Goal: Task Accomplishment & Management: Manage account settings

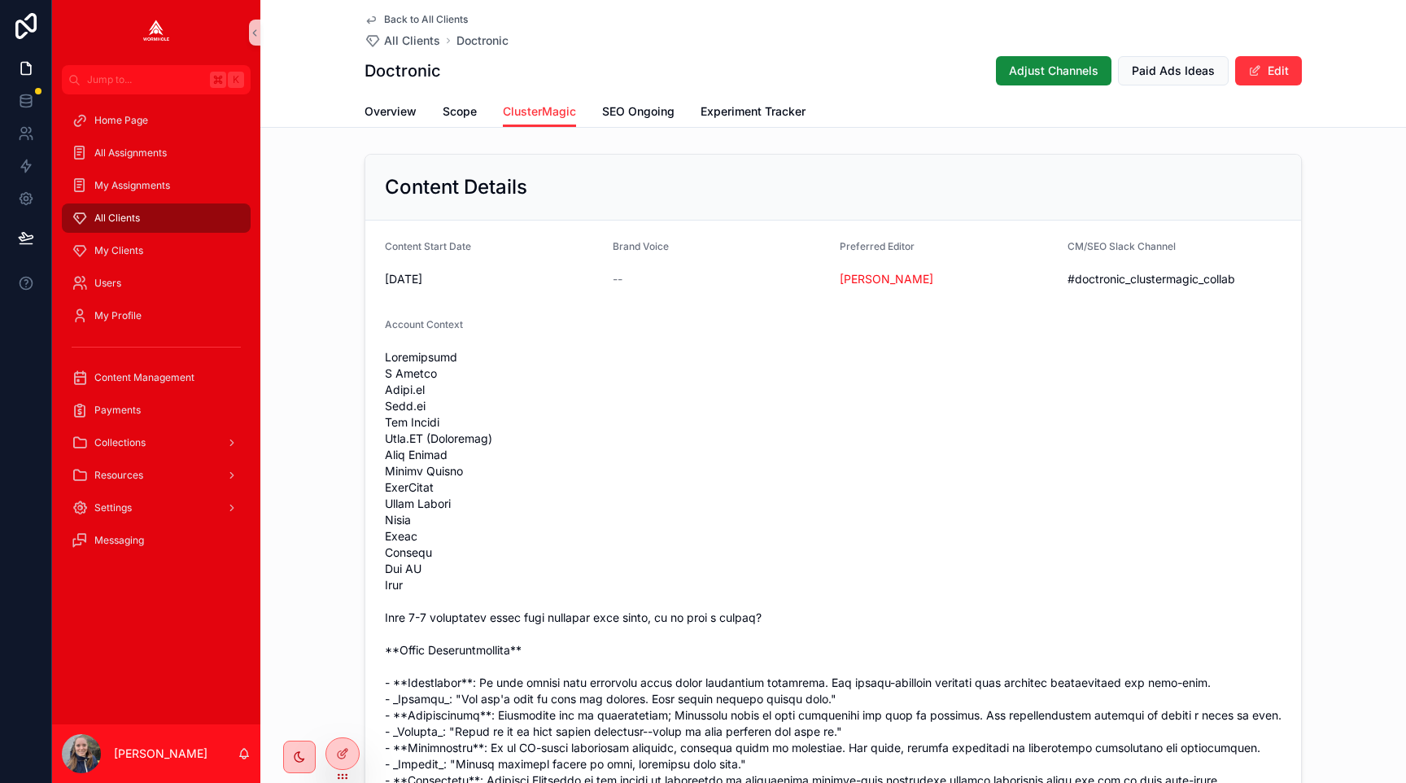
scroll to position [1620, 0]
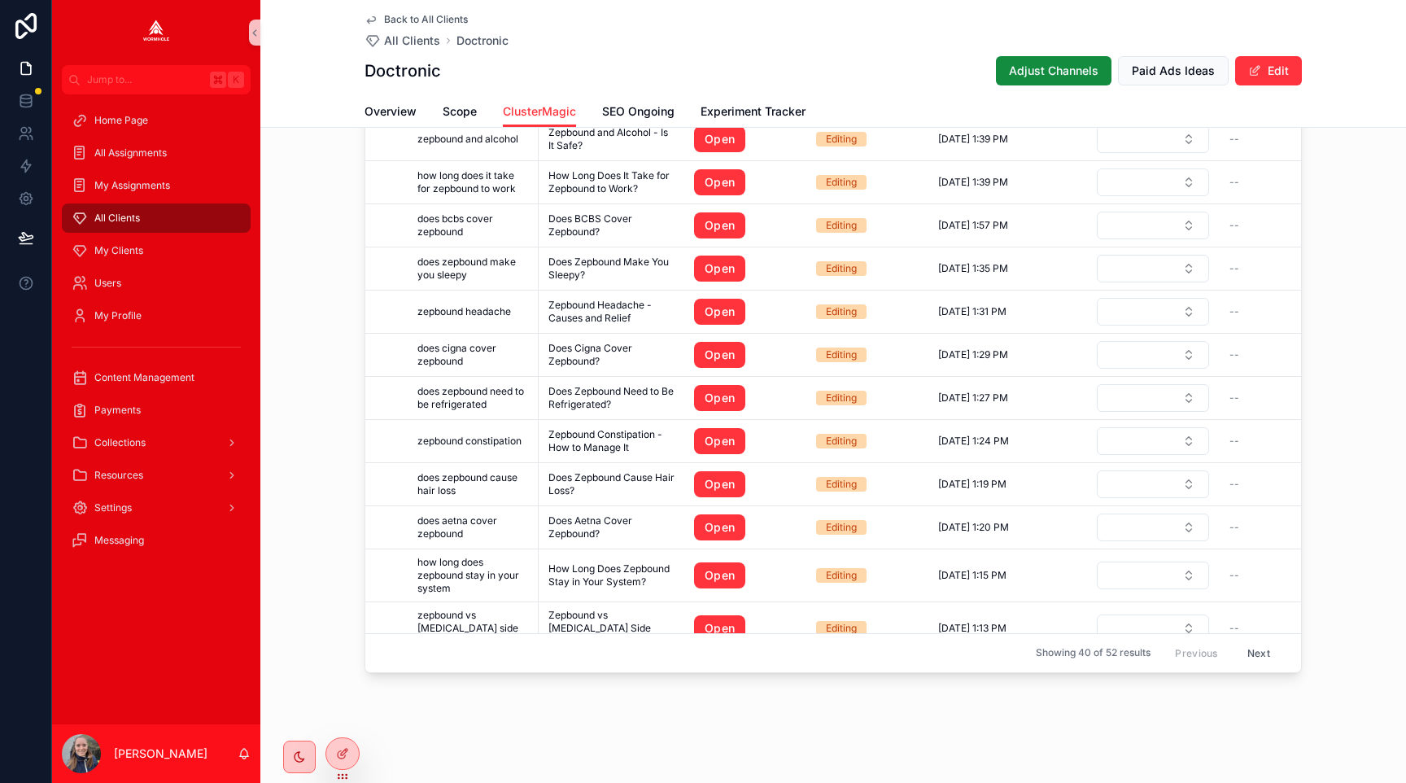
click at [157, 218] on div "All Clients" at bounding box center [156, 218] width 169 height 26
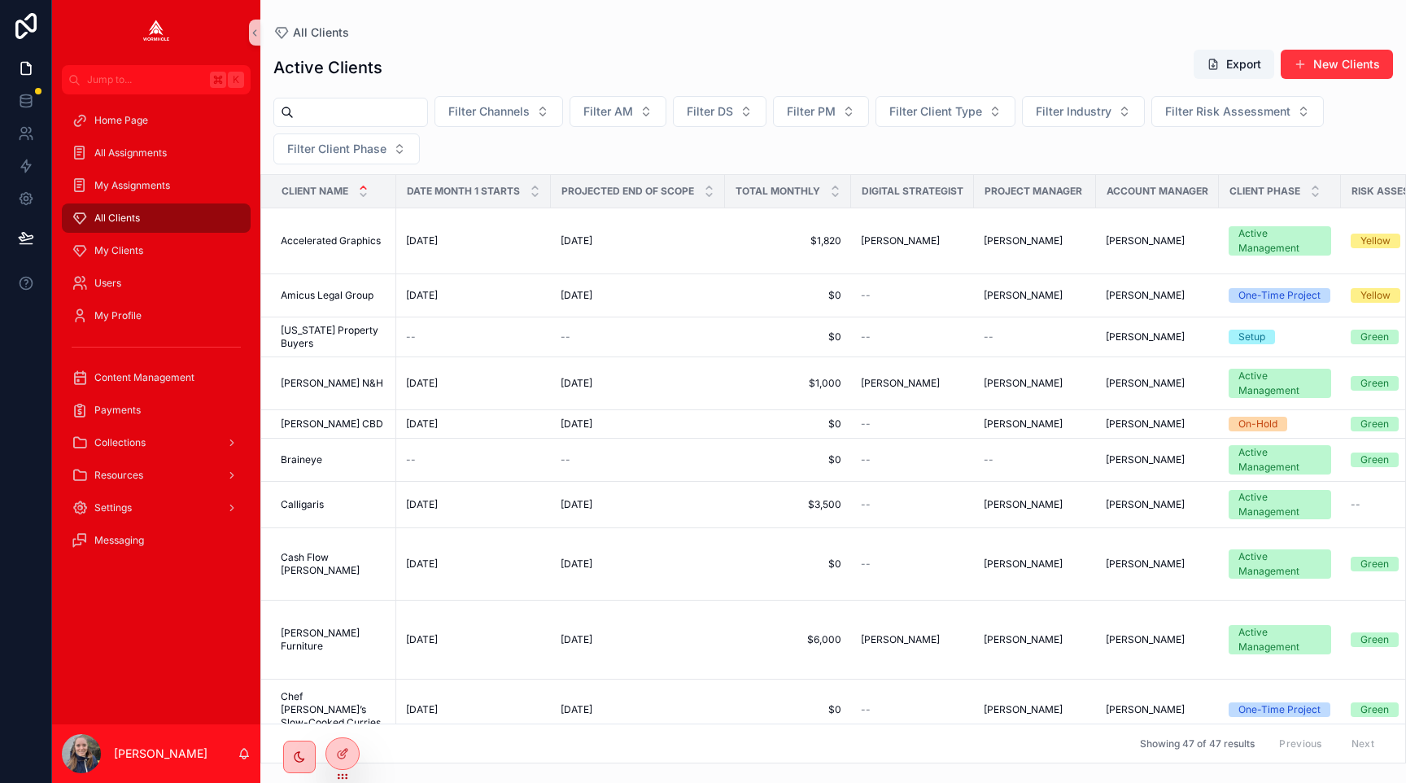
click at [404, 116] on input "scrollable content" at bounding box center [360, 112] width 133 height 23
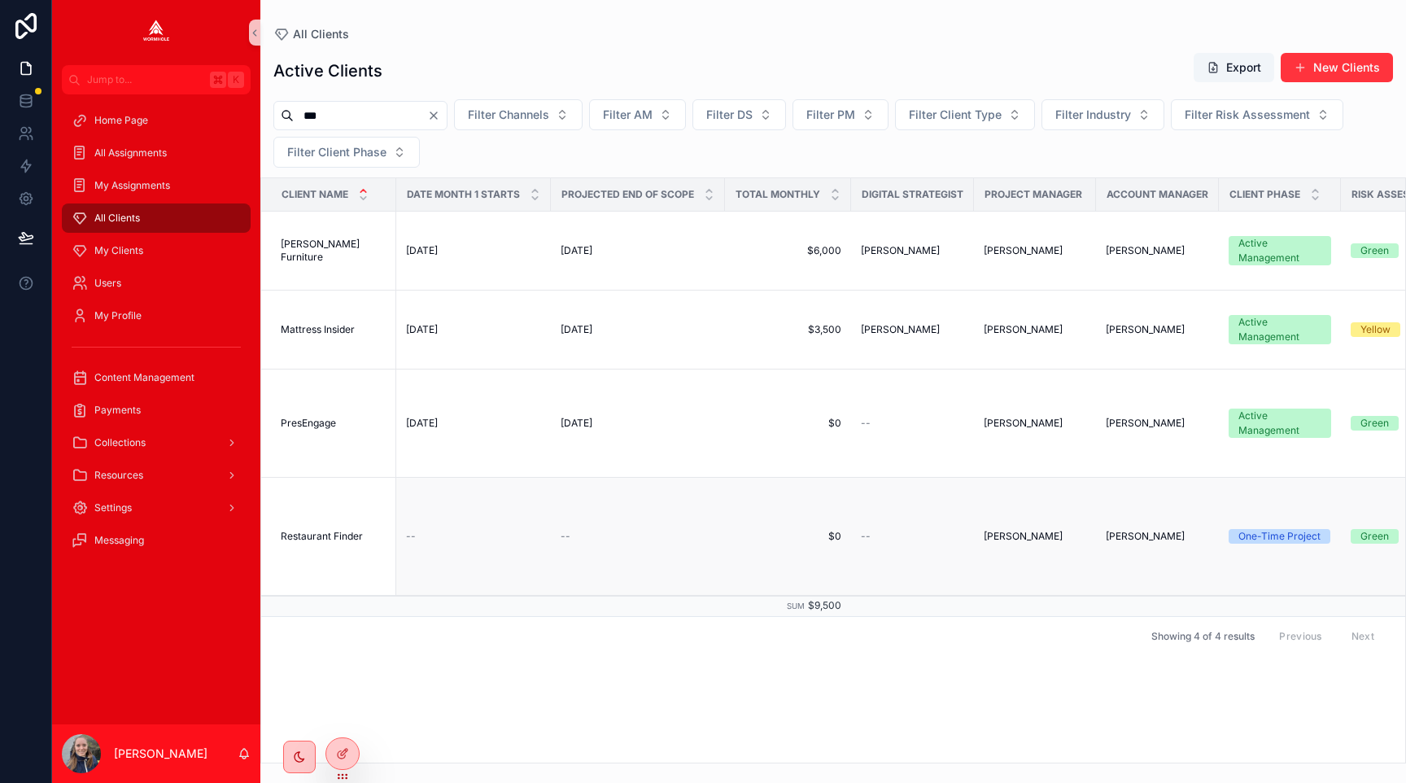
type input "***"
click at [321, 531] on span "Restaurant Finder" at bounding box center [322, 536] width 82 height 13
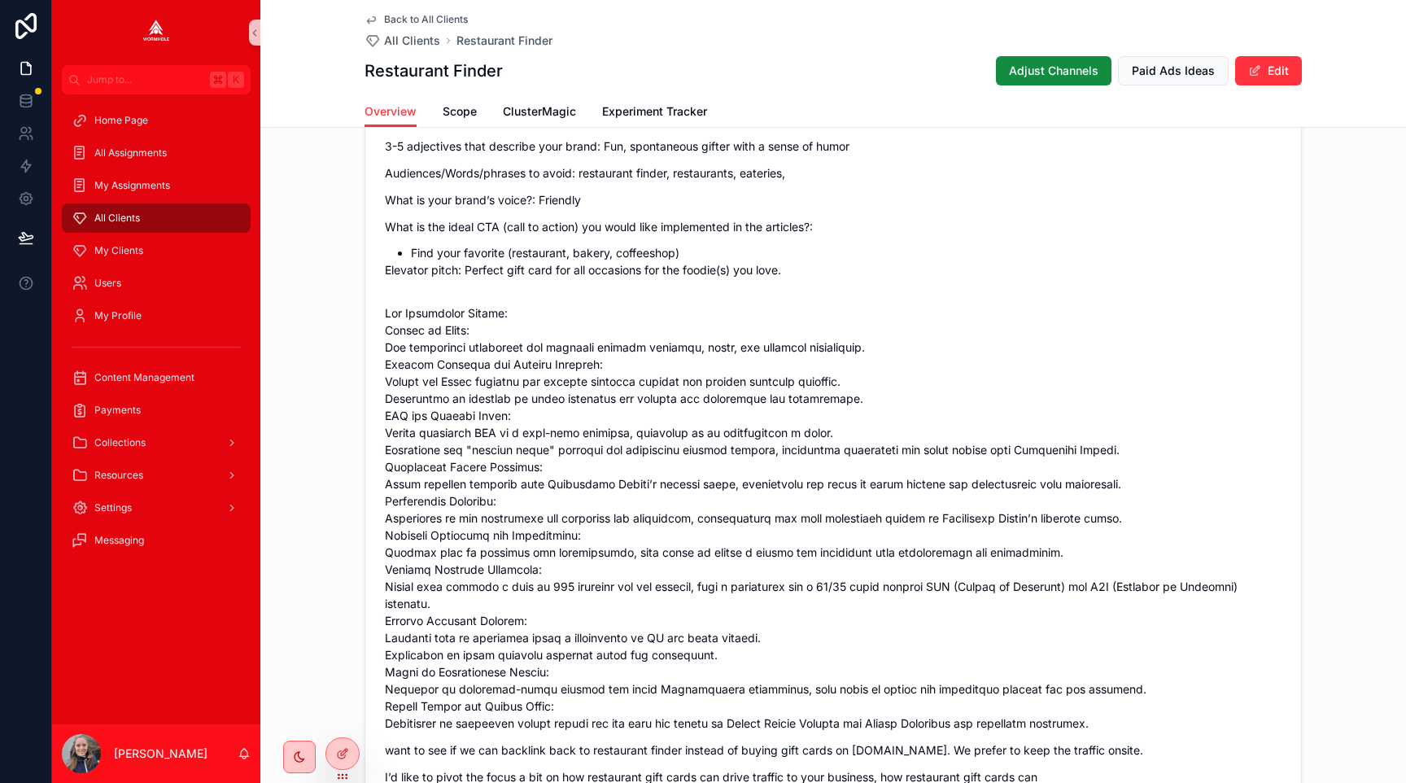
scroll to position [1516, 0]
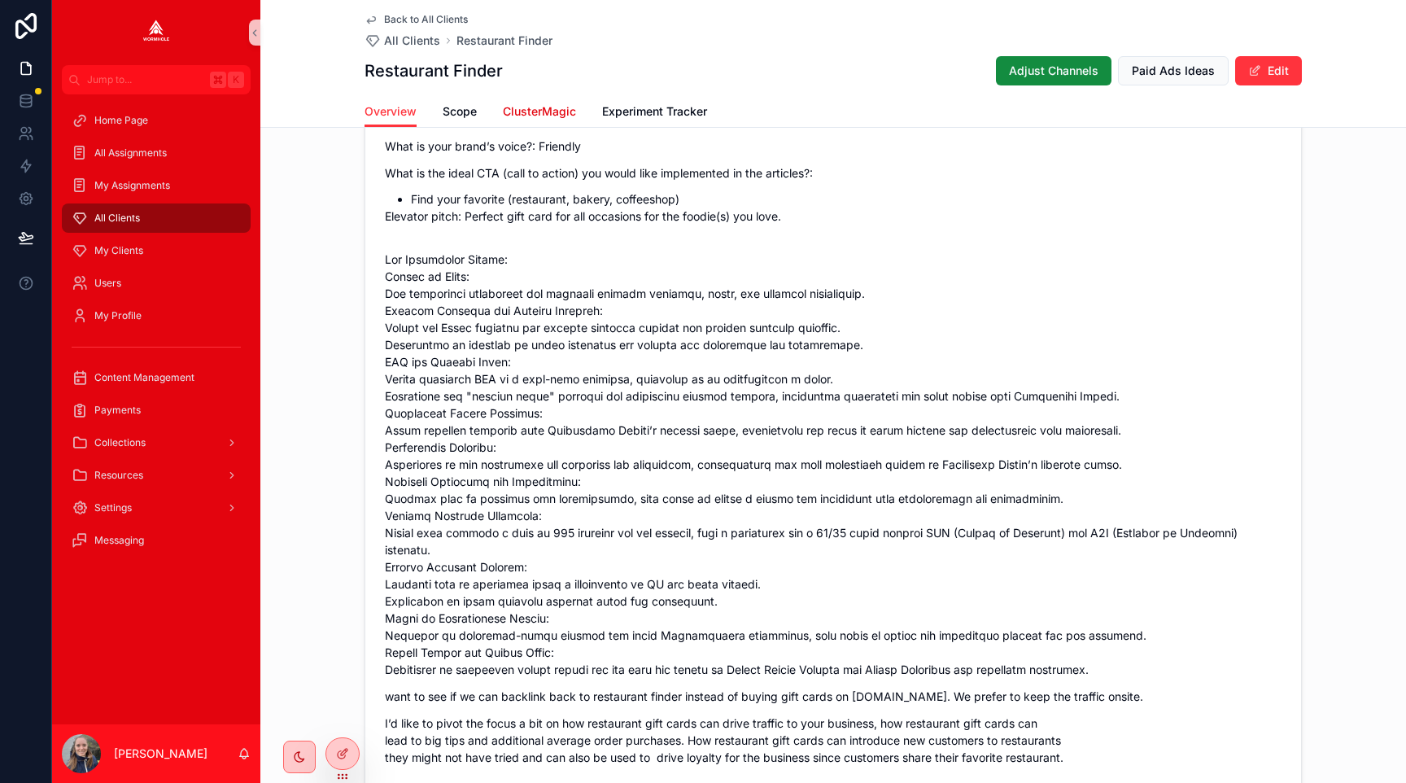
click at [523, 115] on span "ClusterMagic" at bounding box center [539, 111] width 73 height 16
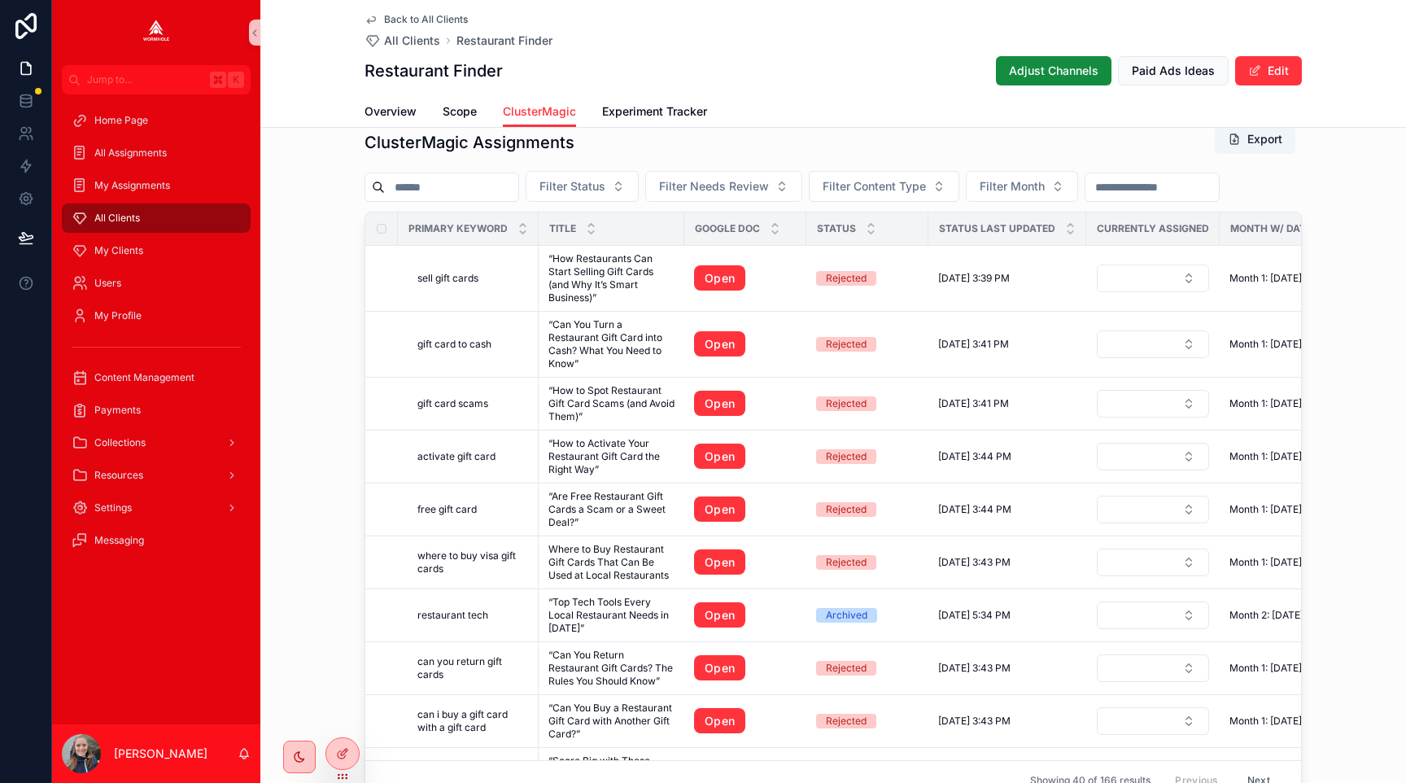
scroll to position [1596, 0]
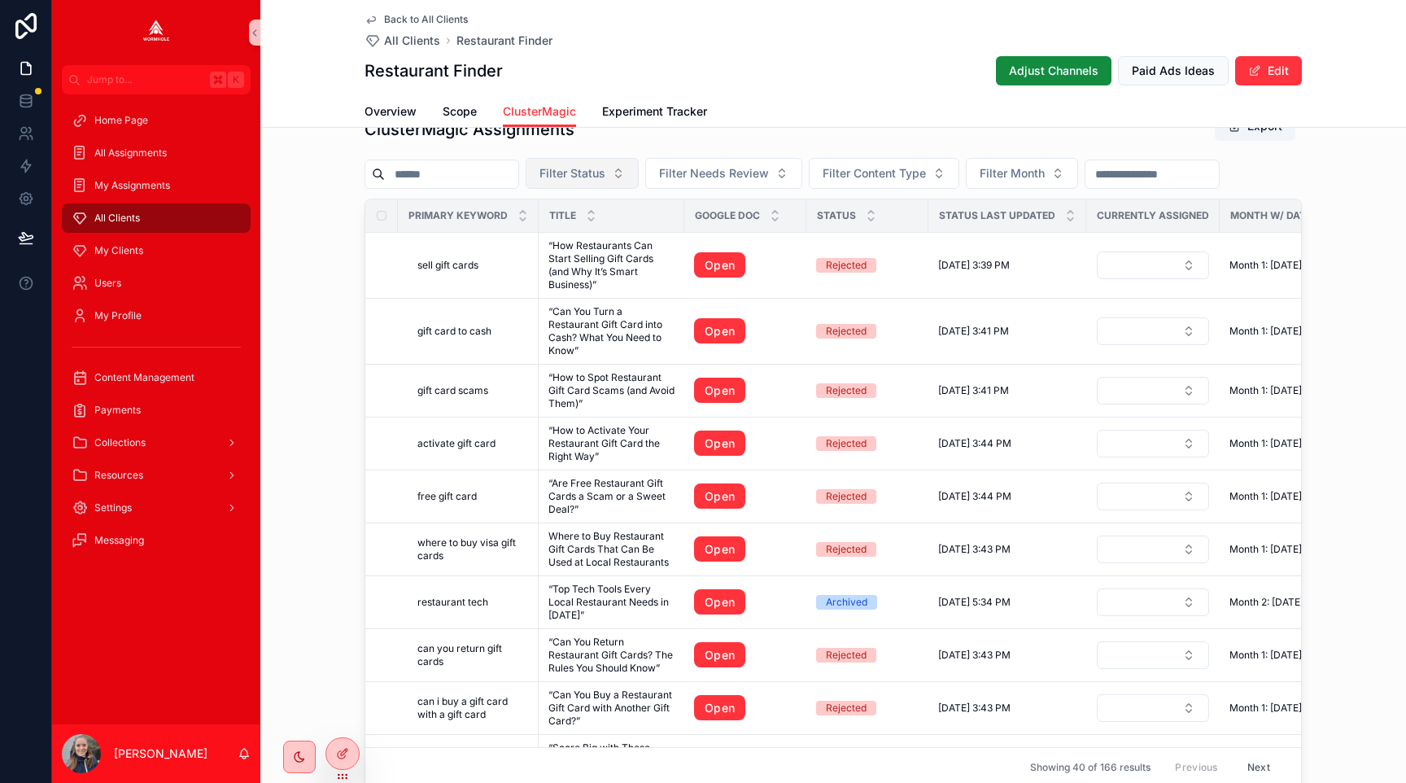
click at [569, 181] on span "Filter Status" at bounding box center [572, 173] width 66 height 16
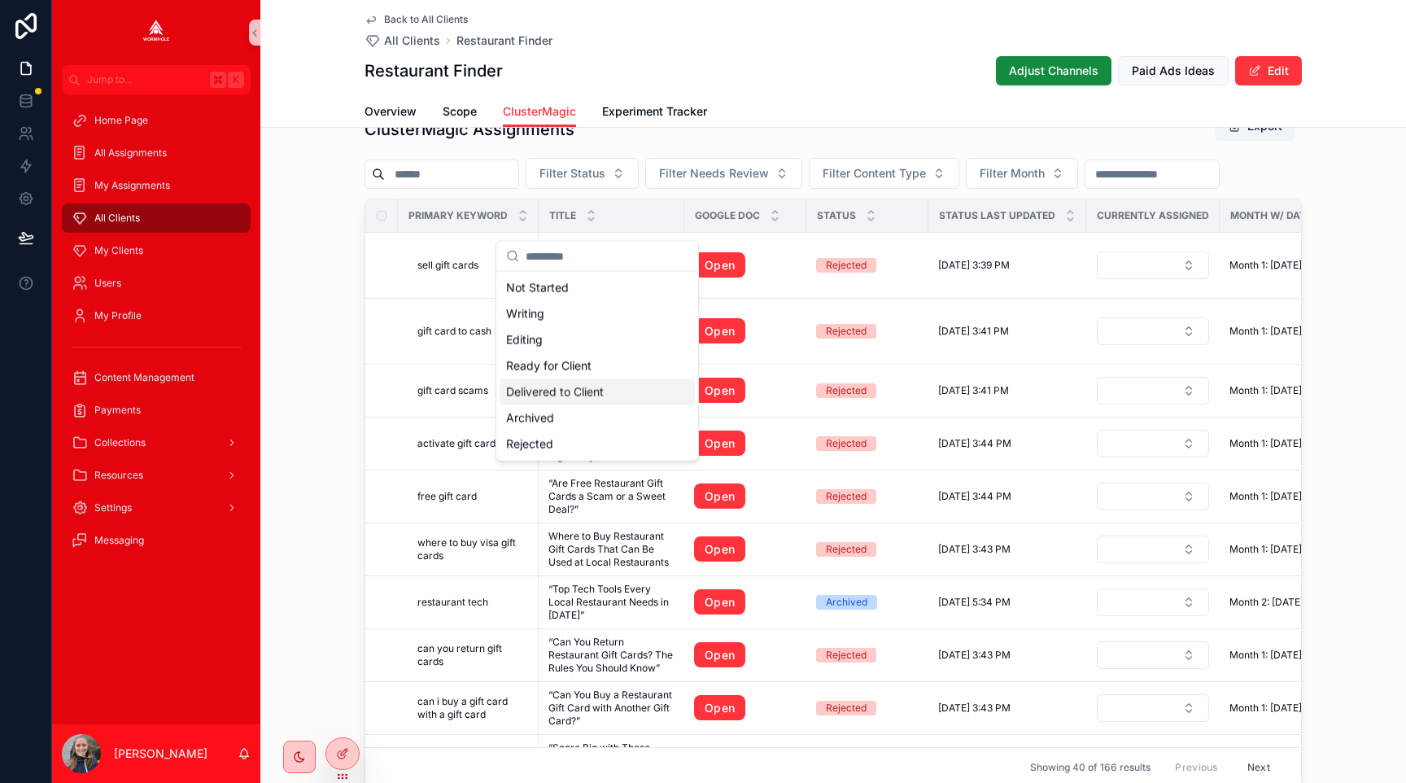
click at [574, 397] on div "Delivered to Client" at bounding box center [597, 392] width 195 height 26
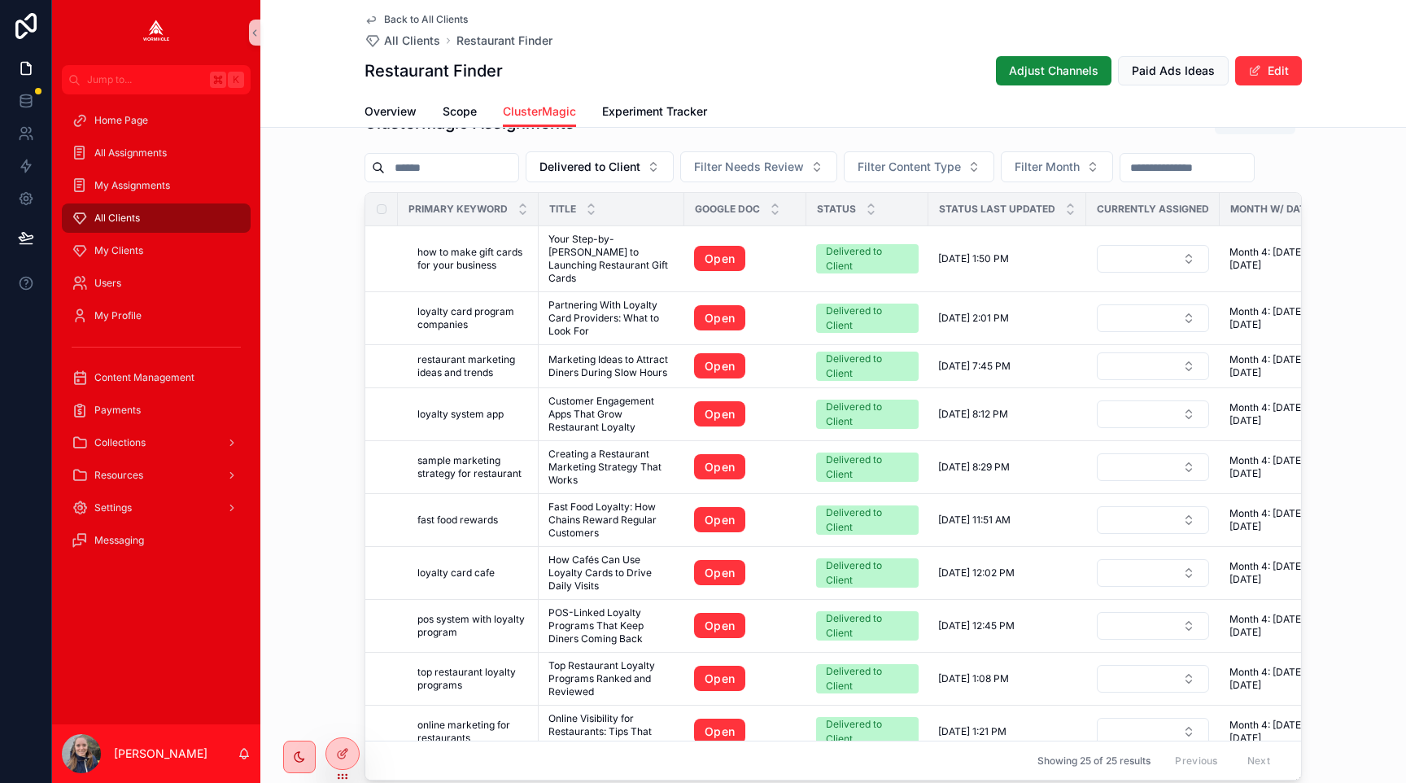
scroll to position [1590, 0]
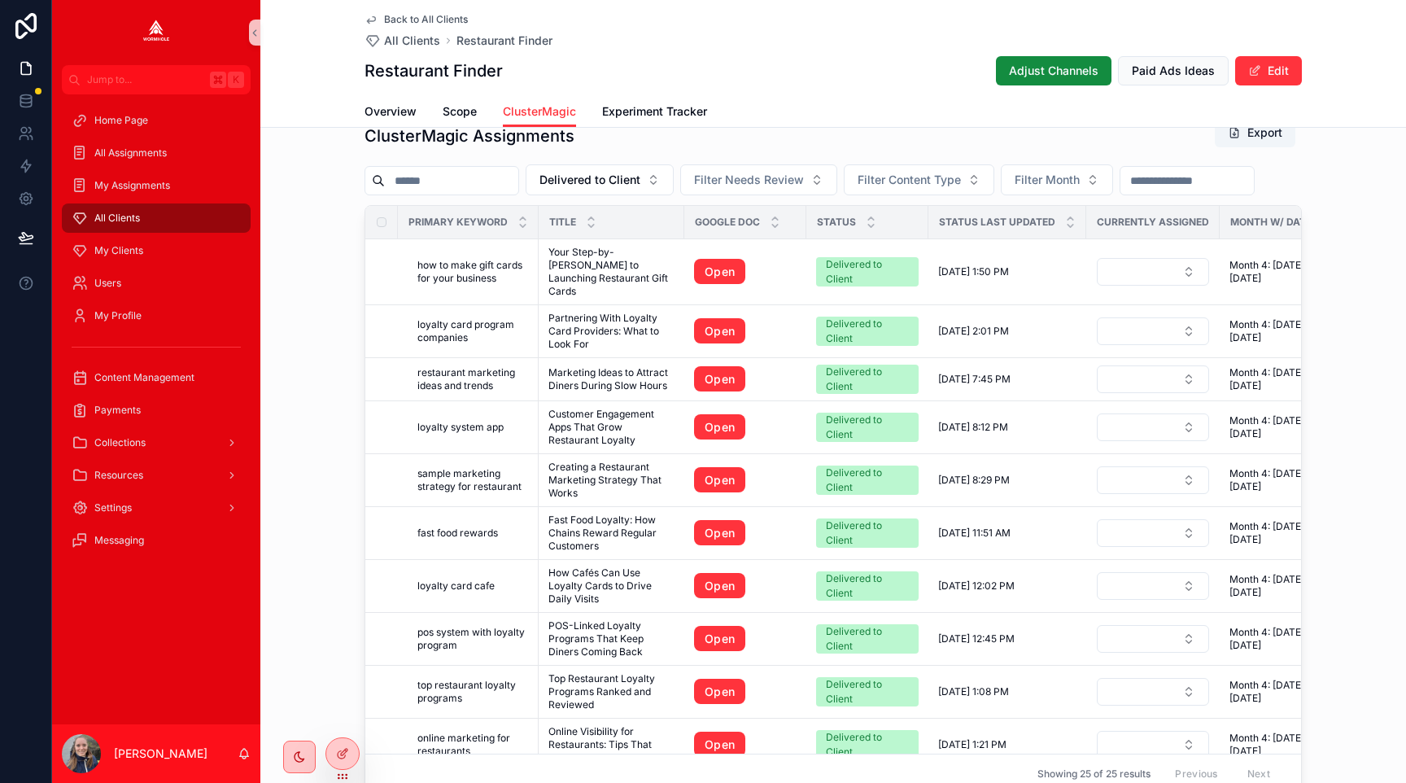
click at [142, 213] on div "All Clients" at bounding box center [156, 218] width 169 height 26
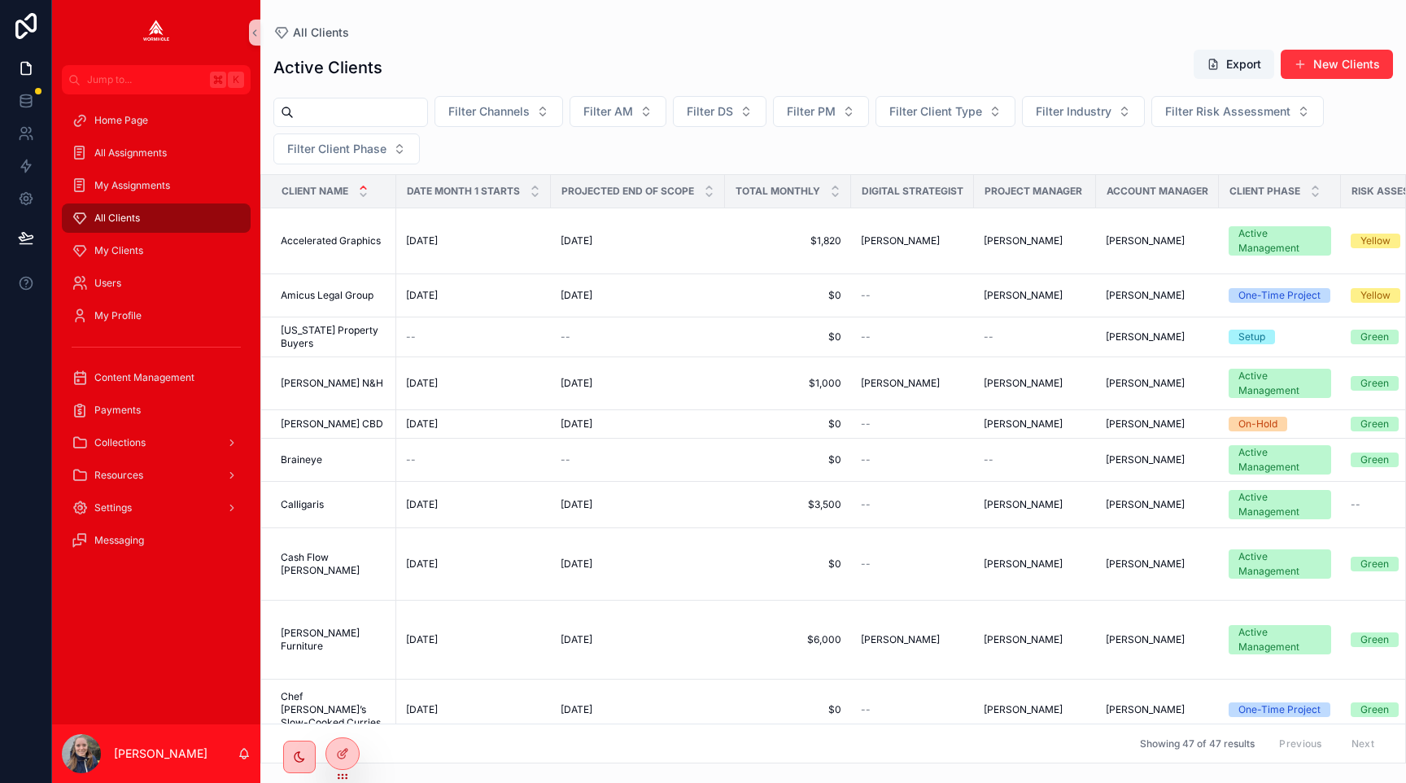
click at [347, 113] on input "scrollable content" at bounding box center [360, 112] width 133 height 23
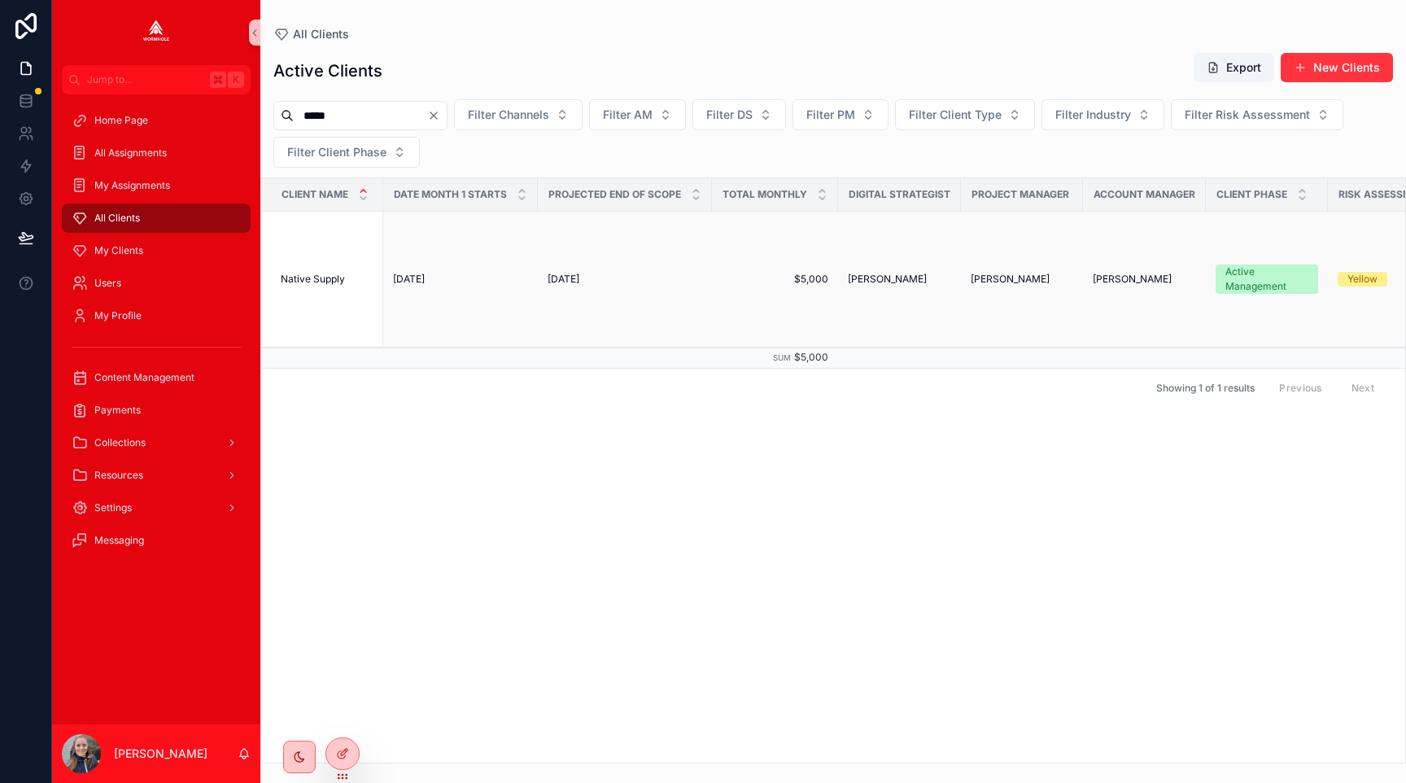
type input "*****"
click at [331, 278] on span "Native Supply" at bounding box center [313, 279] width 64 height 13
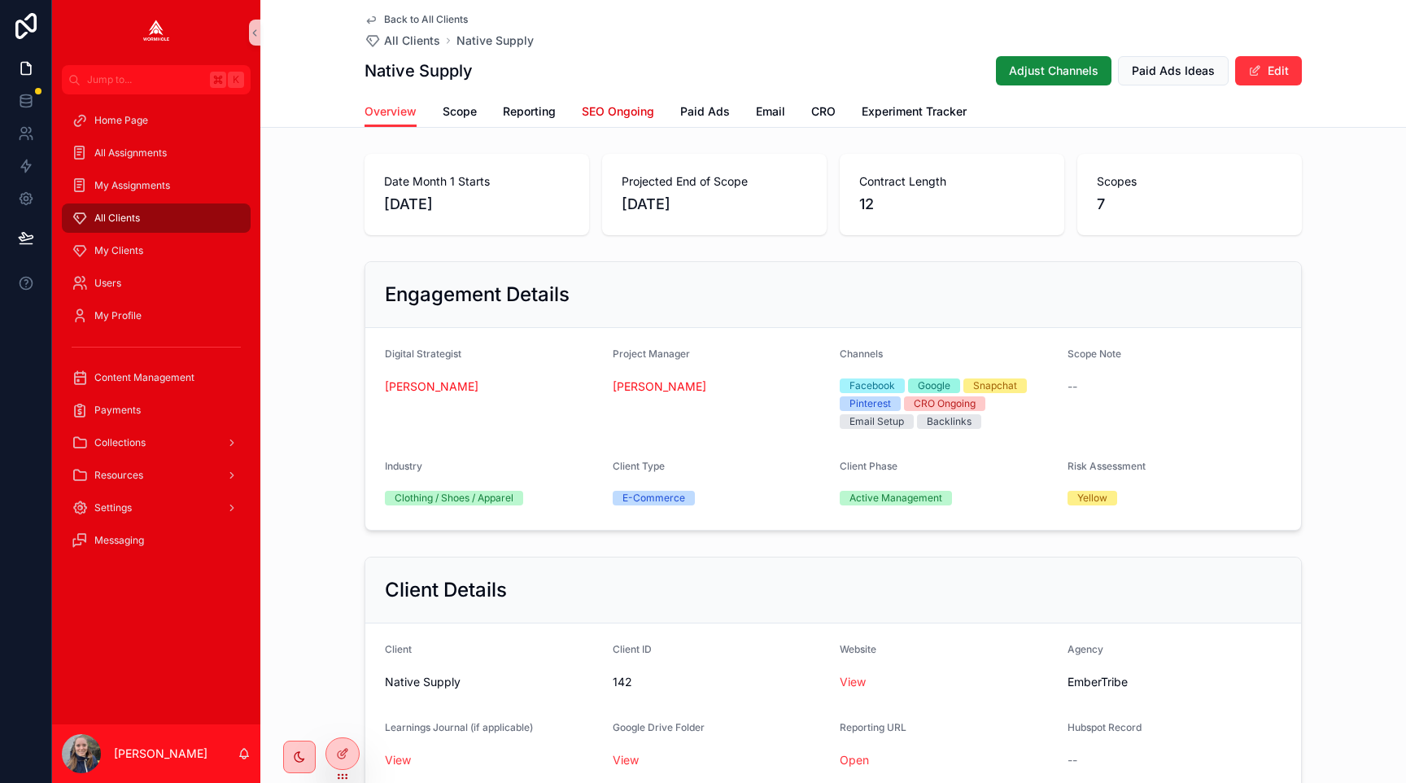
click at [637, 118] on span "SEO Ongoing" at bounding box center [618, 111] width 72 height 16
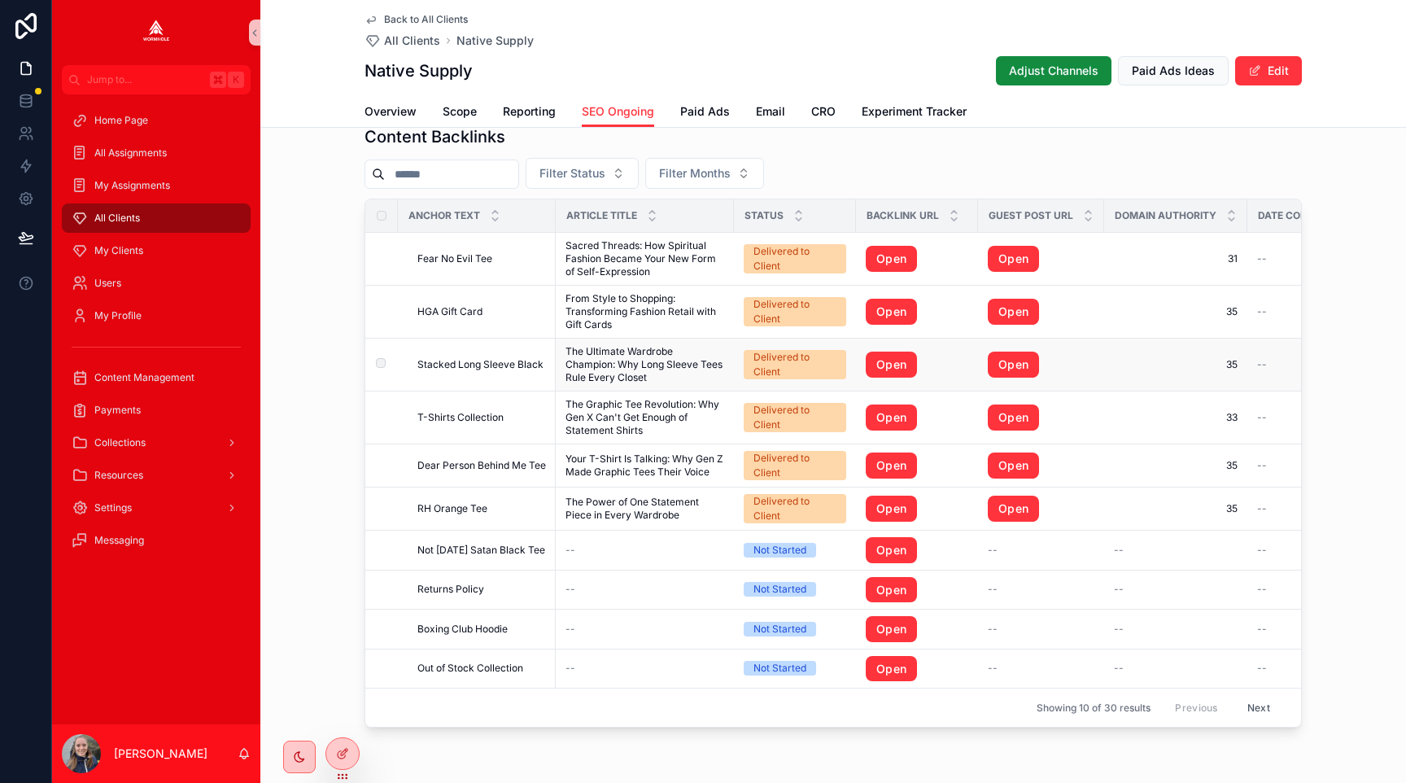
scroll to position [1009, 0]
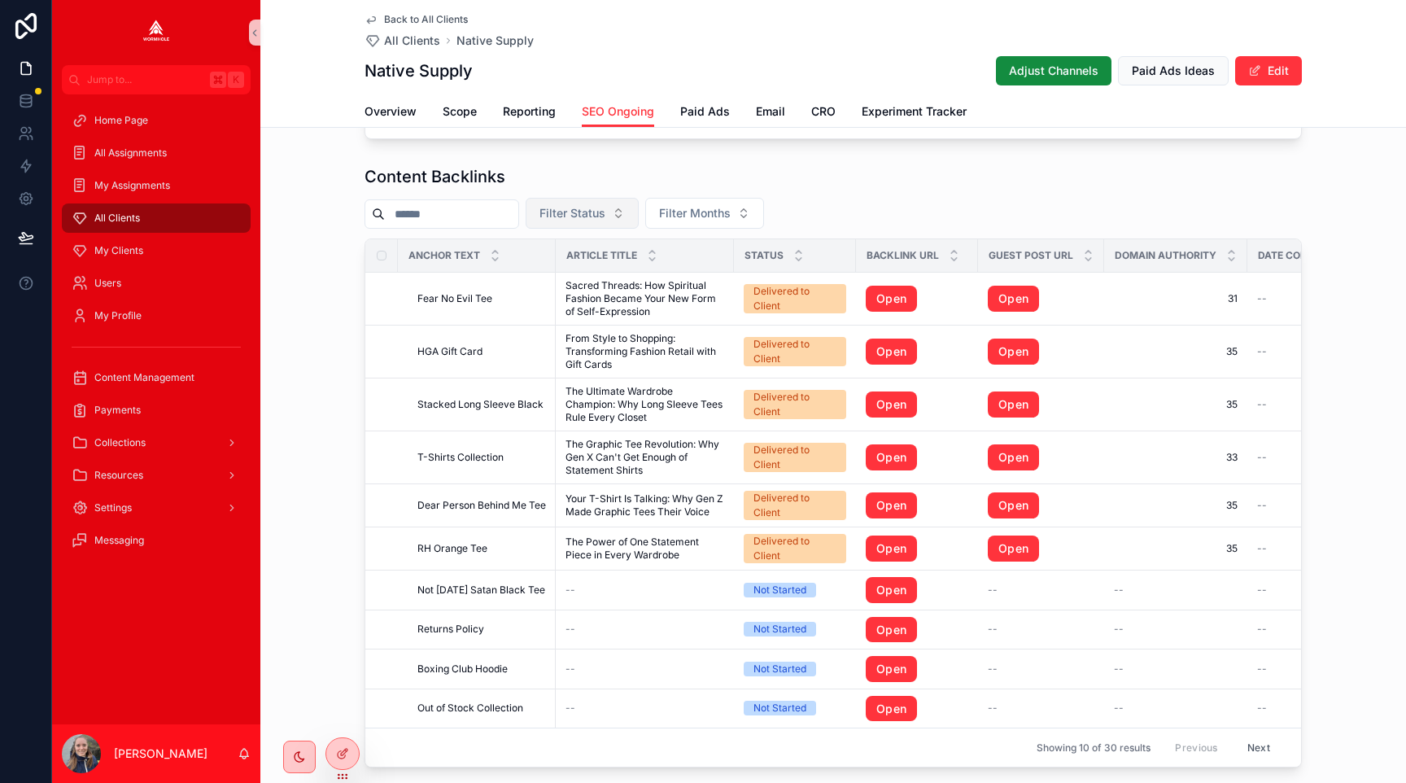
click at [583, 222] on button "Filter Status" at bounding box center [582, 213] width 113 height 31
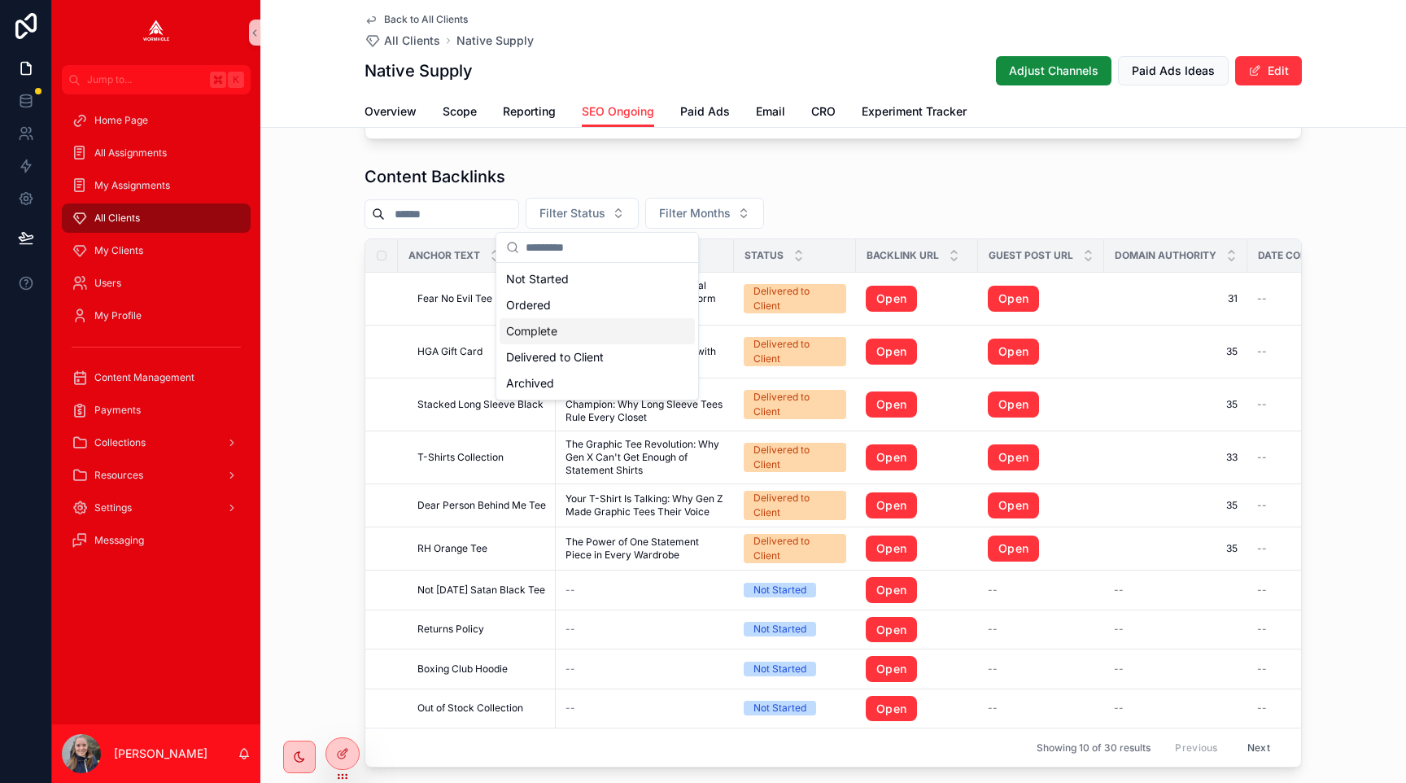
click at [591, 333] on div "Complete" at bounding box center [597, 331] width 195 height 26
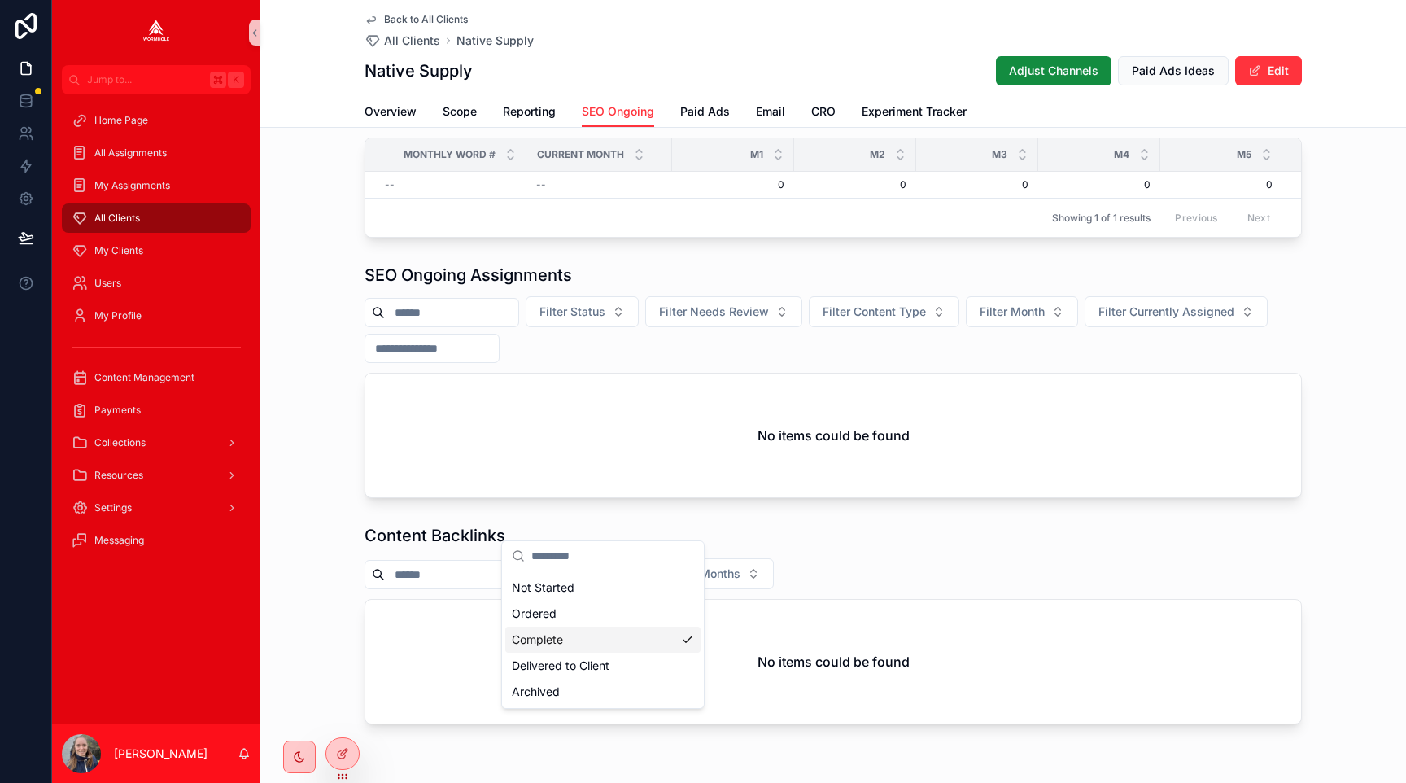
scroll to position [702, 0]
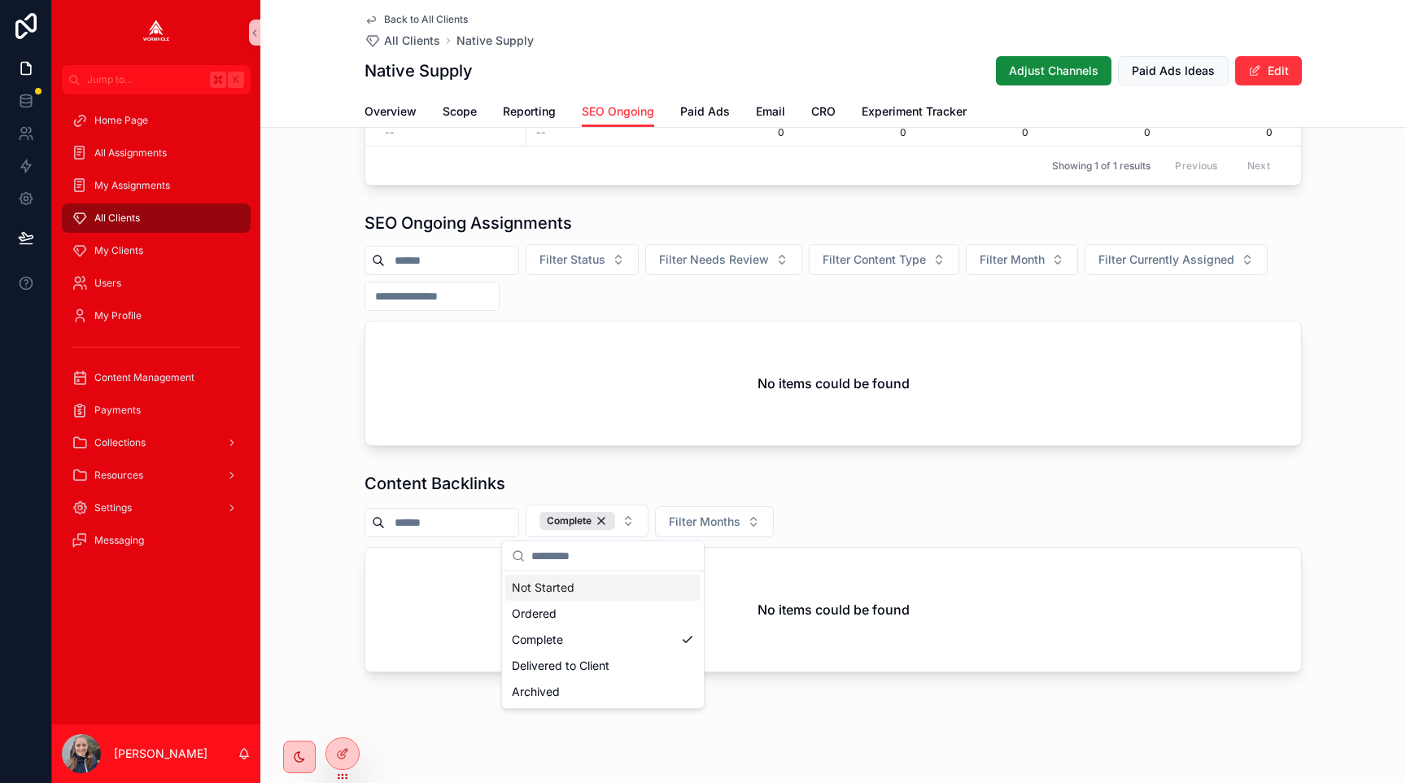
click at [583, 583] on div "Not Started" at bounding box center [602, 587] width 195 height 26
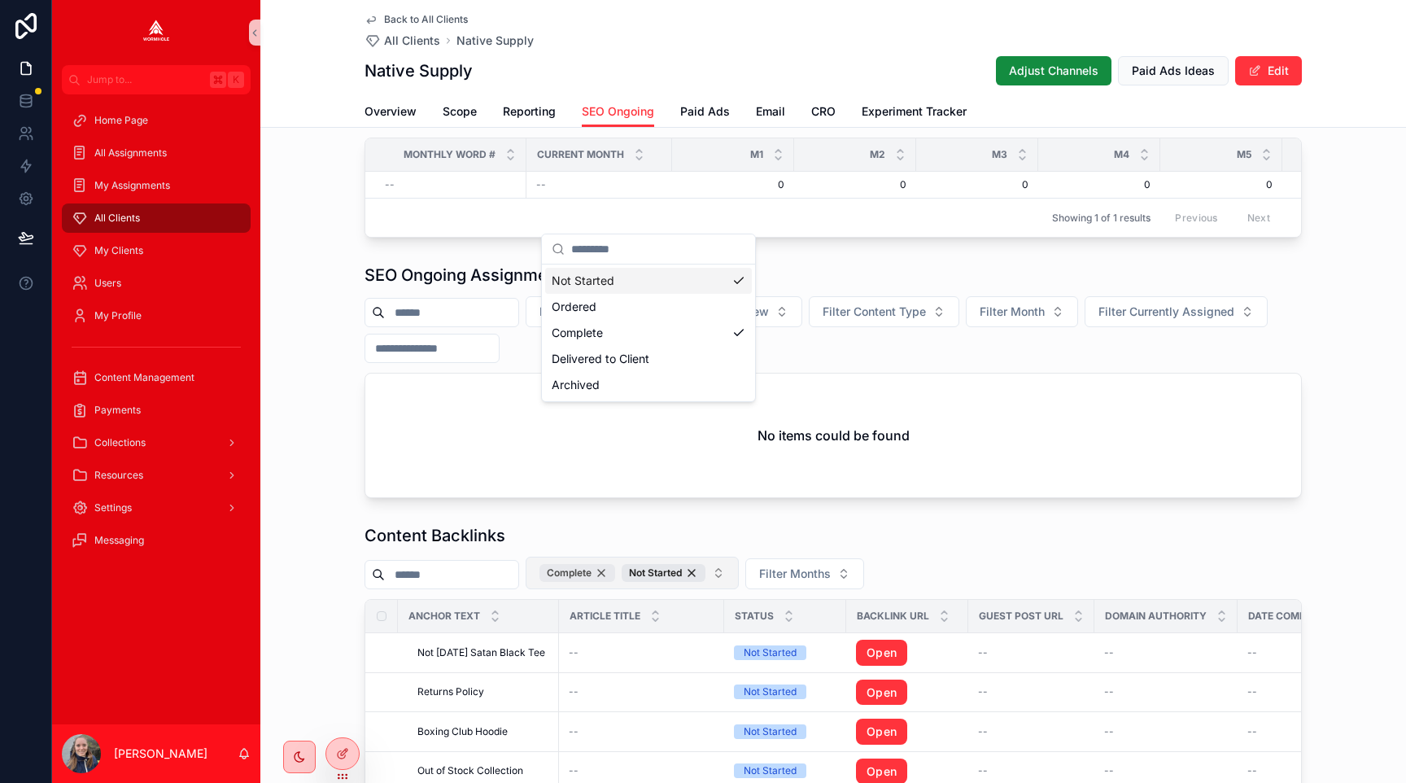
scroll to position [1009, 0]
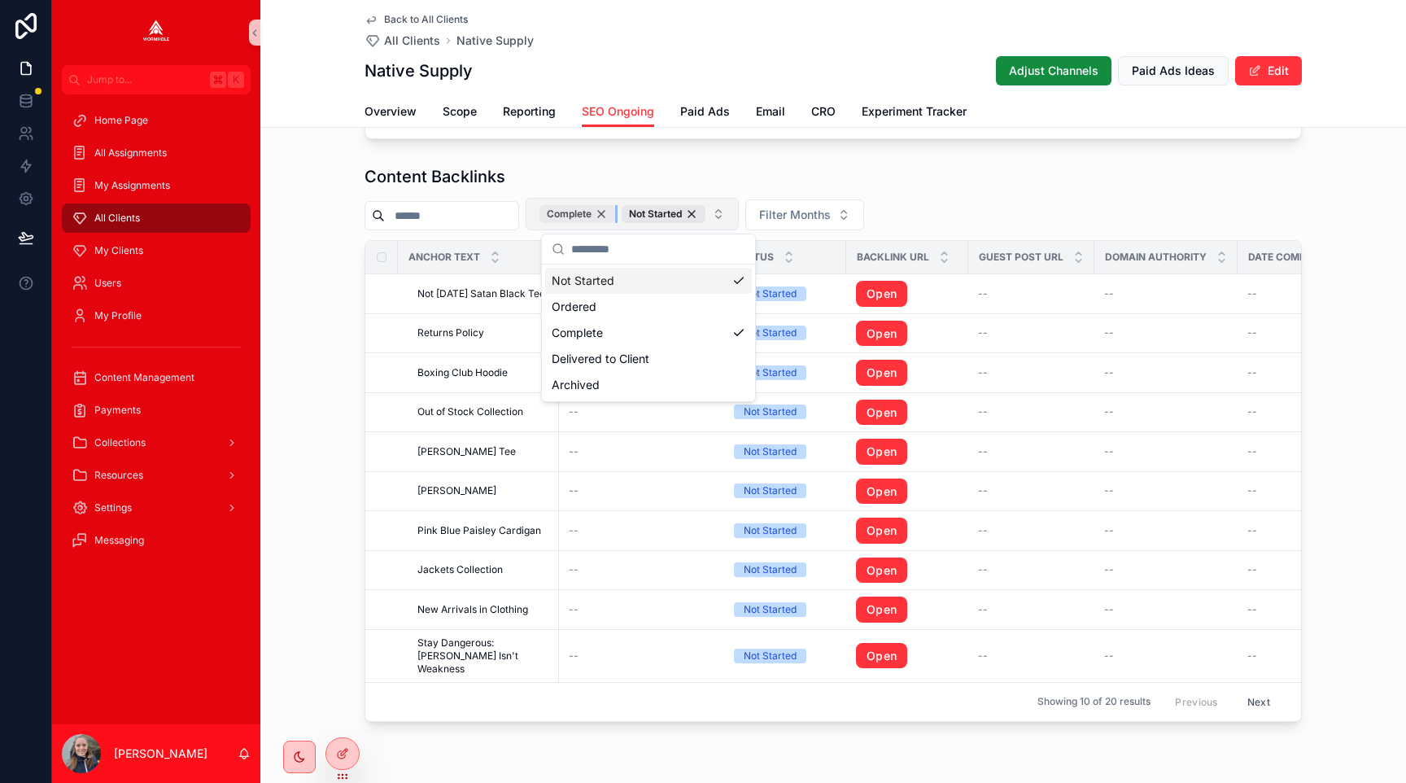
click at [615, 216] on div "Complete" at bounding box center [577, 214] width 76 height 18
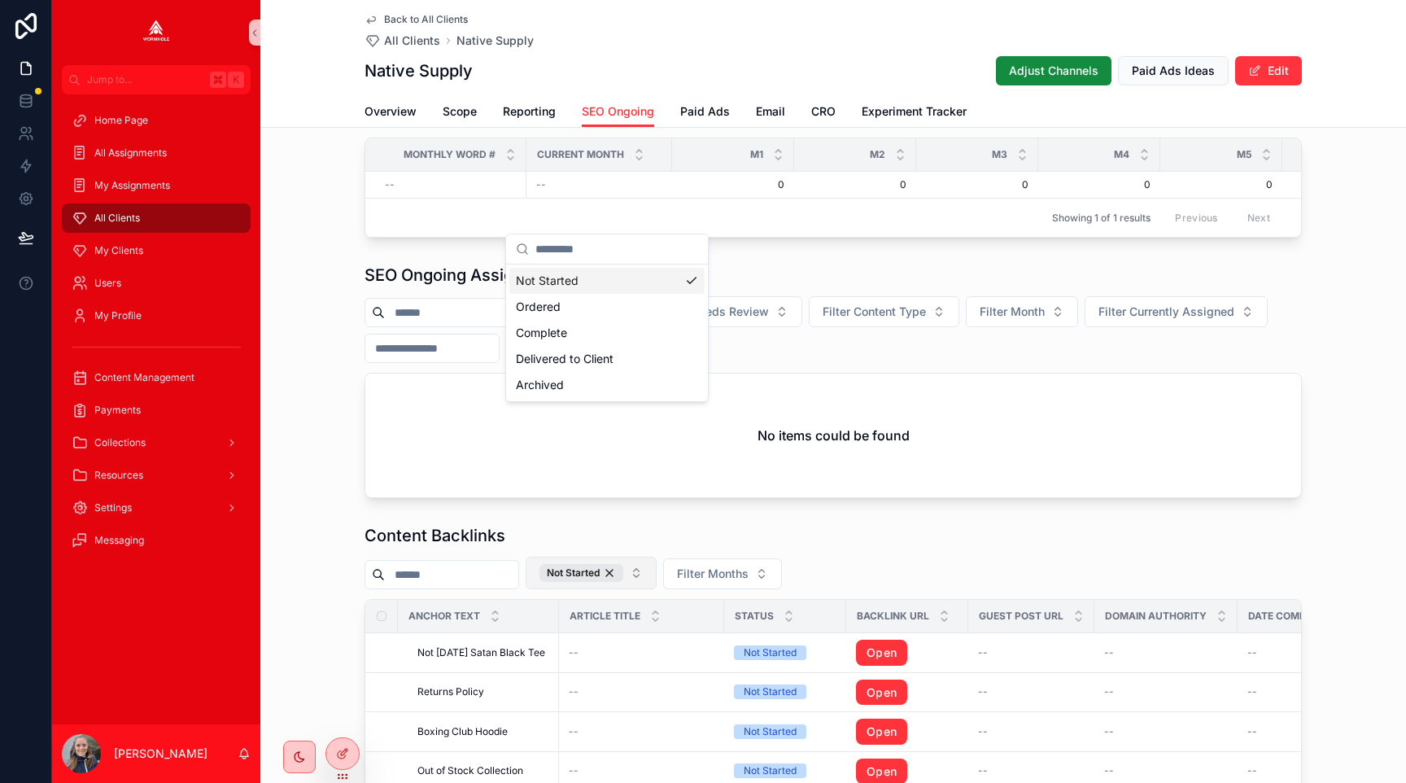
scroll to position [1009, 0]
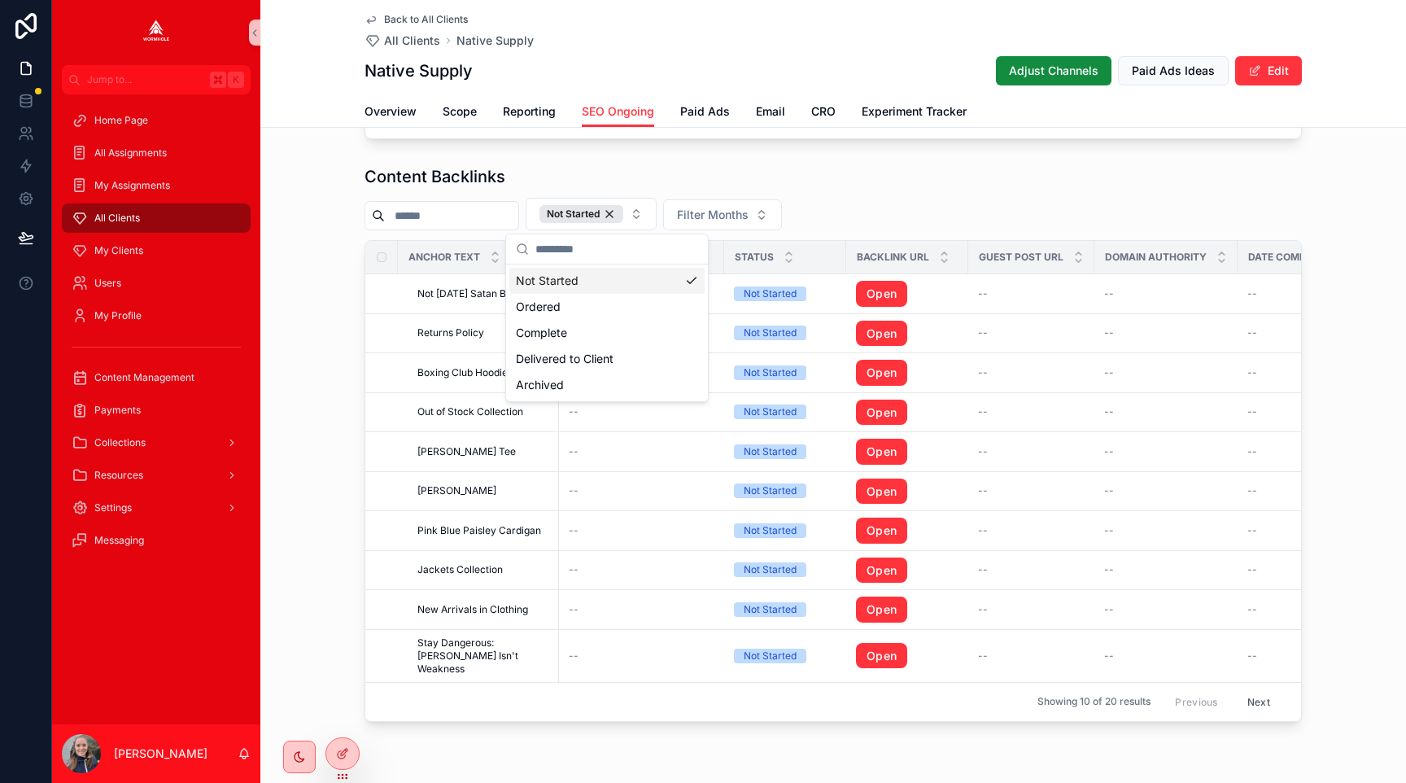
click at [329, 310] on div "Content Backlinks Not Started Filter Months Anchor Text Article Title Status Ba…" at bounding box center [833, 444] width 1146 height 570
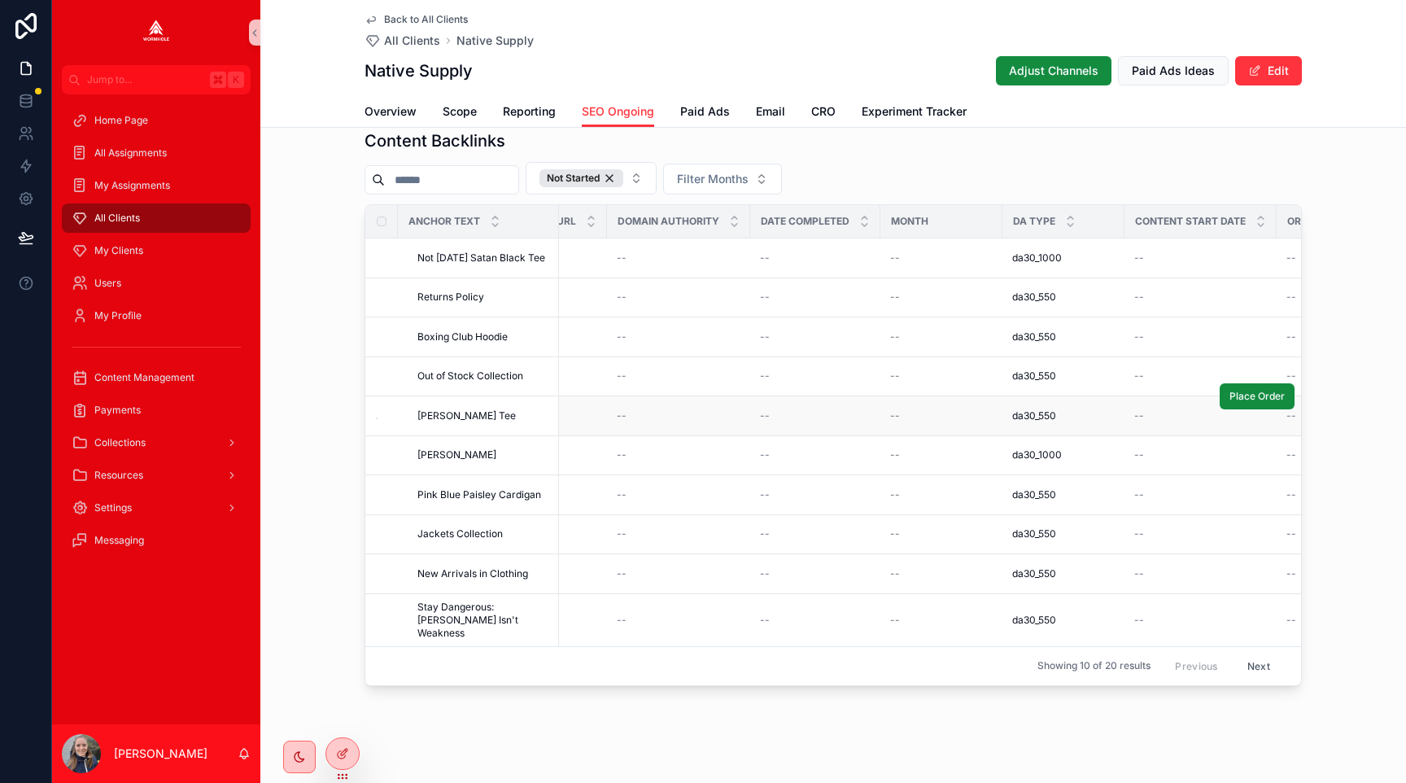
scroll to position [0, 490]
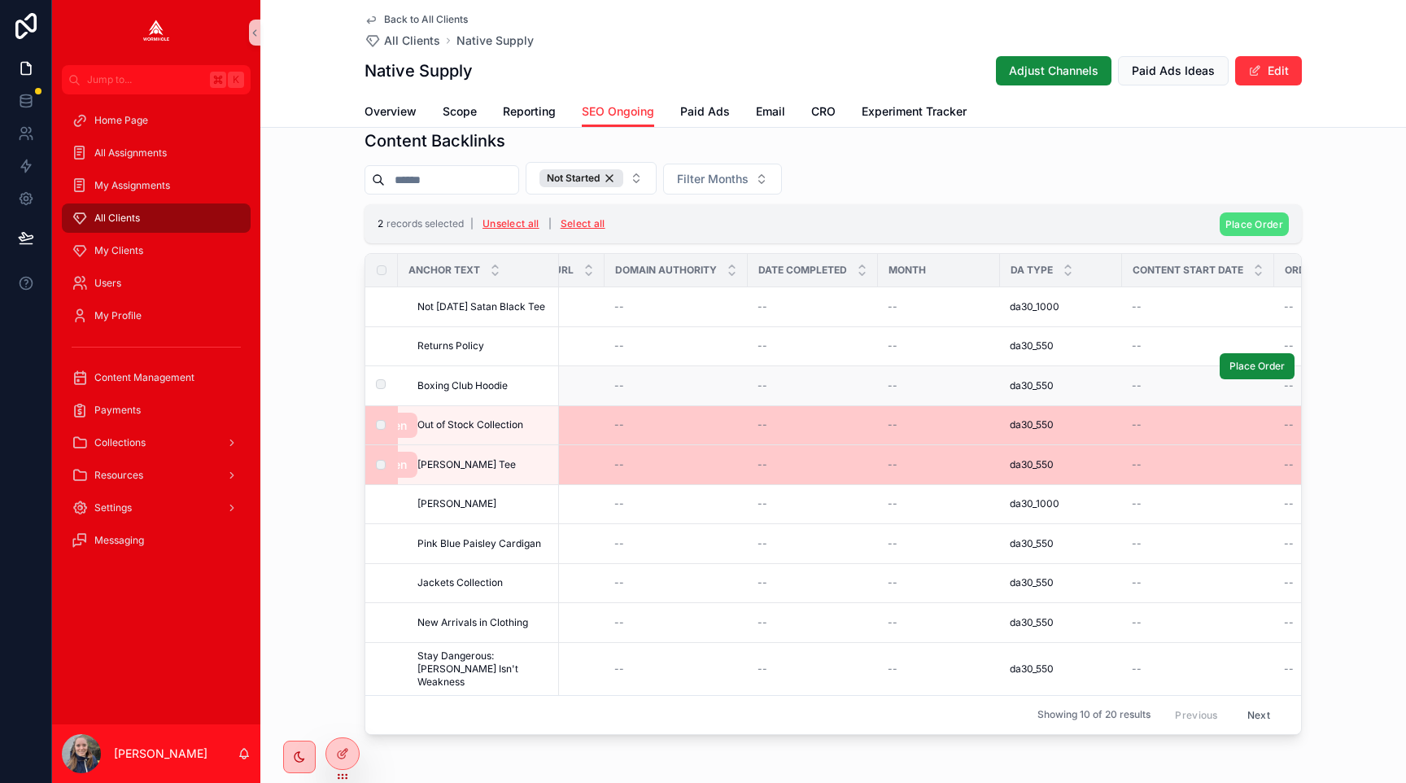
click at [376, 389] on label "scrollable content" at bounding box center [371, 385] width 10 height 13
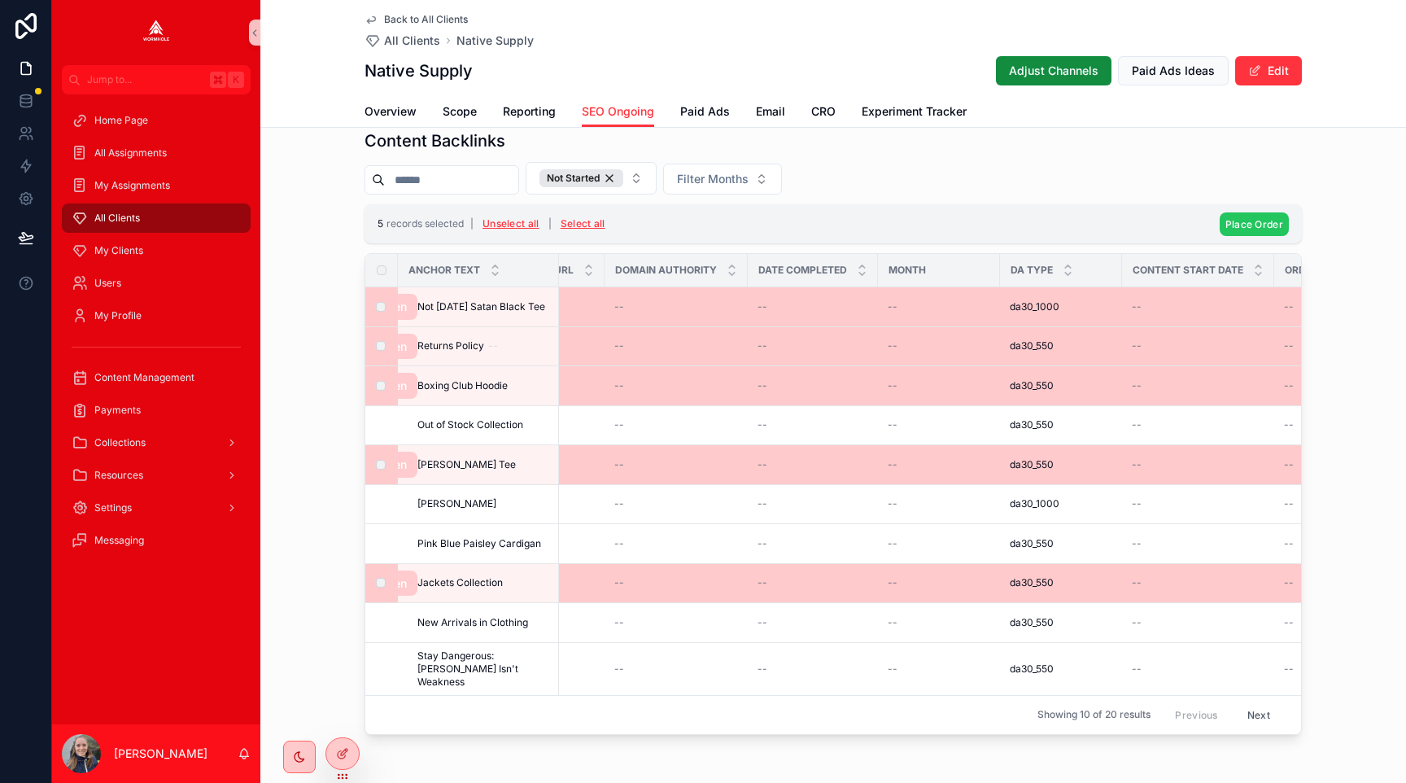
click at [1254, 225] on span "Place Order" at bounding box center [1254, 224] width 58 height 12
click at [1332, 194] on icon "scrollable content" at bounding box center [1333, 191] width 13 height 13
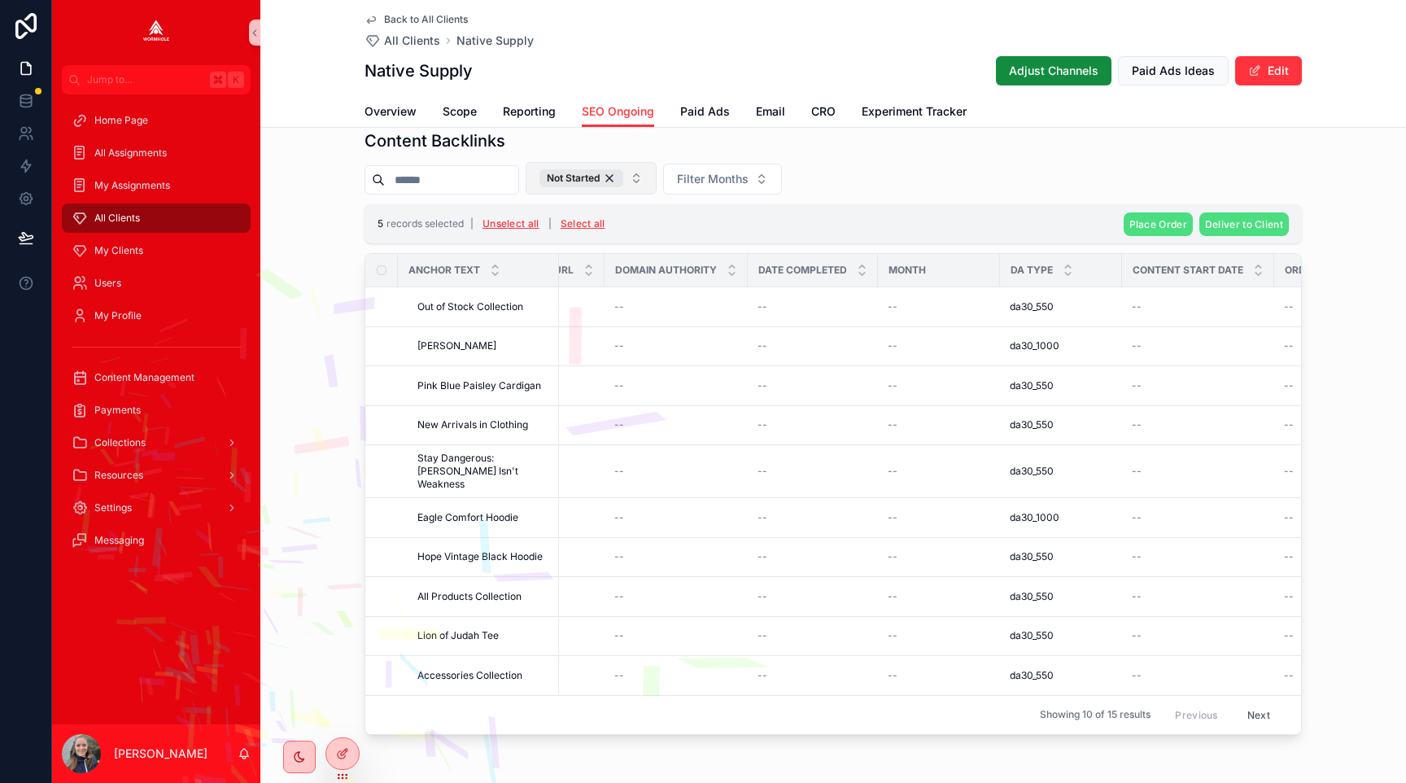
click at [623, 176] on div "Not Started" at bounding box center [581, 178] width 84 height 18
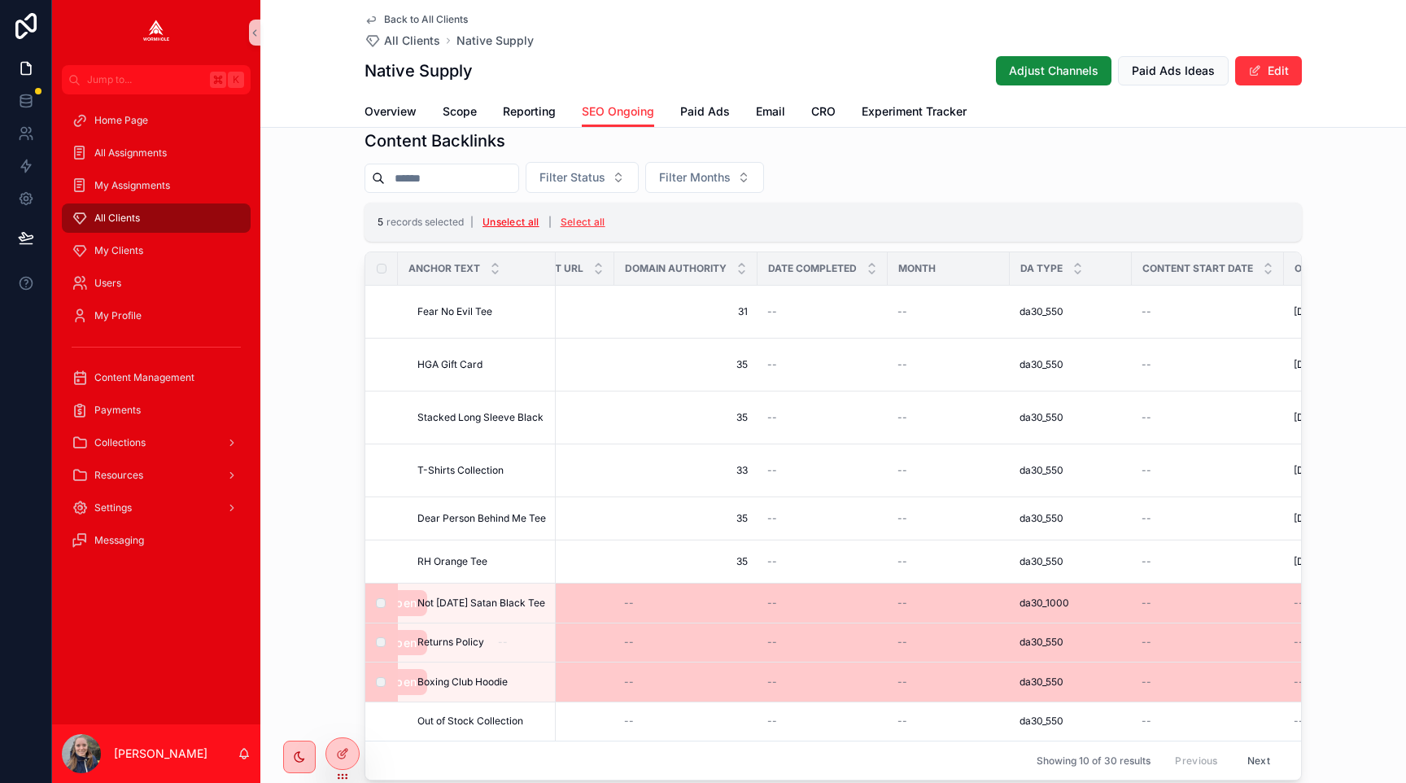
click at [505, 224] on button "Unselect all" at bounding box center [511, 222] width 68 height 26
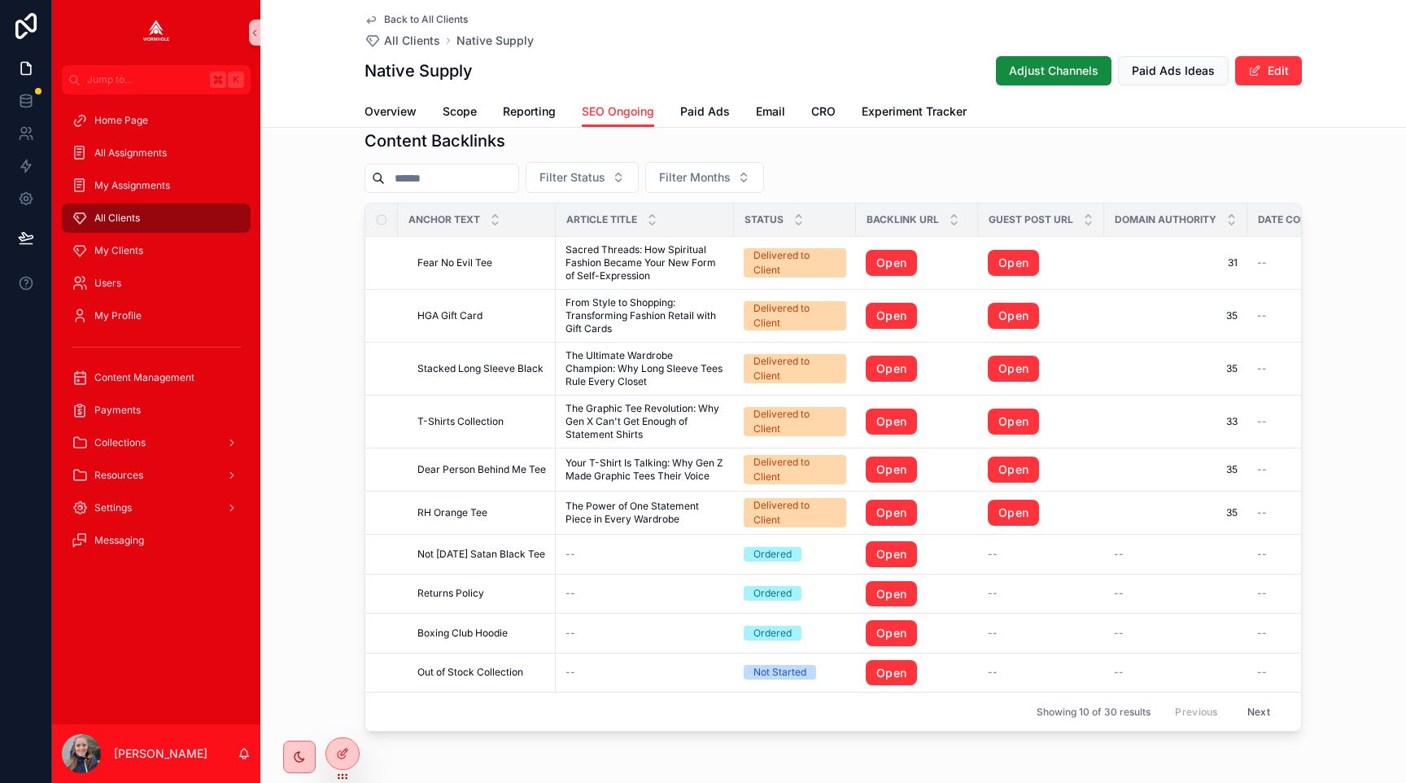
click at [149, 216] on div "All Clients" at bounding box center [156, 218] width 169 height 26
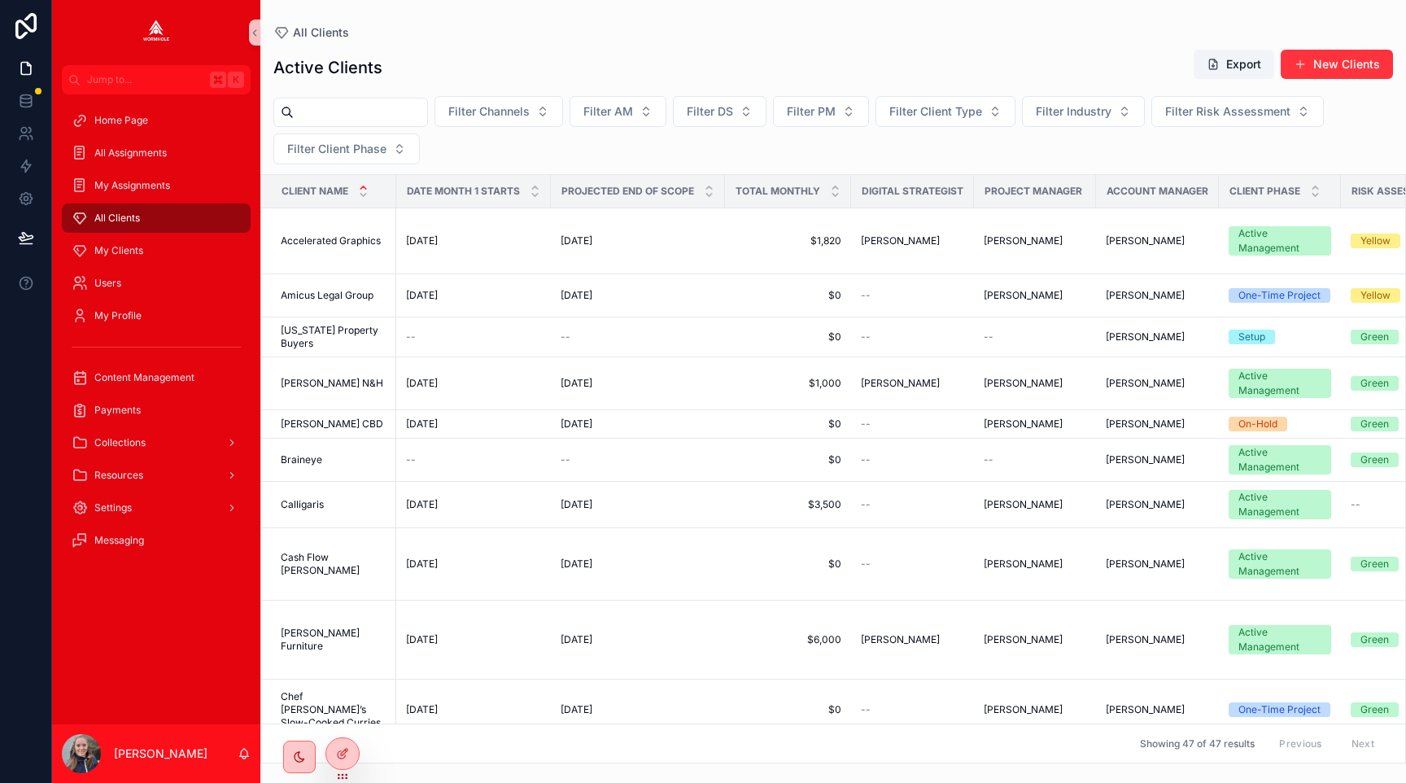
click at [351, 120] on input "scrollable content" at bounding box center [360, 112] width 133 height 23
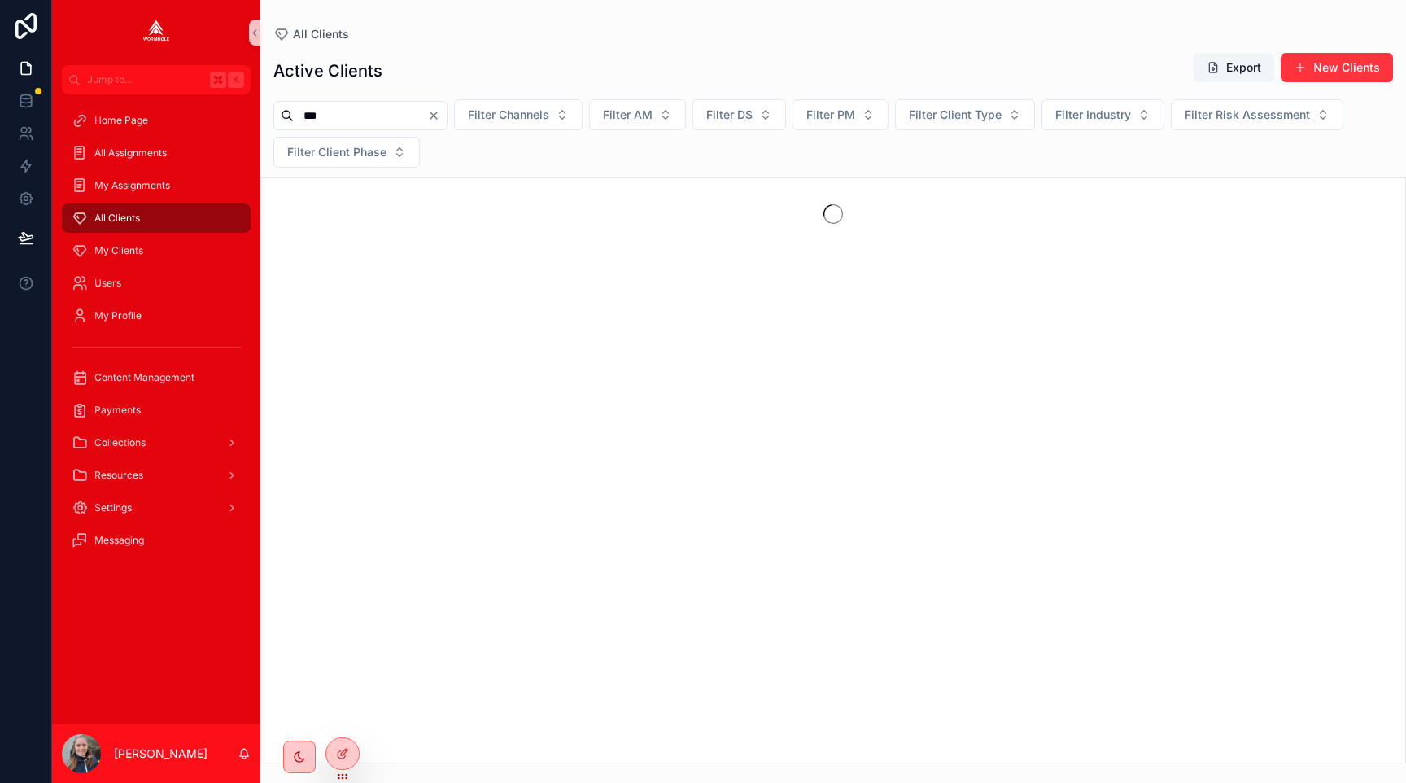
type input "***"
click at [371, 177] on div "scrollable content" at bounding box center [833, 470] width 1146 height 586
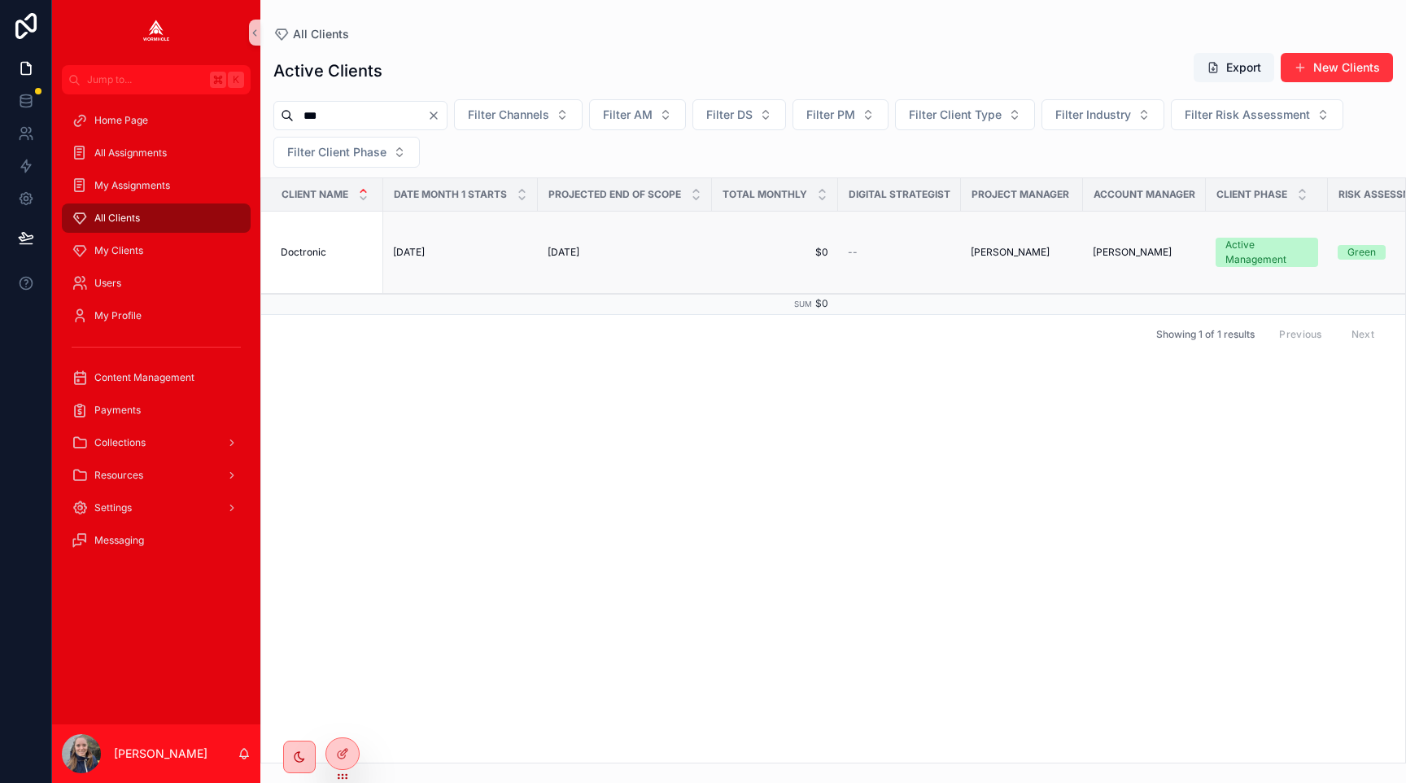
click at [316, 248] on span "Doctronic" at bounding box center [304, 252] width 46 height 13
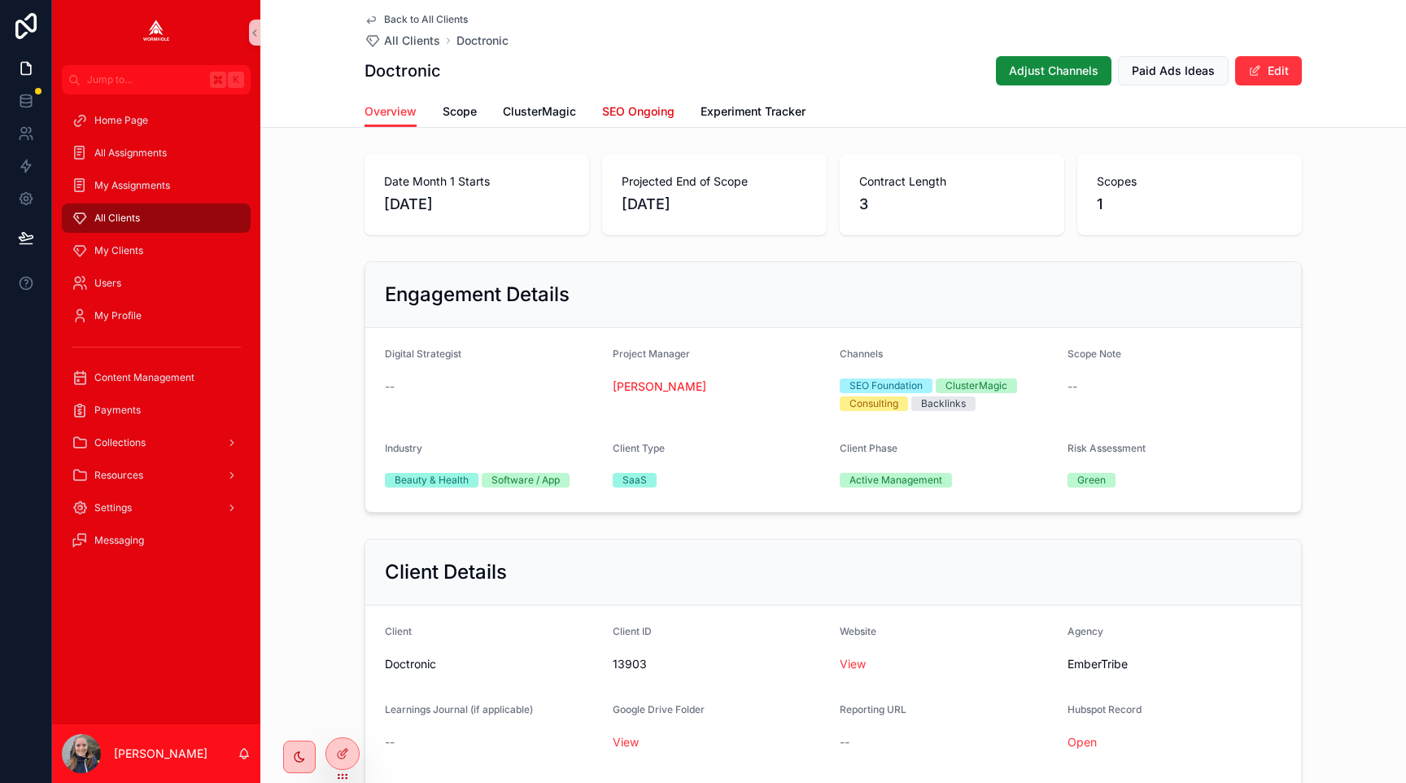
click at [618, 99] on link "SEO Ongoing" at bounding box center [638, 113] width 72 height 33
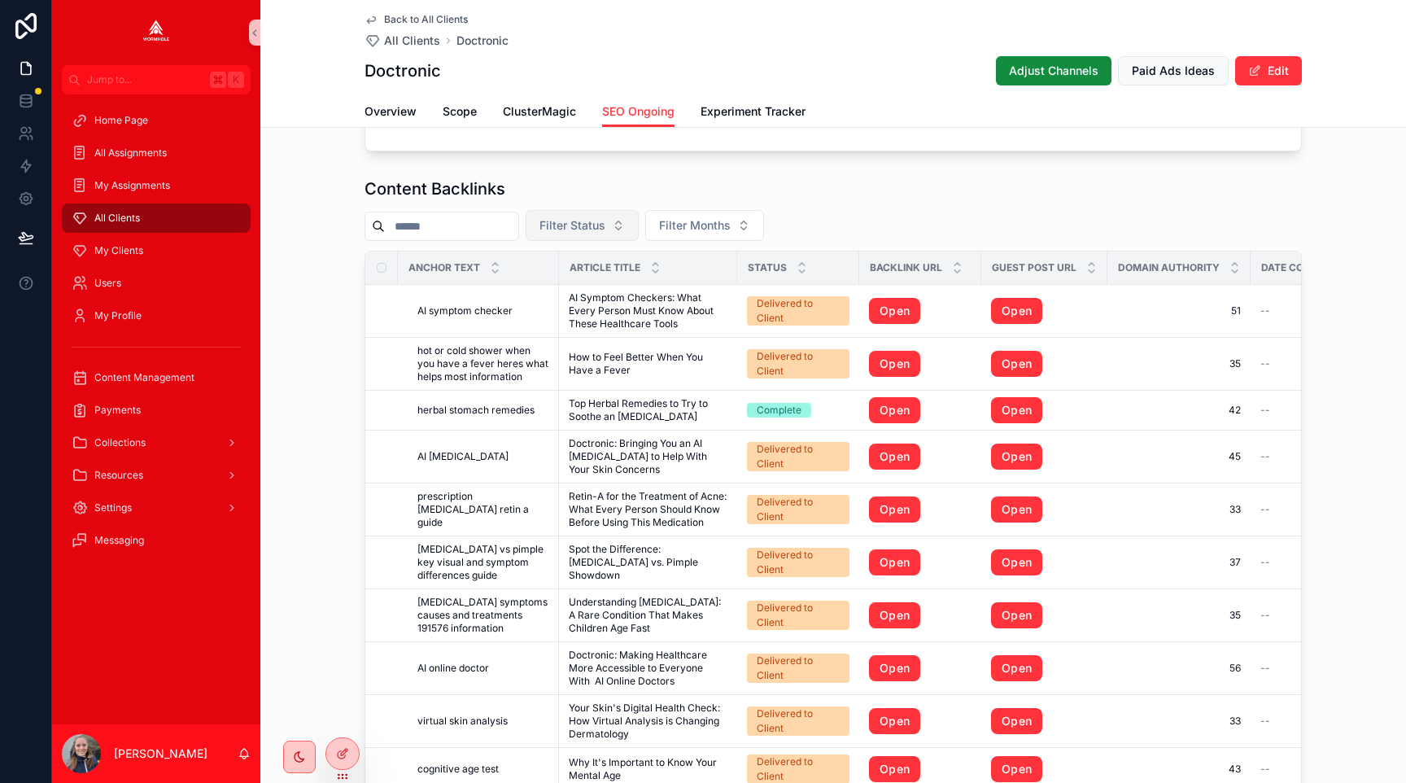
scroll to position [1649, 0]
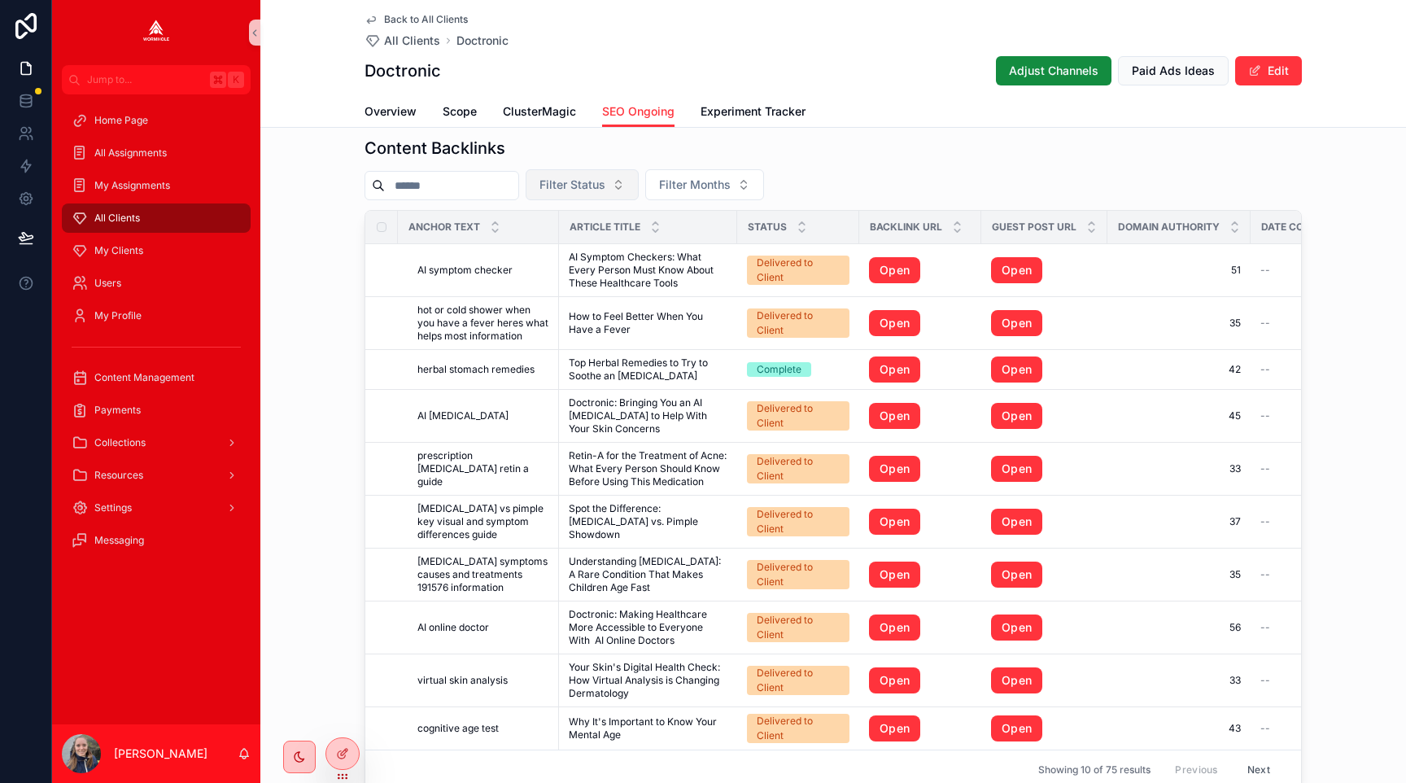
click at [570, 191] on span "Filter Status" at bounding box center [572, 185] width 66 height 16
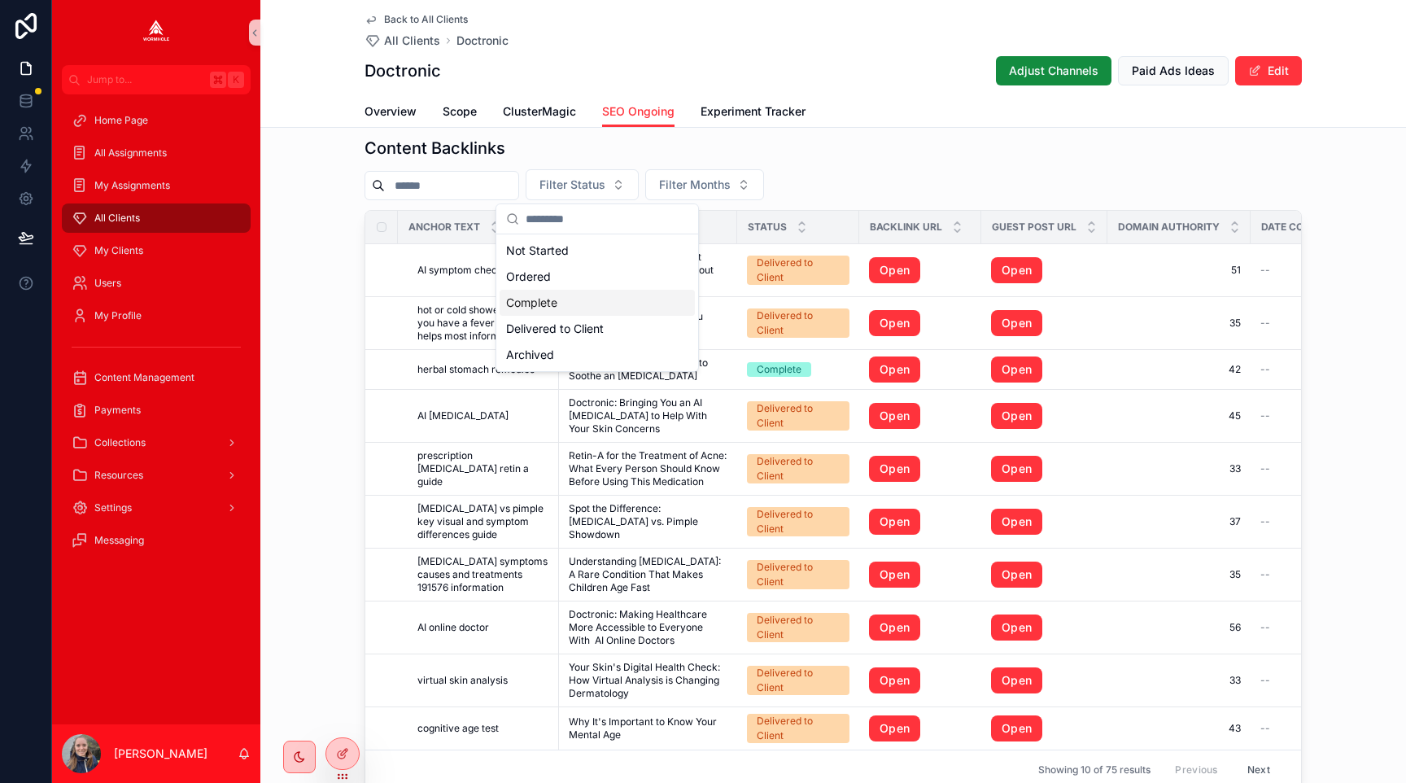
click at [566, 300] on div "Complete" at bounding box center [597, 303] width 195 height 26
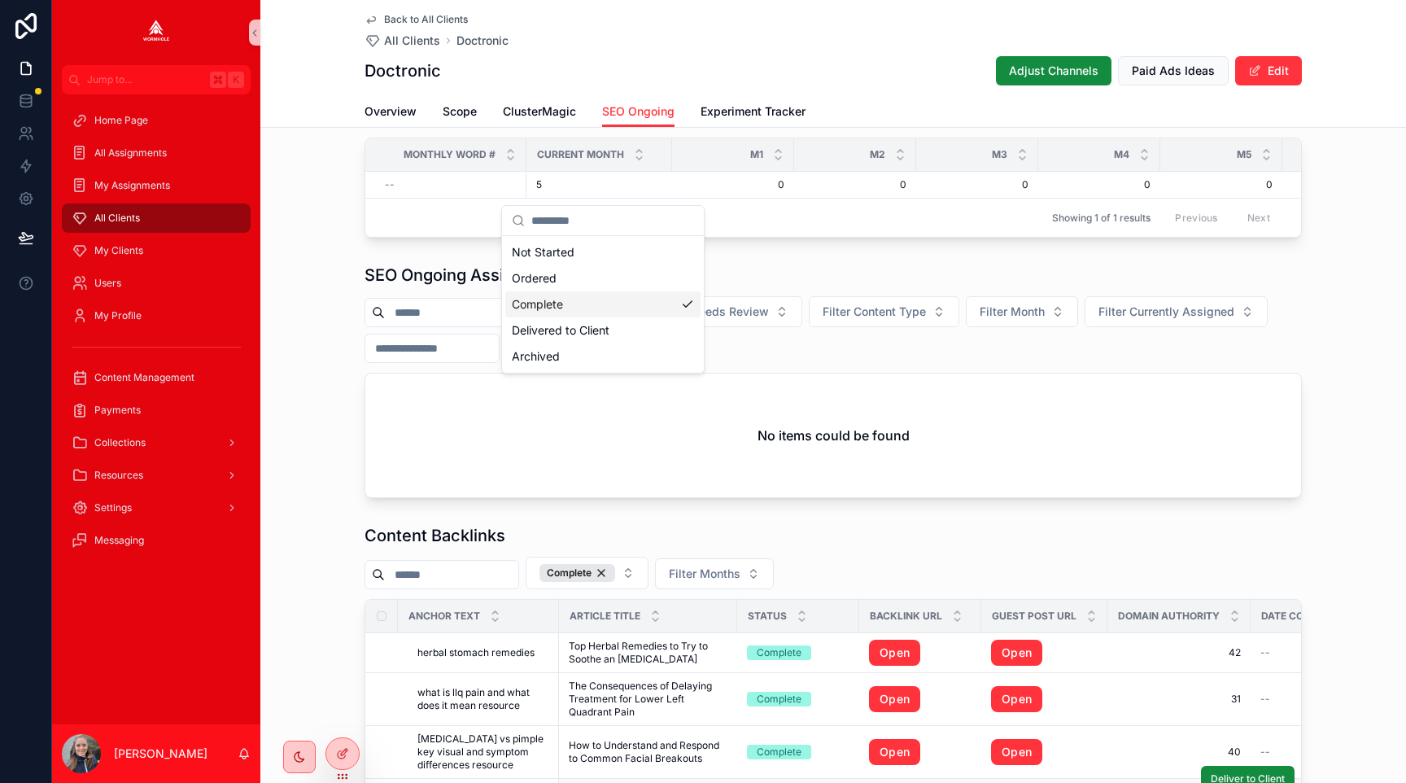
scroll to position [1649, 0]
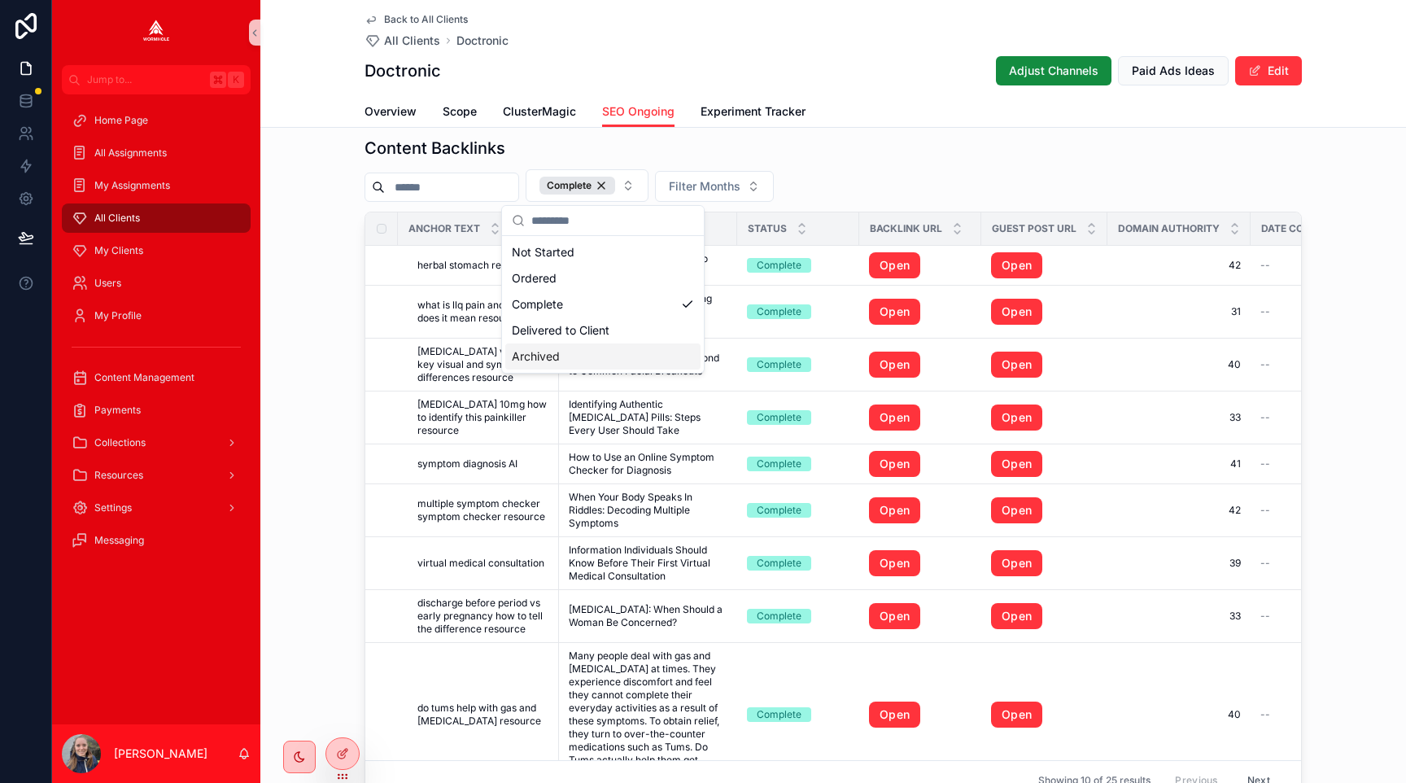
click at [973, 172] on div "Complete Filter Months" at bounding box center [832, 185] width 937 height 33
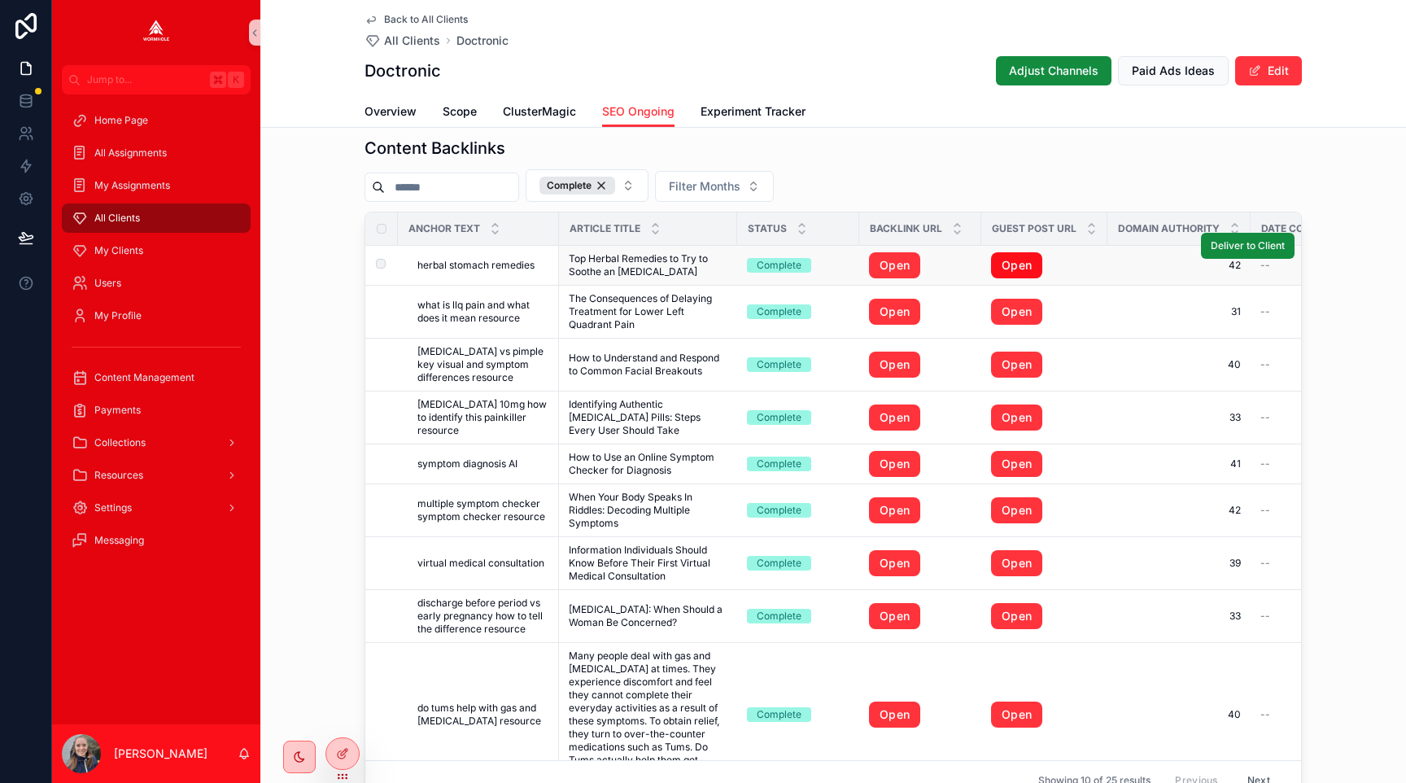
click at [1012, 264] on link "Open" at bounding box center [1016, 265] width 51 height 26
click at [1010, 310] on link "Open" at bounding box center [1016, 312] width 51 height 26
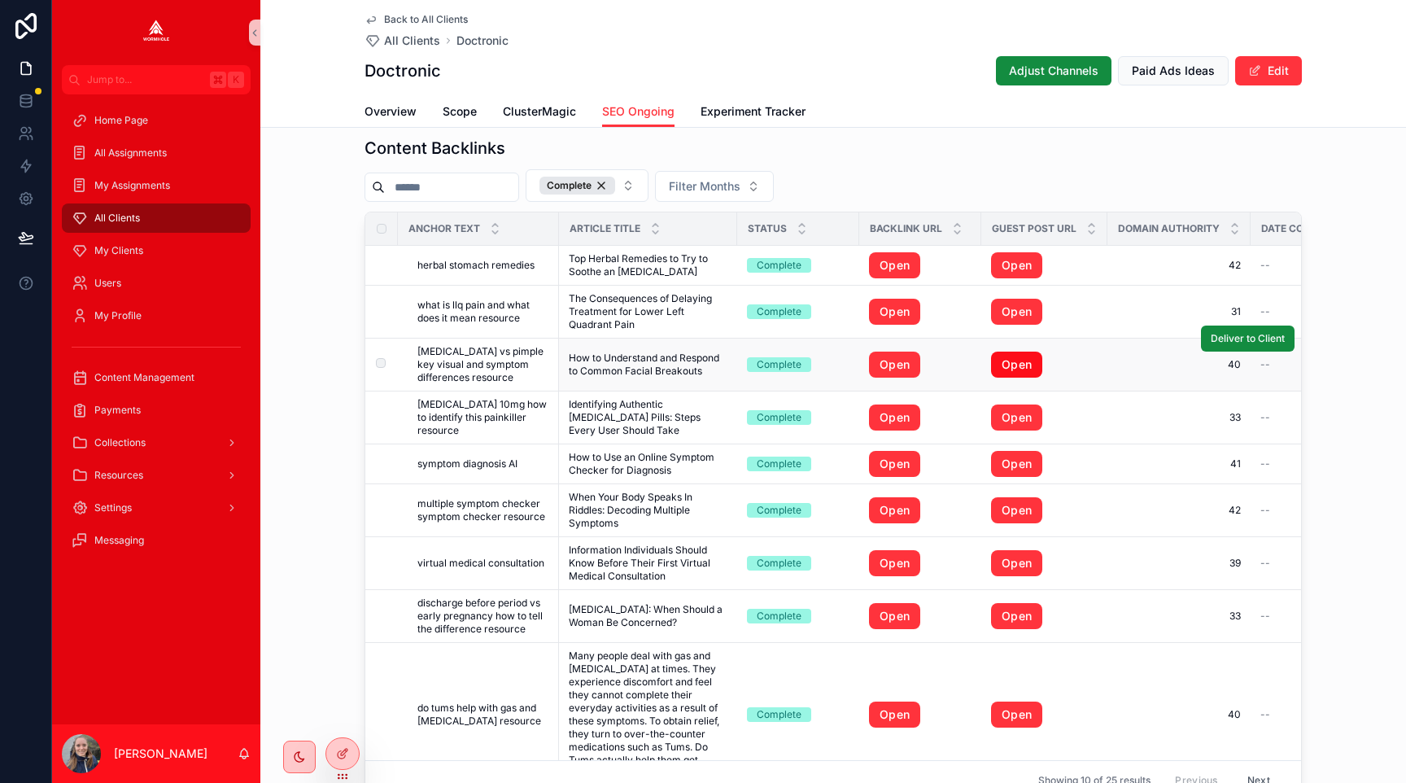
click at [1009, 360] on link "Open" at bounding box center [1016, 364] width 51 height 26
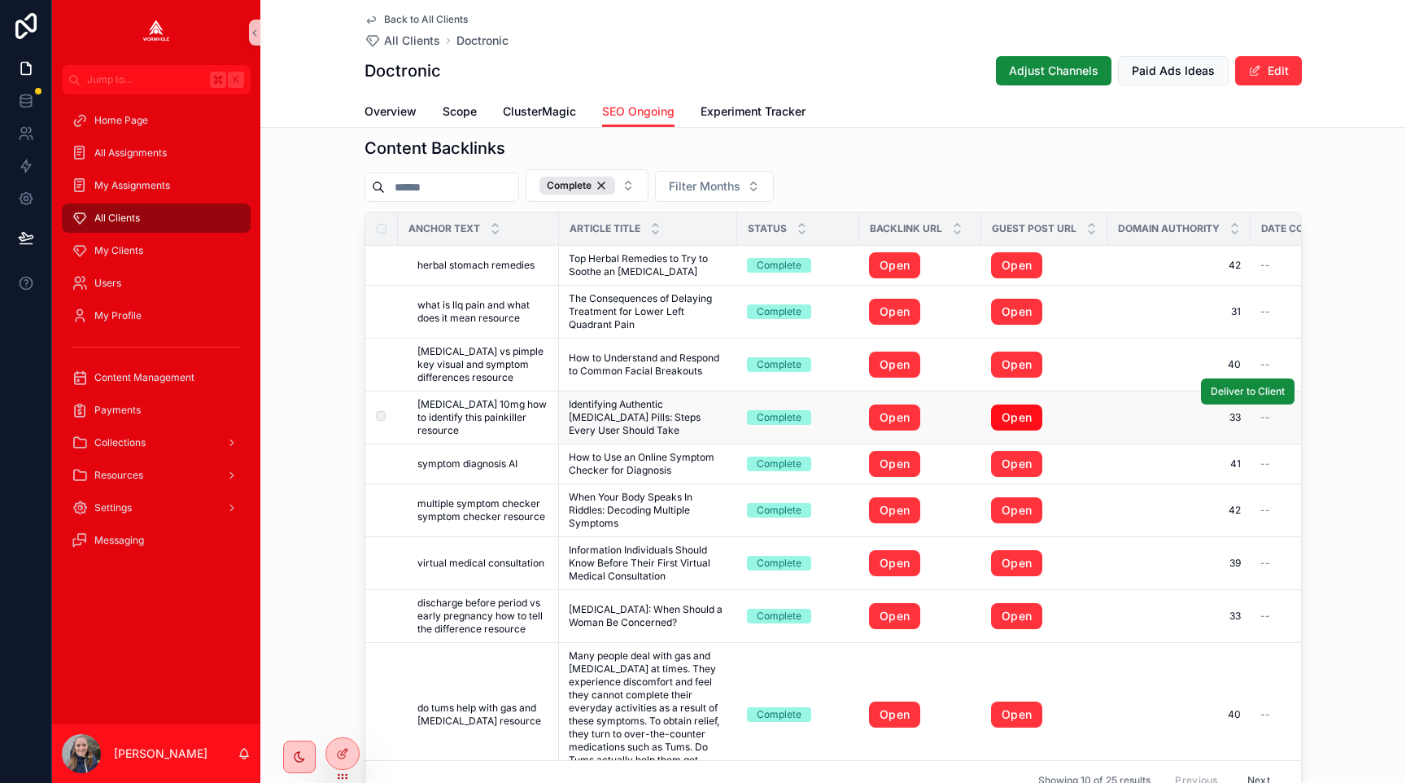
click at [1012, 418] on link "Open" at bounding box center [1016, 417] width 51 height 26
click at [1015, 466] on link "Open" at bounding box center [1016, 464] width 51 height 26
click at [1010, 510] on link "Open" at bounding box center [1016, 510] width 51 height 26
click at [1009, 564] on link "Open" at bounding box center [1016, 563] width 51 height 26
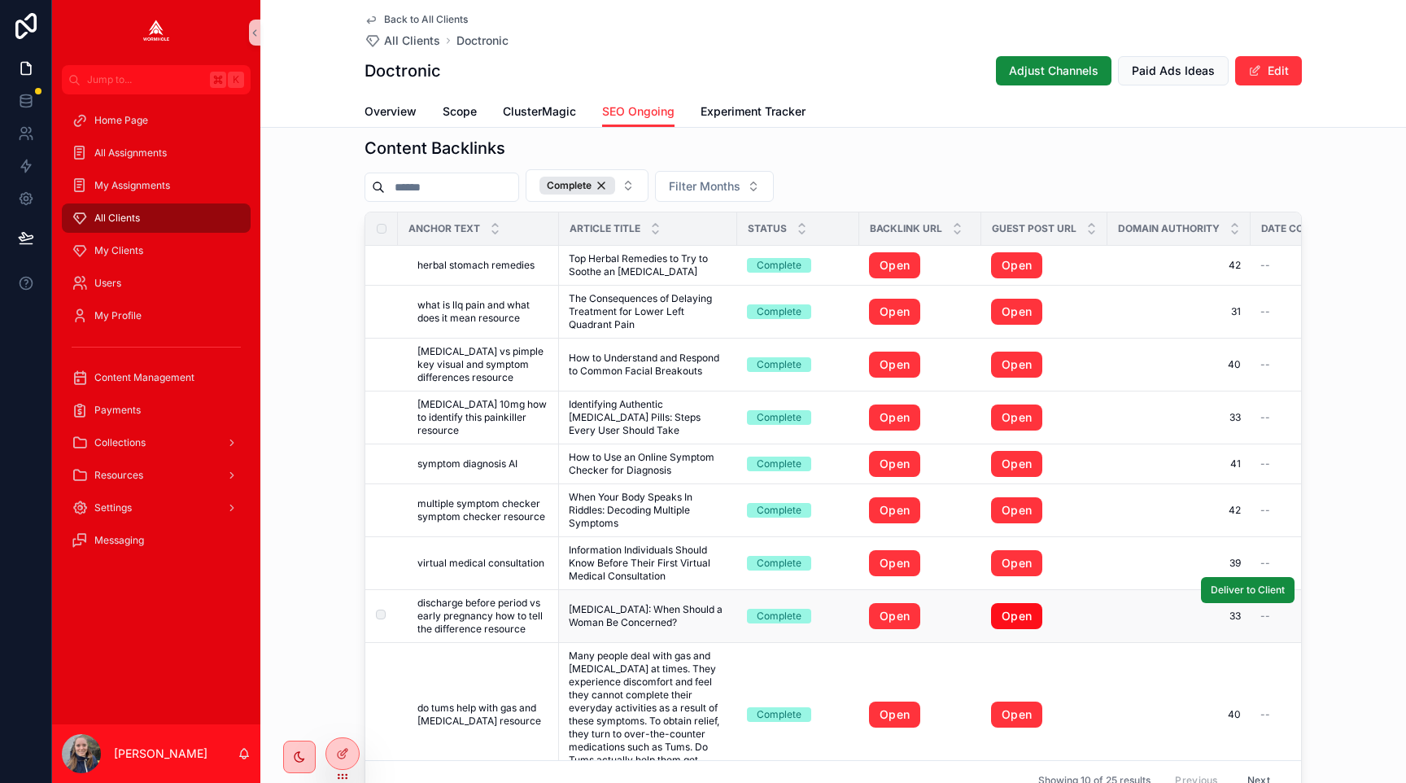
click at [1011, 617] on link "Open" at bounding box center [1016, 616] width 51 height 26
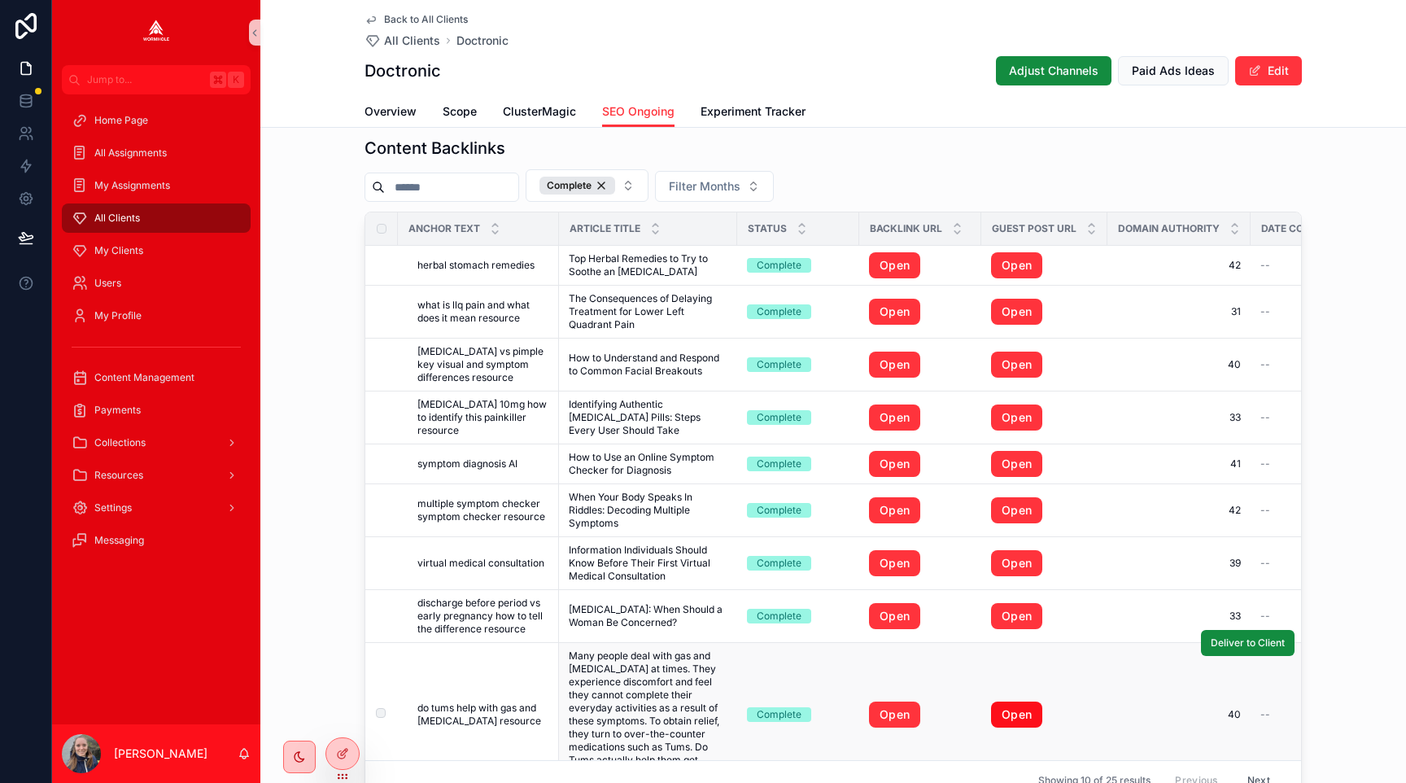
click at [1015, 708] on link "Open" at bounding box center [1016, 714] width 51 height 26
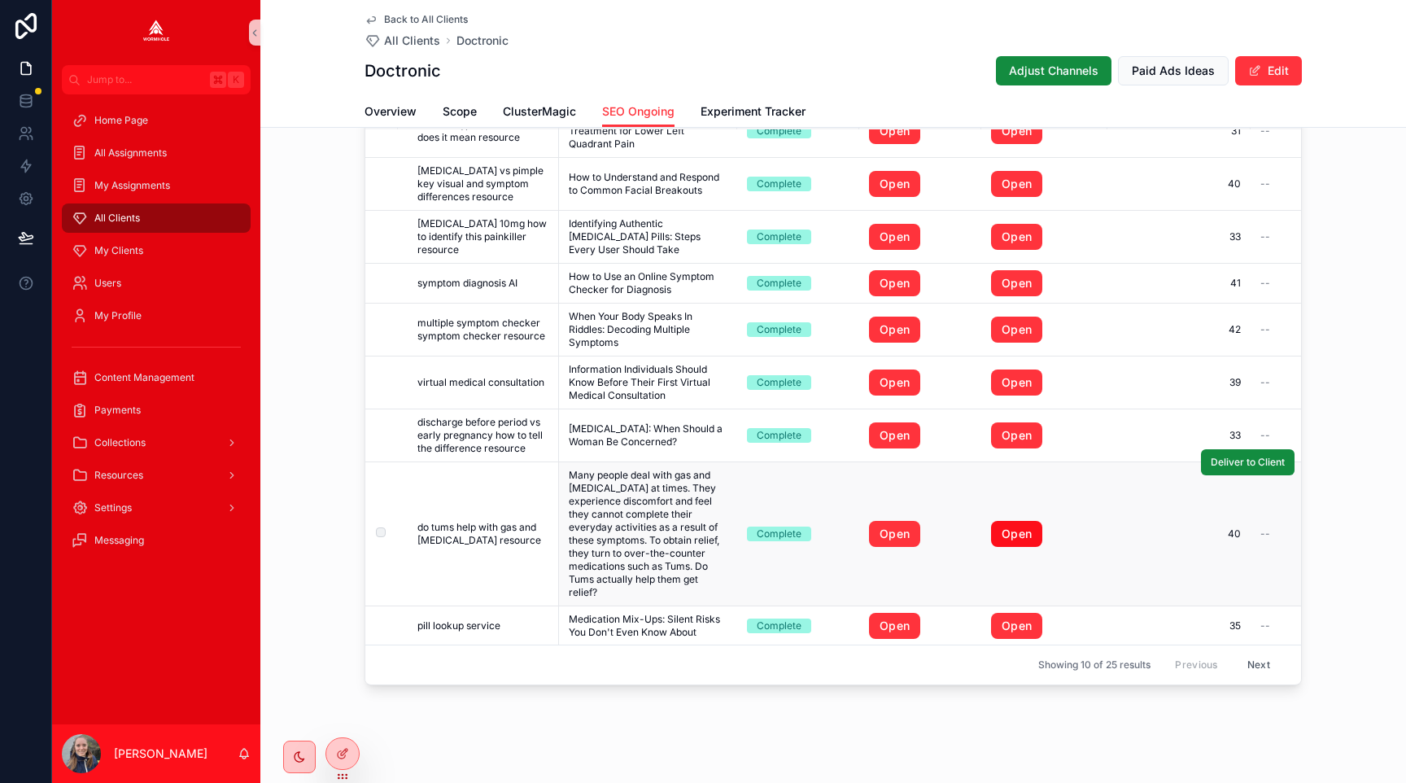
scroll to position [1777, 0]
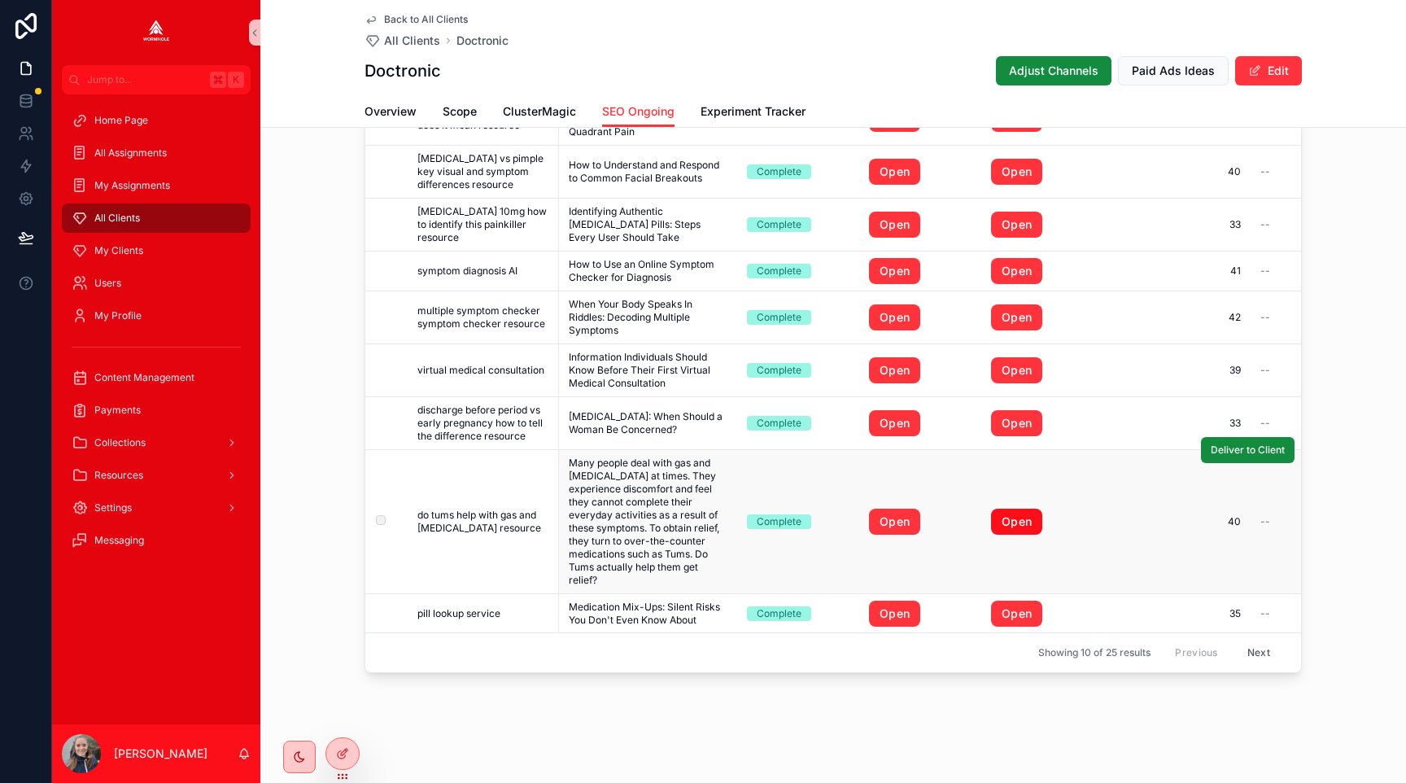
click at [1002, 518] on link "Open" at bounding box center [1016, 521] width 51 height 26
click at [1010, 618] on link "Open" at bounding box center [1016, 613] width 51 height 26
click at [1263, 653] on button "Next" at bounding box center [1259, 652] width 46 height 25
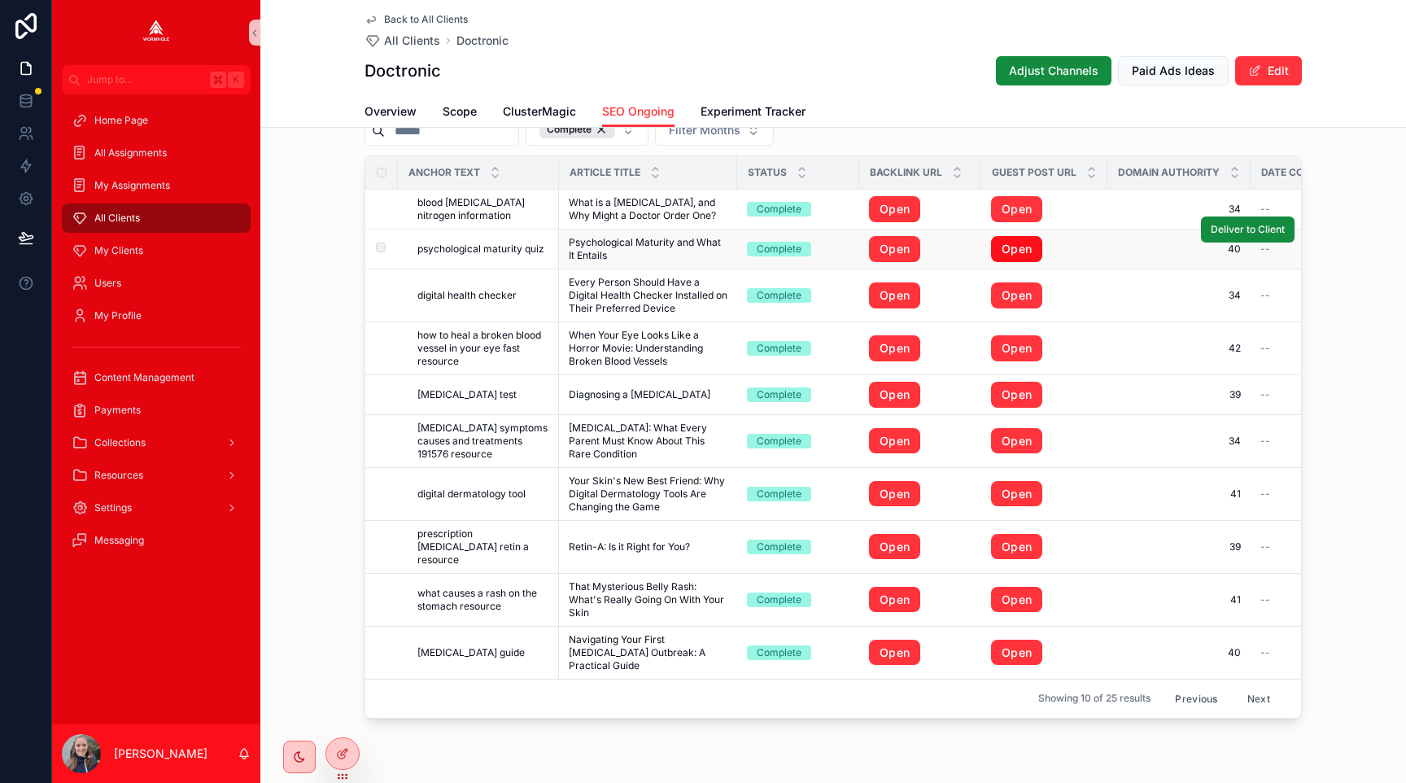
scroll to position [1717, 0]
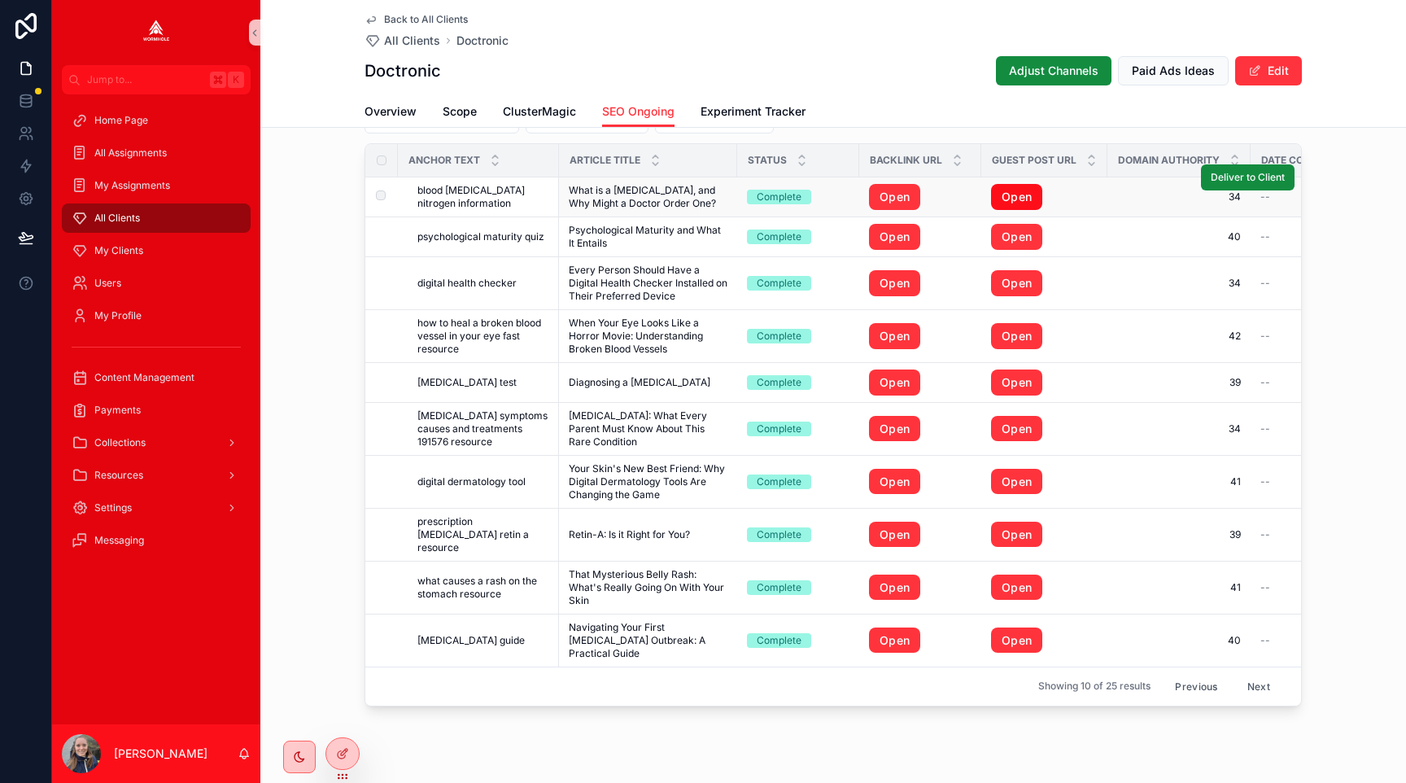
click at [1019, 197] on link "Open" at bounding box center [1016, 197] width 51 height 26
click at [1010, 233] on link "Open" at bounding box center [1016, 237] width 51 height 26
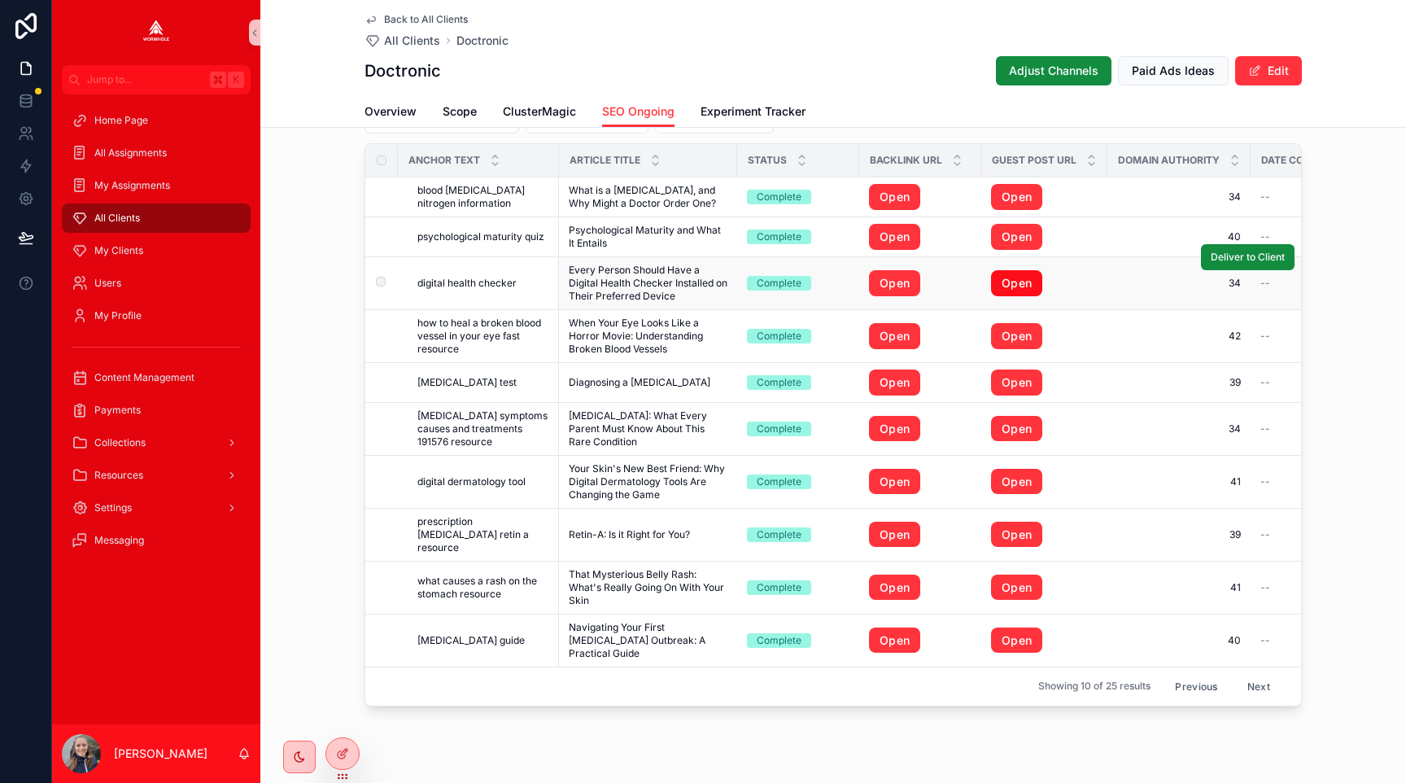
click at [1009, 285] on link "Open" at bounding box center [1016, 283] width 51 height 26
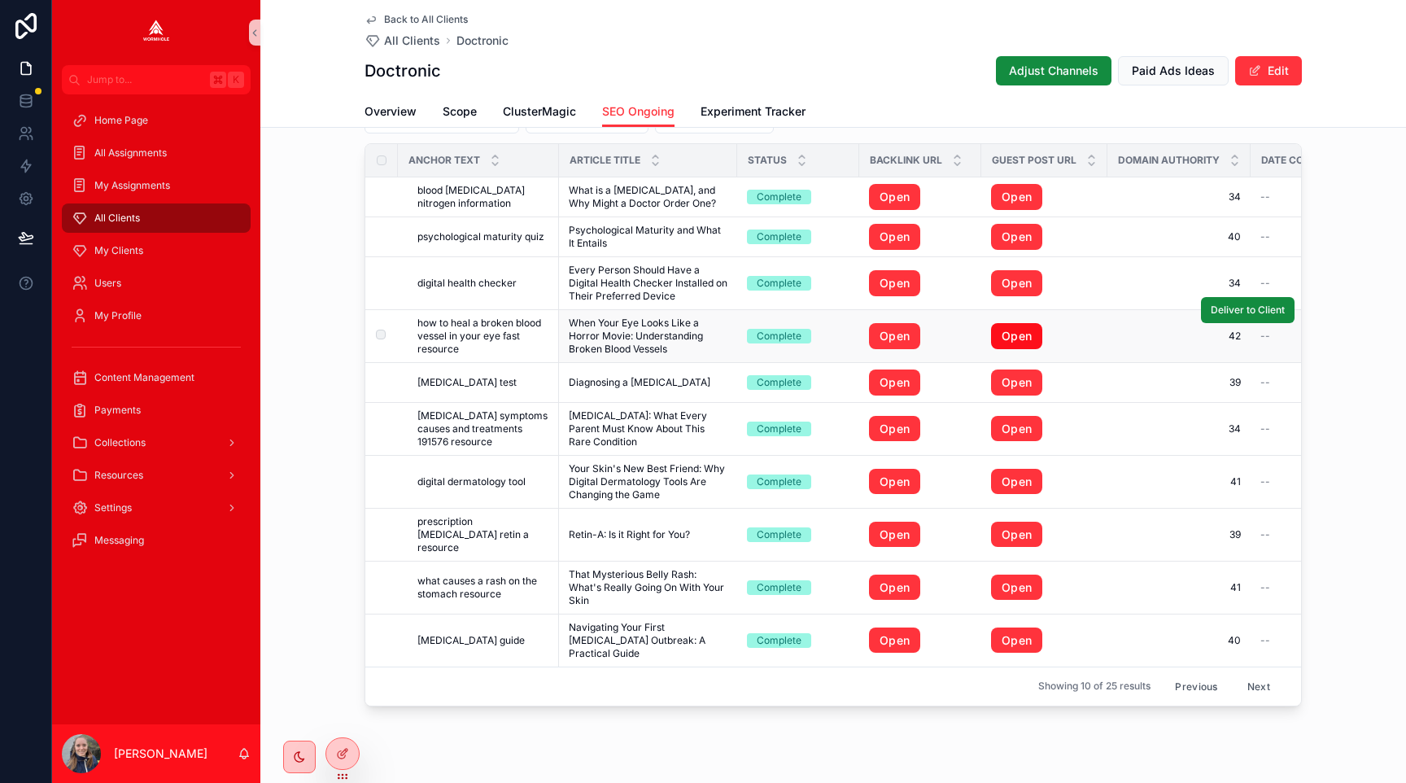
click at [1006, 334] on link "Open" at bounding box center [1016, 336] width 51 height 26
click at [1003, 387] on link "Open" at bounding box center [1016, 382] width 51 height 26
click at [1002, 424] on link "Open" at bounding box center [1016, 429] width 51 height 26
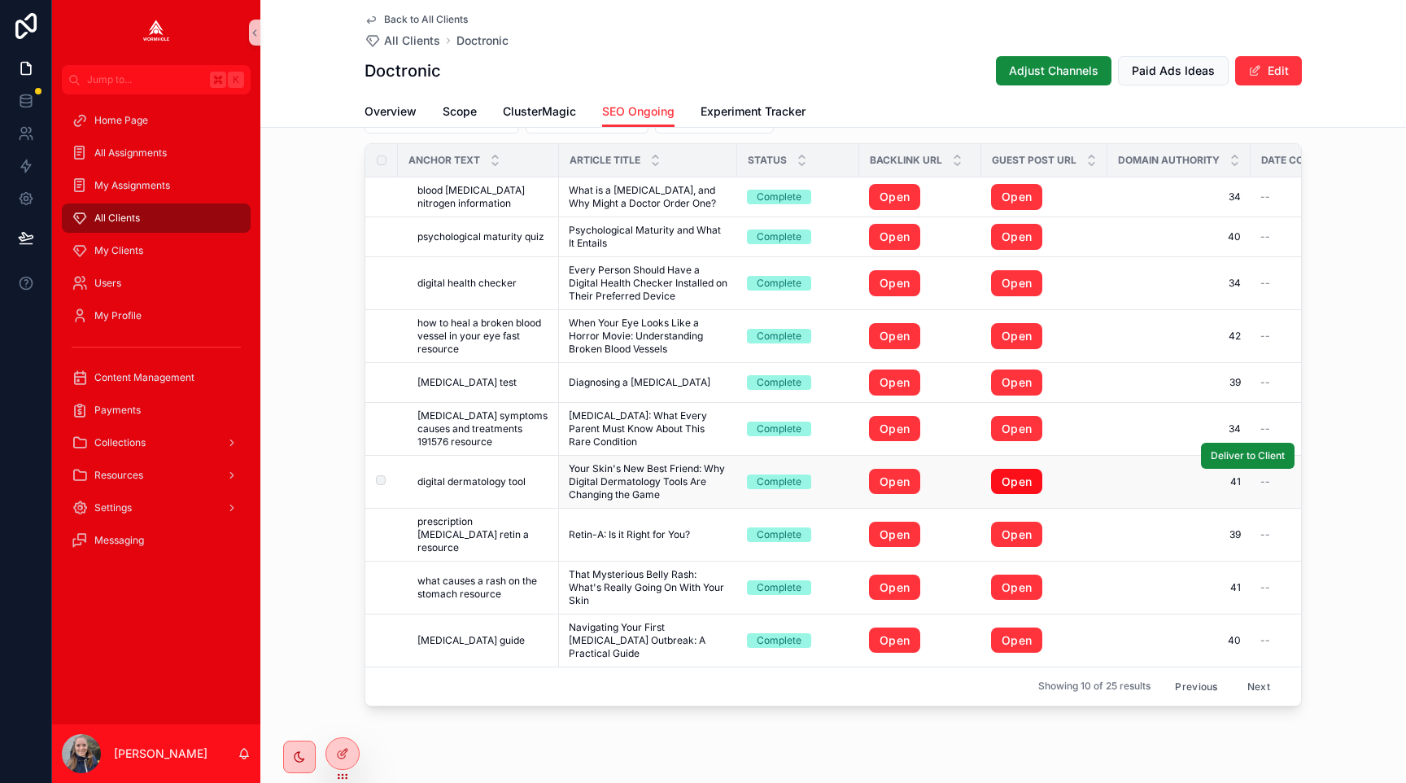
click at [1005, 477] on link "Open" at bounding box center [1016, 482] width 51 height 26
click at [1007, 530] on link "Open" at bounding box center [1016, 535] width 51 height 26
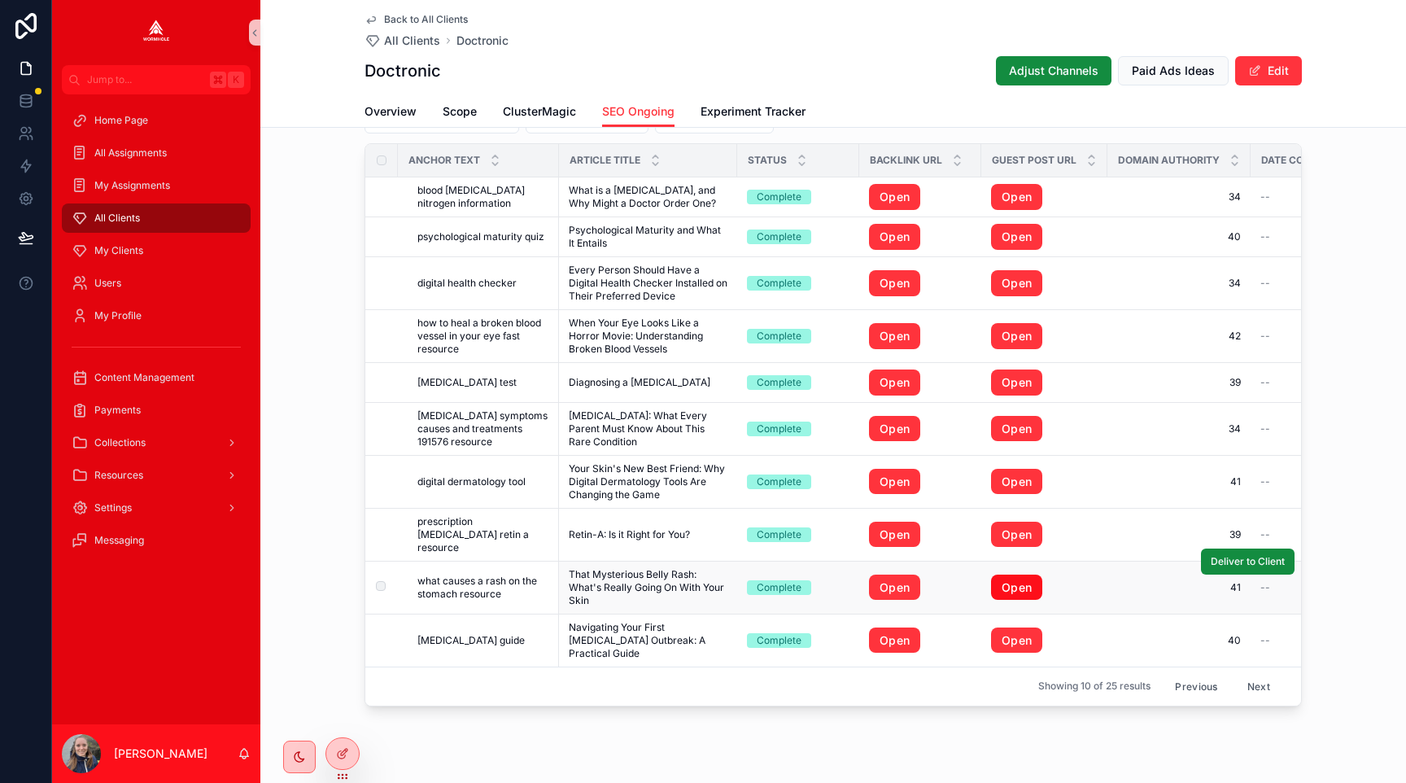
click at [1008, 575] on link "Open" at bounding box center [1016, 587] width 51 height 26
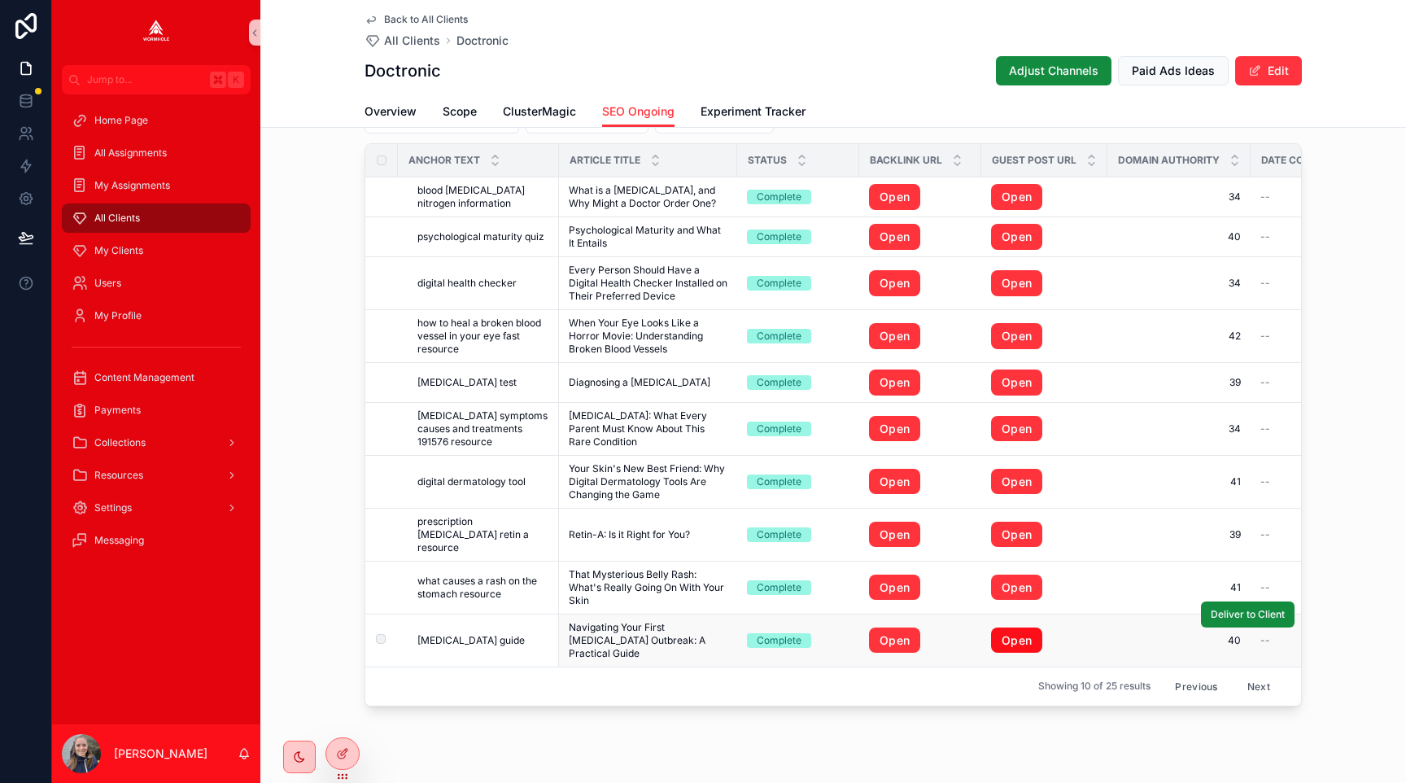
click at [1011, 627] on link "Open" at bounding box center [1016, 640] width 51 height 26
click at [1268, 674] on button "Next" at bounding box center [1259, 686] width 46 height 25
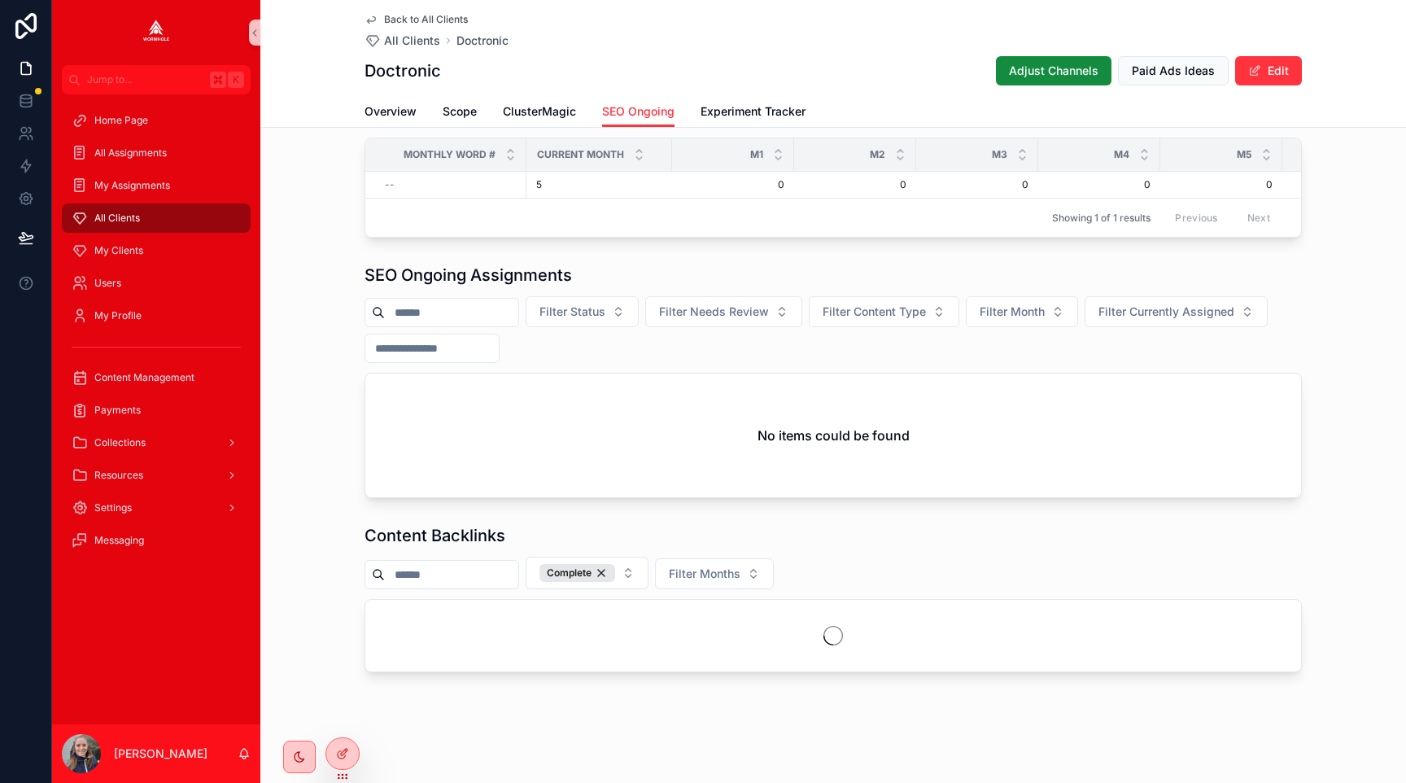
scroll to position [1500, 0]
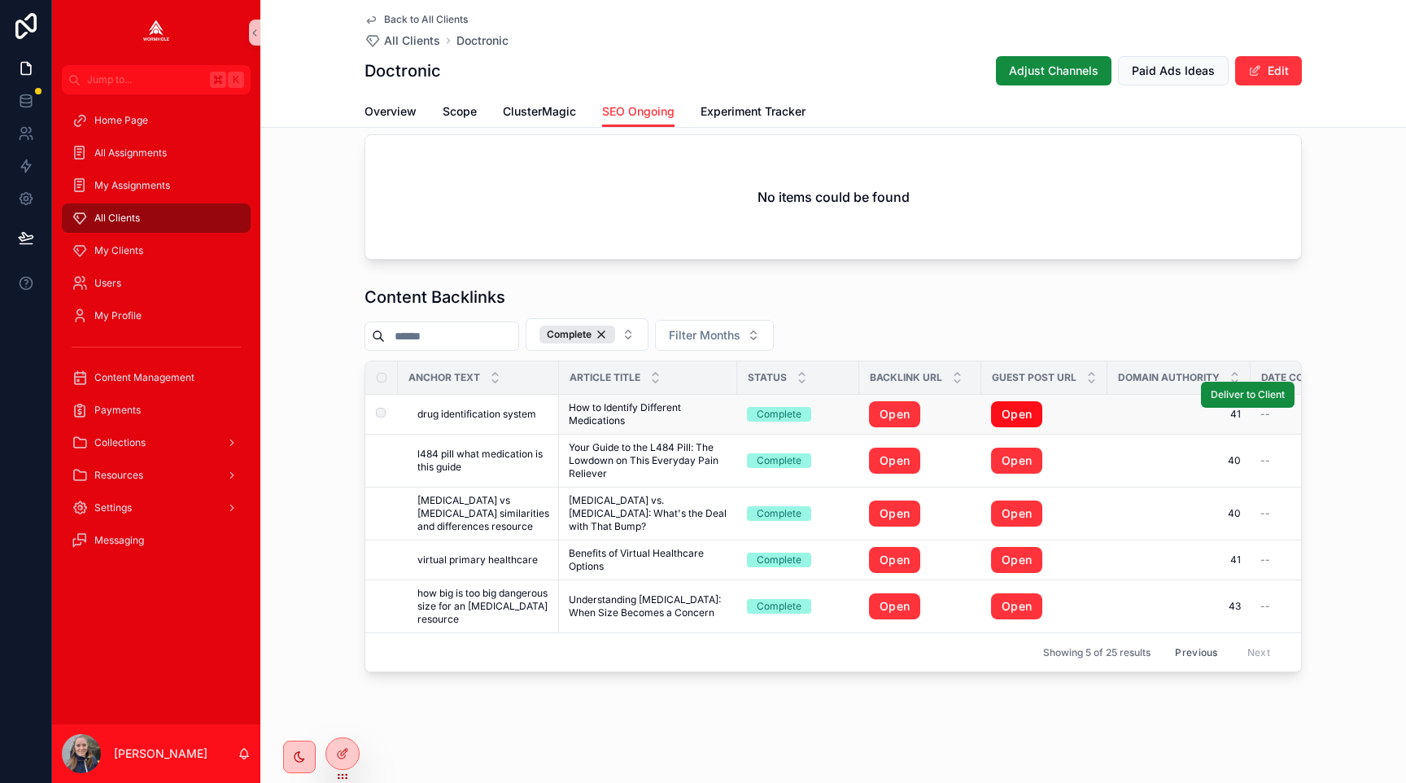
click at [1020, 409] on link "Open" at bounding box center [1016, 414] width 51 height 26
click at [1015, 455] on link "Open" at bounding box center [1016, 460] width 51 height 26
click at [1006, 517] on link "Open" at bounding box center [1016, 513] width 51 height 26
click at [1006, 556] on link "Open" at bounding box center [1016, 560] width 51 height 26
click at [1011, 616] on link "Open" at bounding box center [1016, 606] width 51 height 26
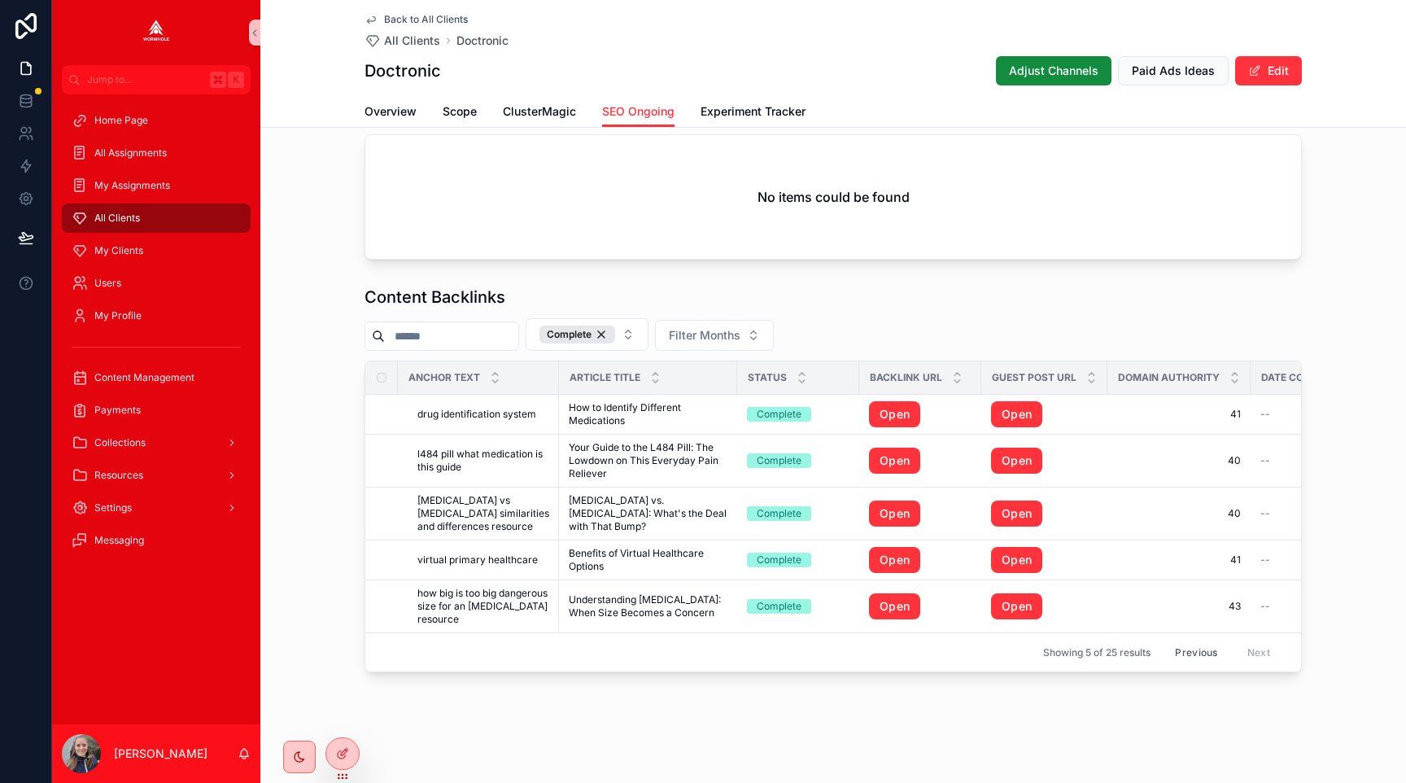
click at [1192, 646] on button "Previous" at bounding box center [1195, 651] width 65 height 25
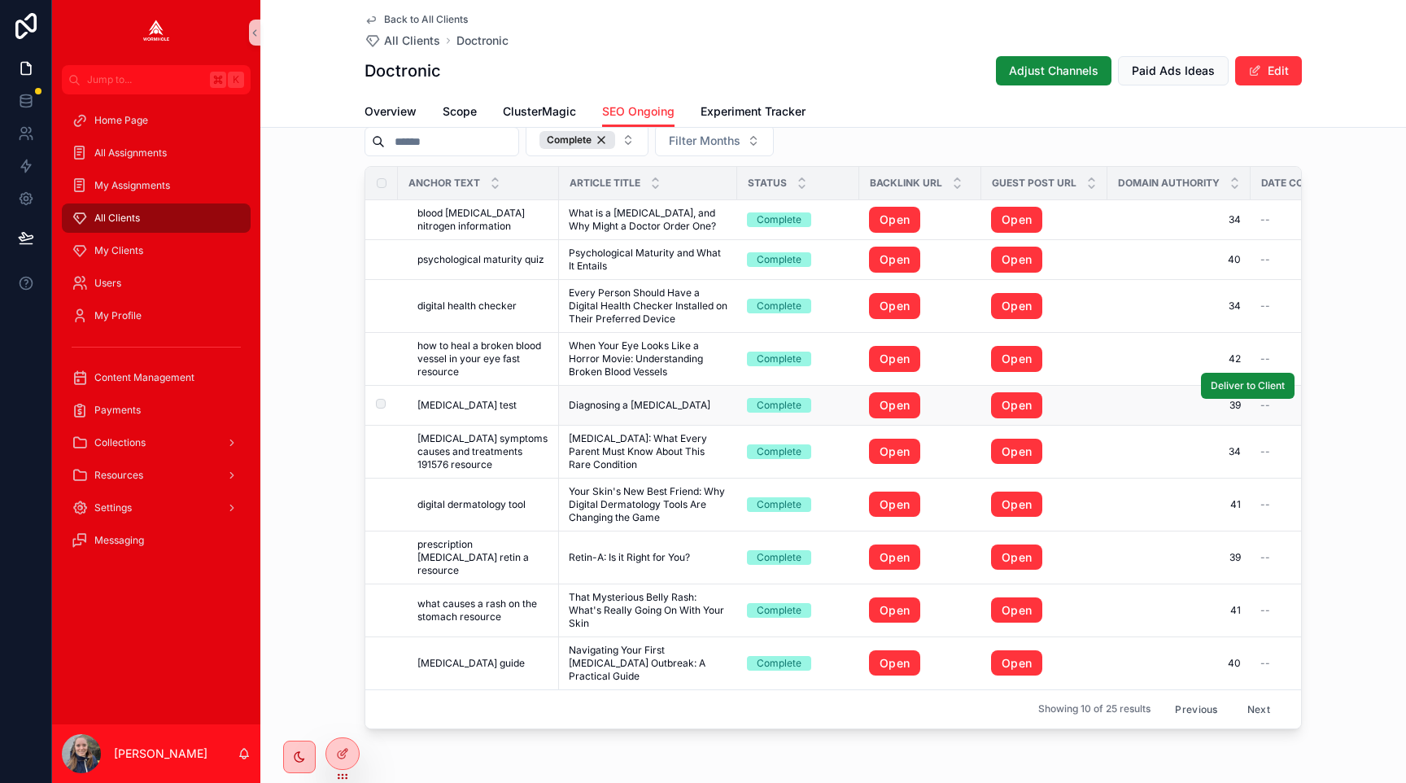
scroll to position [1696, 0]
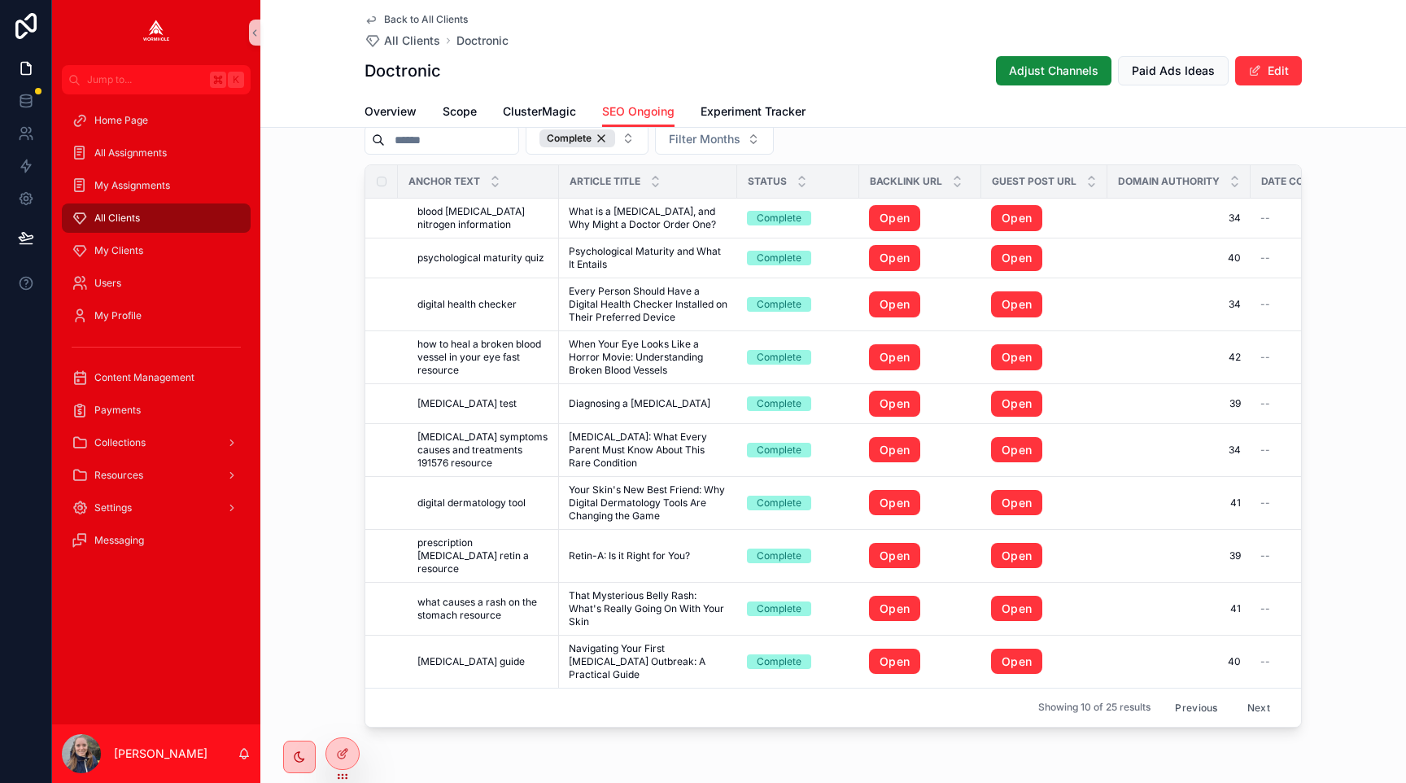
click at [1197, 695] on button "Previous" at bounding box center [1195, 707] width 65 height 25
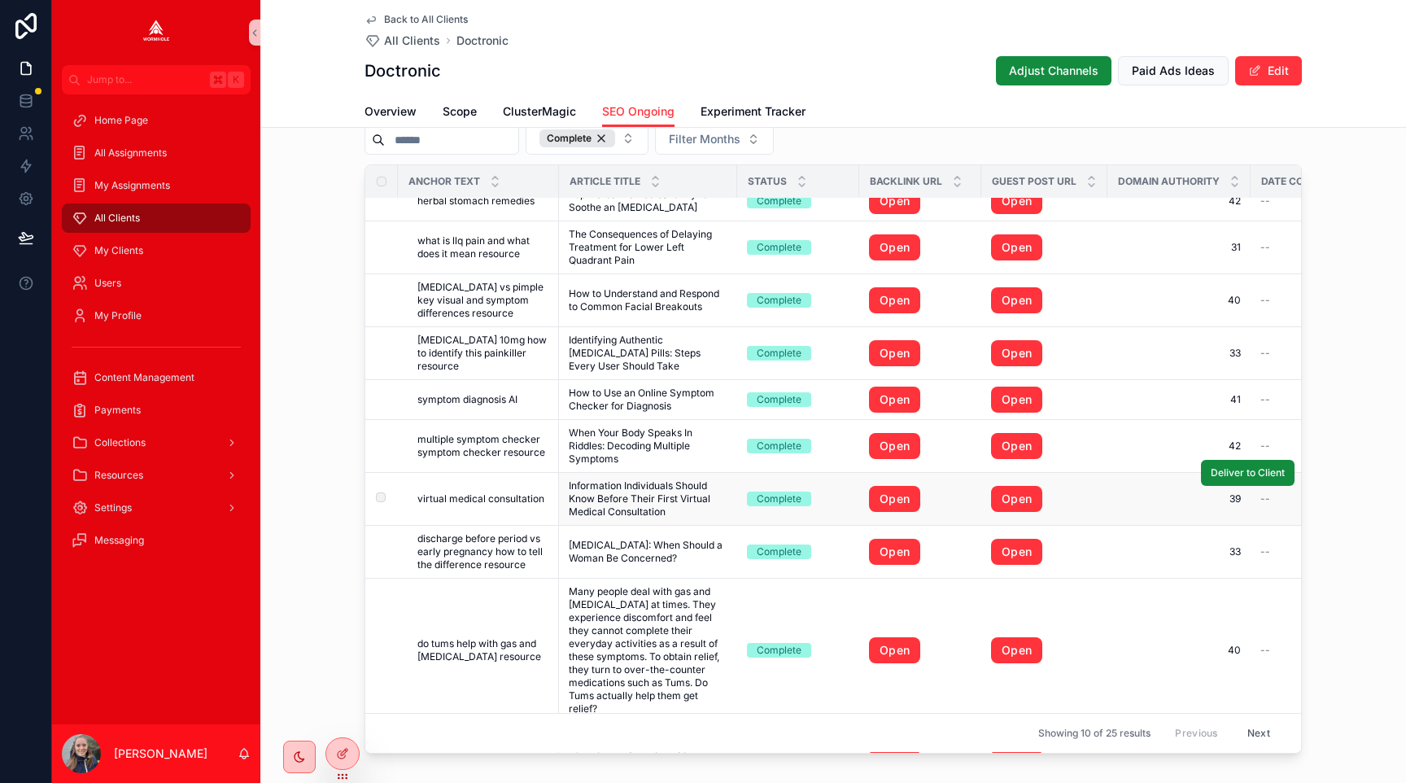
scroll to position [65, 0]
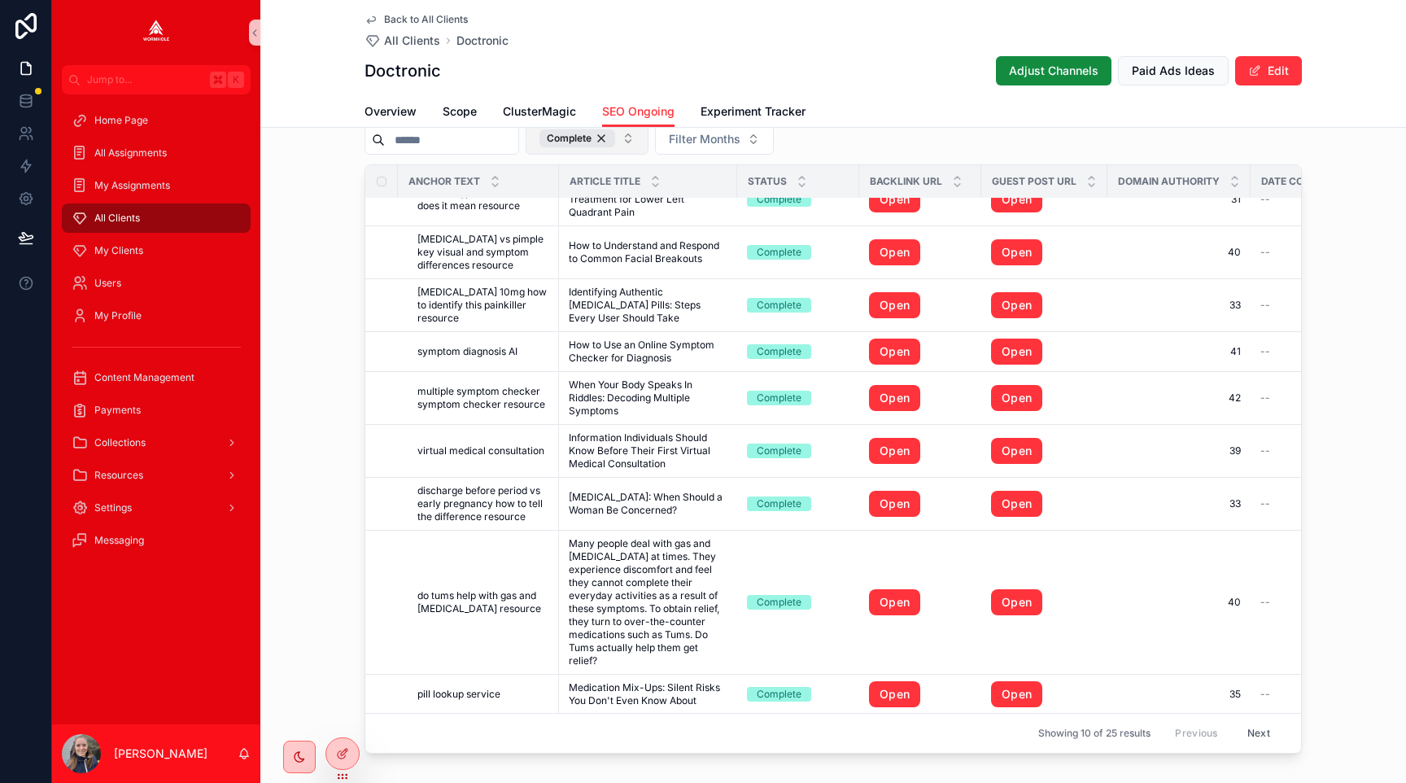
click at [647, 146] on button "Complete" at bounding box center [587, 138] width 123 height 33
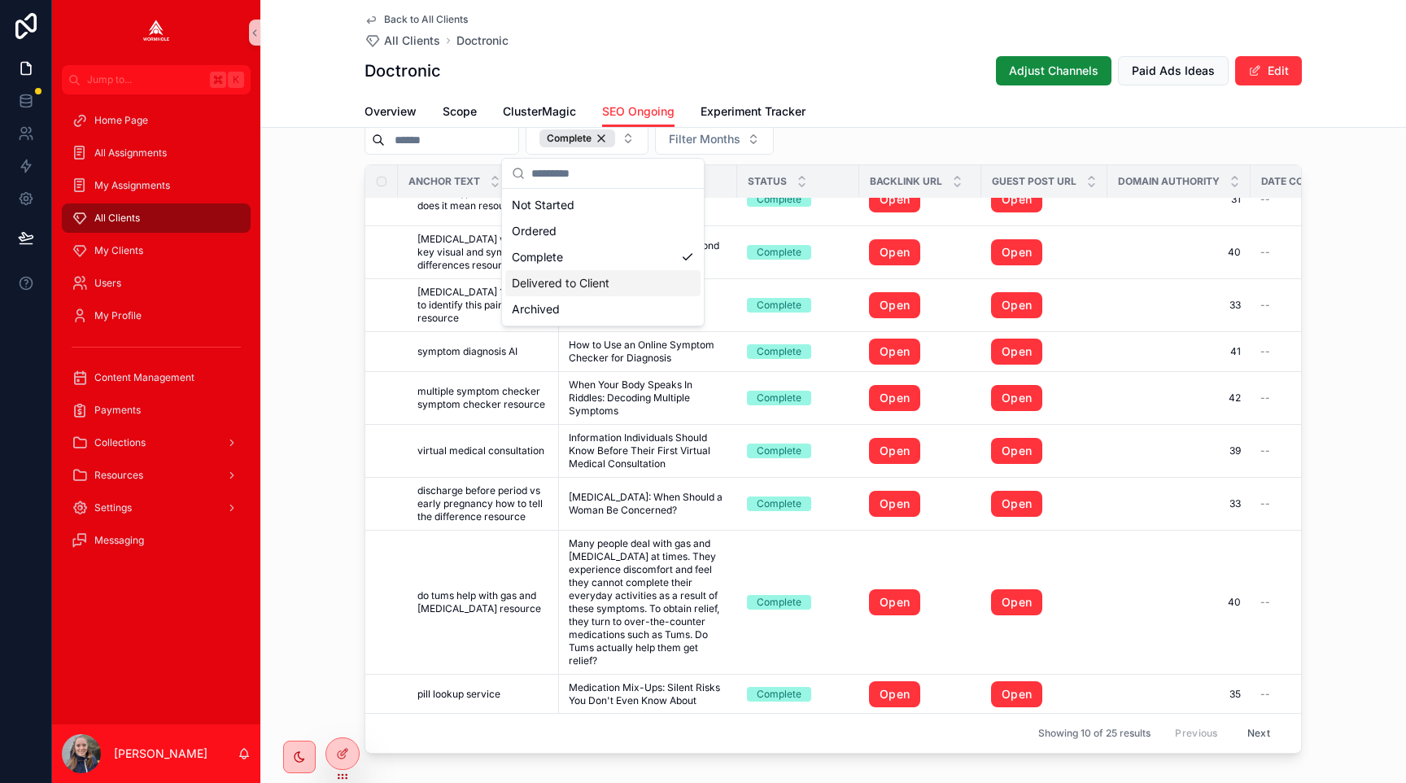
click at [600, 281] on div "Delivered to Client" at bounding box center [602, 283] width 195 height 26
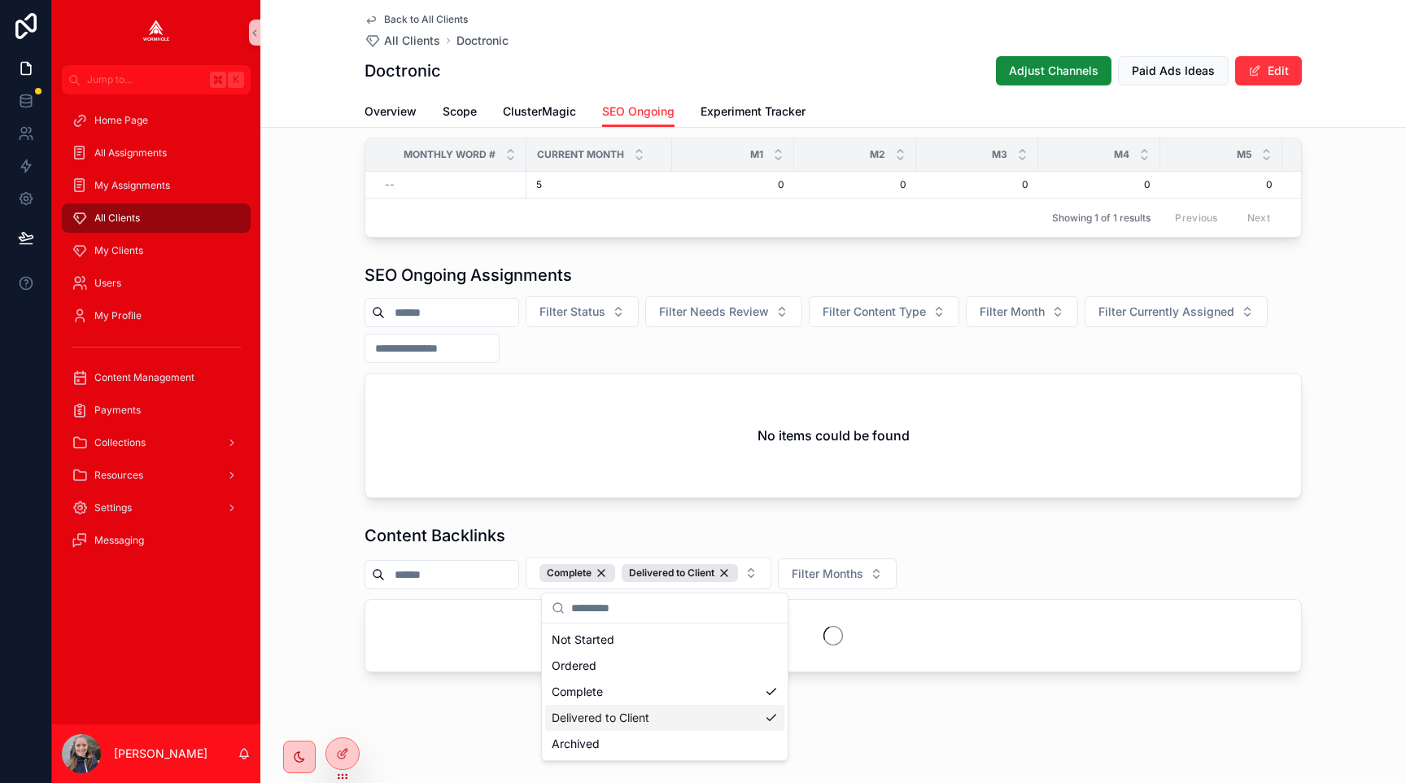
scroll to position [1696, 0]
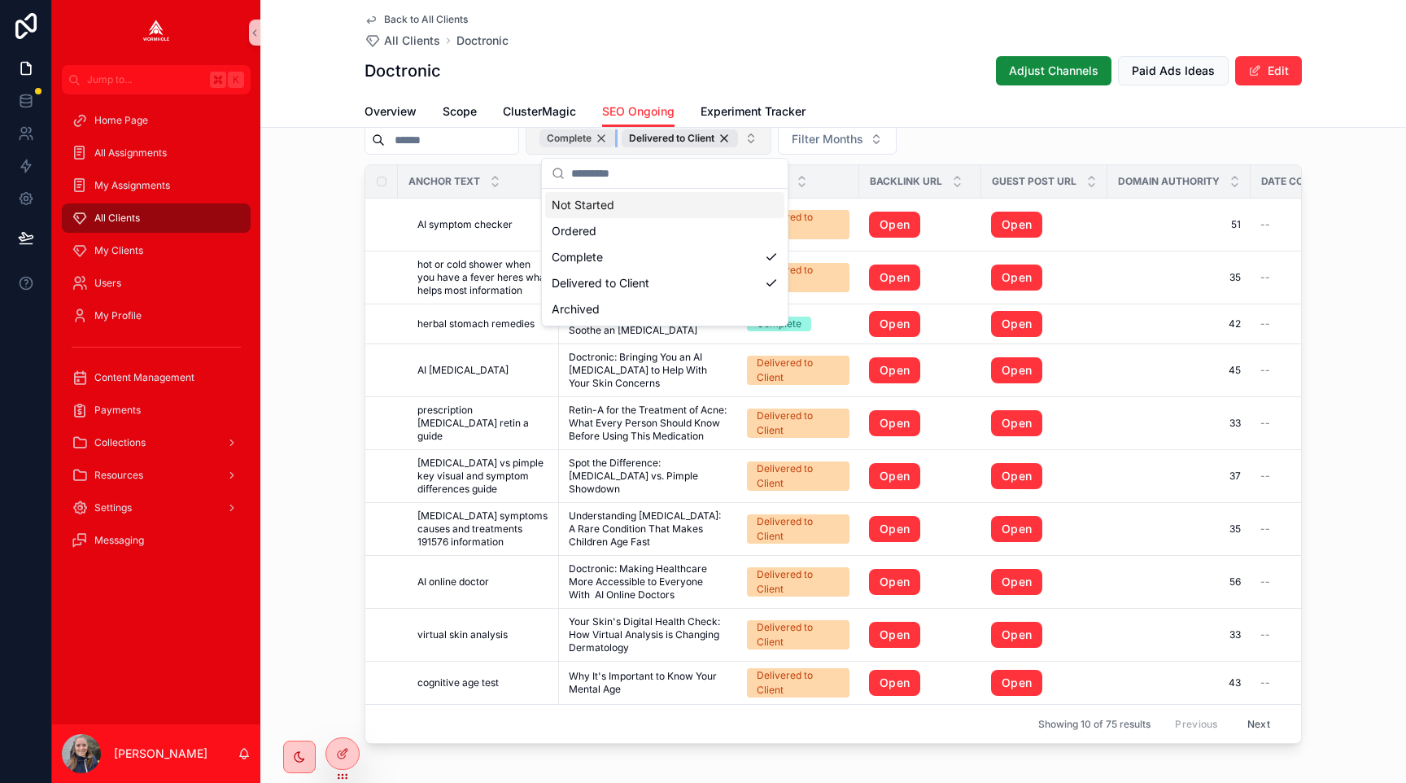
click at [613, 137] on div "Complete" at bounding box center [577, 138] width 76 height 18
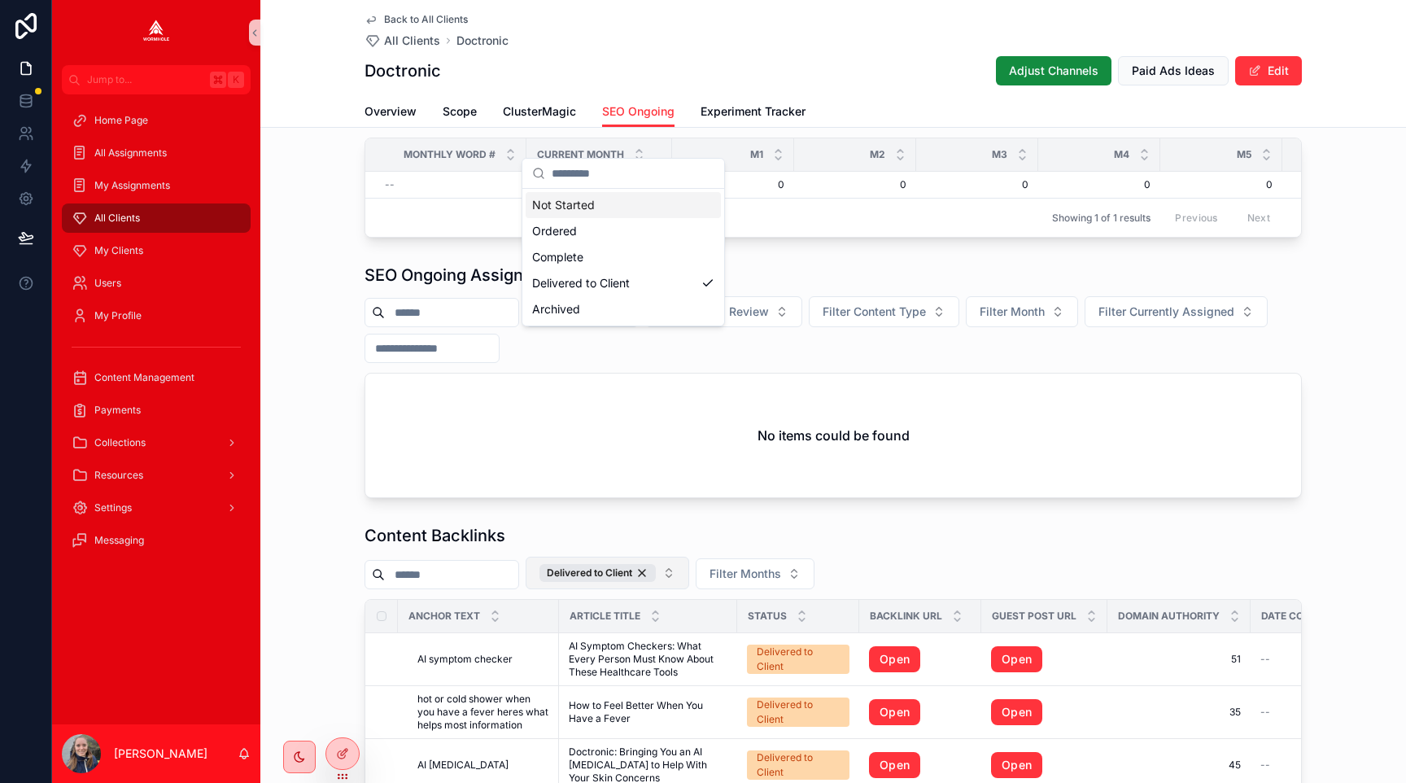
scroll to position [1696, 0]
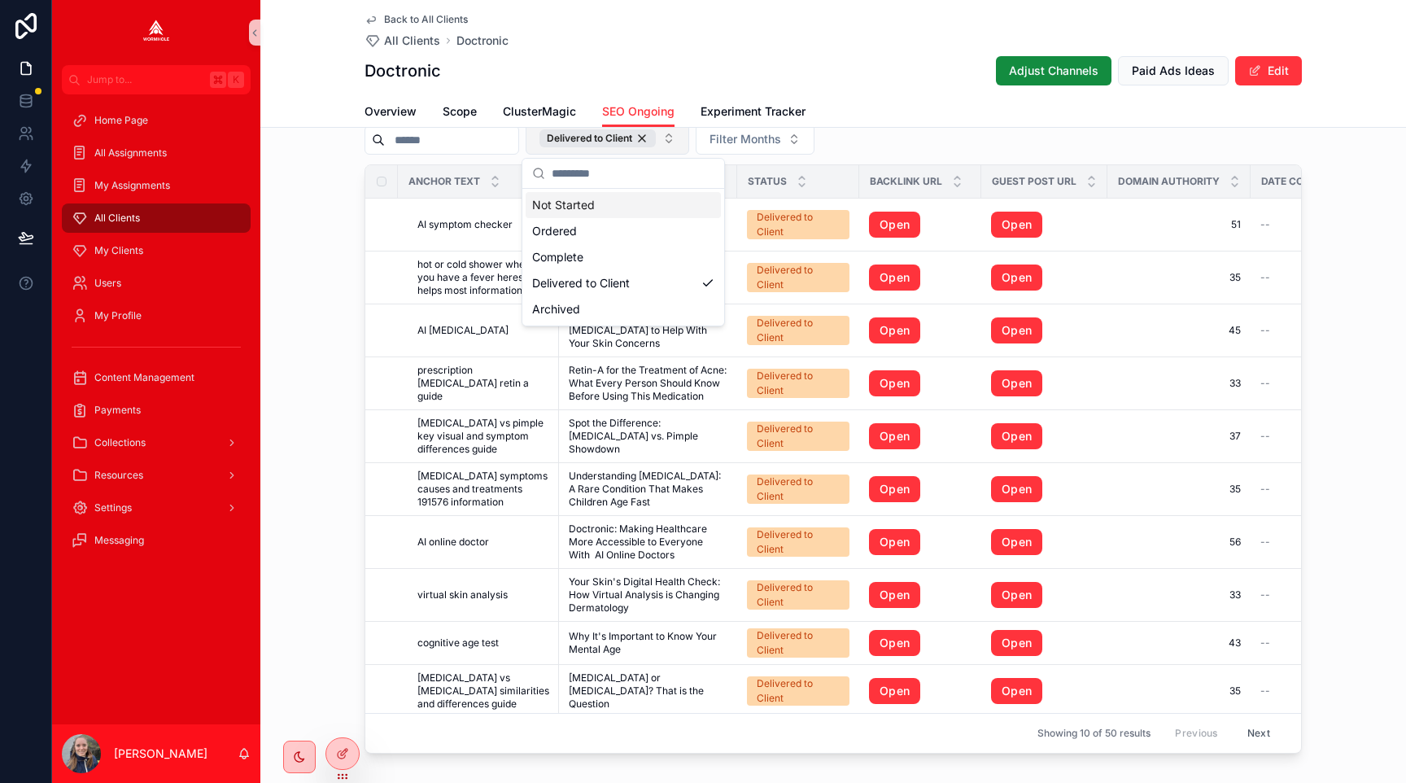
click at [942, 136] on div "Delivered to Client Filter Months" at bounding box center [832, 138] width 937 height 33
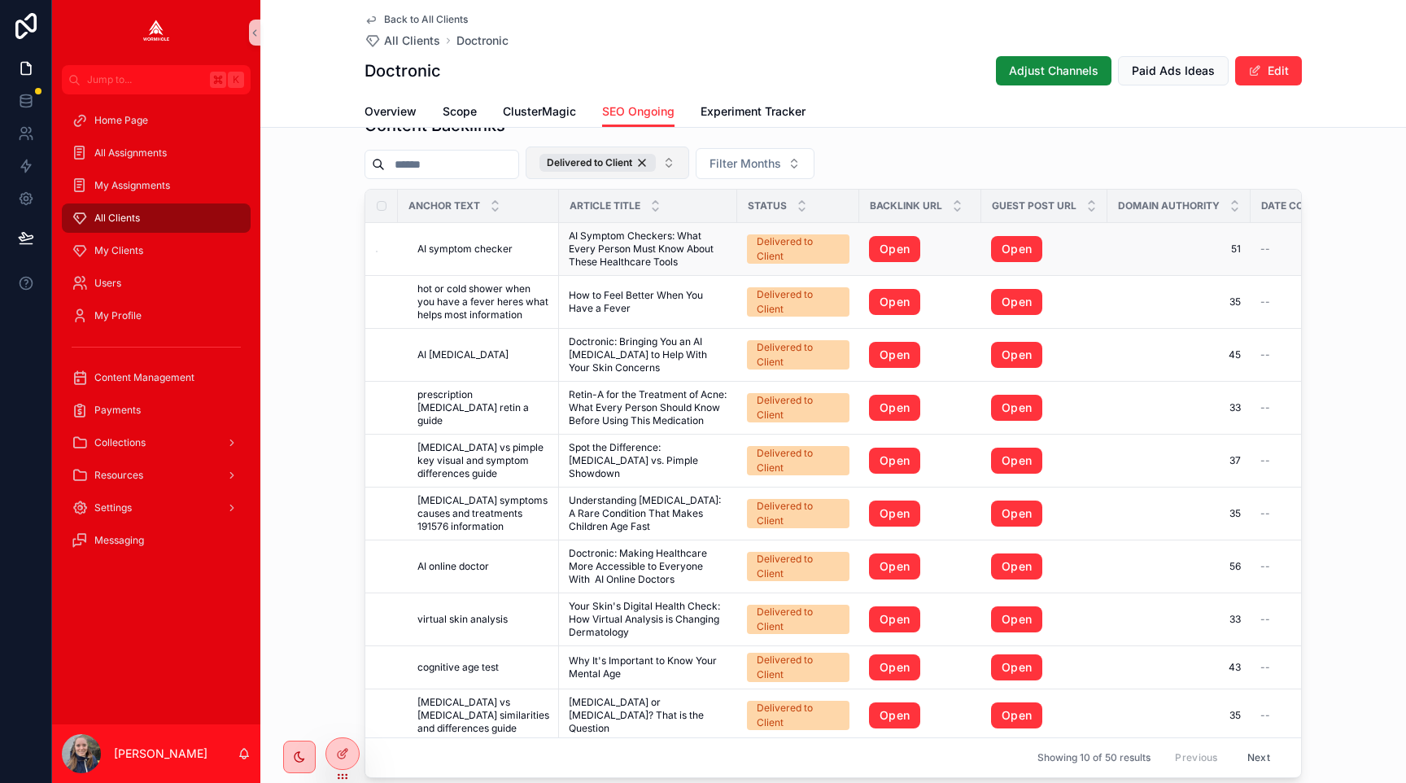
scroll to position [1675, 0]
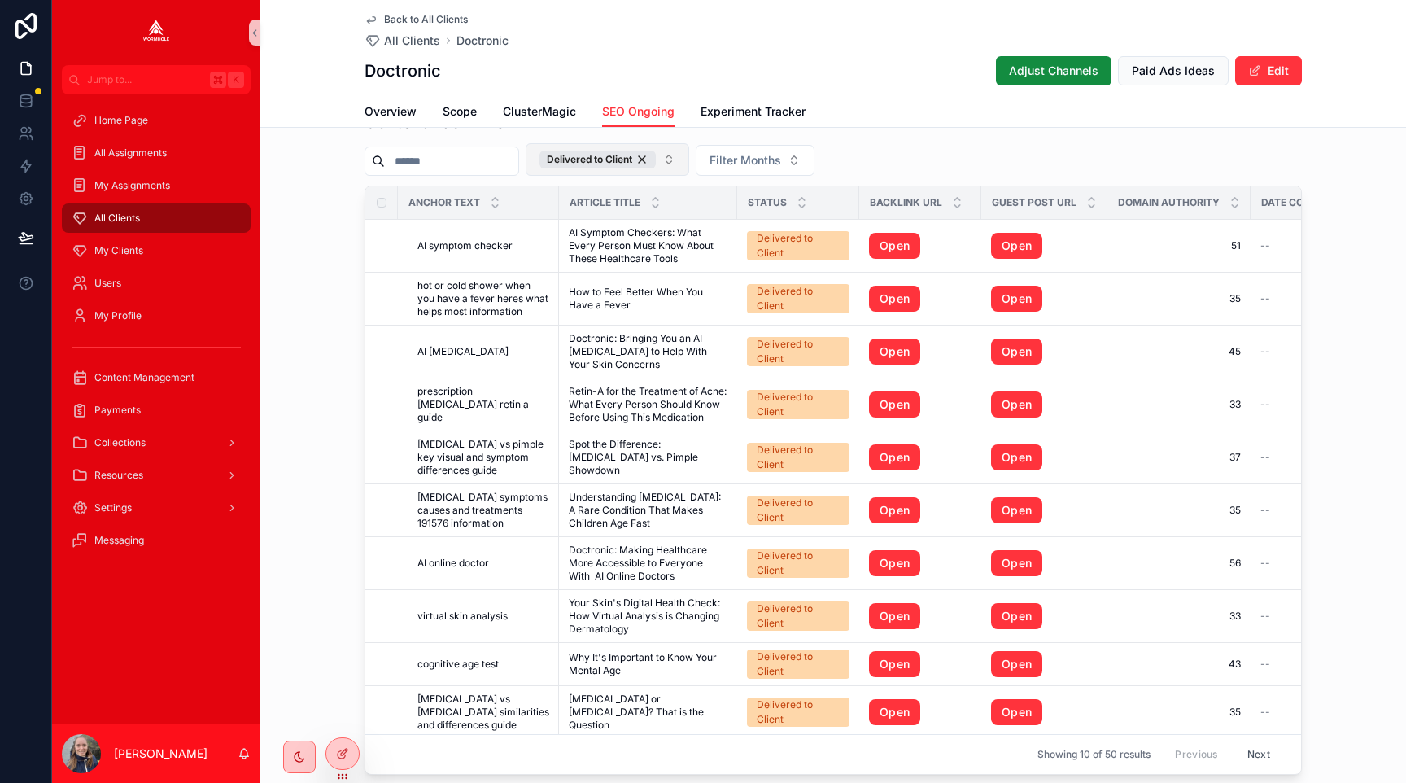
click at [683, 159] on button "Delivered to Client" at bounding box center [608, 159] width 164 height 33
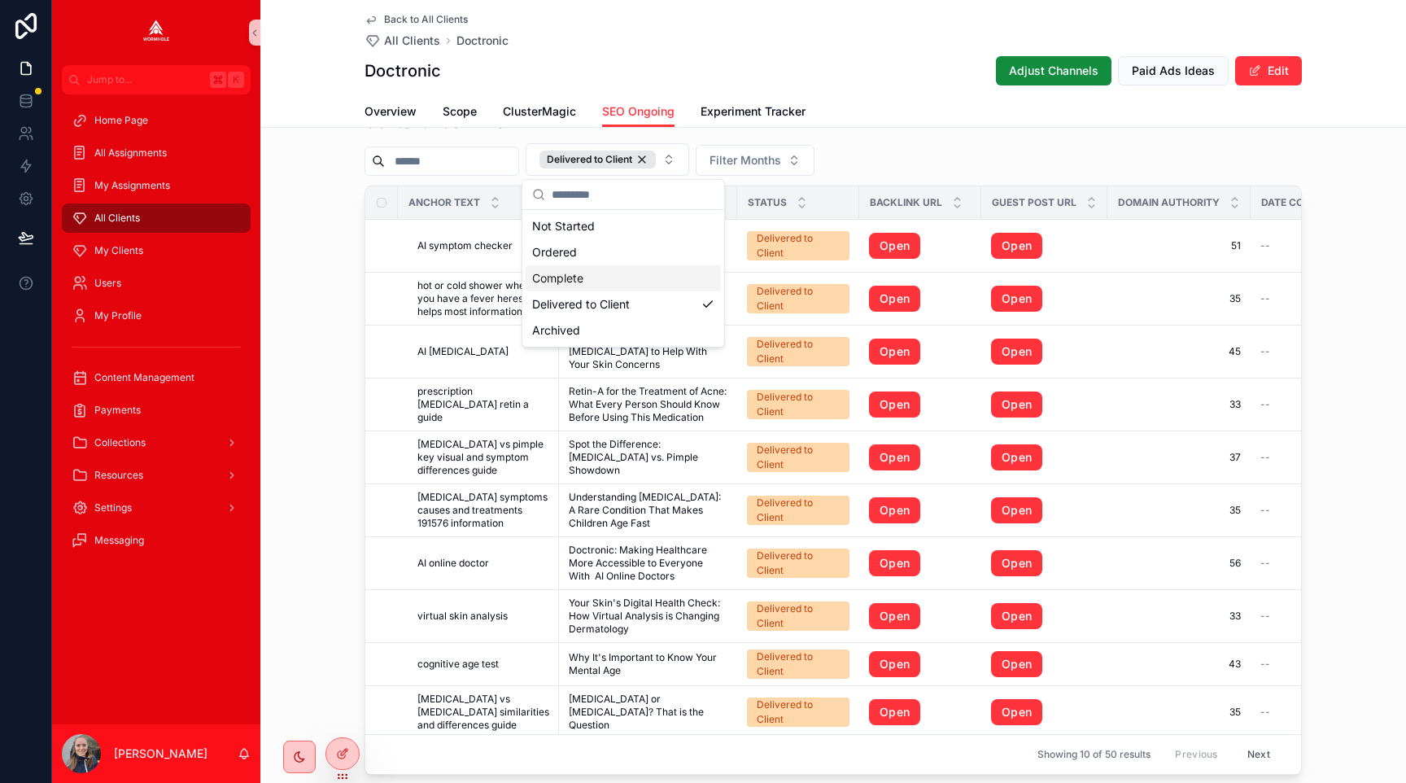
click at [598, 273] on div "Complete" at bounding box center [623, 278] width 195 height 26
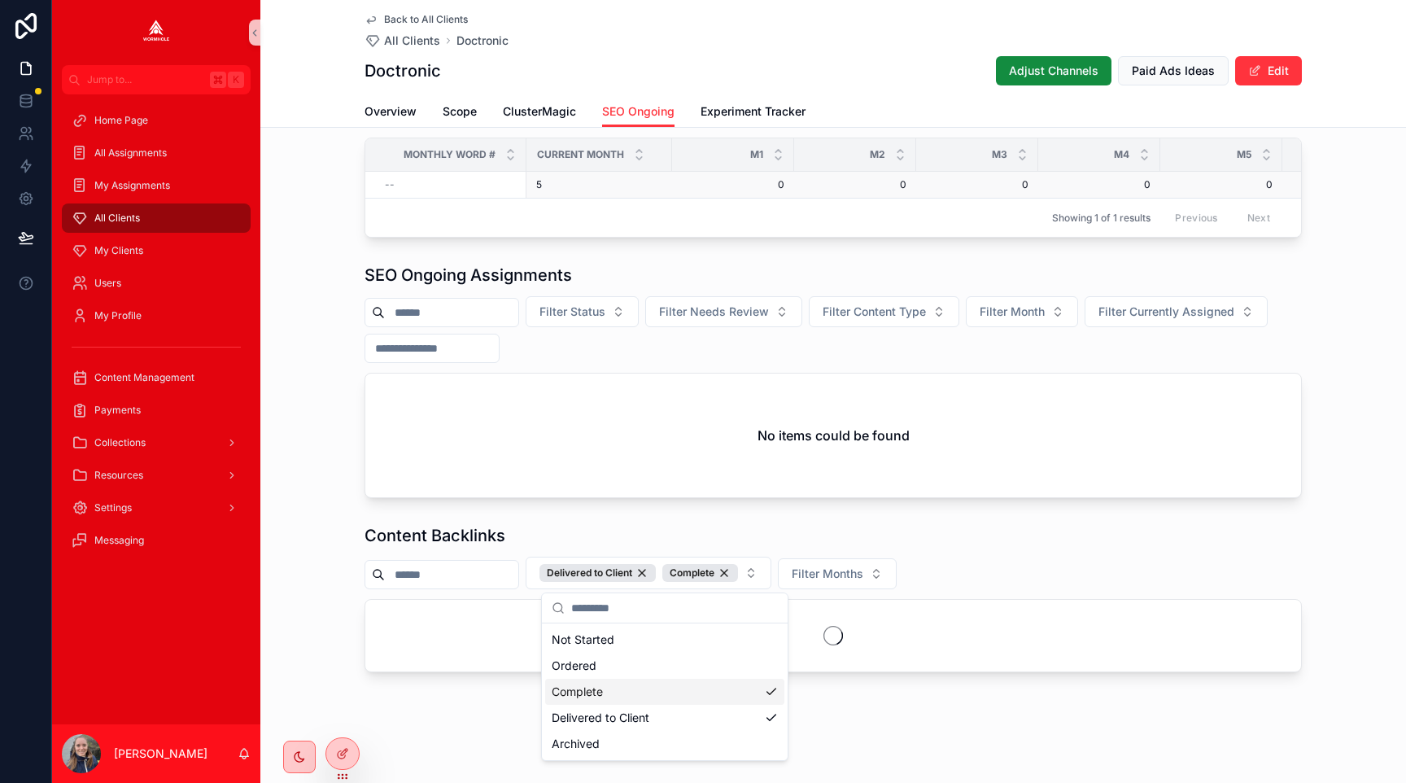
scroll to position [1675, 0]
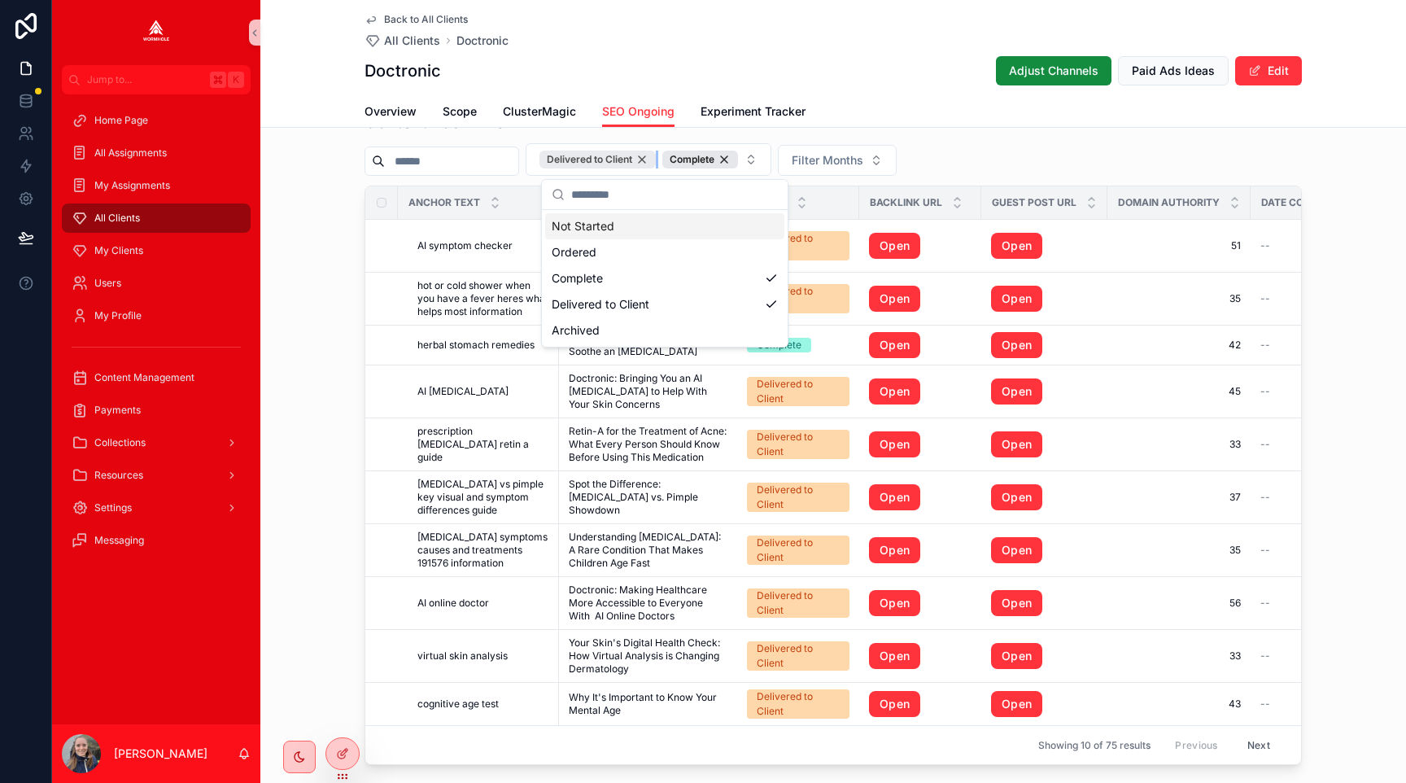
click at [656, 155] on div "Delivered to Client" at bounding box center [597, 160] width 116 height 18
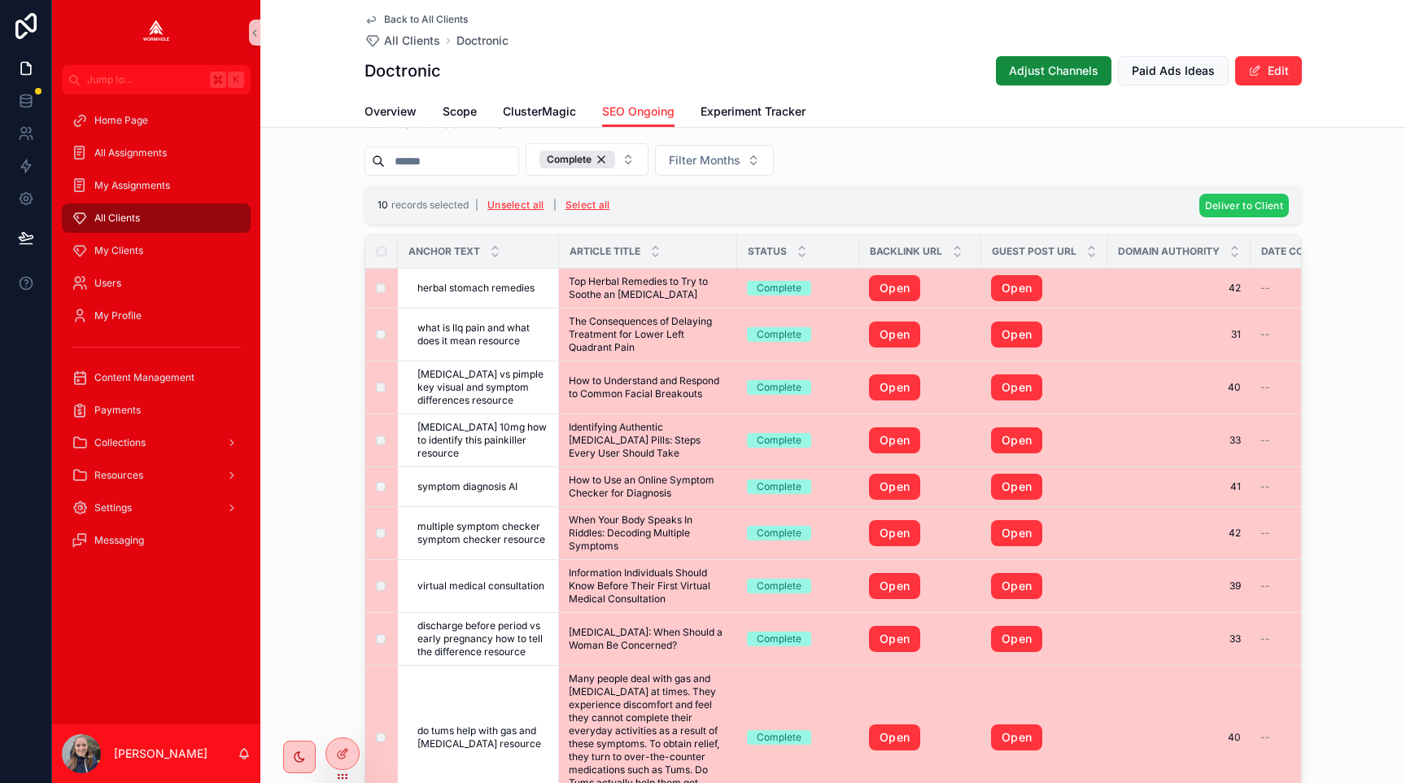
click at [1209, 203] on span "Deliver to Client" at bounding box center [1244, 205] width 78 height 12
click at [1324, 171] on icon "scrollable content" at bounding box center [1322, 174] width 13 height 13
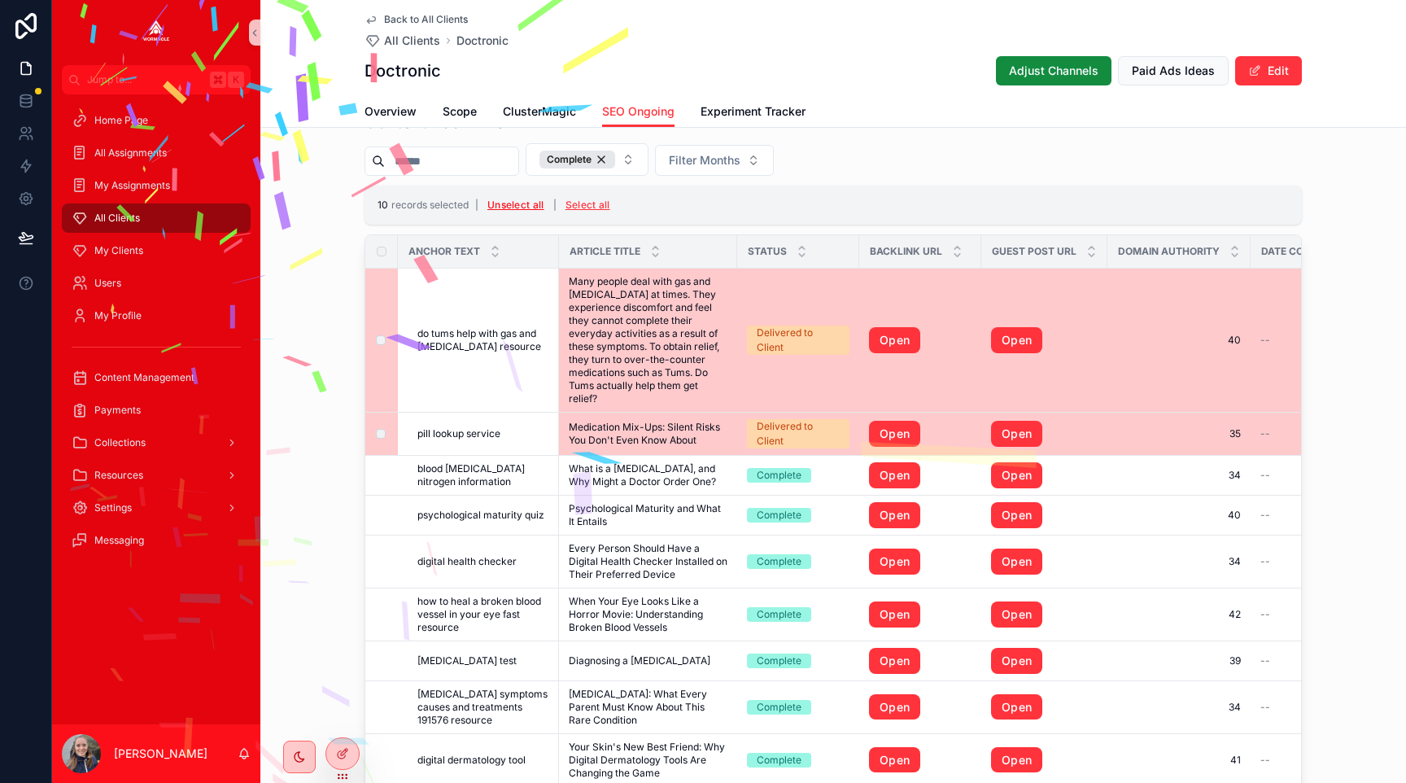
click at [520, 204] on button "Unselect all" at bounding box center [516, 205] width 68 height 26
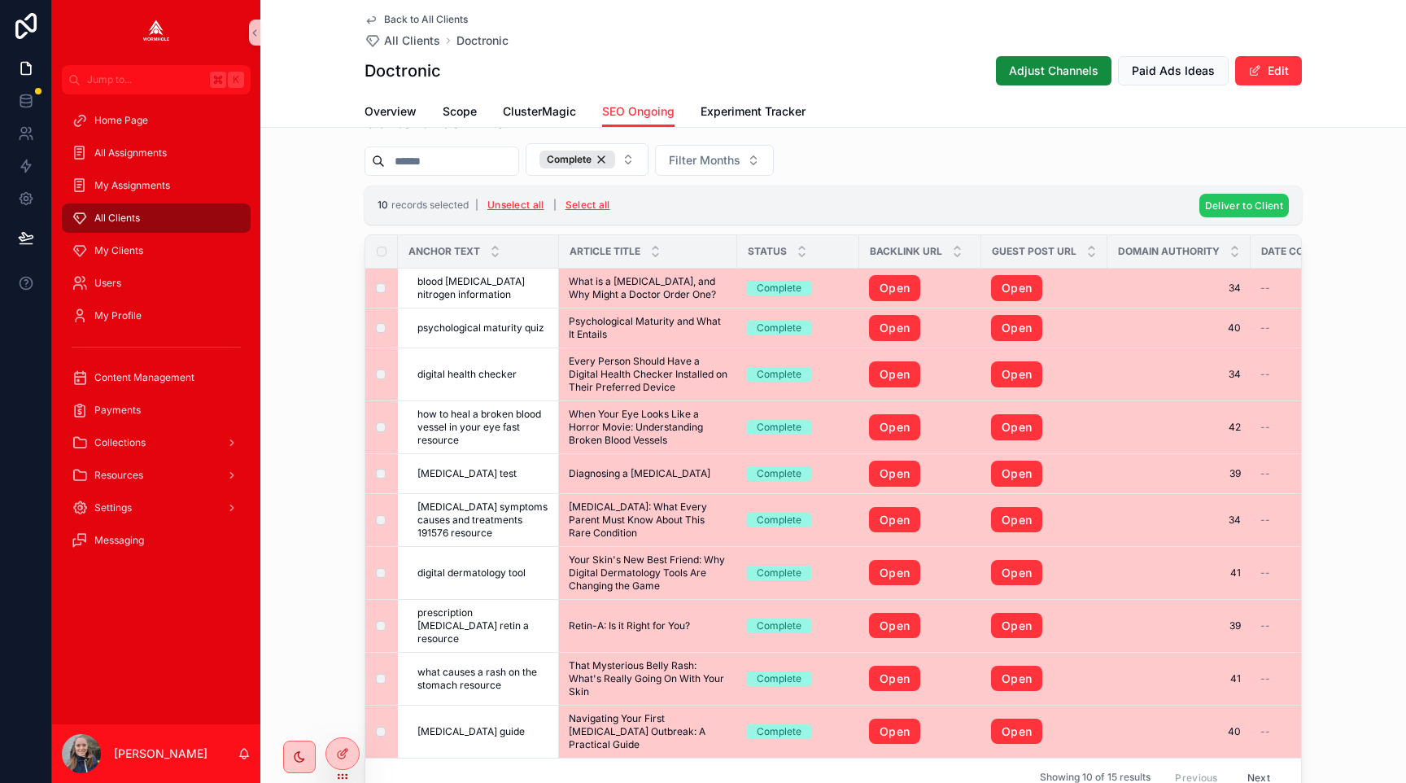
click at [1213, 211] on span "Deliver to Client" at bounding box center [1244, 205] width 78 height 12
click at [1319, 171] on icon "scrollable content" at bounding box center [1322, 174] width 13 height 13
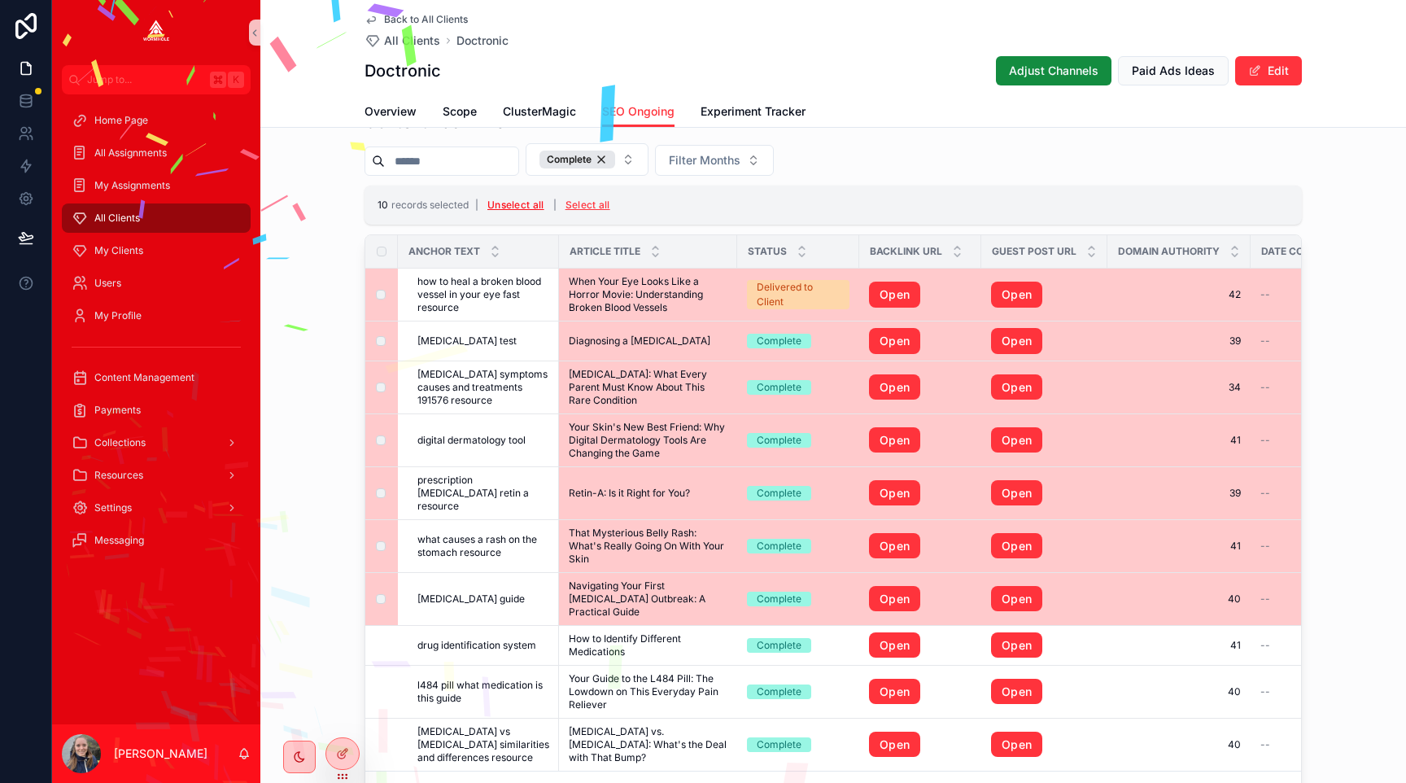
click at [523, 203] on button "Unselect all" at bounding box center [516, 205] width 68 height 26
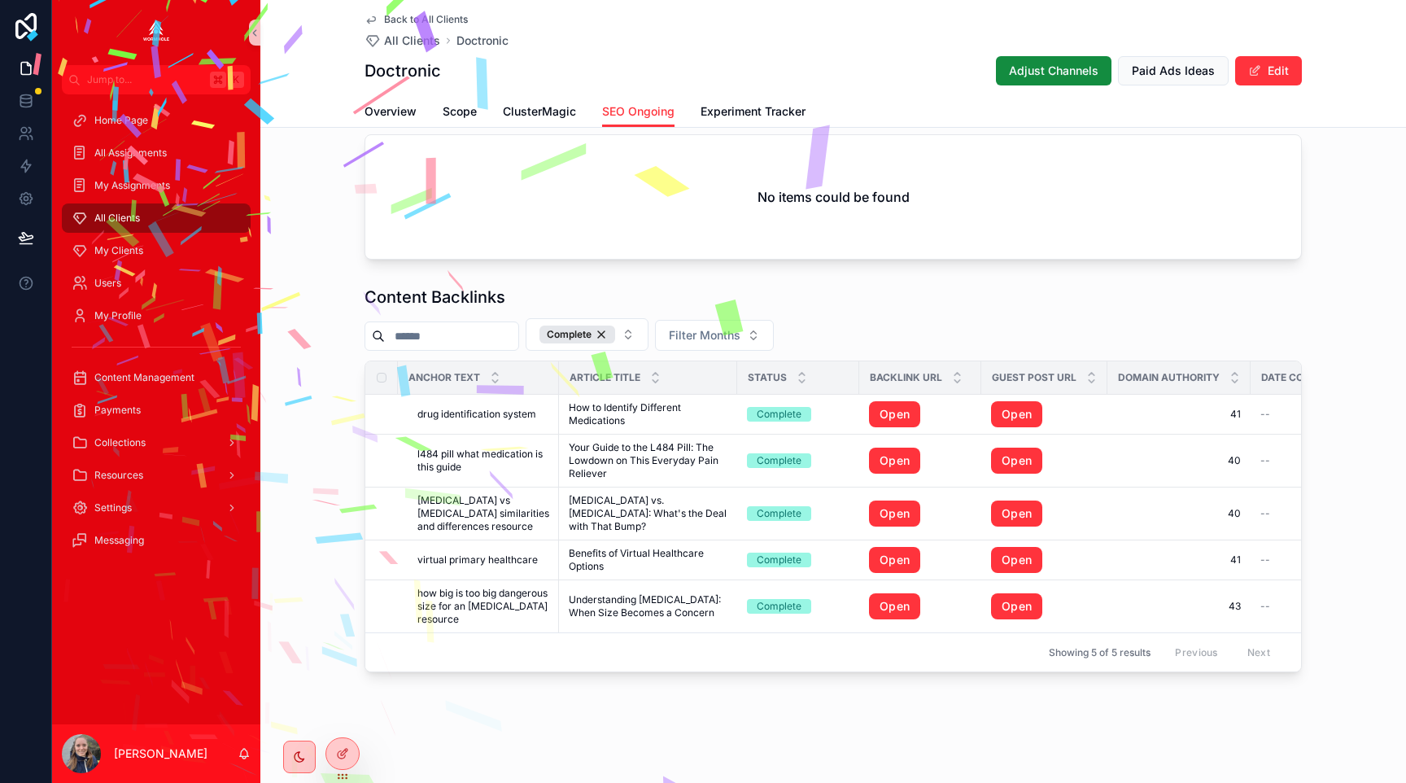
scroll to position [1500, 0]
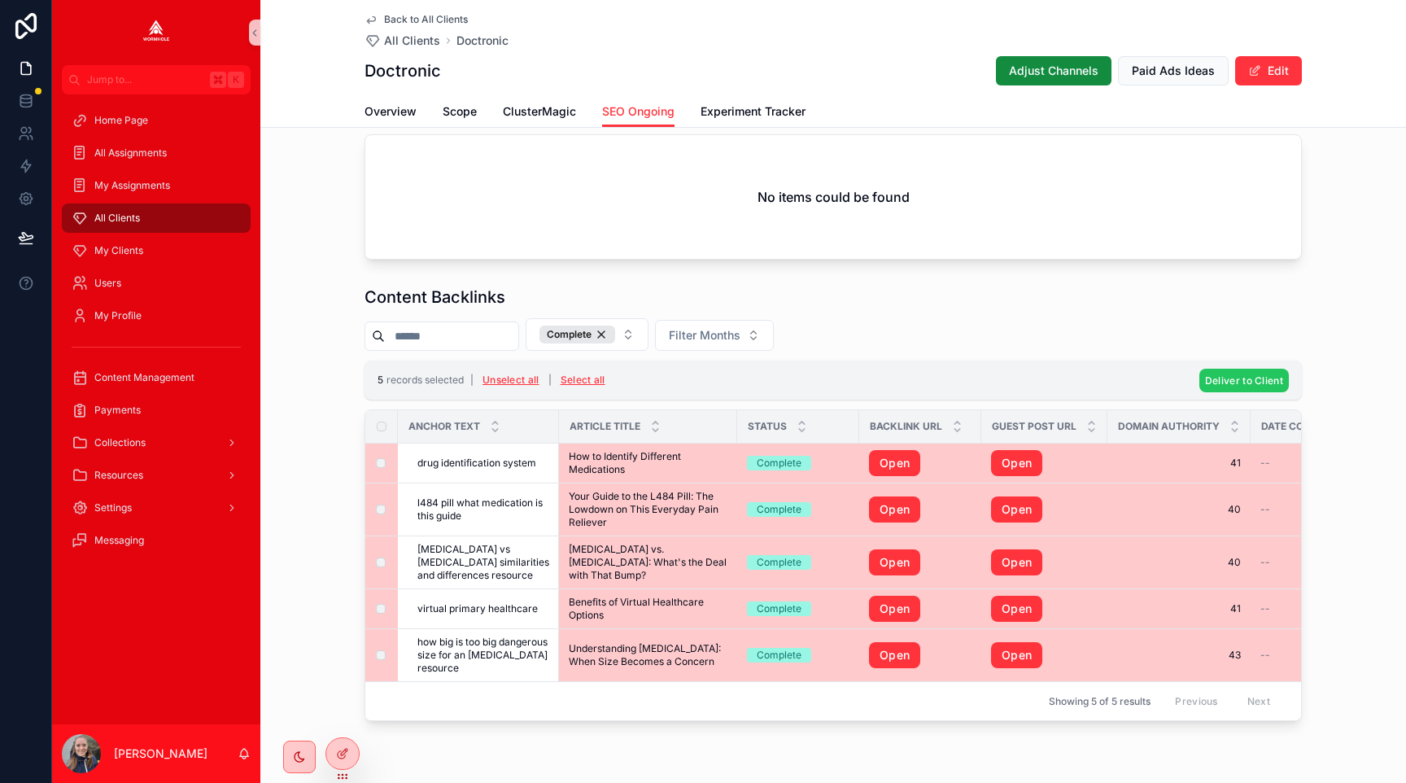
click at [1228, 385] on span "Deliver to Client" at bounding box center [1244, 380] width 78 height 12
click at [1322, 347] on icon "scrollable content" at bounding box center [1322, 349] width 13 height 13
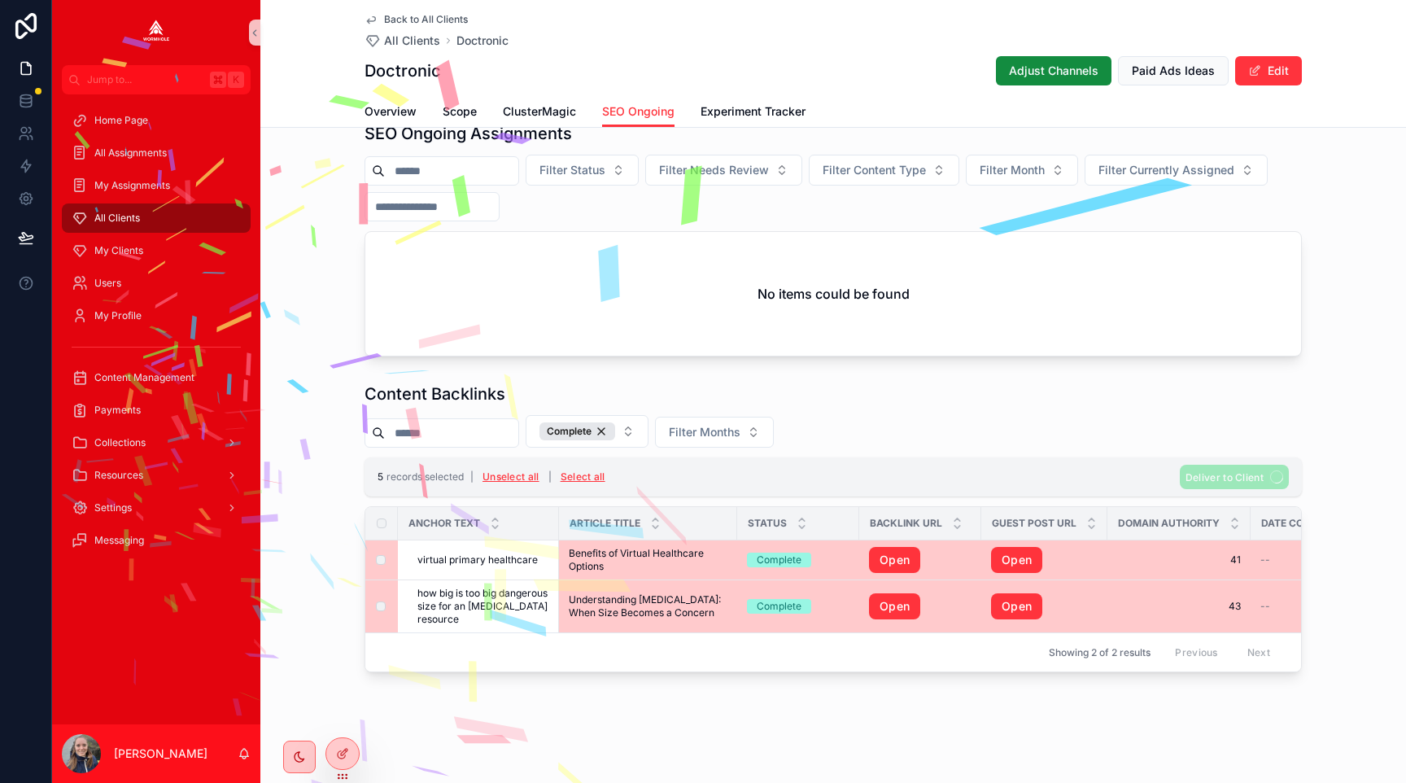
scroll to position [1407, 0]
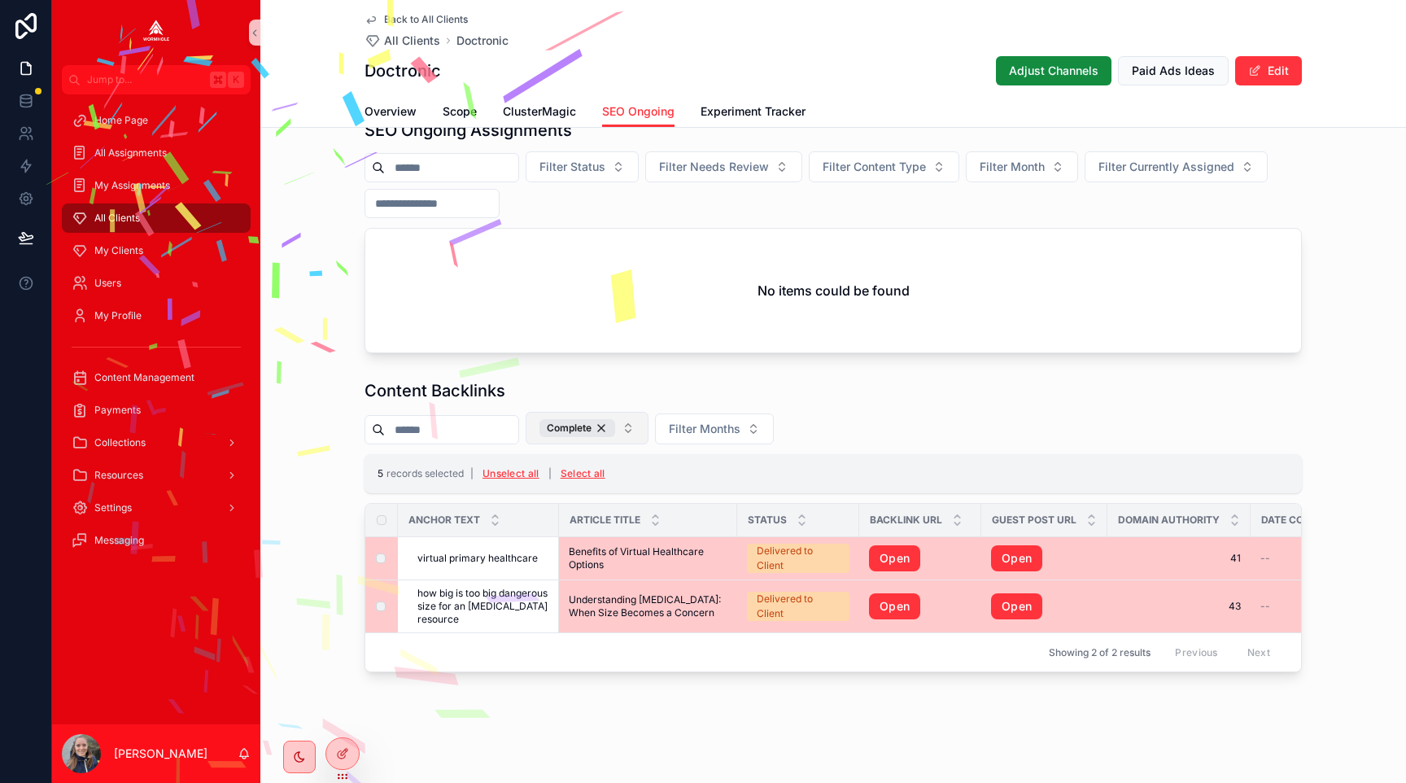
click at [646, 429] on button "Complete" at bounding box center [587, 428] width 123 height 33
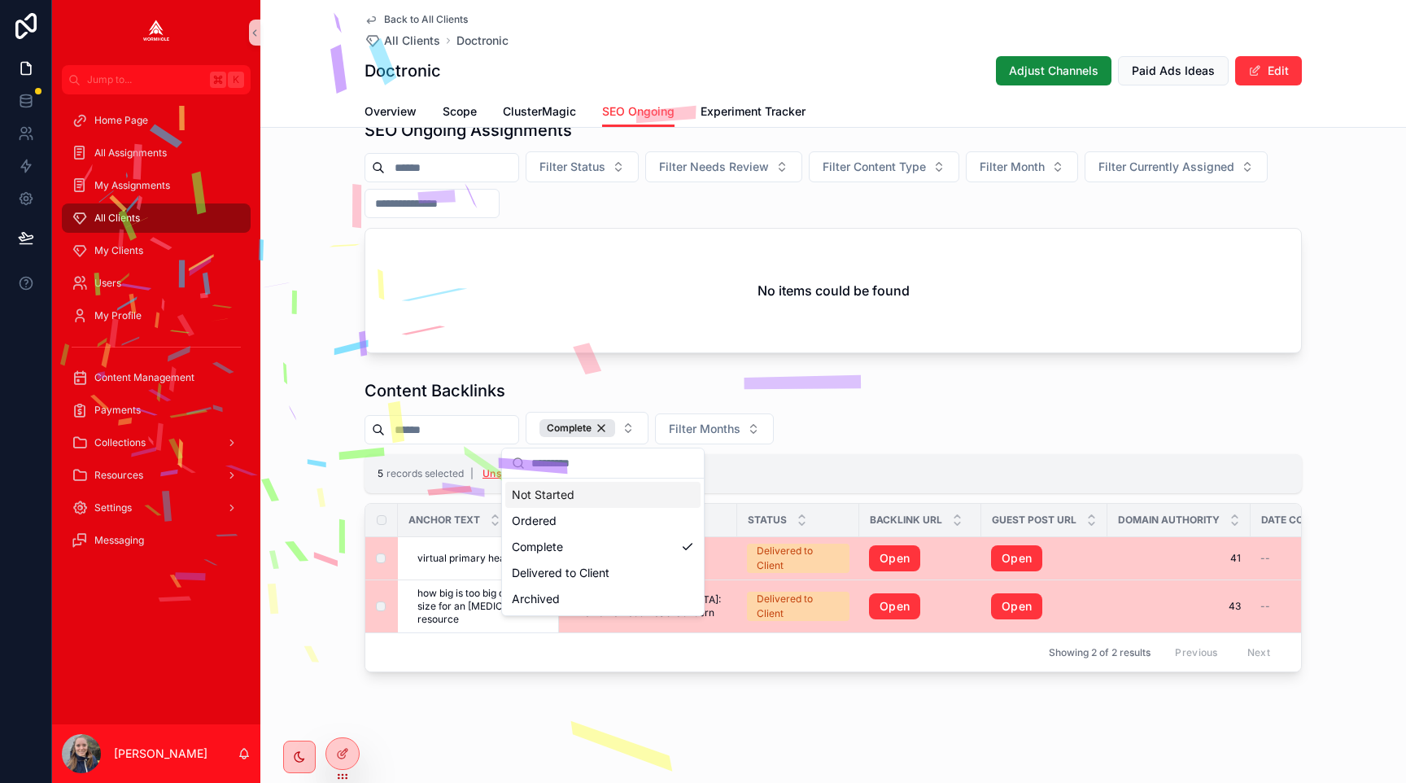
click at [609, 492] on div "Not Started" at bounding box center [602, 495] width 195 height 26
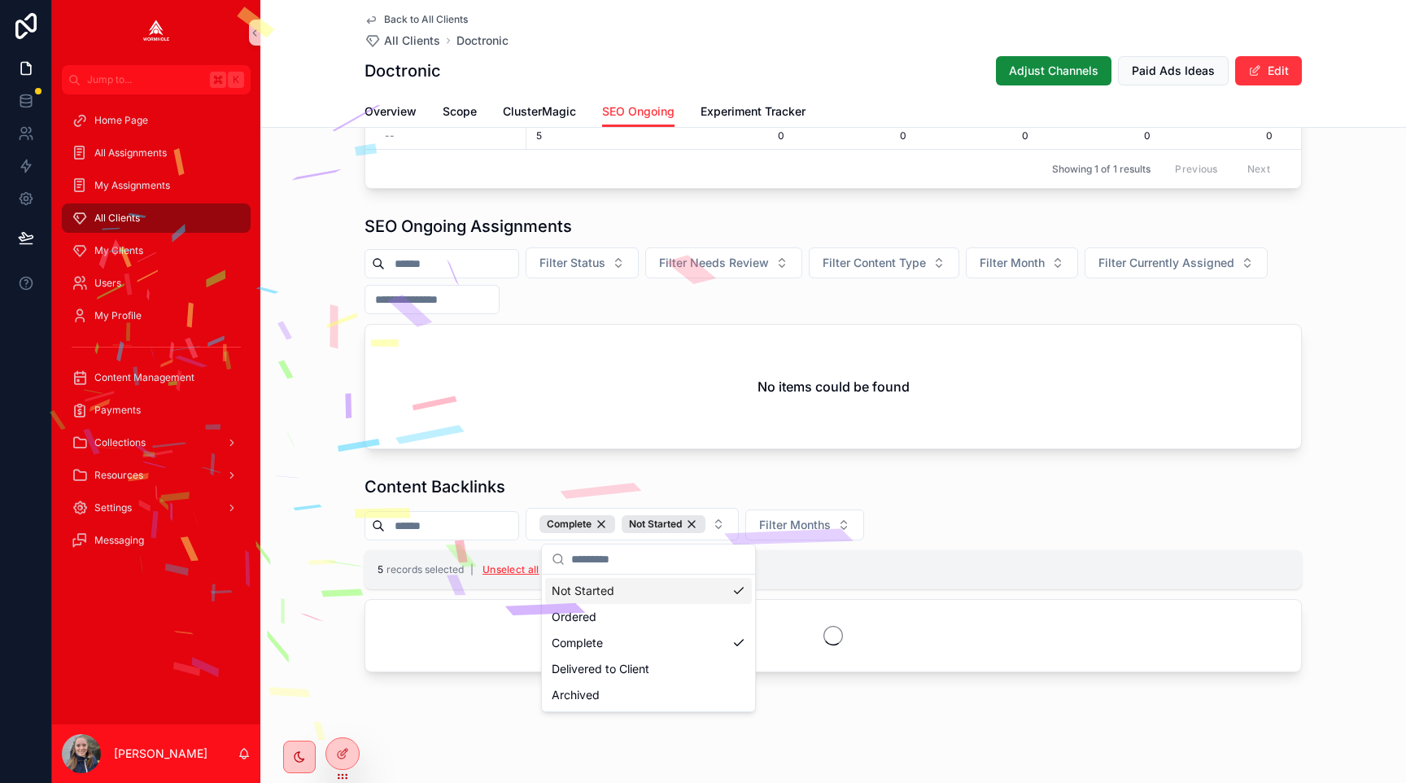
scroll to position [1311, 0]
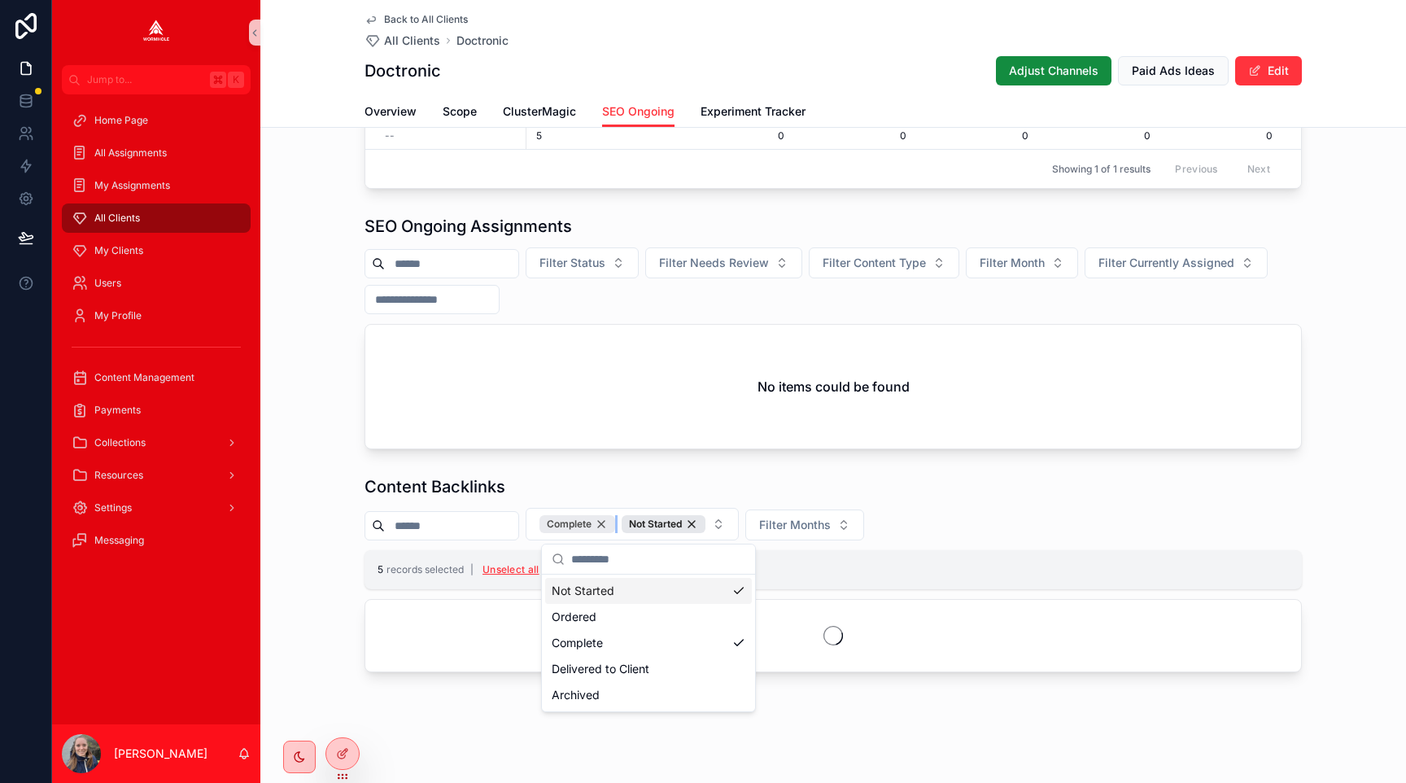
click at [615, 521] on div "Complete" at bounding box center [577, 524] width 76 height 18
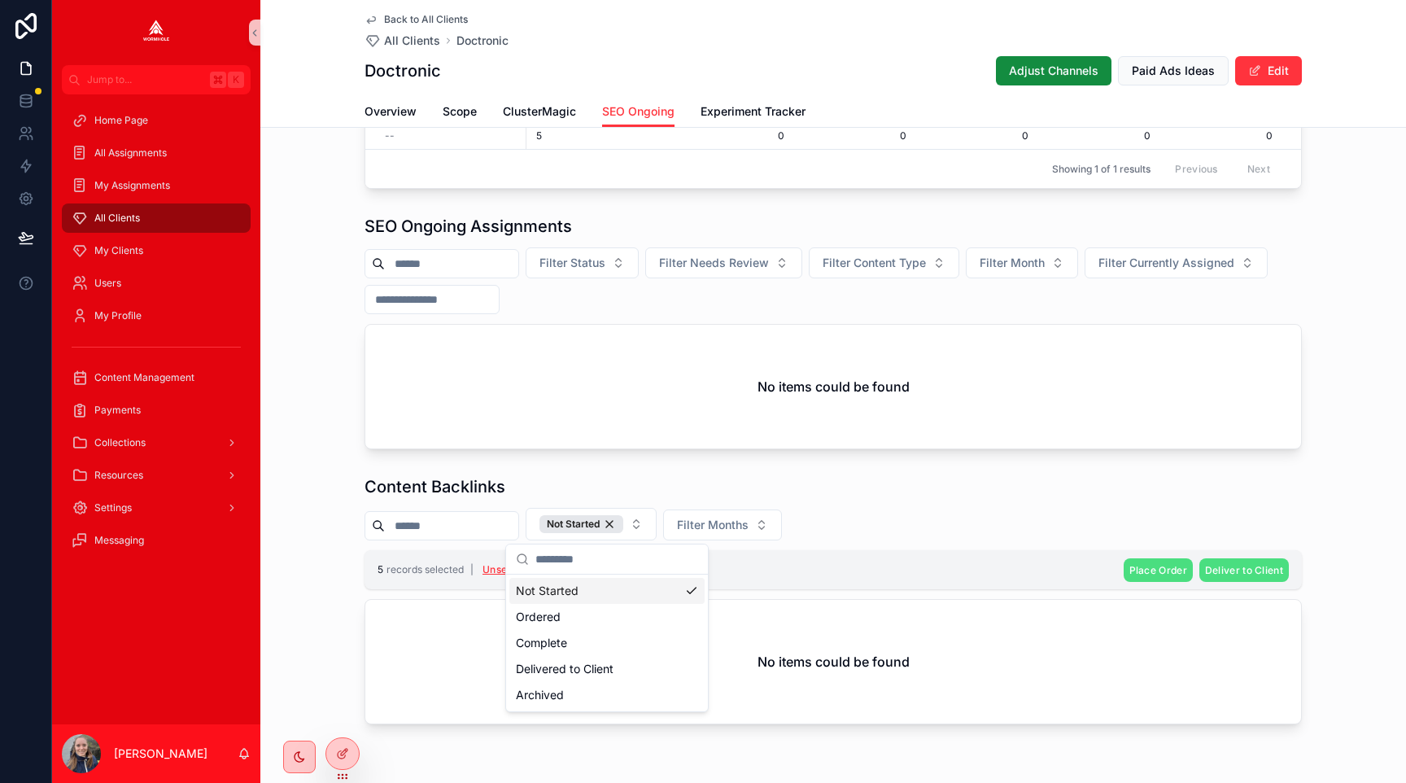
click at [508, 572] on button "Unselect all" at bounding box center [511, 569] width 68 height 26
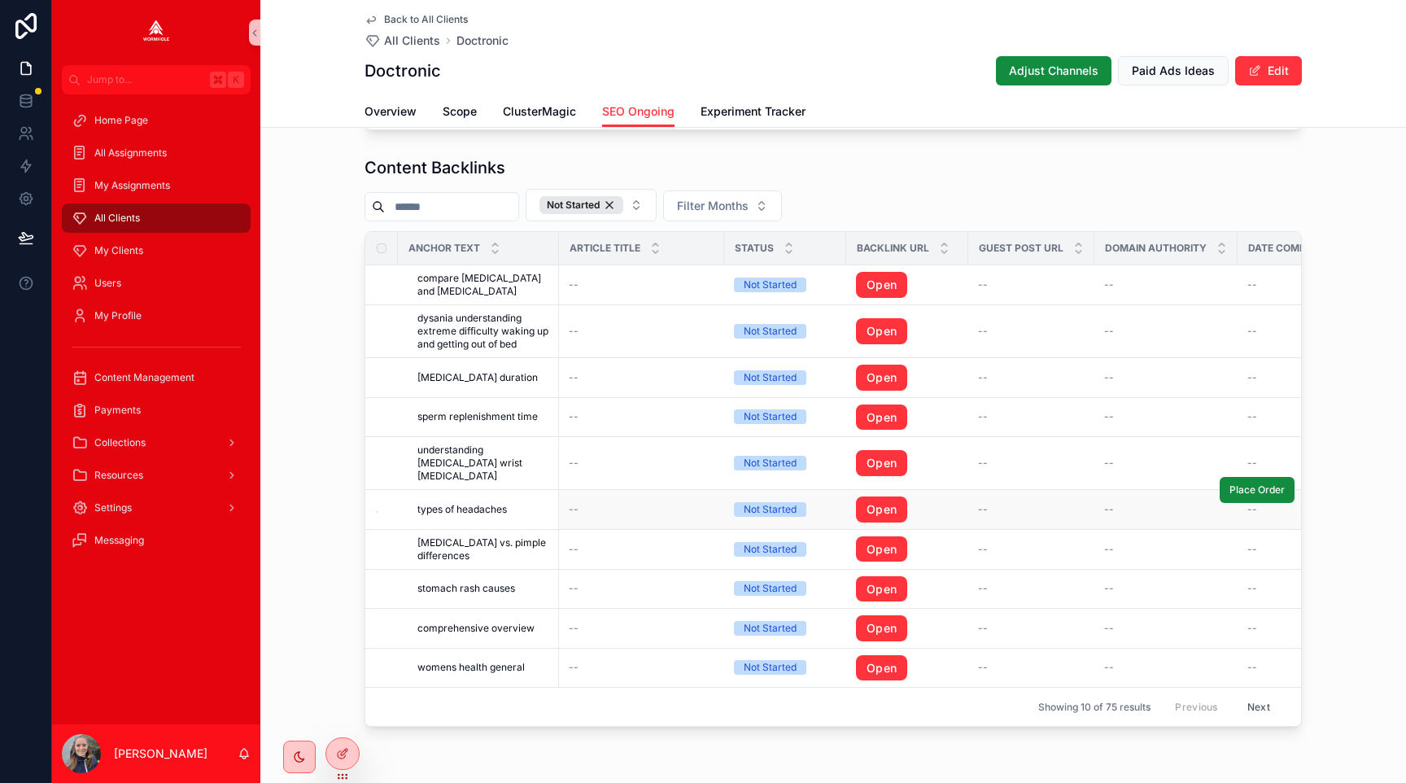
scroll to position [1639, 0]
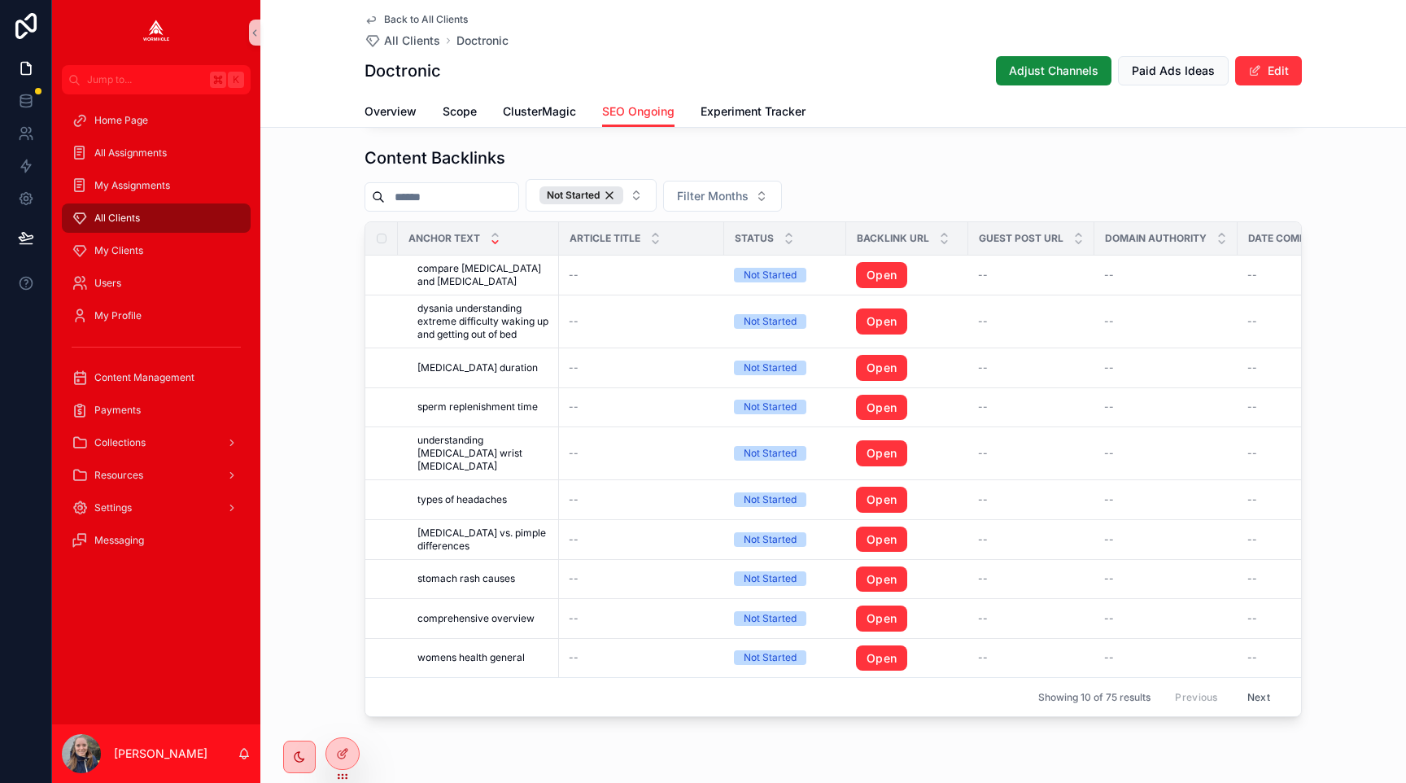
click at [494, 242] on icon "scrollable content" at bounding box center [495, 242] width 6 height 2
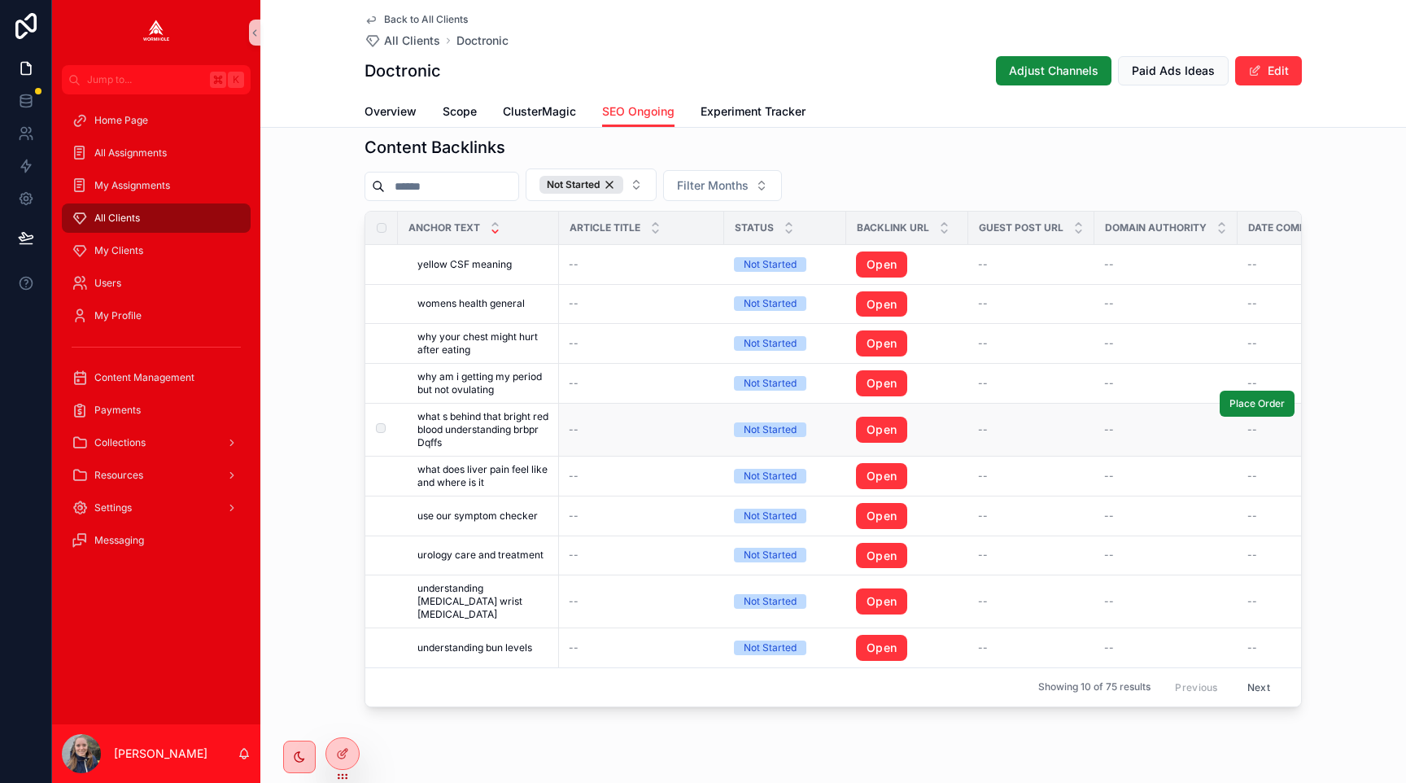
scroll to position [1671, 0]
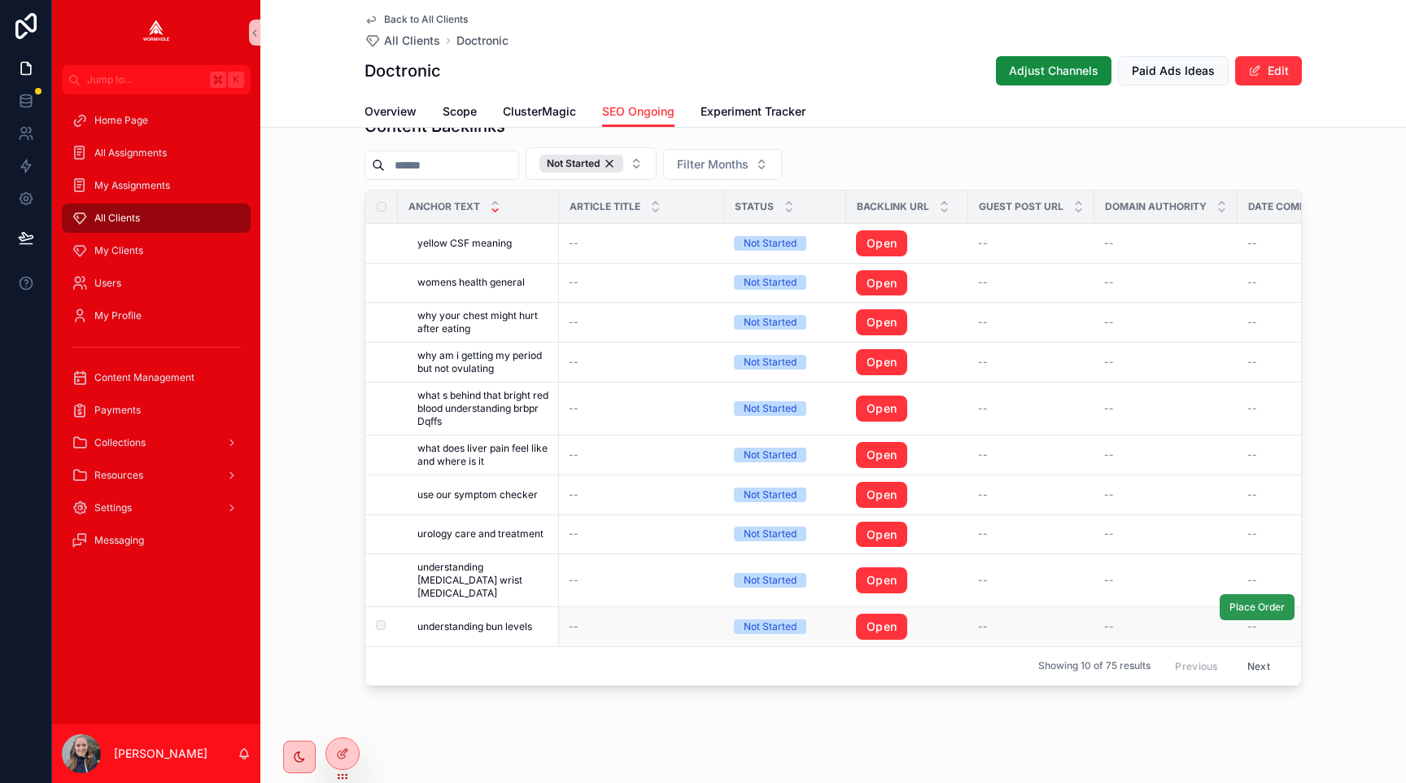
click at [1237, 600] on span "Place Order" at bounding box center [1256, 606] width 55 height 13
click at [1255, 653] on button "Next" at bounding box center [1259, 665] width 46 height 25
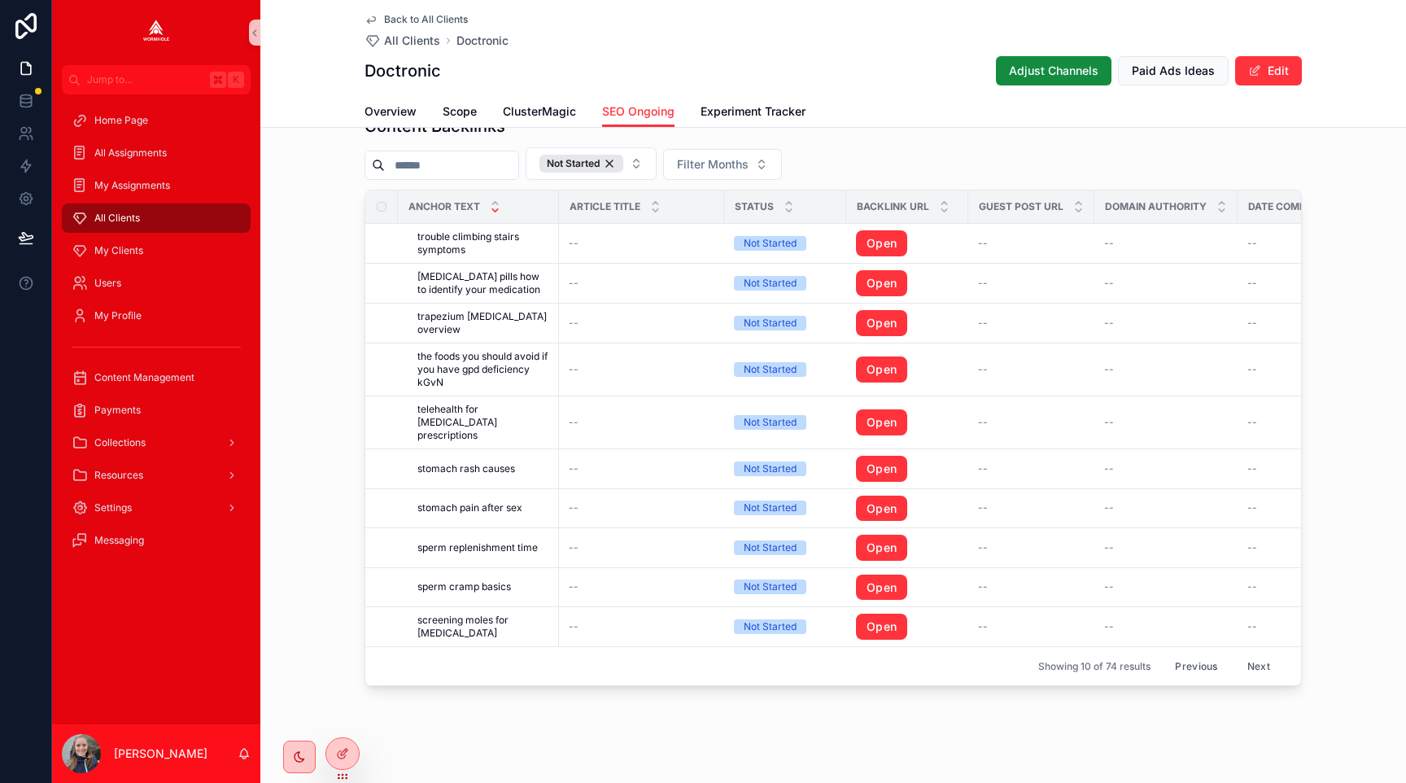
click at [1255, 653] on button "Next" at bounding box center [1259, 665] width 46 height 25
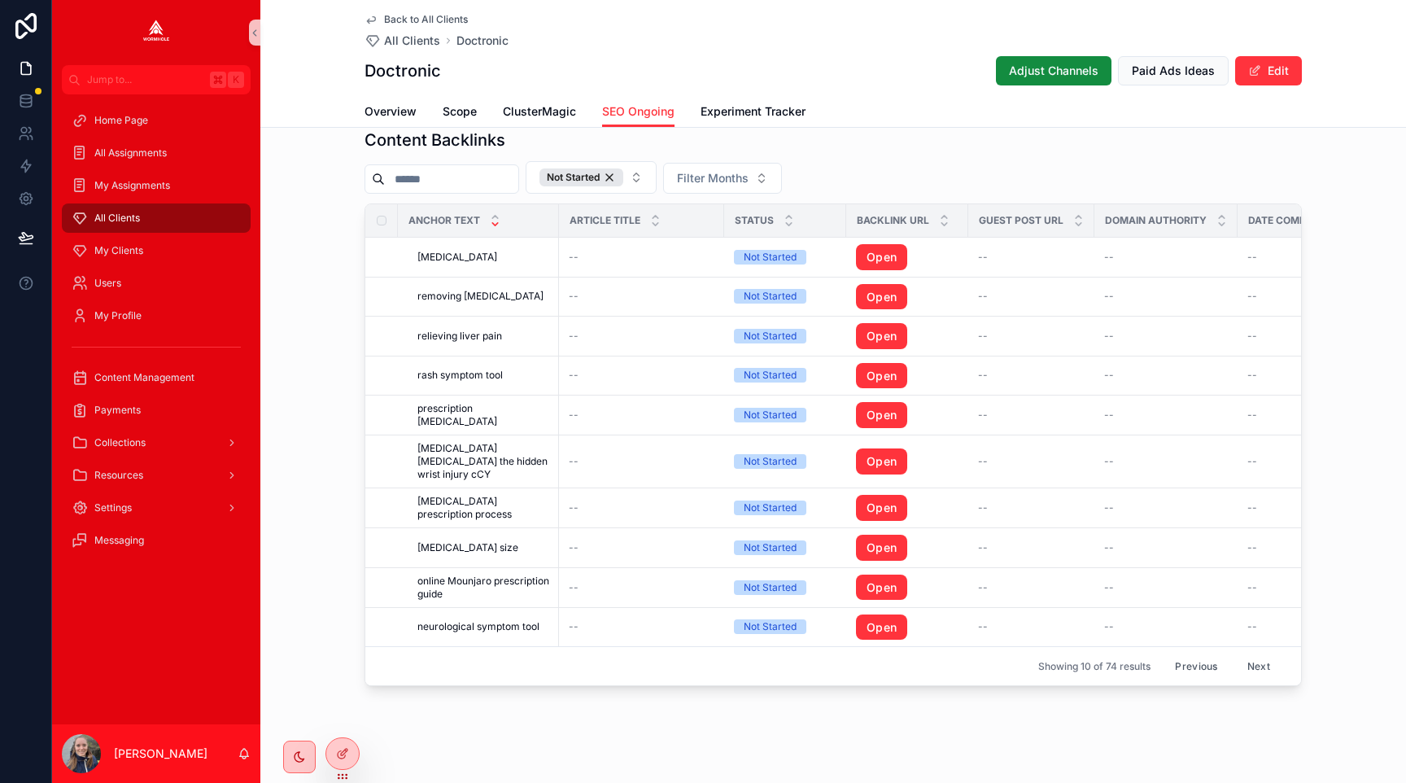
click at [1255, 653] on button "Next" at bounding box center [1259, 665] width 46 height 25
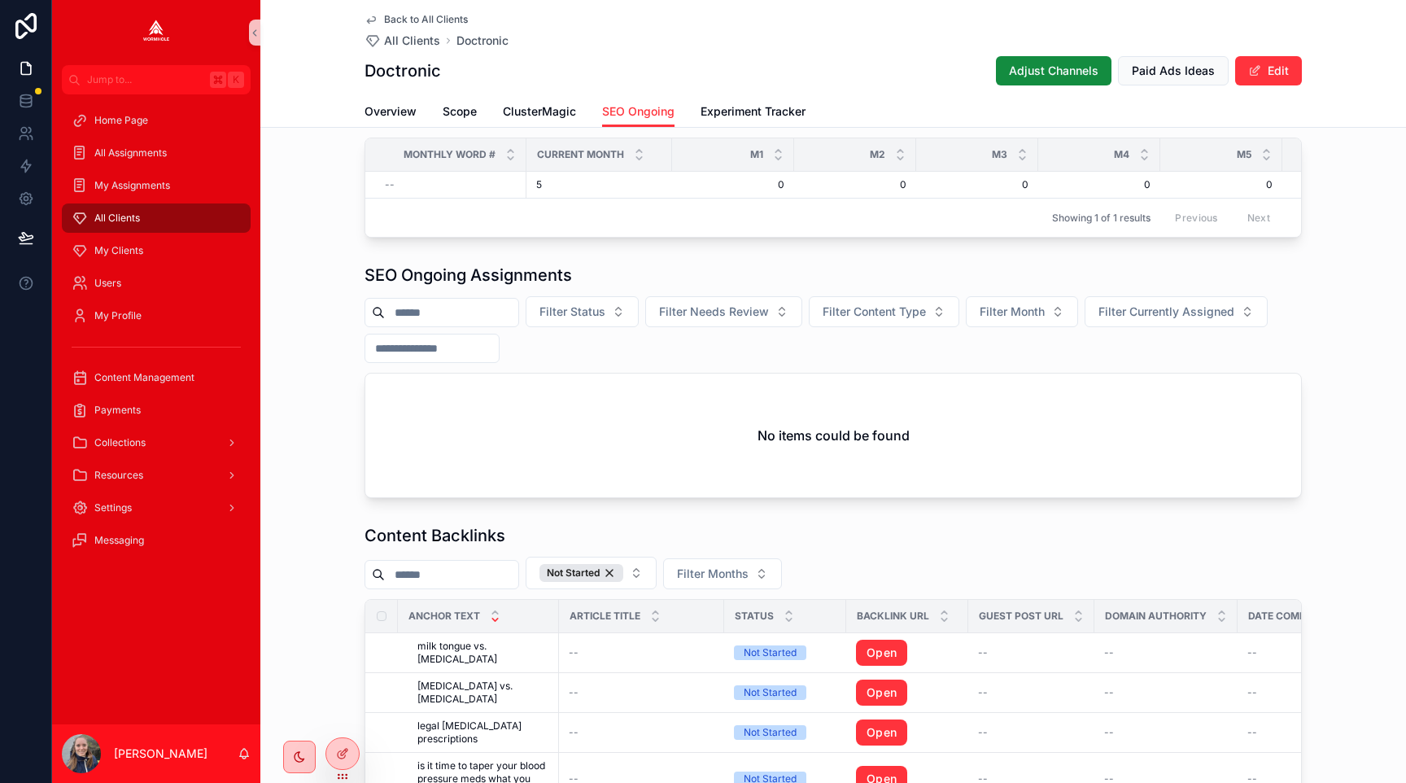
scroll to position [1657, 0]
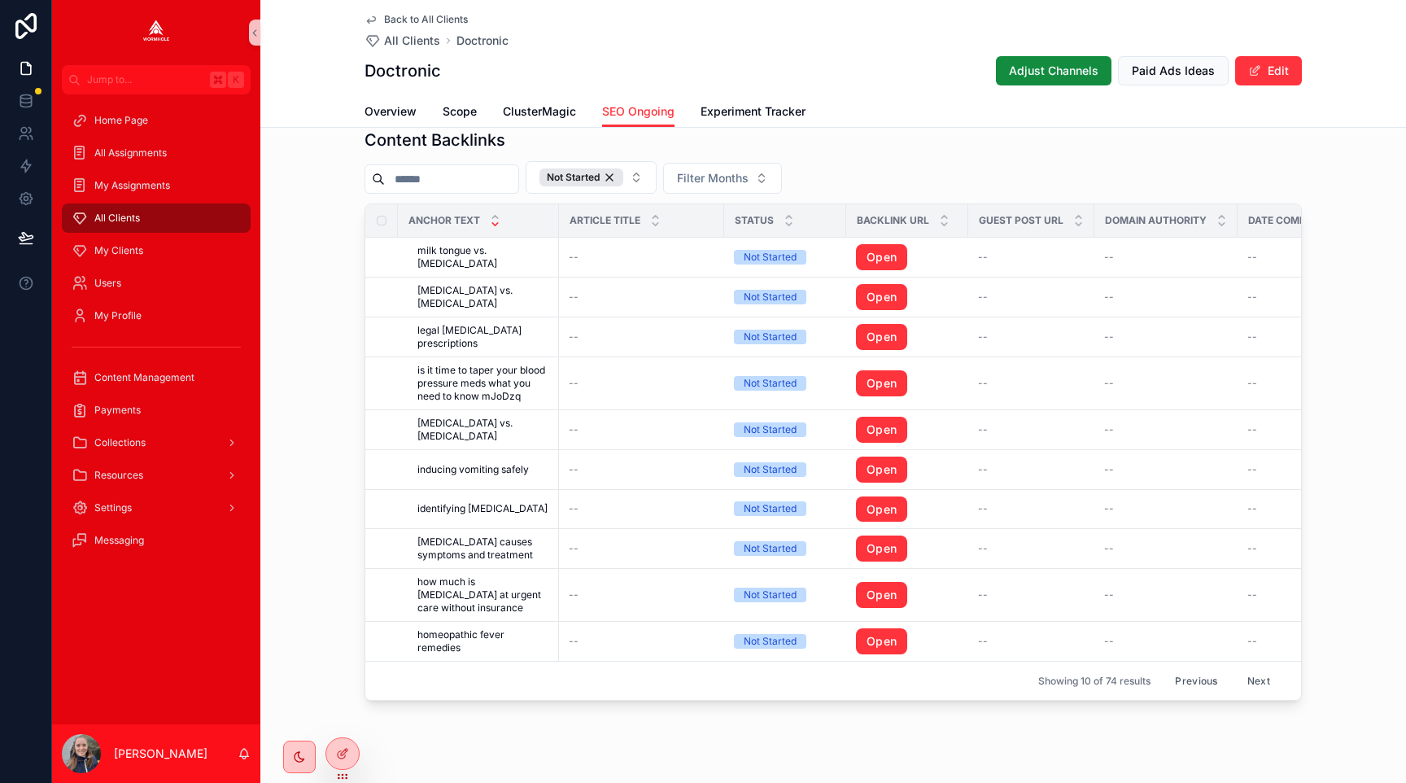
click at [1255, 652] on td "--" at bounding box center [1302, 642] width 130 height 40
click at [1255, 680] on button "Next" at bounding box center [1259, 680] width 46 height 25
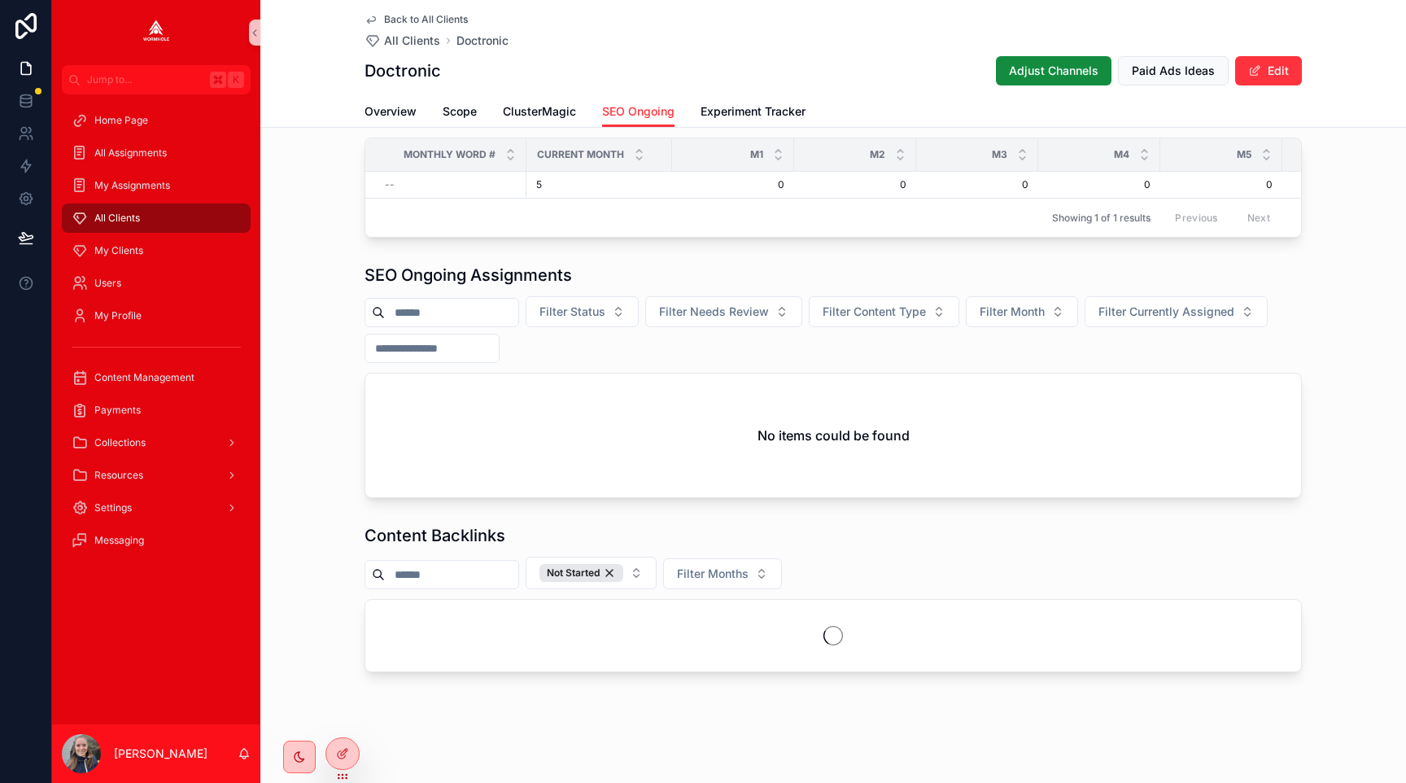
scroll to position [1657, 0]
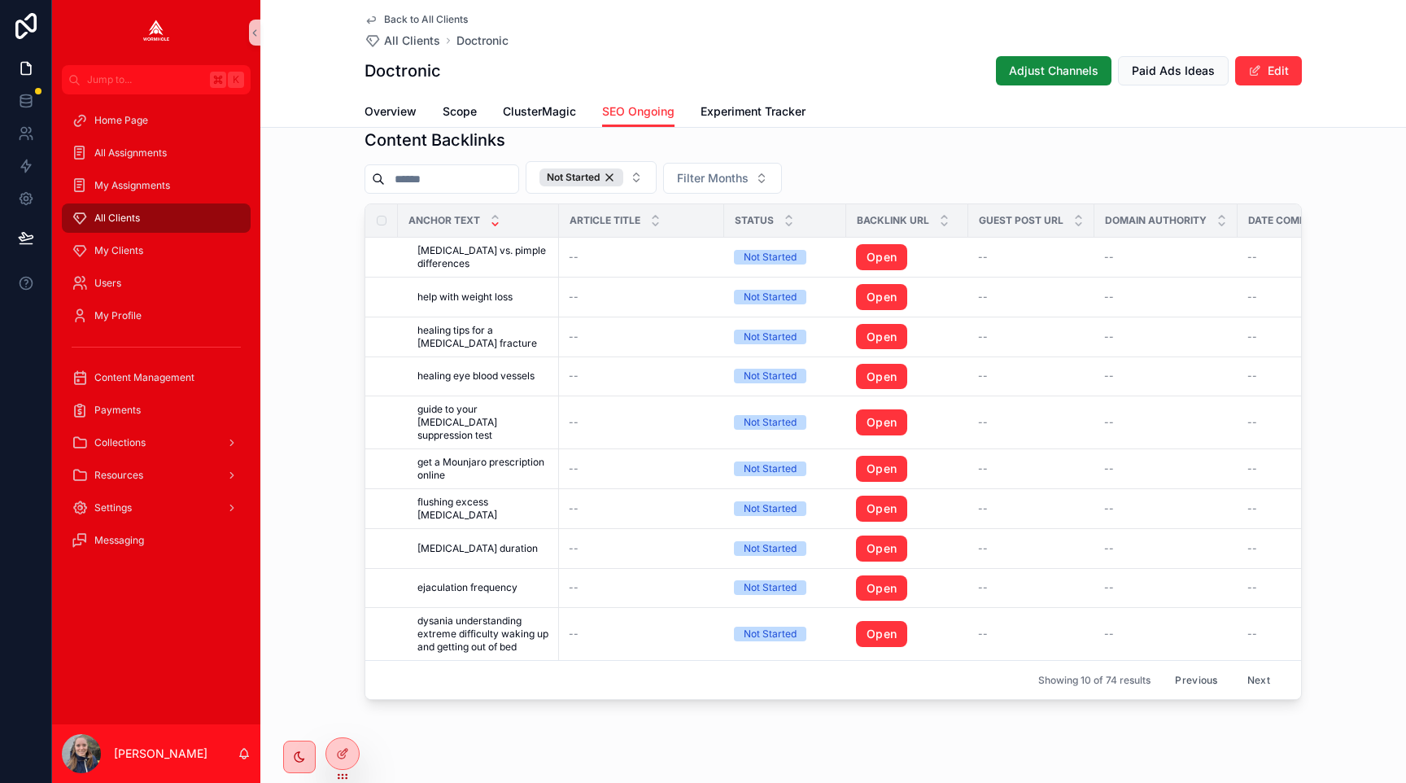
click at [1259, 683] on button "Next" at bounding box center [1259, 679] width 46 height 25
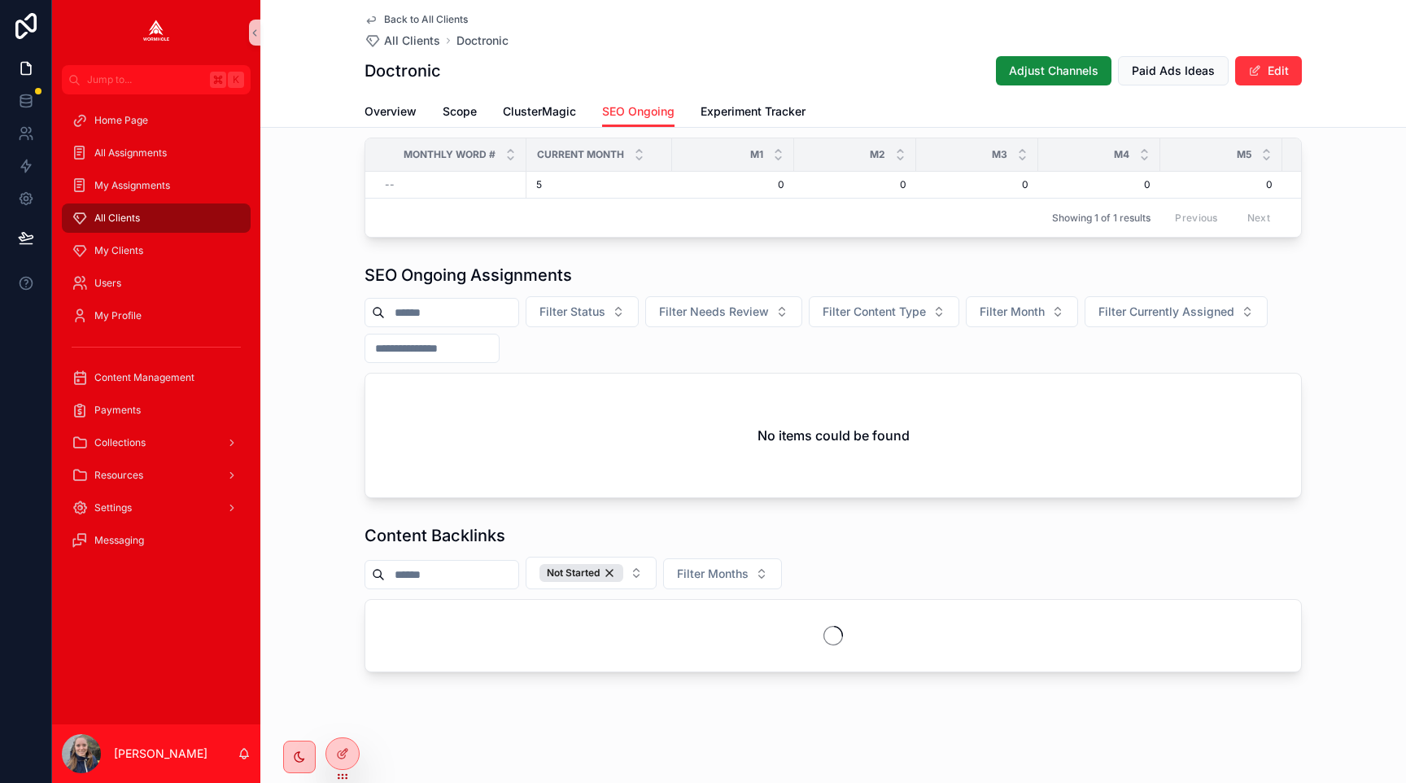
scroll to position [1657, 0]
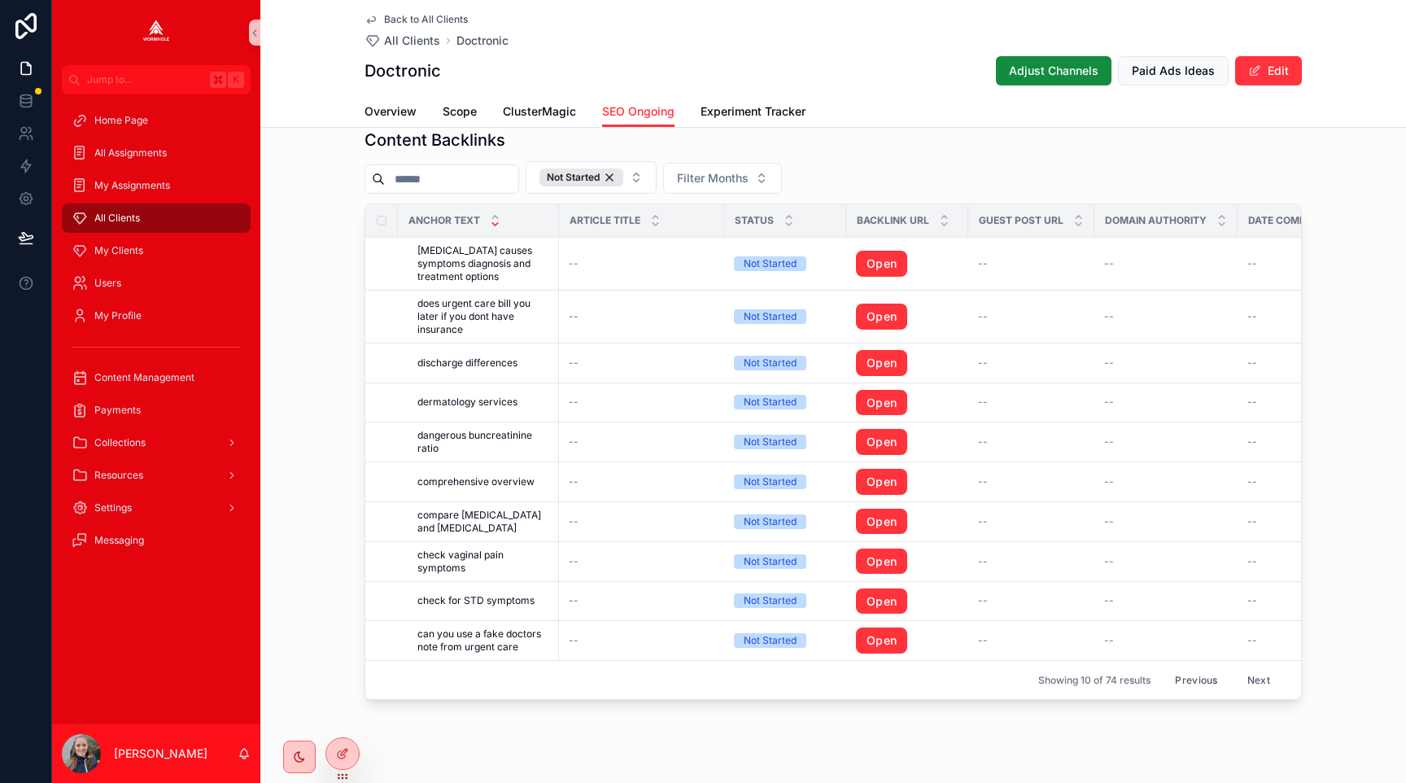
click at [1264, 679] on button "Next" at bounding box center [1259, 679] width 46 height 25
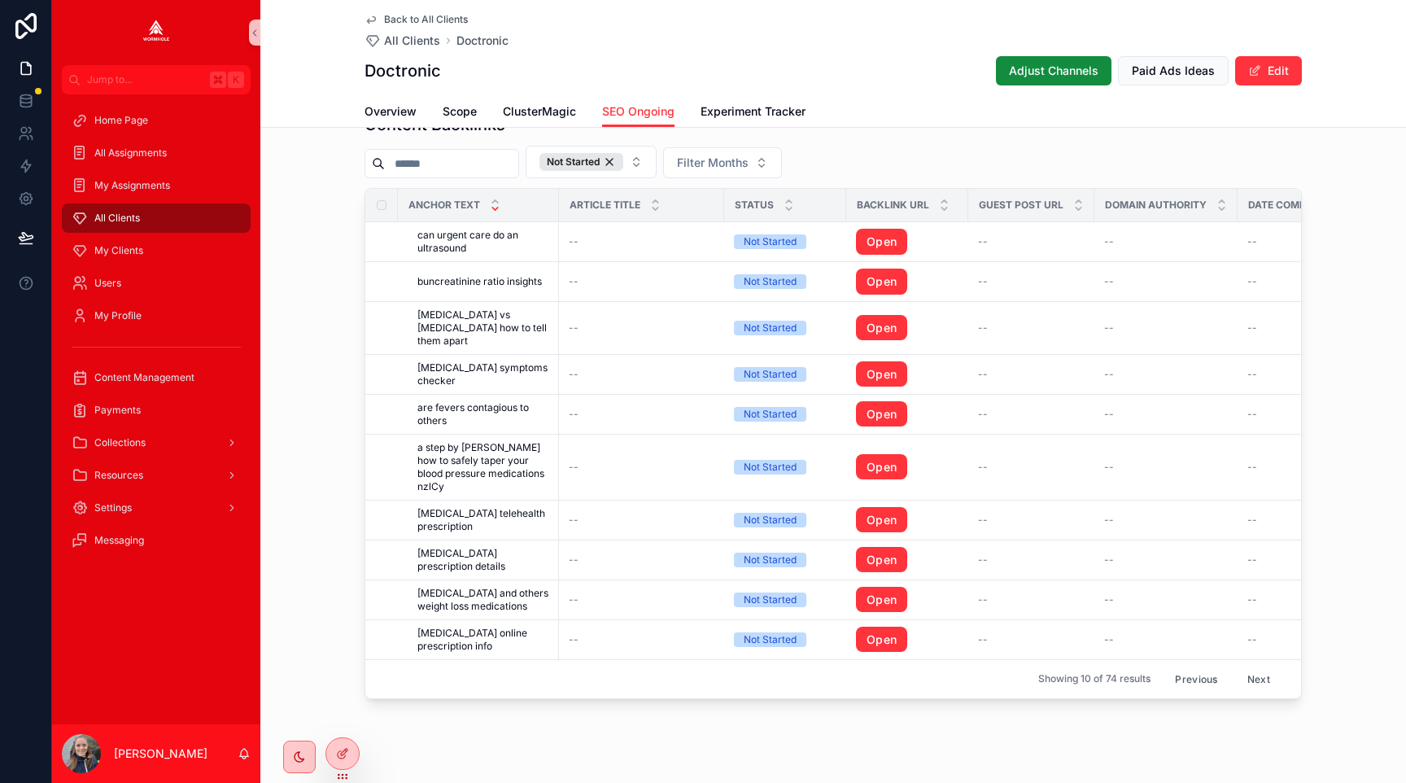
scroll to position [1667, 0]
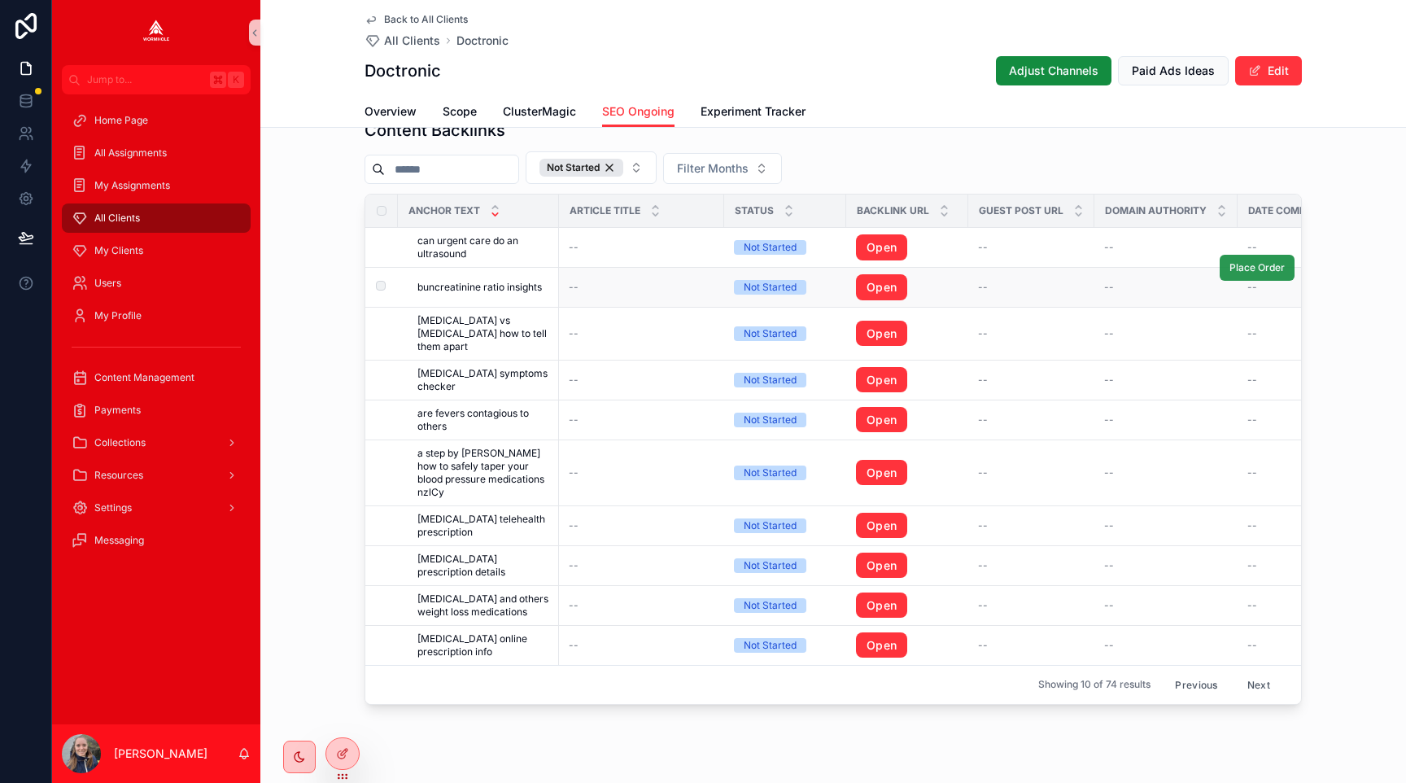
click at [1255, 271] on span "Place Order" at bounding box center [1256, 267] width 55 height 13
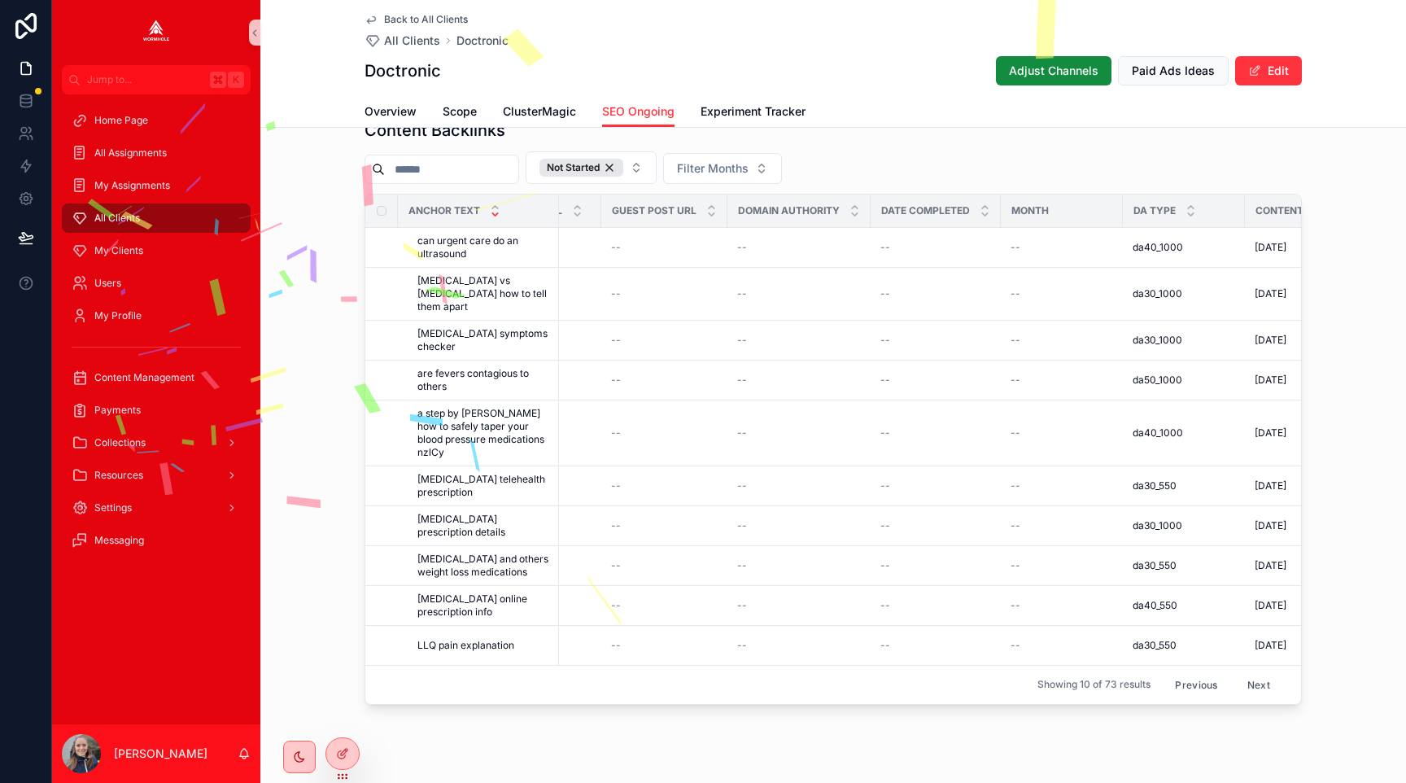
scroll to position [0, 370]
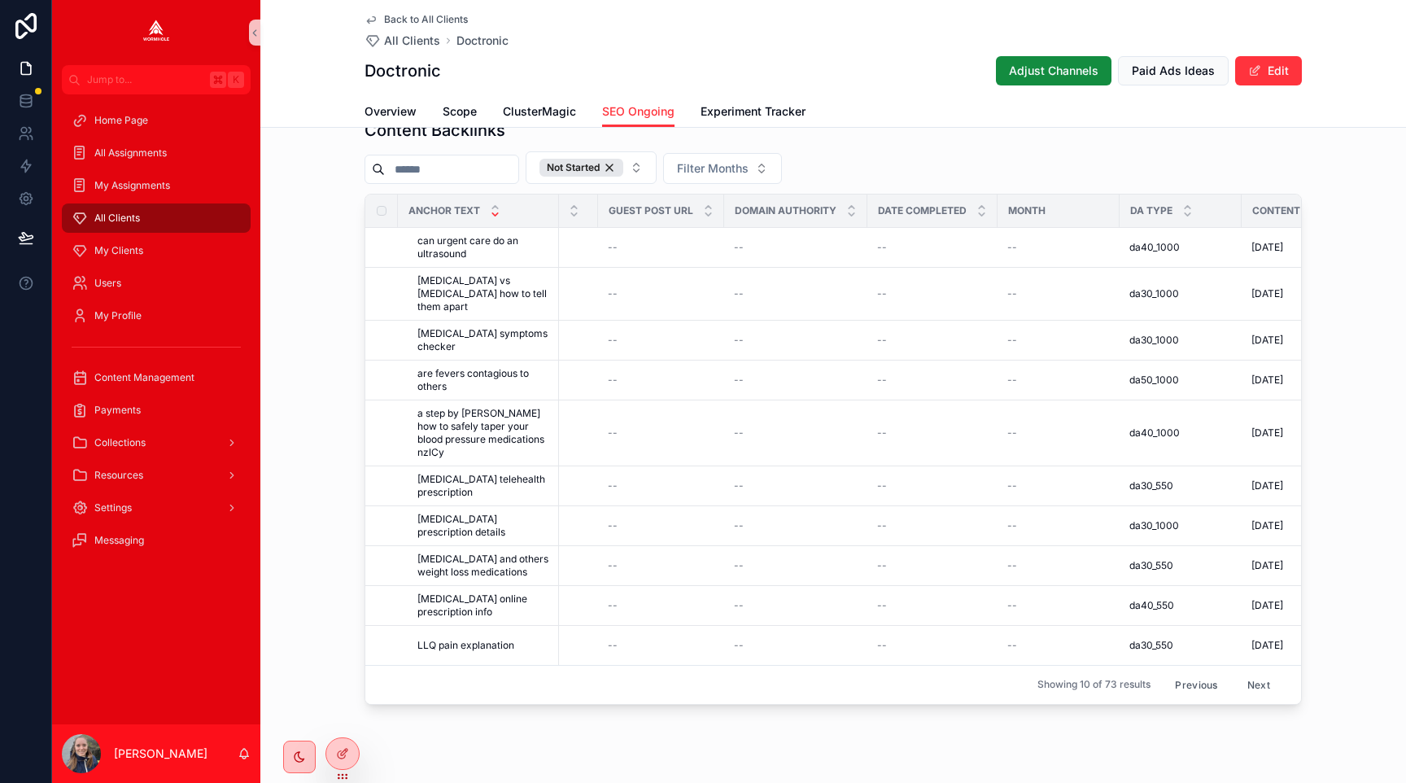
click at [1192, 672] on button "Previous" at bounding box center [1195, 684] width 65 height 25
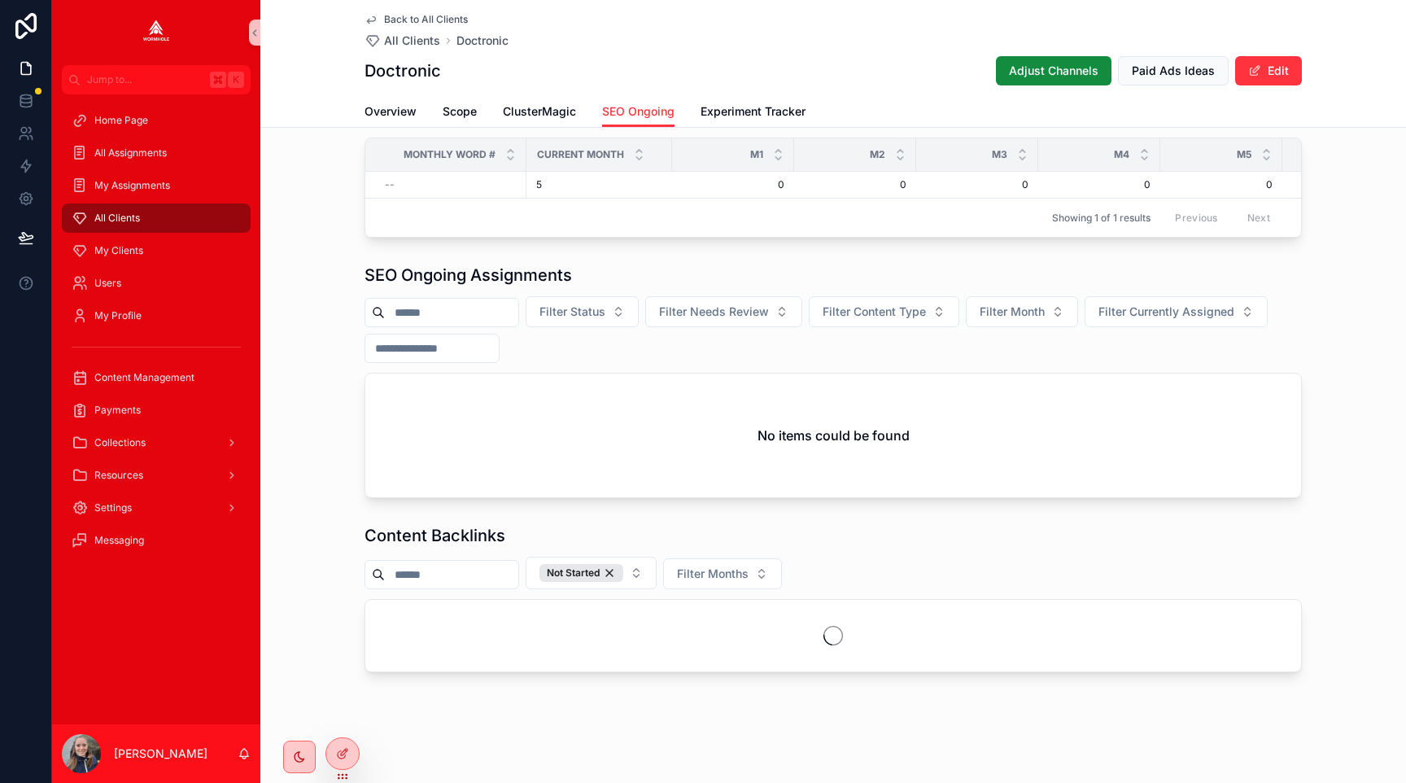
scroll to position [1667, 0]
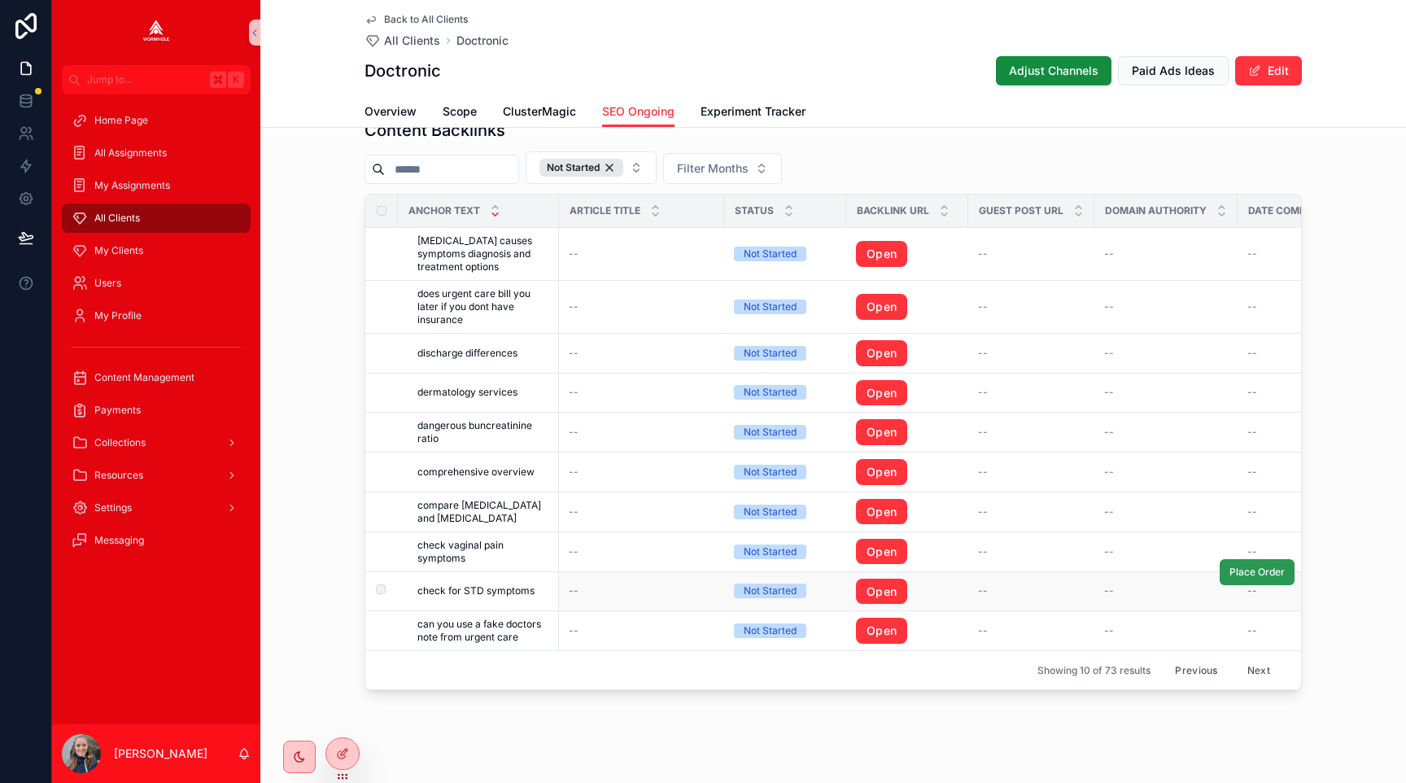
click at [1255, 574] on span "Place Order" at bounding box center [1256, 571] width 55 height 13
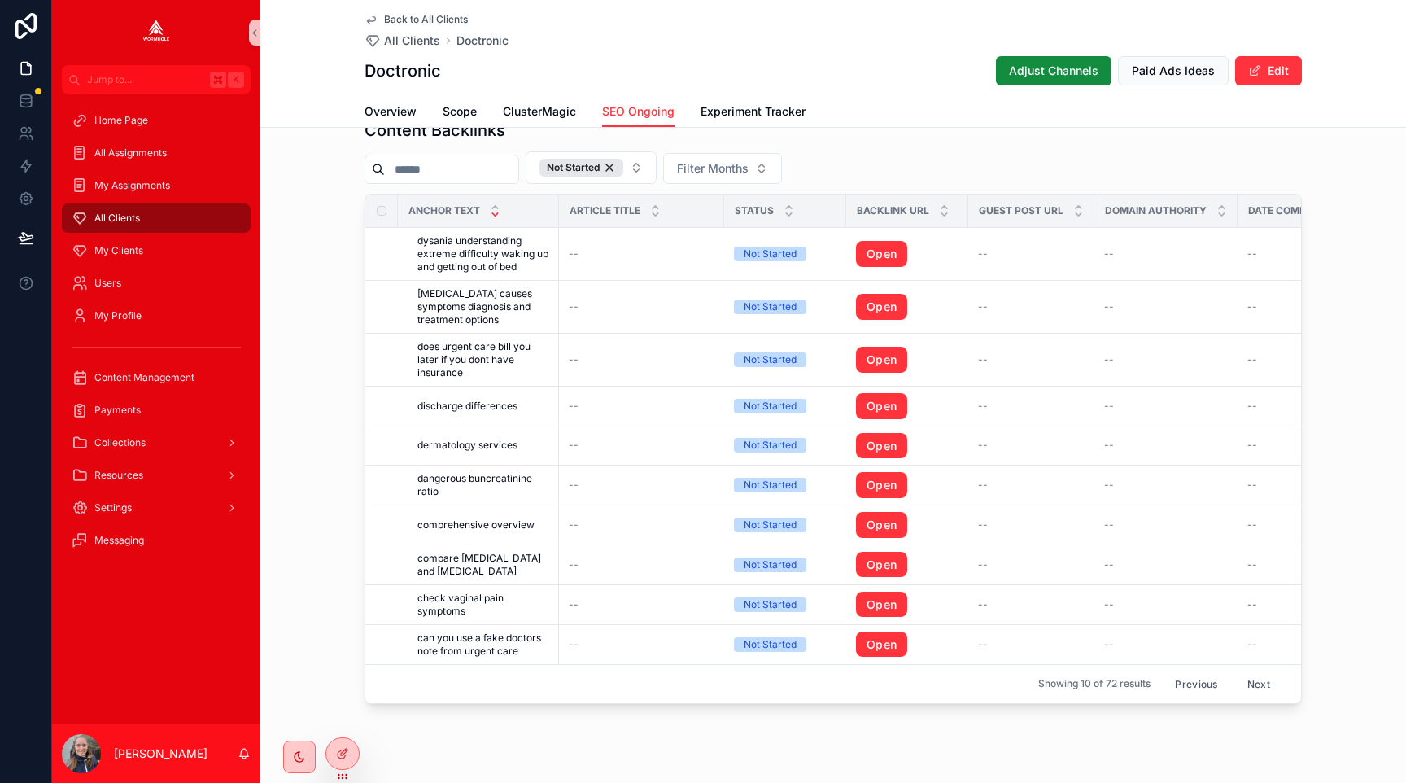
click at [1192, 685] on button "Previous" at bounding box center [1195, 683] width 65 height 25
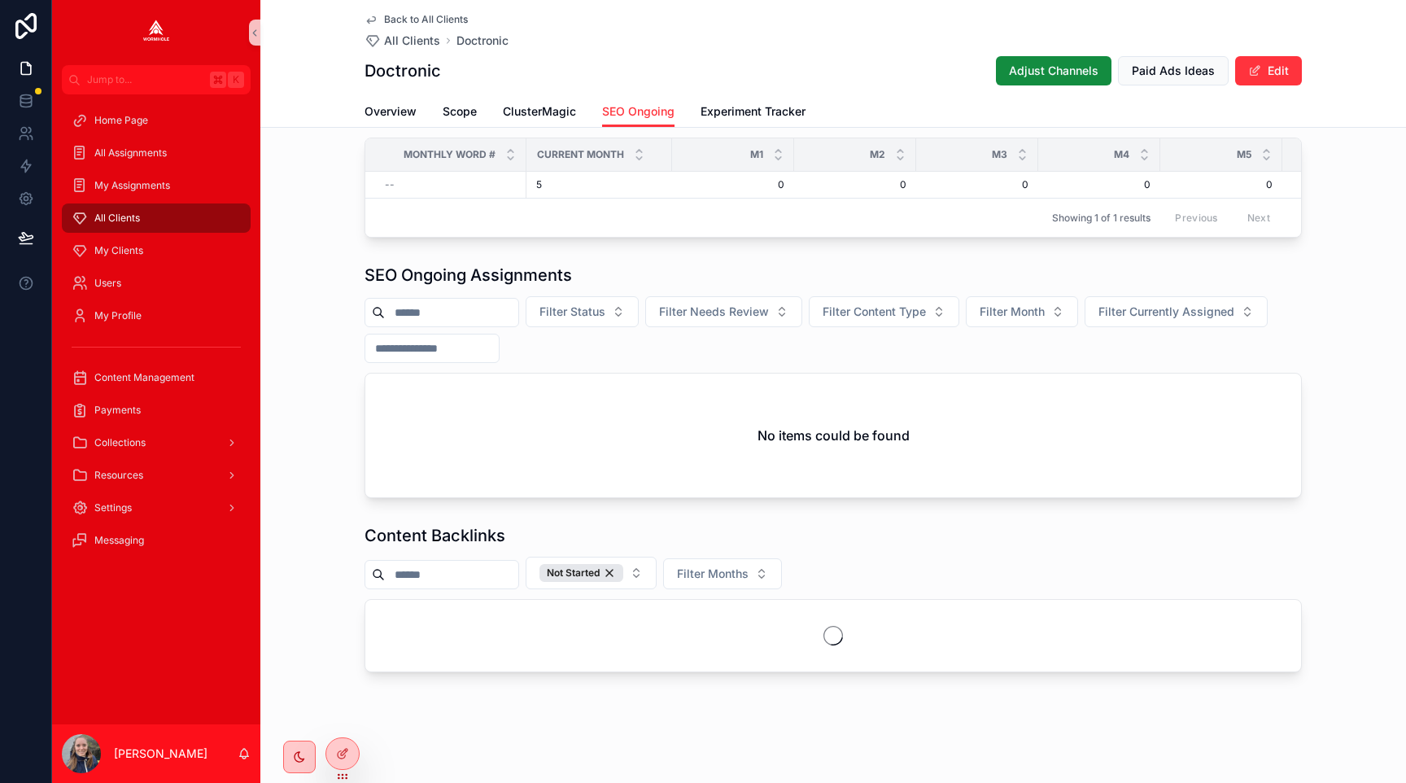
scroll to position [1667, 0]
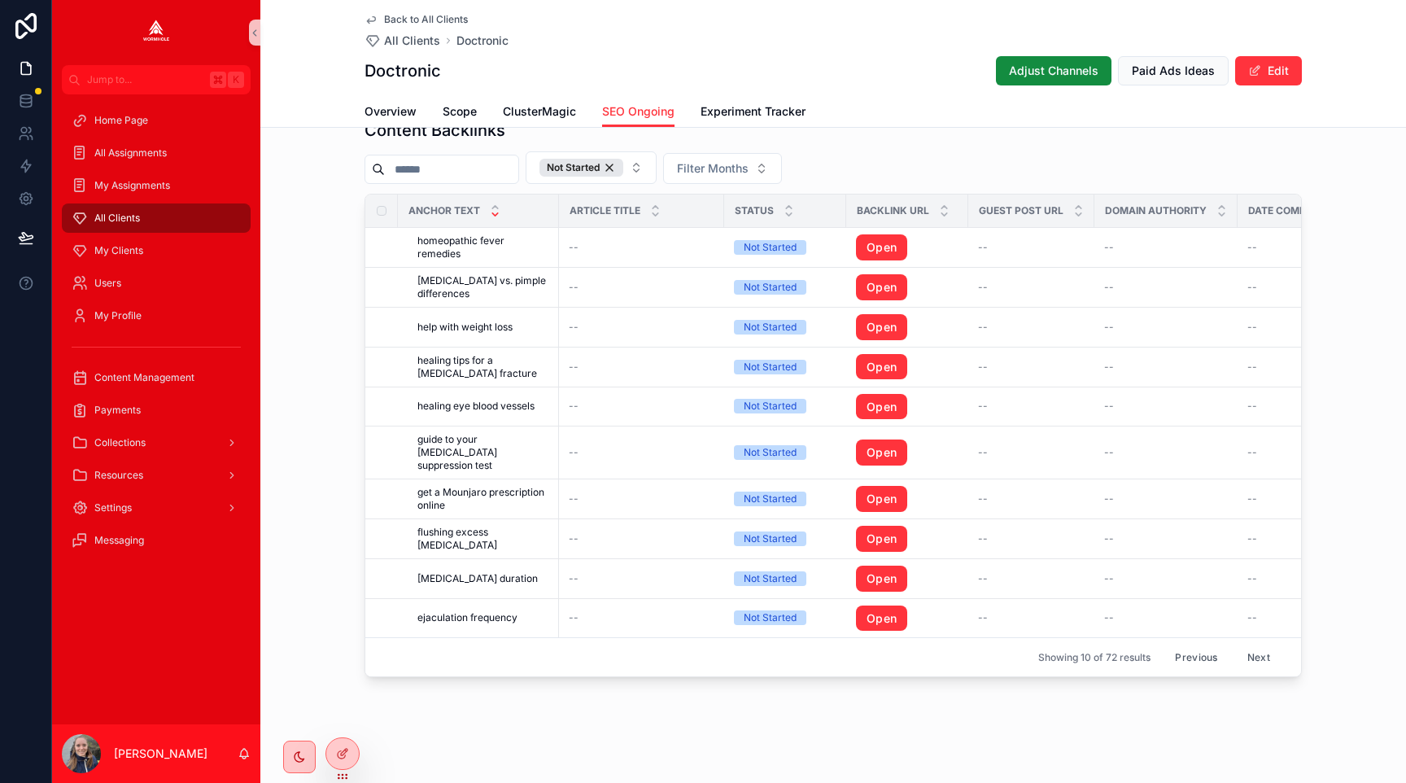
click at [1192, 654] on button "Previous" at bounding box center [1195, 656] width 65 height 25
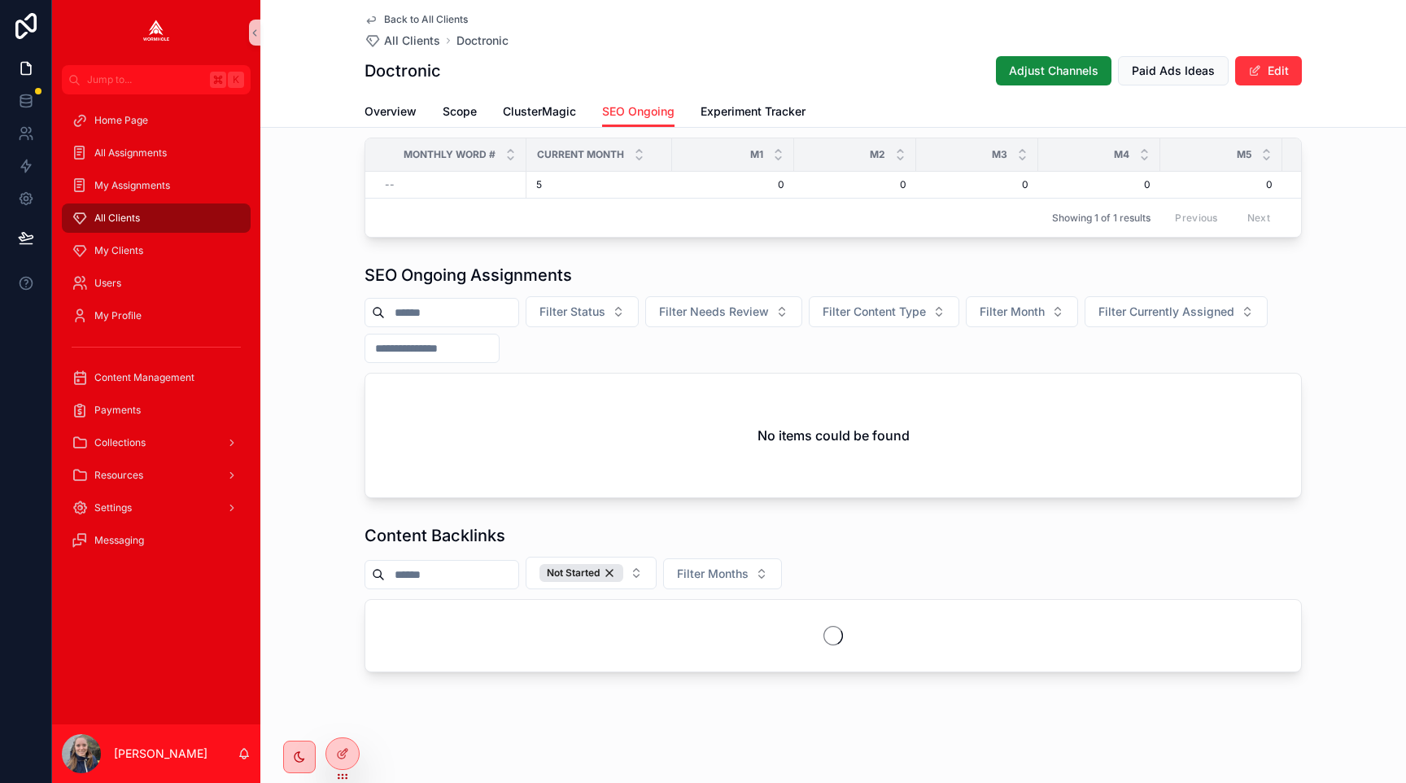
scroll to position [1667, 0]
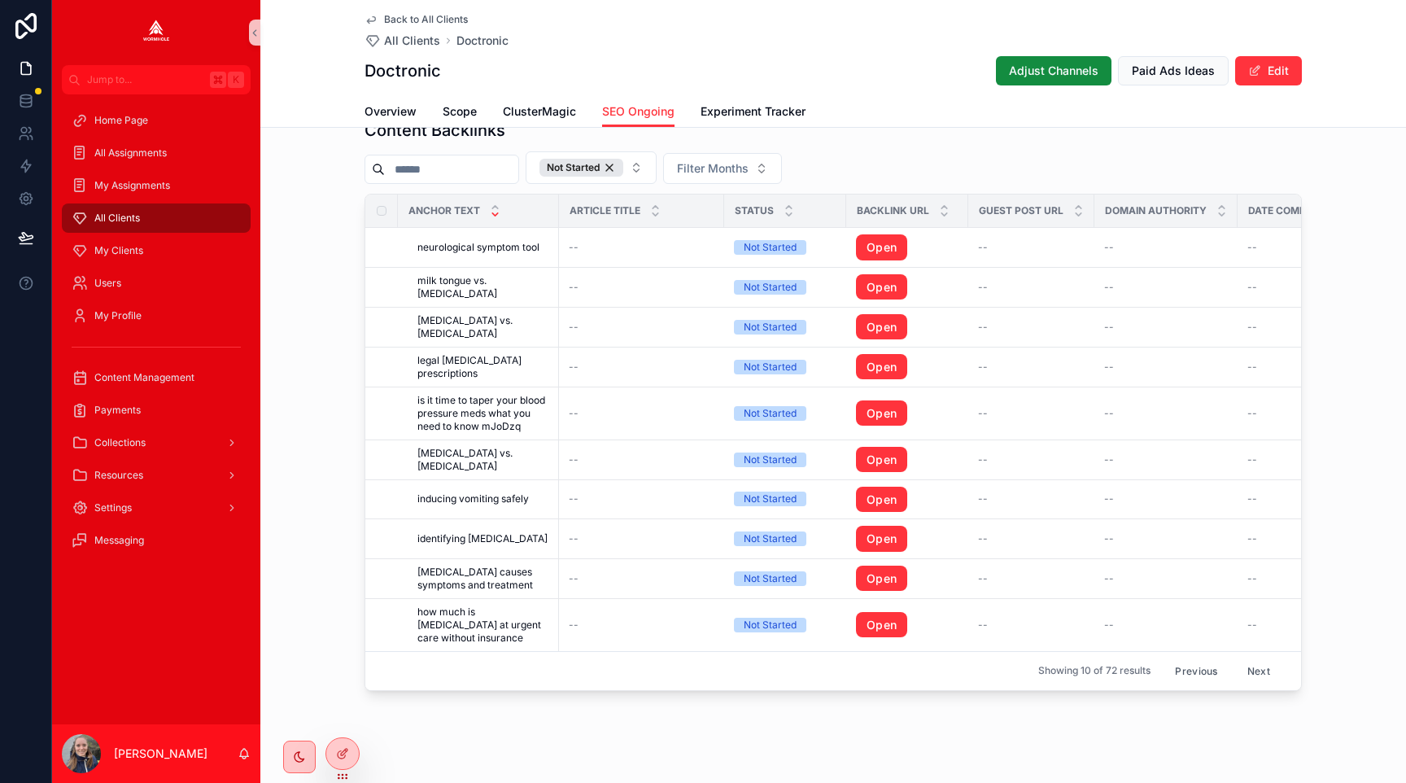
click at [1193, 668] on button "Previous" at bounding box center [1195, 670] width 65 height 25
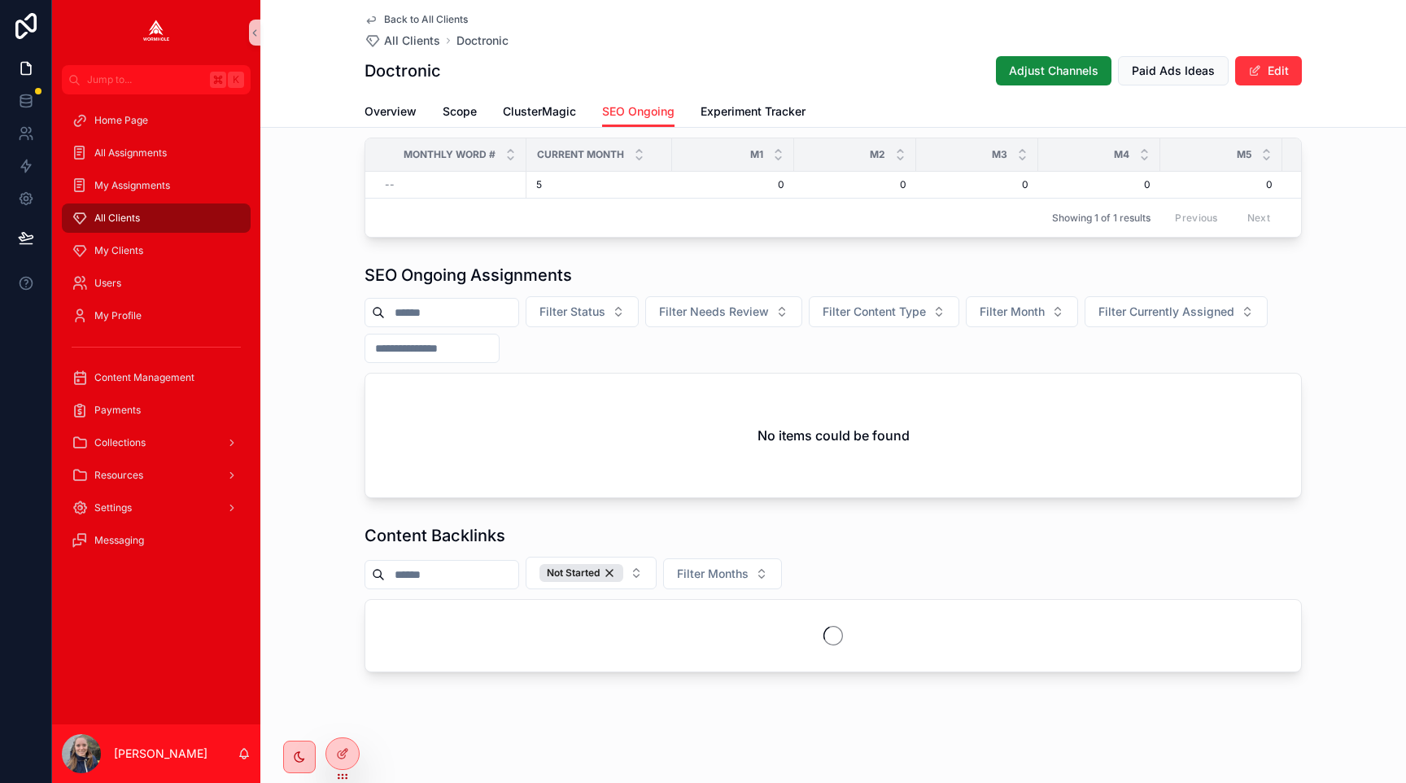
scroll to position [1658, 0]
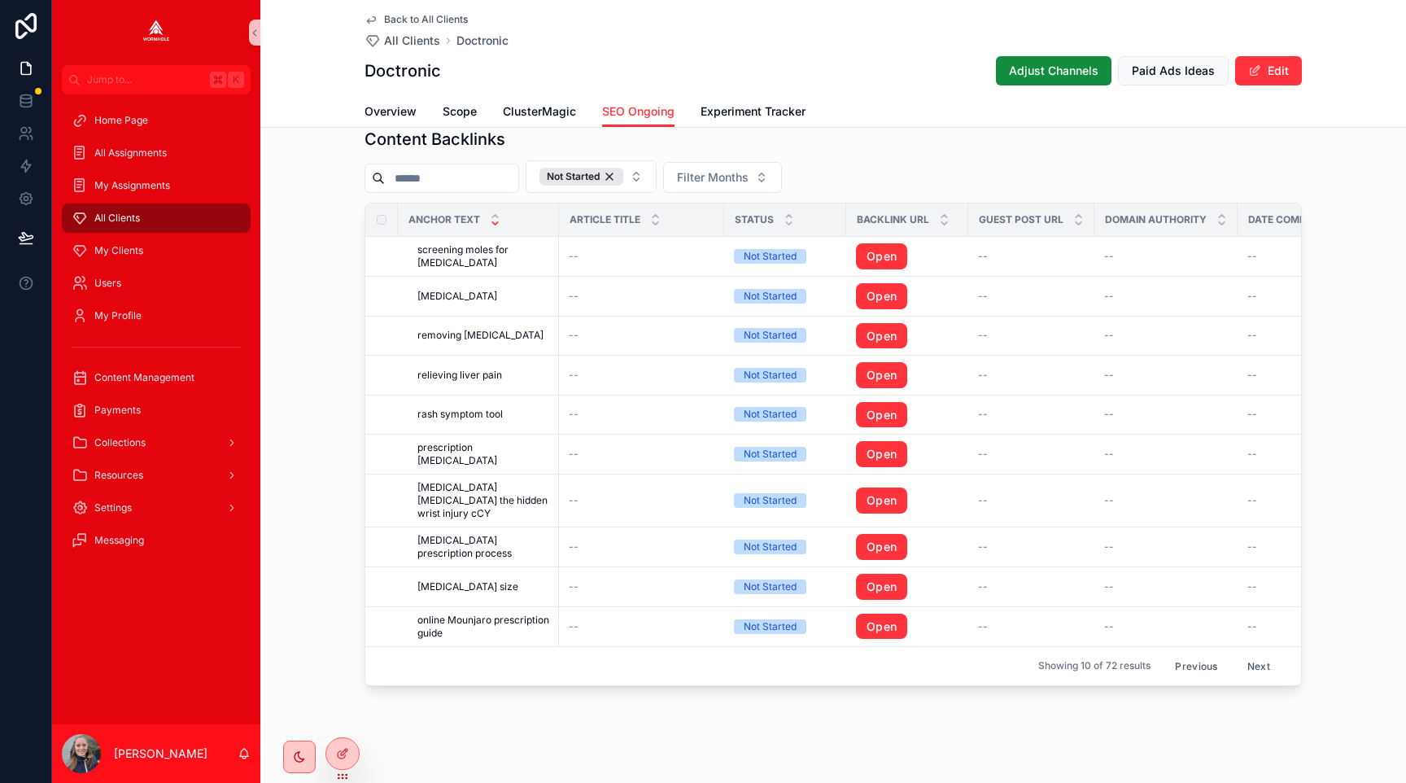
click at [1189, 653] on button "Previous" at bounding box center [1195, 665] width 65 height 25
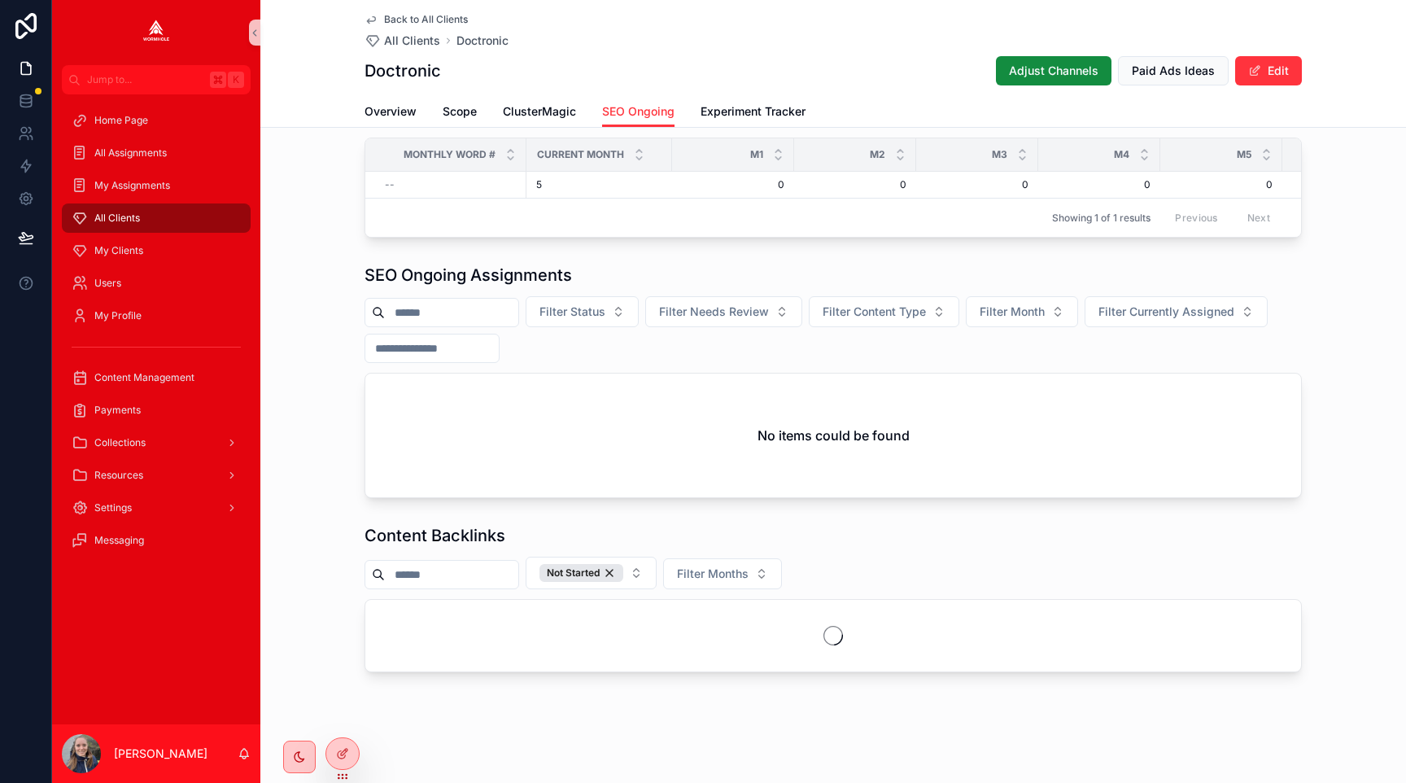
scroll to position [1658, 0]
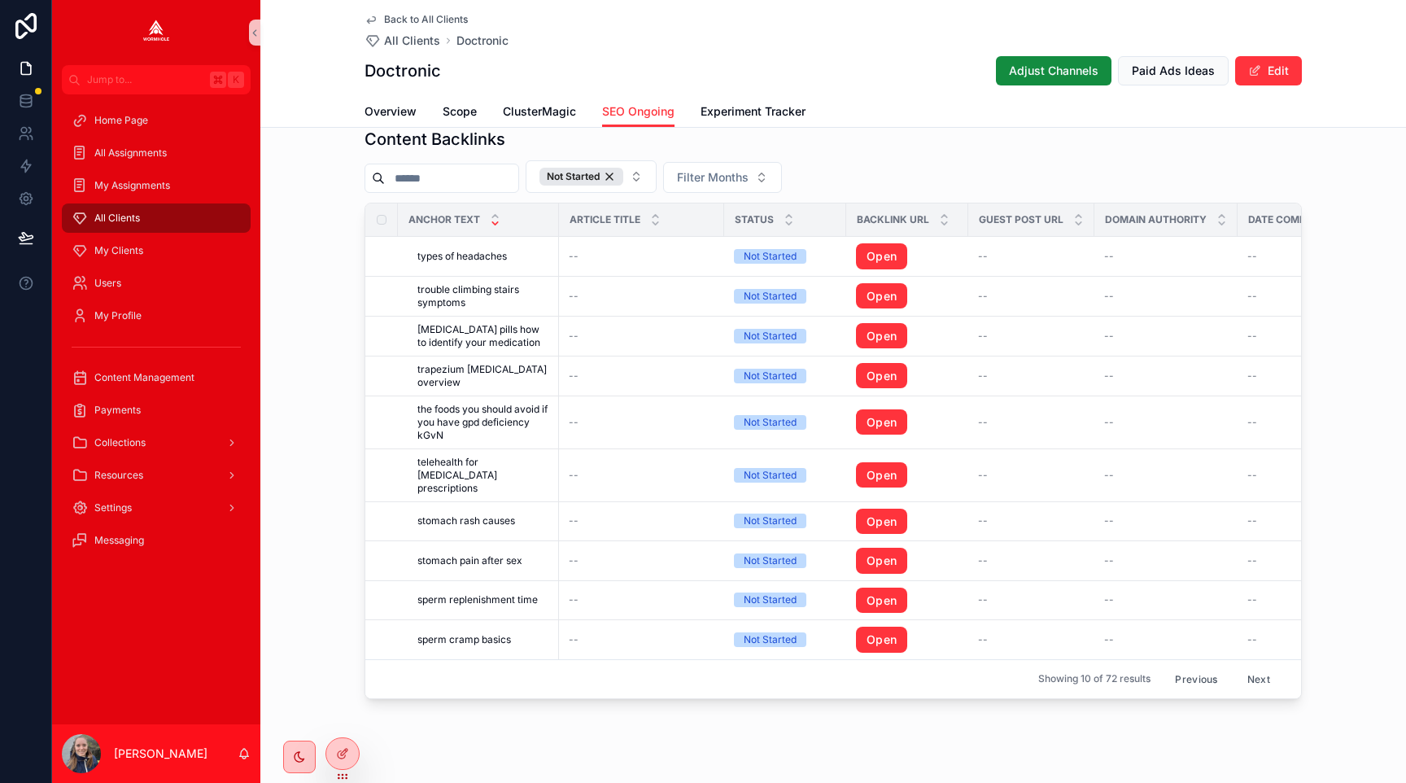
click at [1245, 666] on button "Next" at bounding box center [1259, 678] width 46 height 25
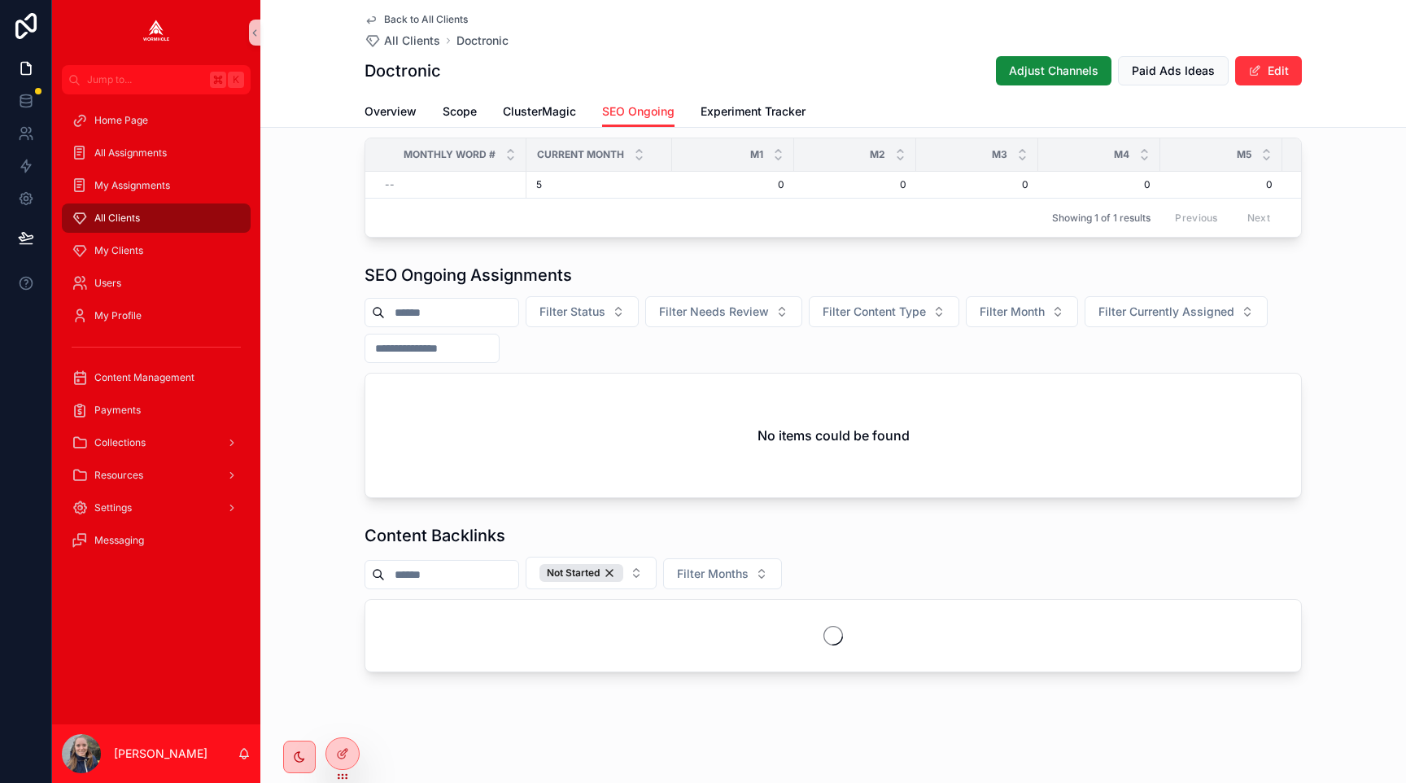
scroll to position [1658, 0]
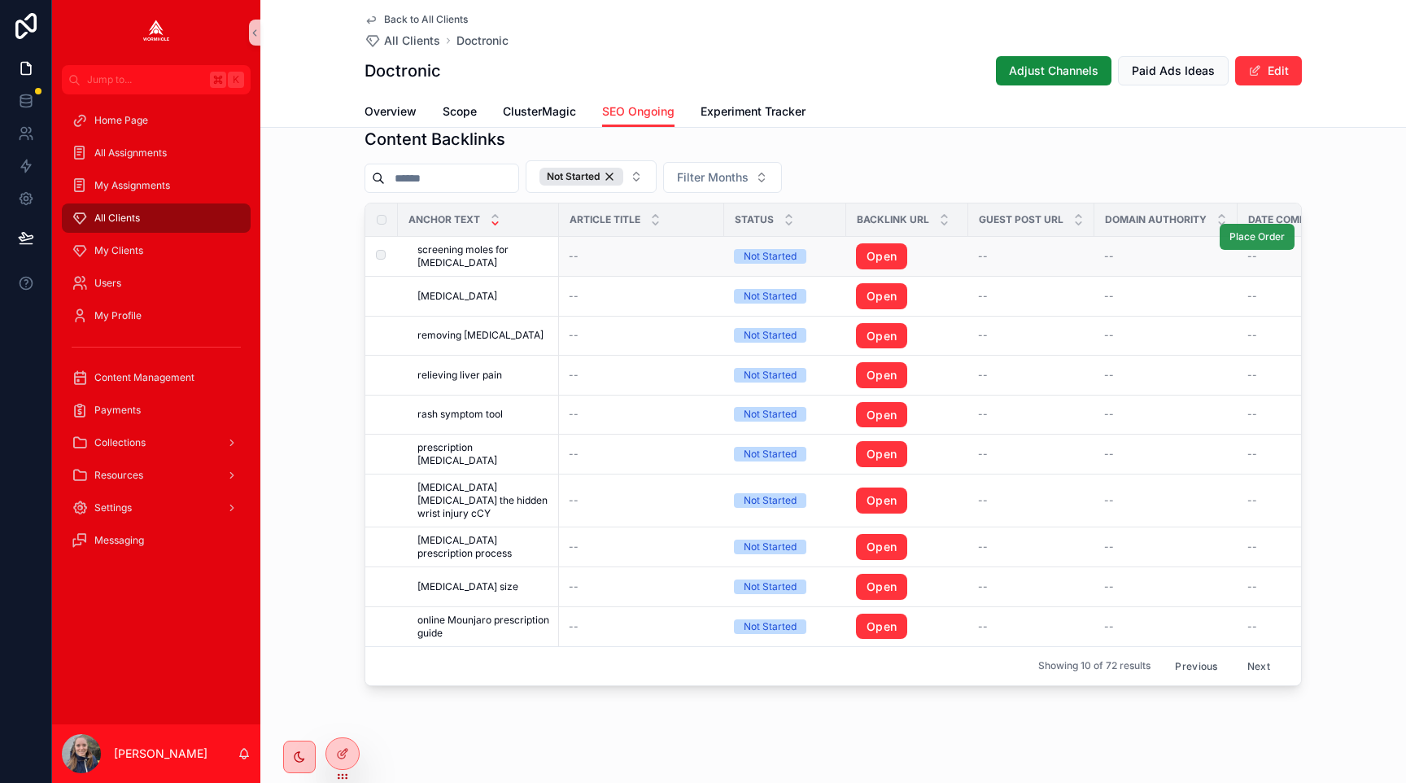
click at [1246, 238] on span "Place Order" at bounding box center [1256, 236] width 55 height 13
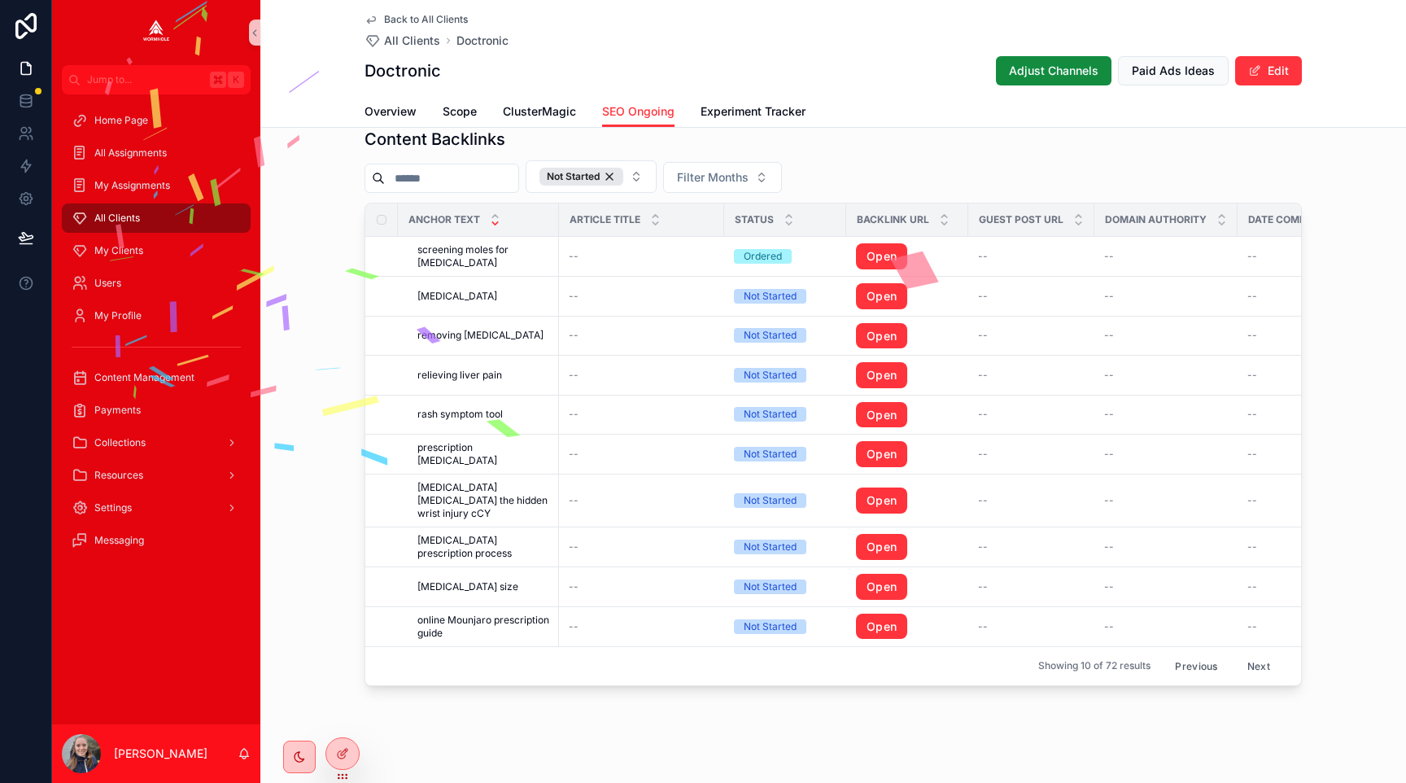
click at [1184, 653] on button "Previous" at bounding box center [1195, 665] width 65 height 25
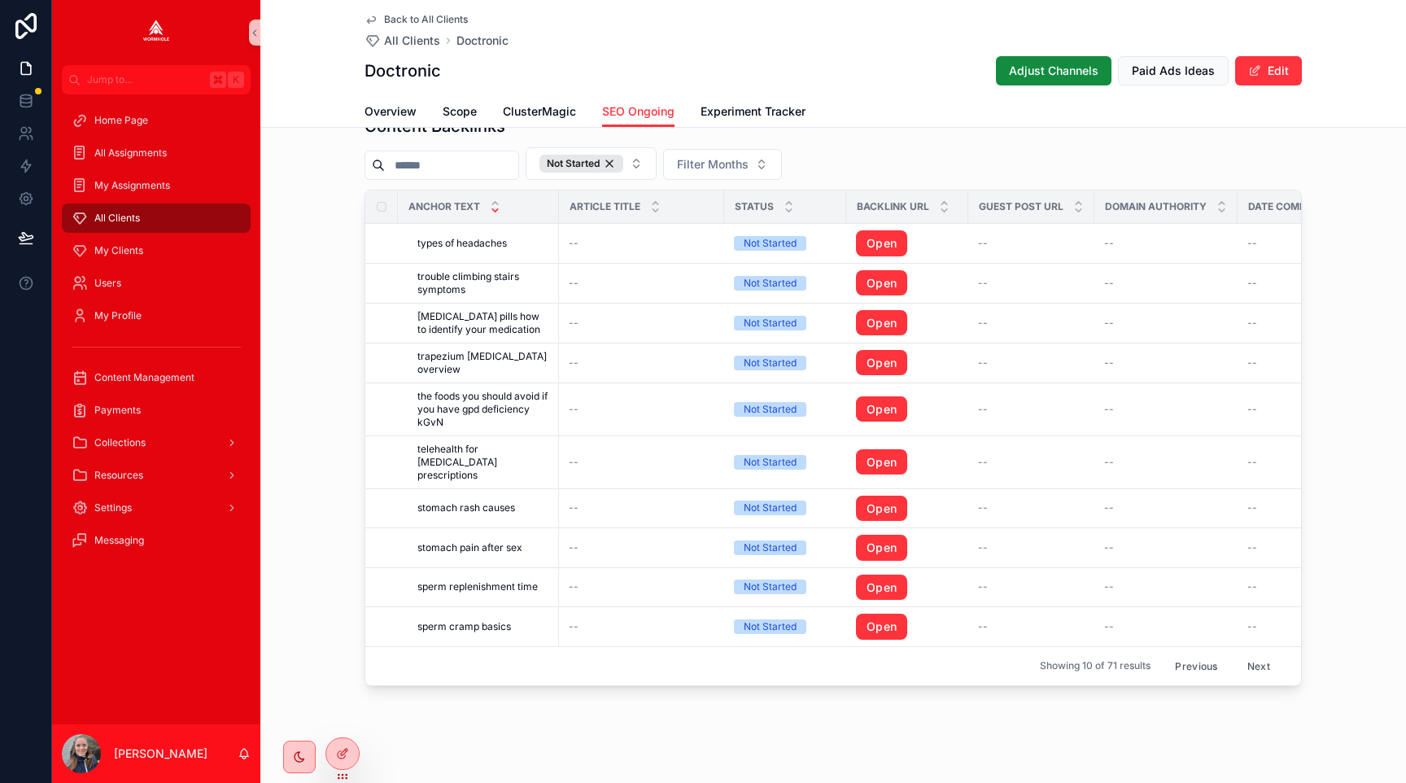
click at [1202, 653] on button "Previous" at bounding box center [1195, 665] width 65 height 25
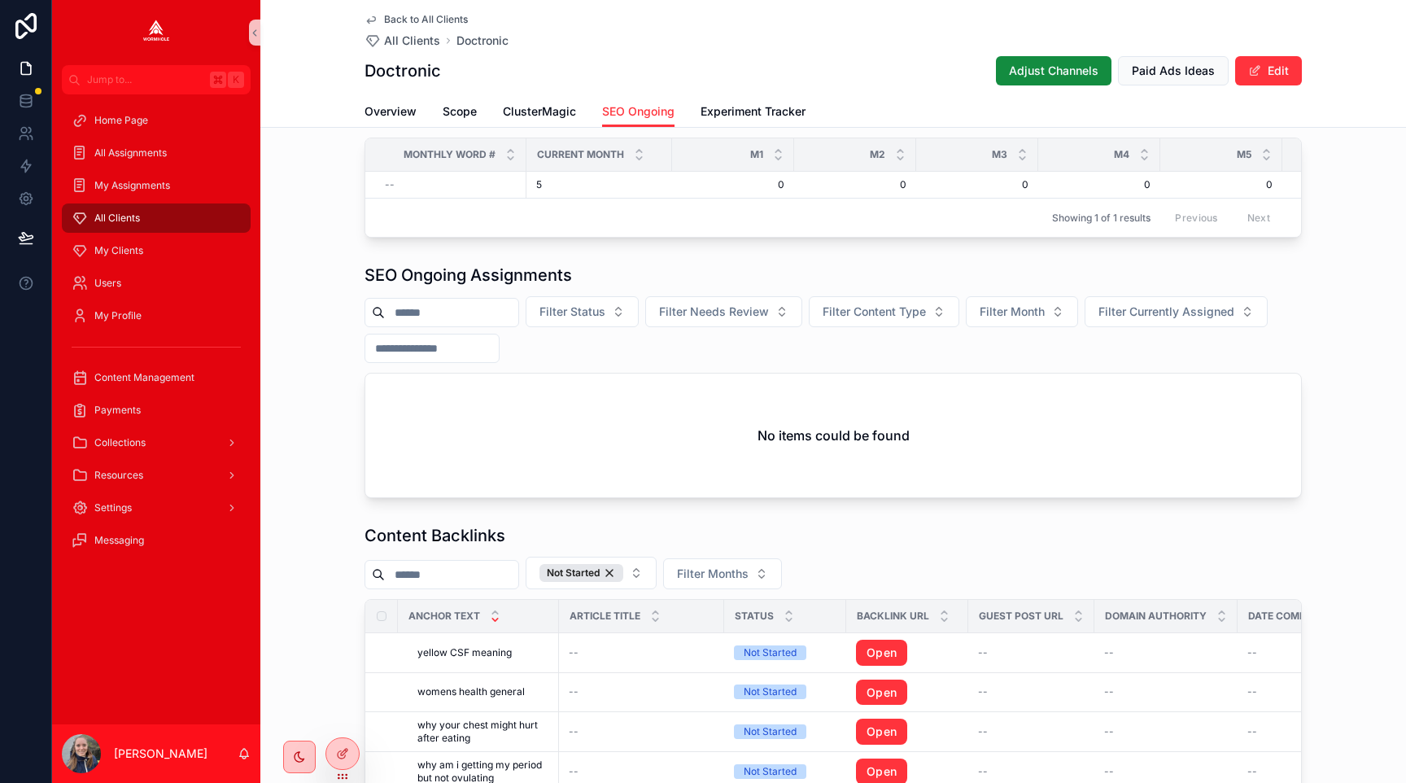
scroll to position [1632, 0]
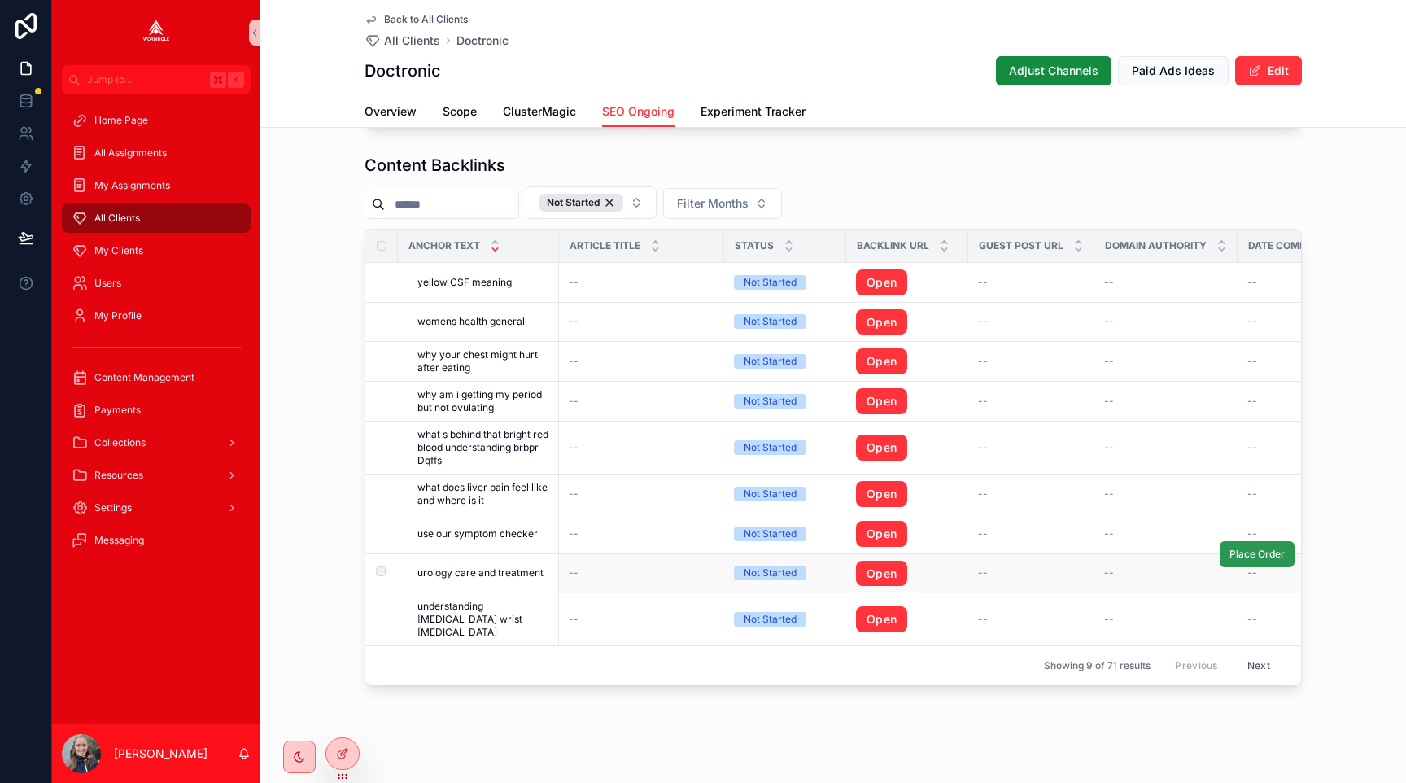
click at [1242, 558] on span "Place Order" at bounding box center [1256, 554] width 55 height 13
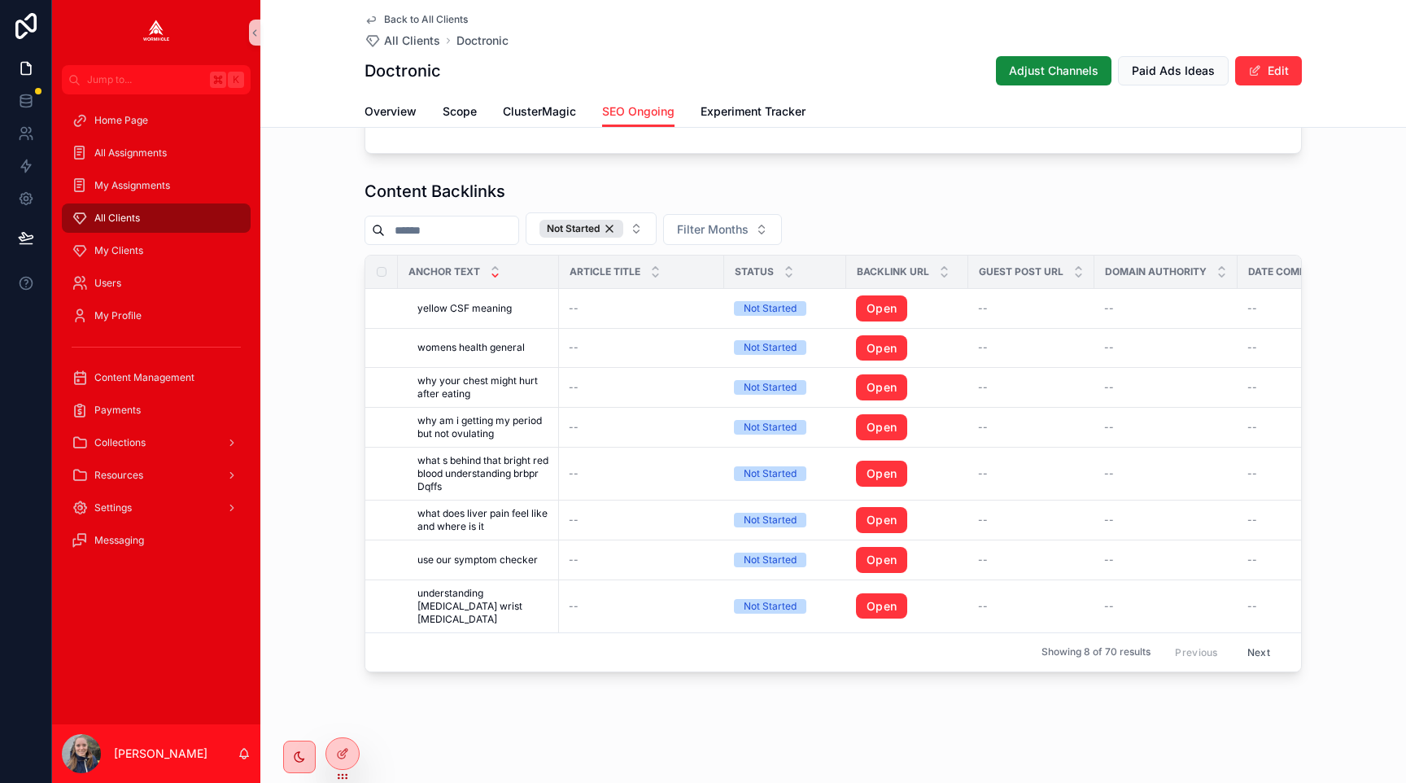
scroll to position [1592, 0]
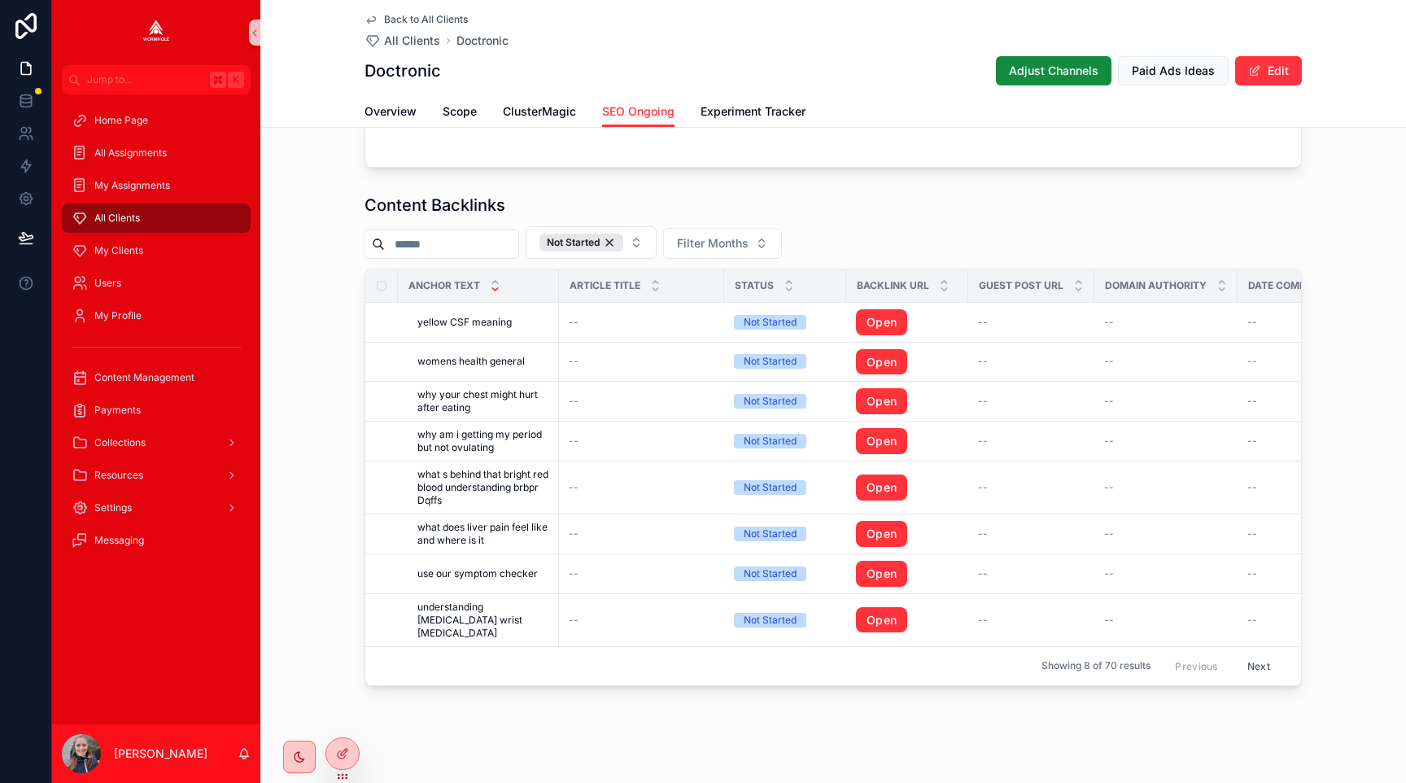
click at [1262, 653] on button "Next" at bounding box center [1259, 665] width 46 height 25
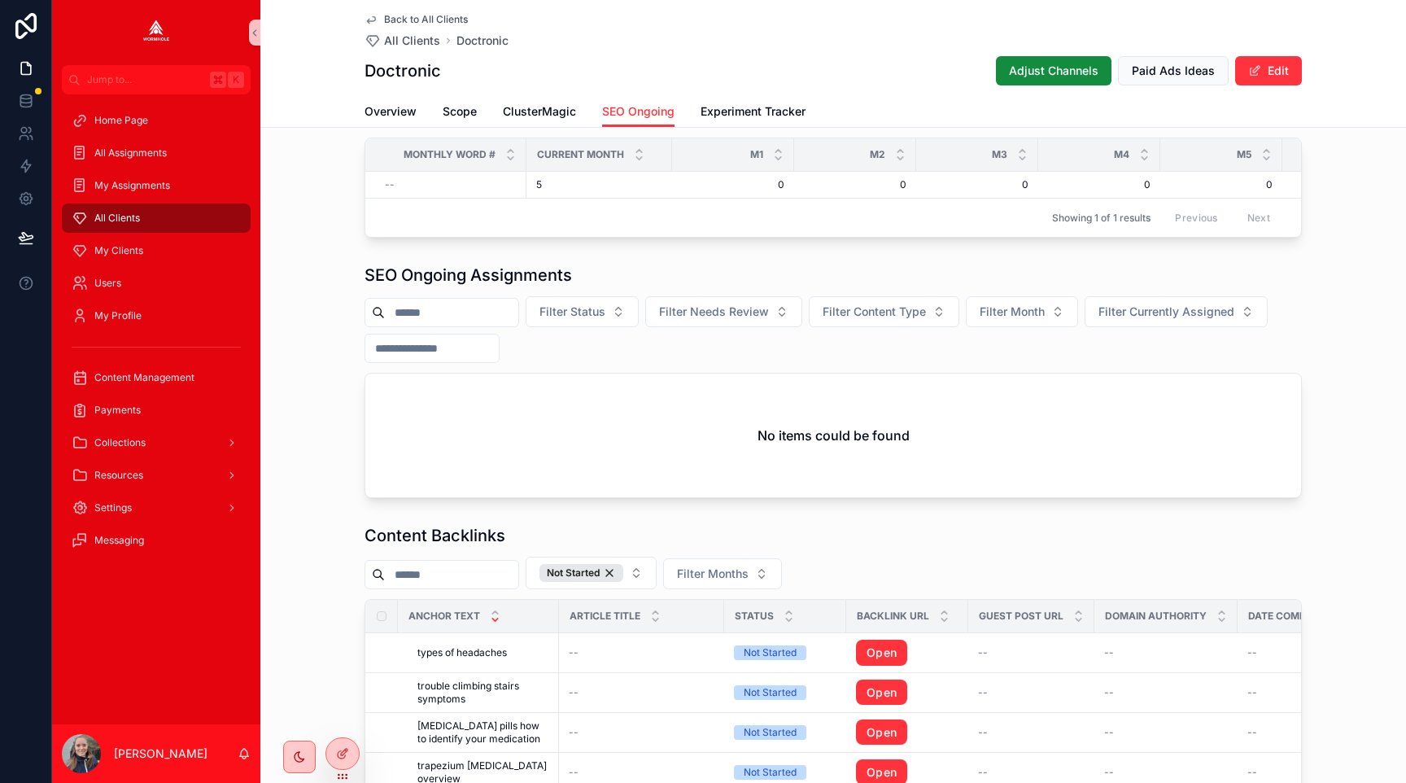
scroll to position [1592, 0]
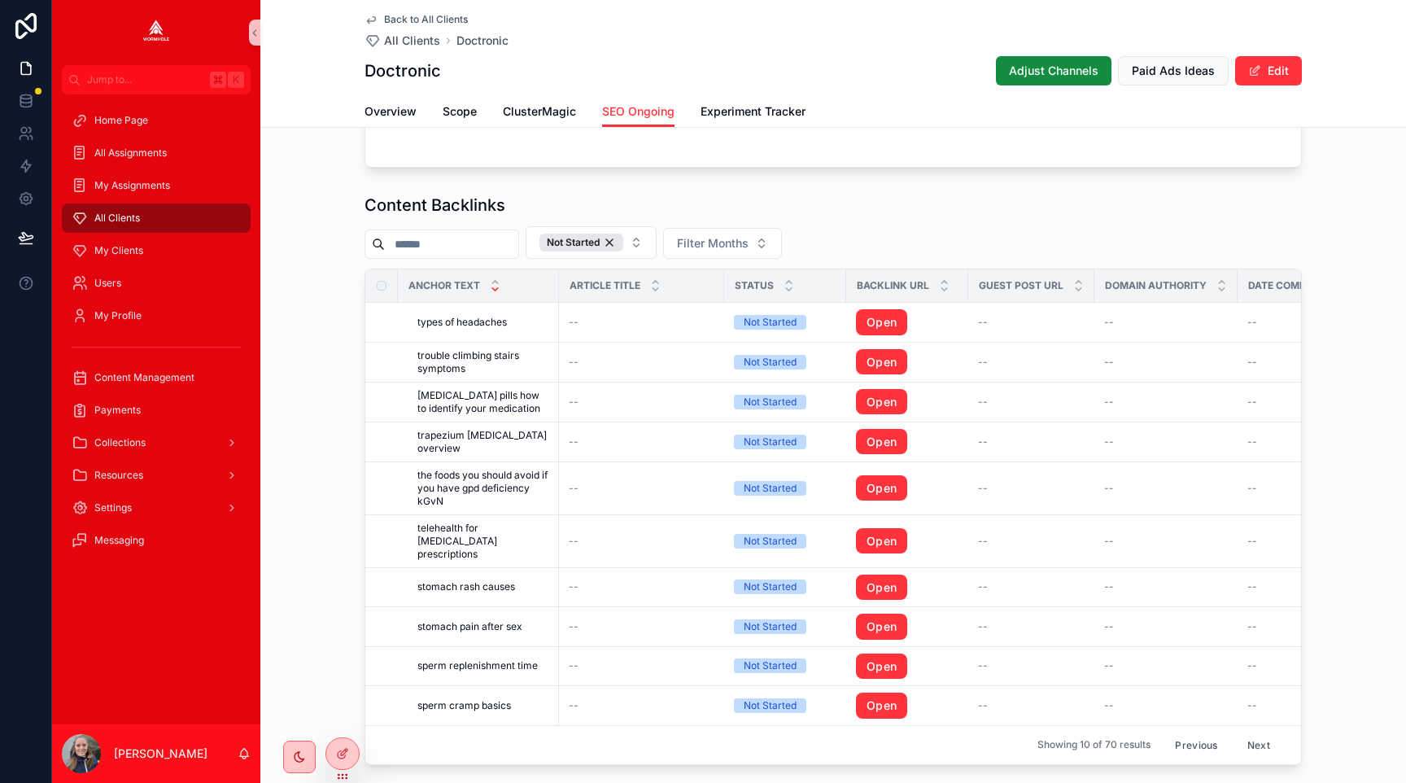
click at [1259, 736] on button "Next" at bounding box center [1259, 744] width 46 height 25
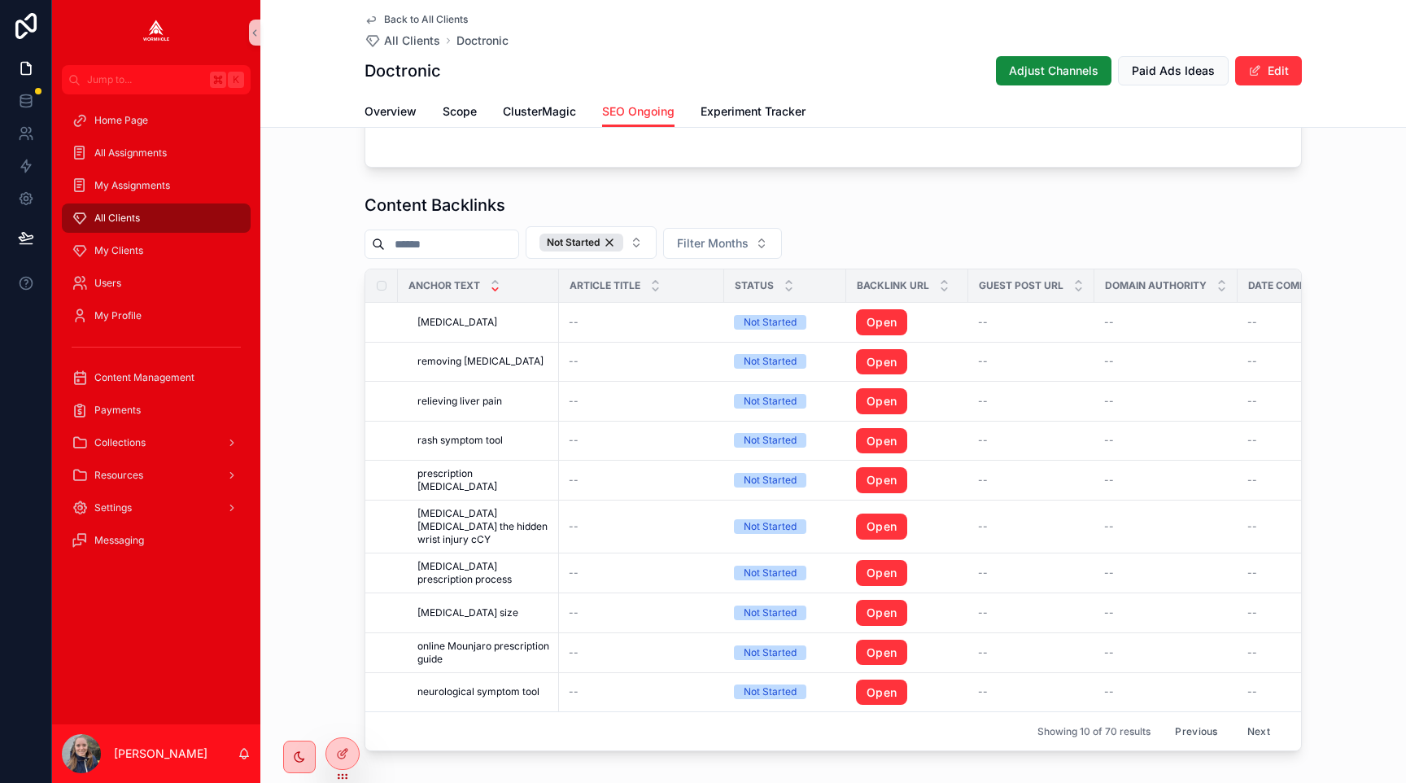
click at [1259, 718] on button "Next" at bounding box center [1259, 730] width 46 height 25
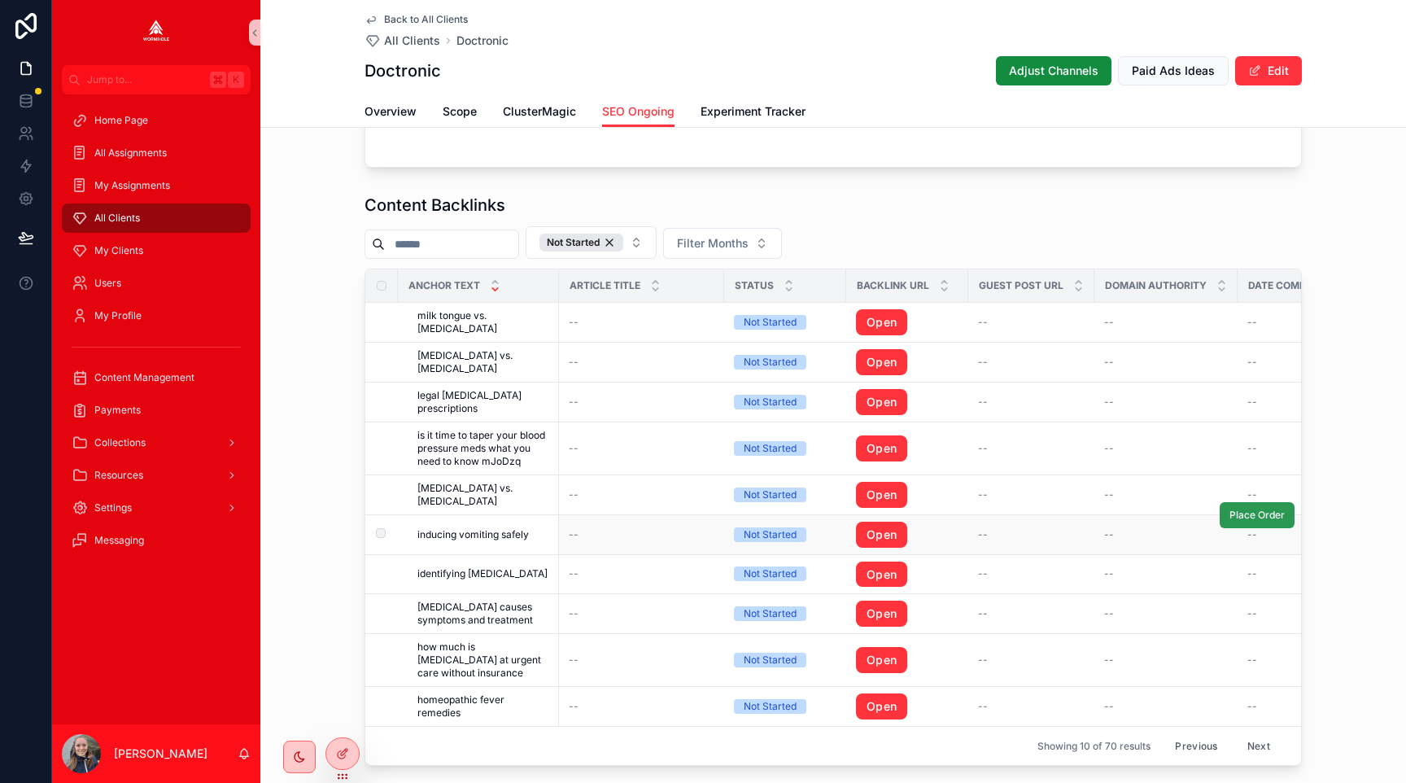
click at [1254, 520] on button "Place Order" at bounding box center [1257, 515] width 75 height 26
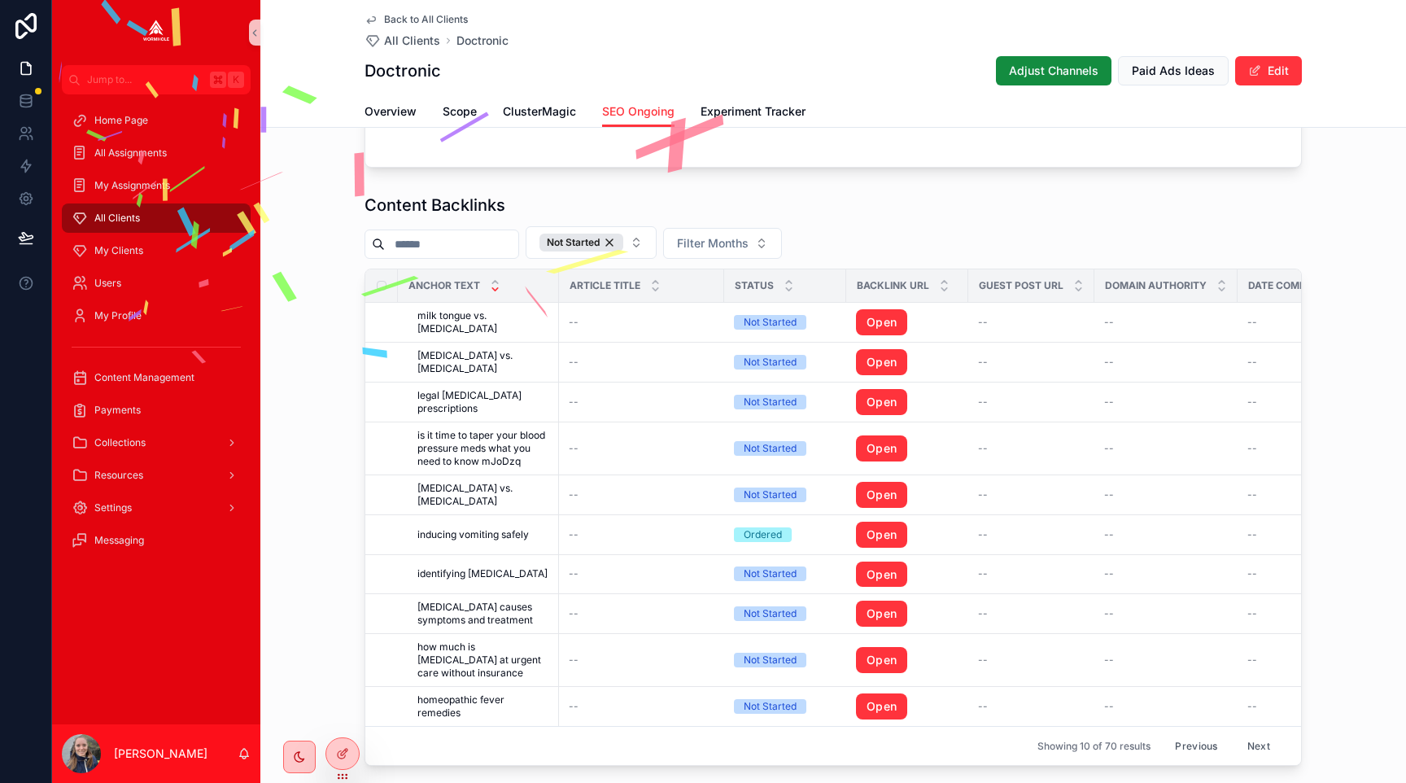
click at [1261, 744] on button "Next" at bounding box center [1259, 745] width 46 height 25
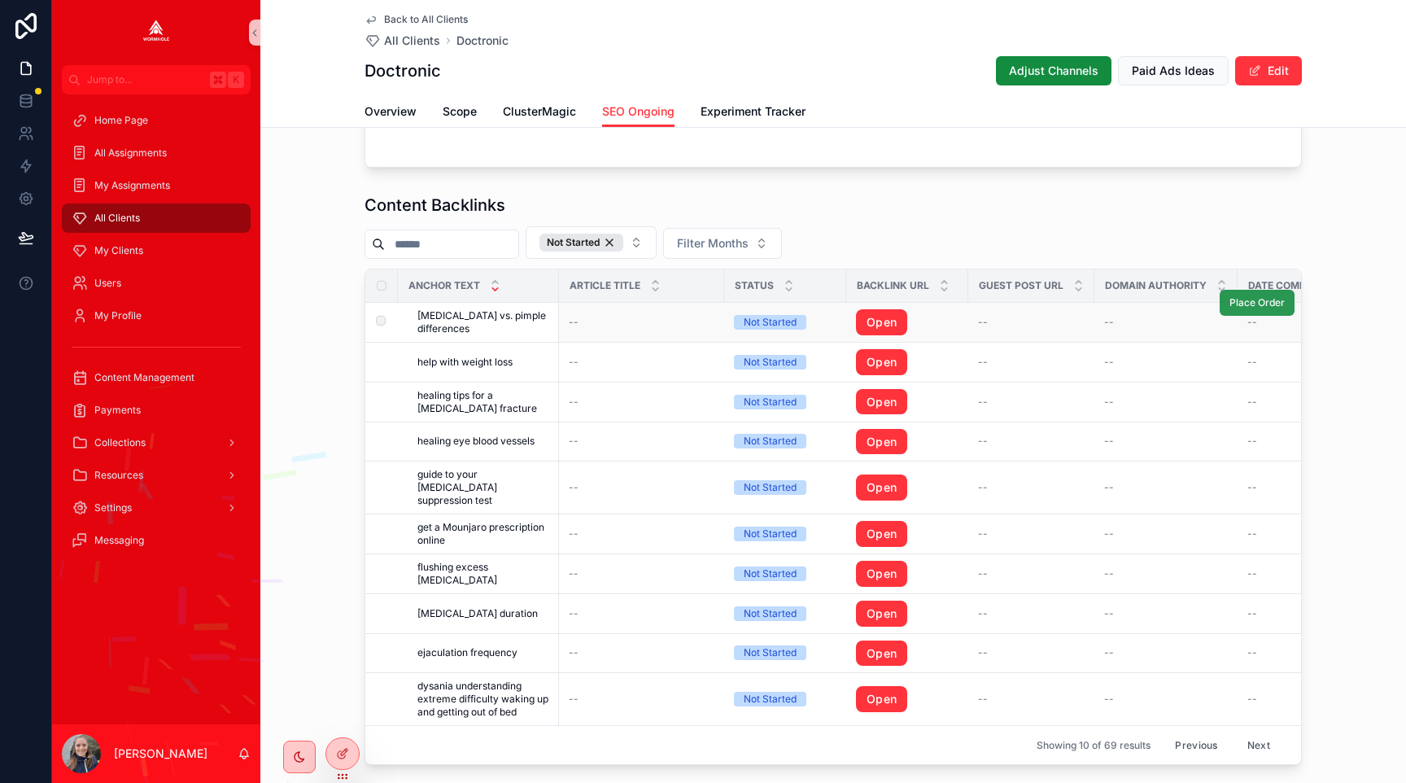
click at [1261, 305] on span "Place Order" at bounding box center [1256, 302] width 55 height 13
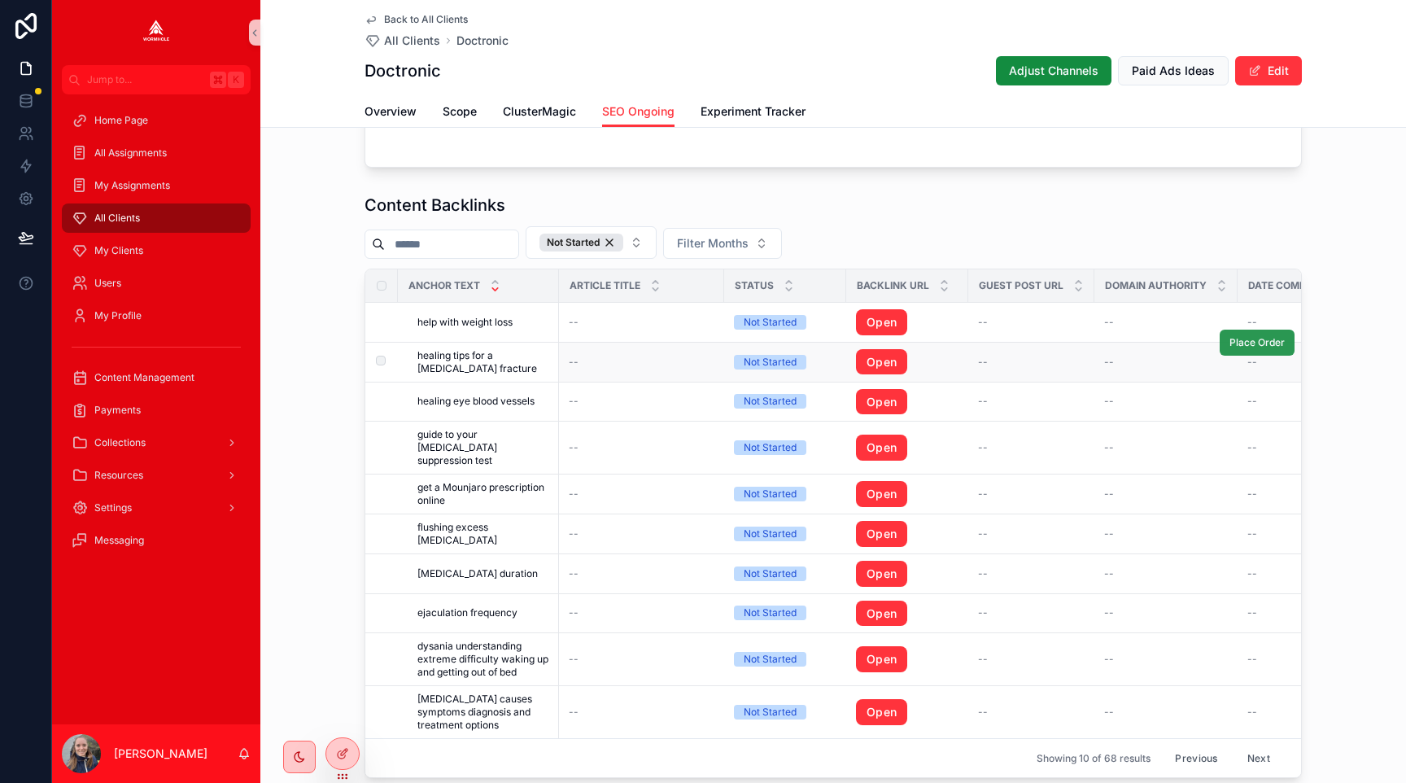
click at [1245, 343] on span "Place Order" at bounding box center [1256, 342] width 55 height 13
click at [1244, 479] on span "Place Order" at bounding box center [1256, 474] width 55 height 13
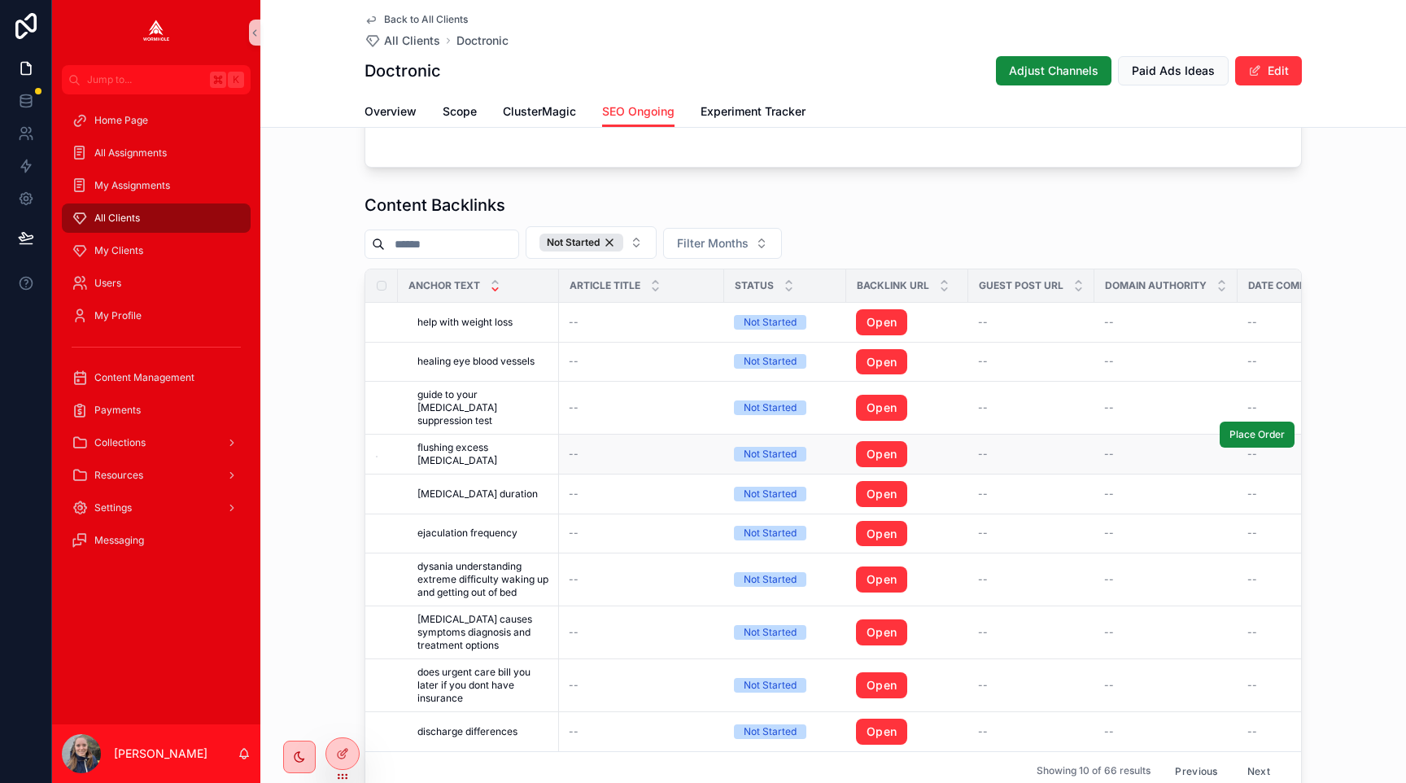
scroll to position [1710, 0]
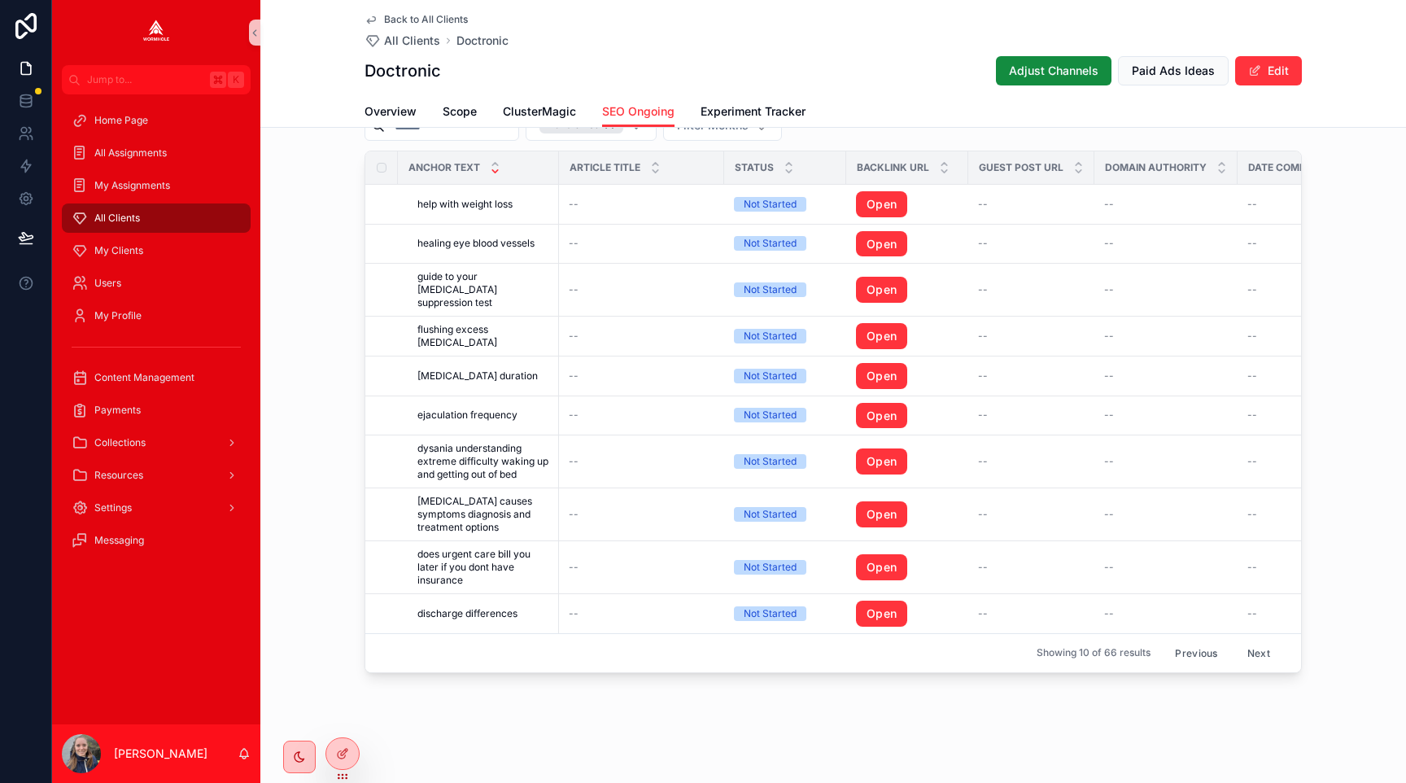
click at [1250, 651] on button "Next" at bounding box center [1259, 652] width 46 height 25
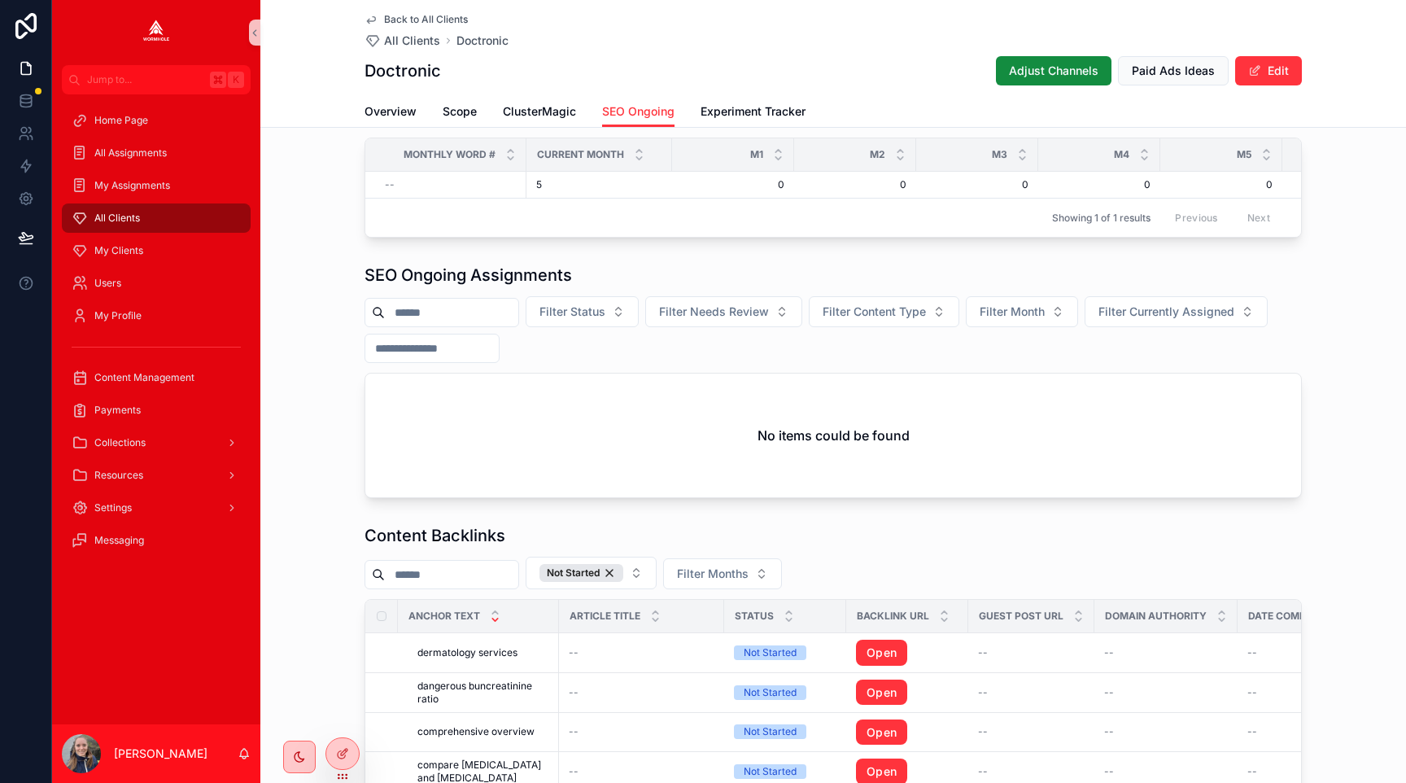
scroll to position [1660, 0]
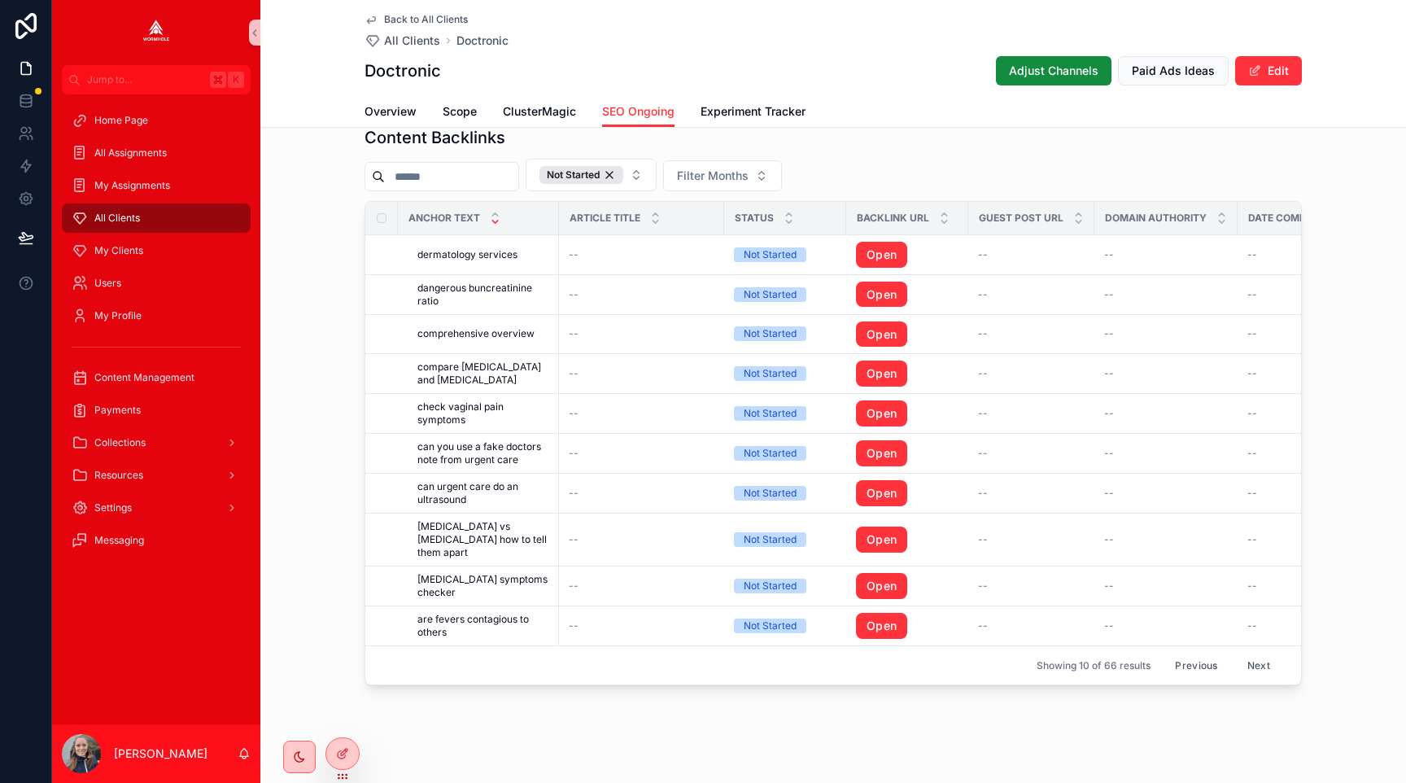
click at [1259, 652] on button "Next" at bounding box center [1259, 664] width 46 height 25
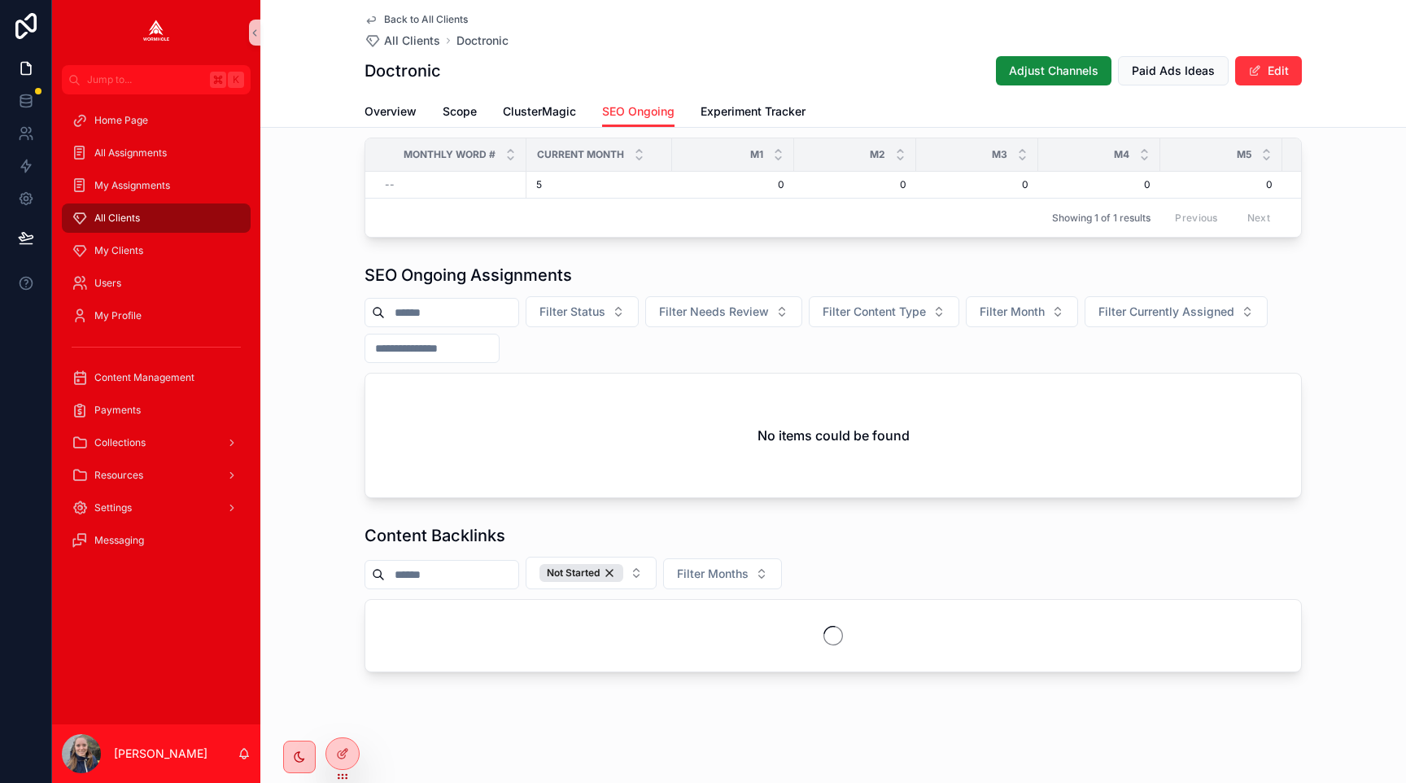
scroll to position [1631, 0]
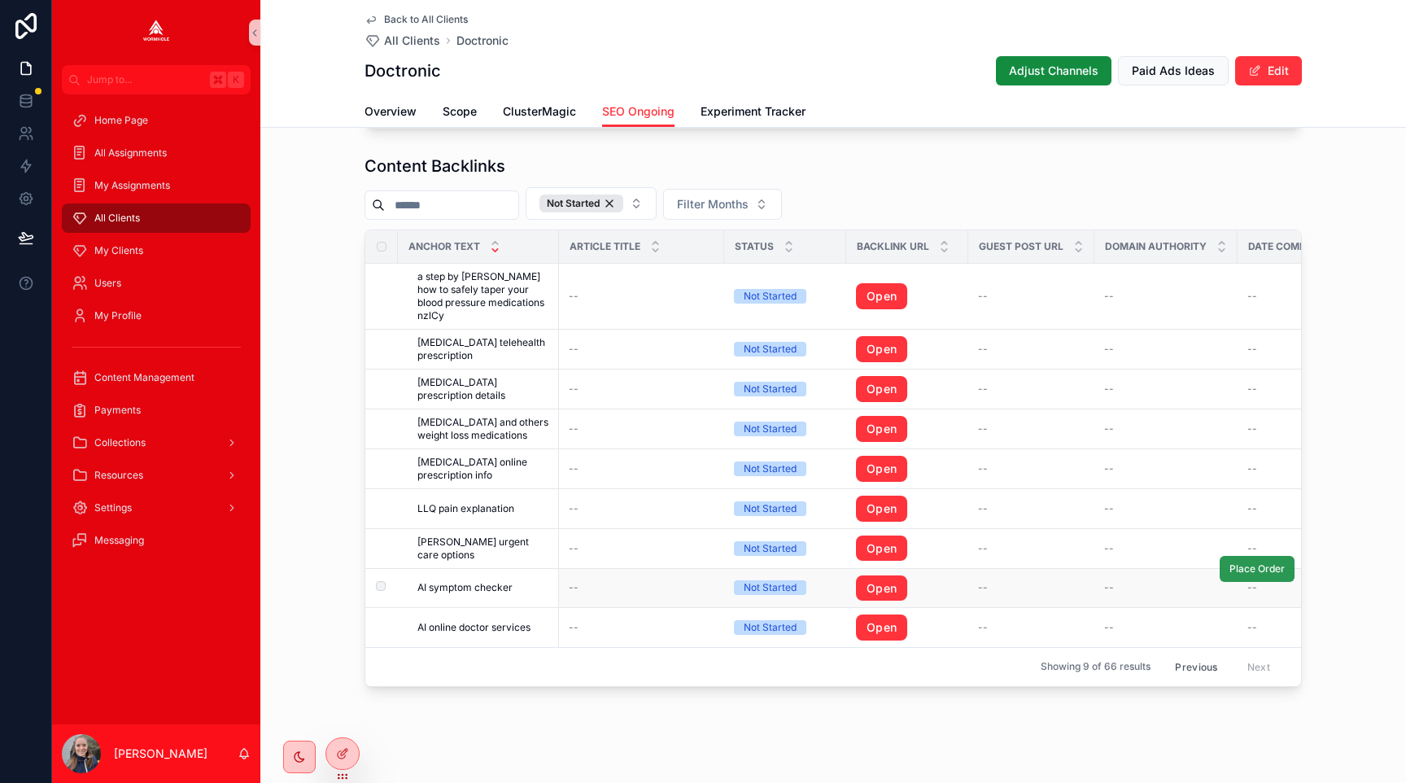
click at [1242, 562] on span "Place Order" at bounding box center [1256, 568] width 55 height 13
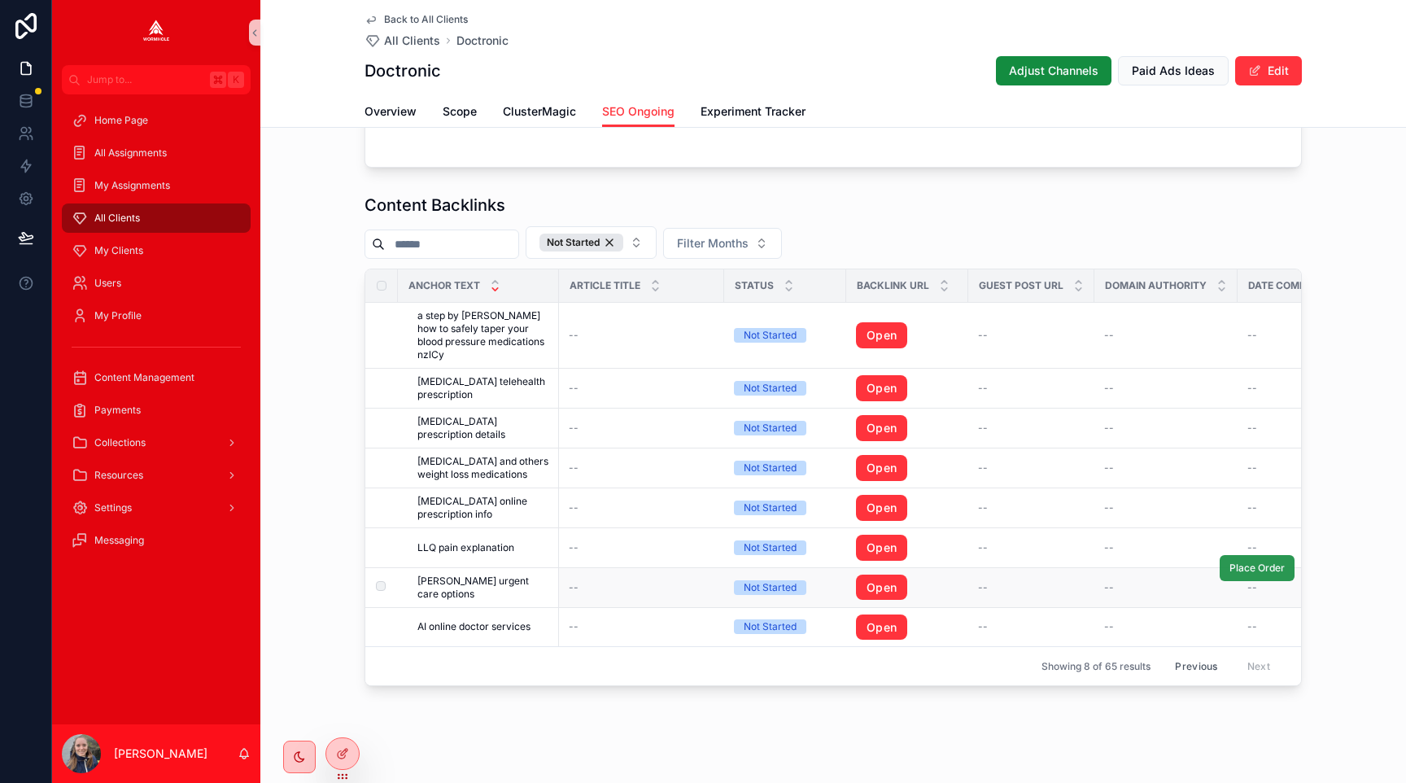
click at [1242, 561] on span "Place Order" at bounding box center [1256, 567] width 55 height 13
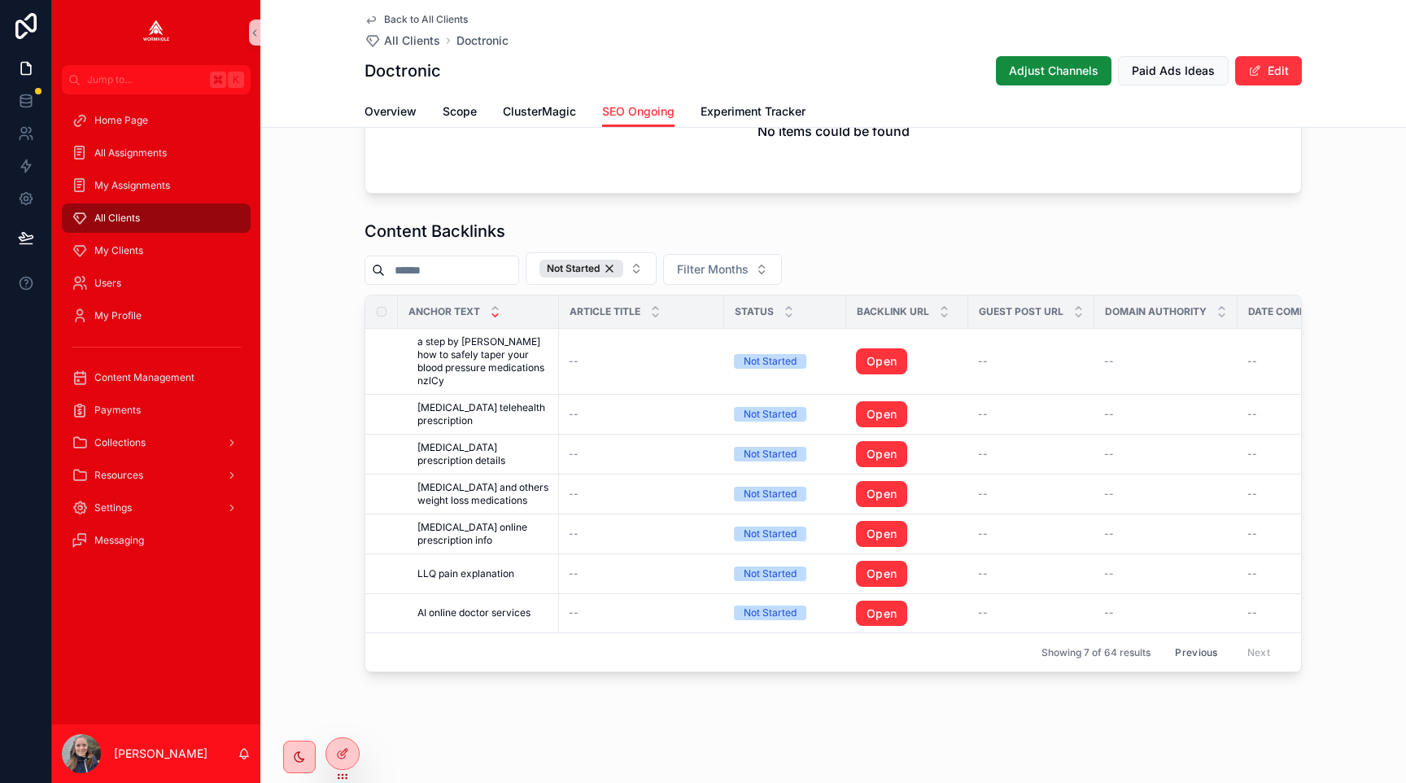
scroll to position [1552, 0]
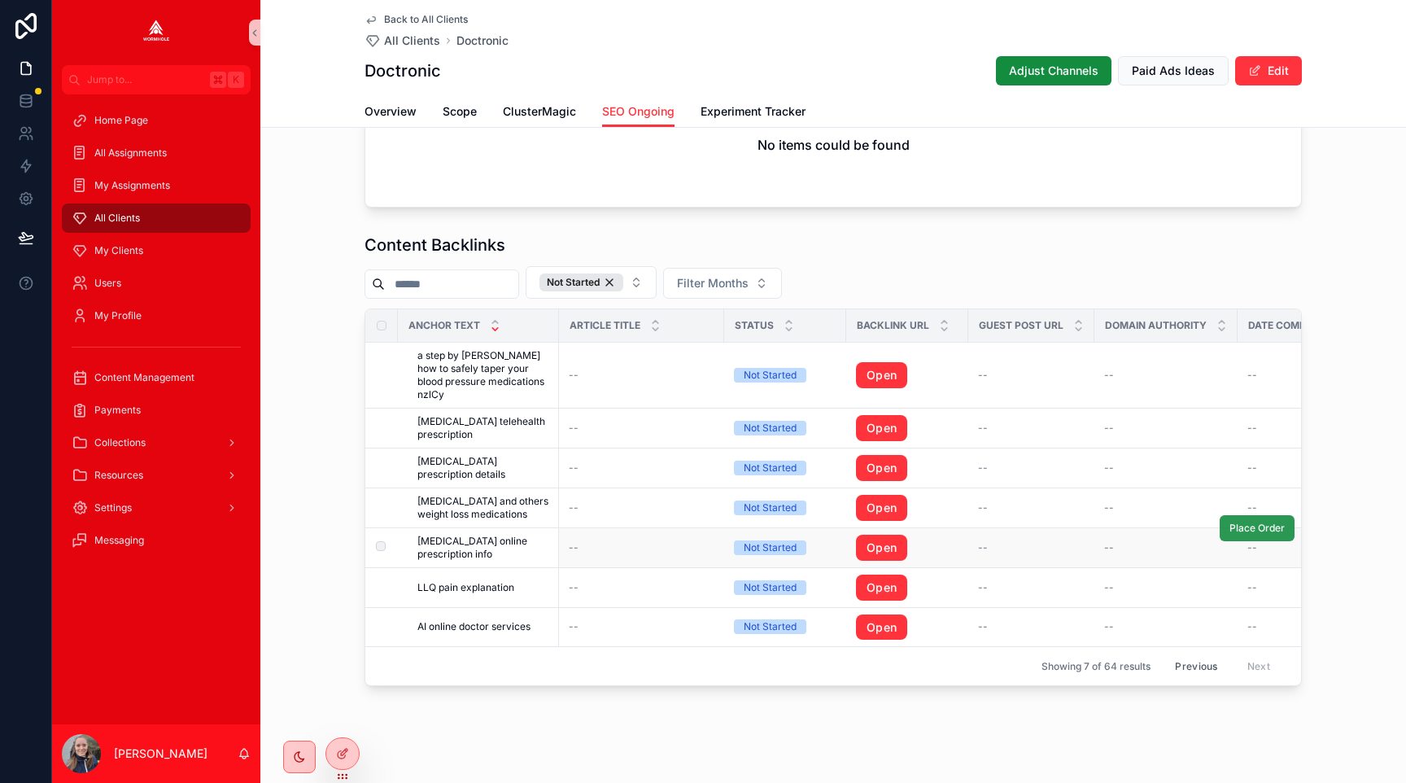
click at [1268, 522] on span "Place Order" at bounding box center [1256, 528] width 55 height 13
click at [1187, 653] on button "Previous" at bounding box center [1195, 665] width 65 height 25
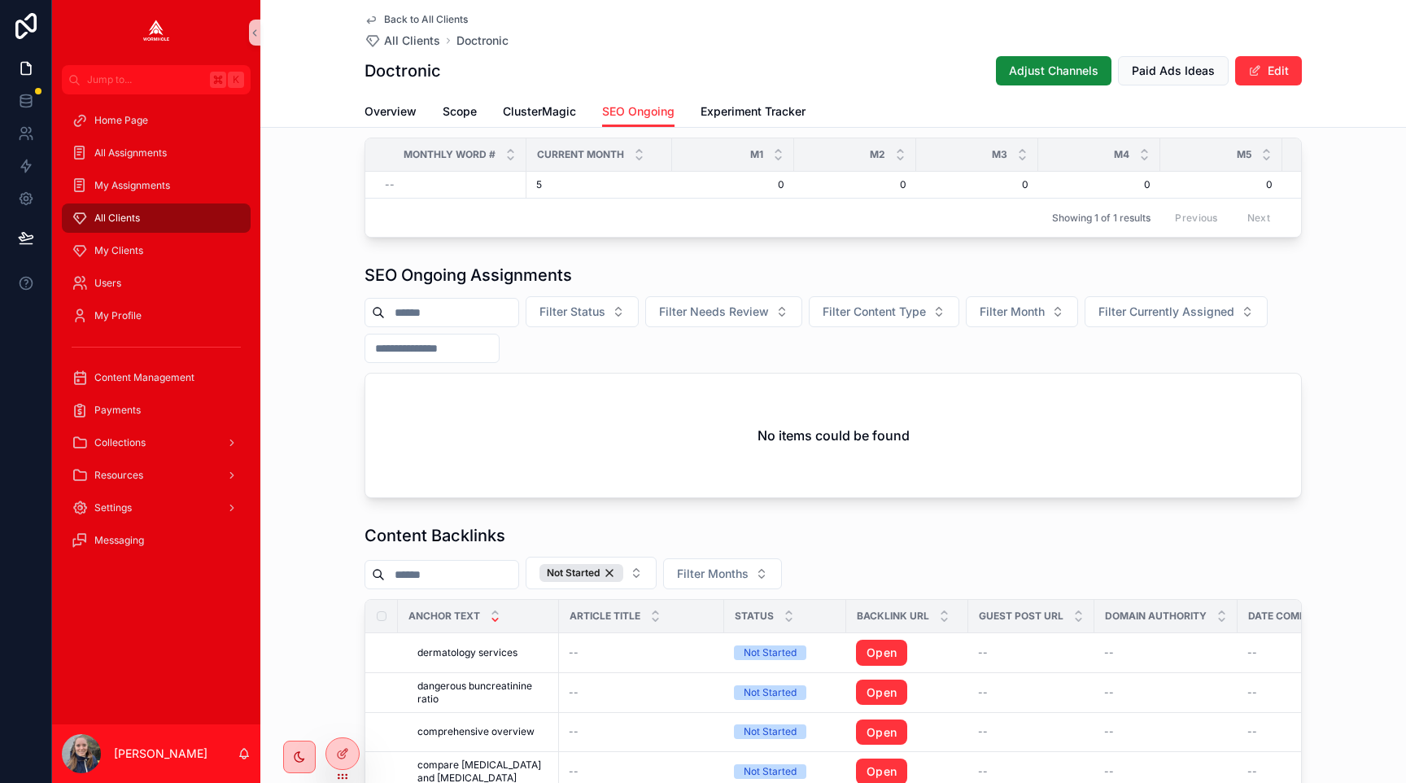
scroll to position [1552, 0]
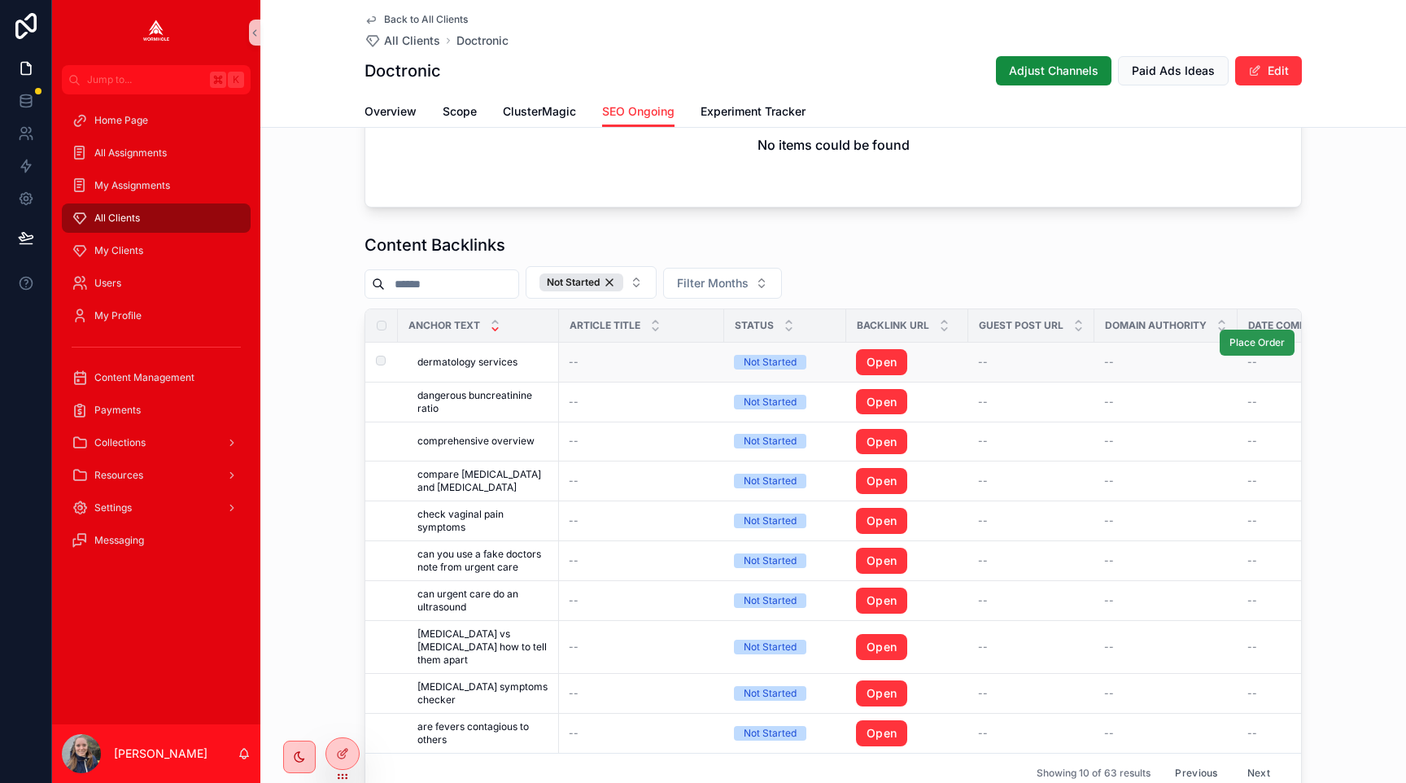
click at [1237, 343] on span "Place Order" at bounding box center [1256, 342] width 55 height 13
click at [1233, 667] on span "Place Order" at bounding box center [1256, 673] width 55 height 13
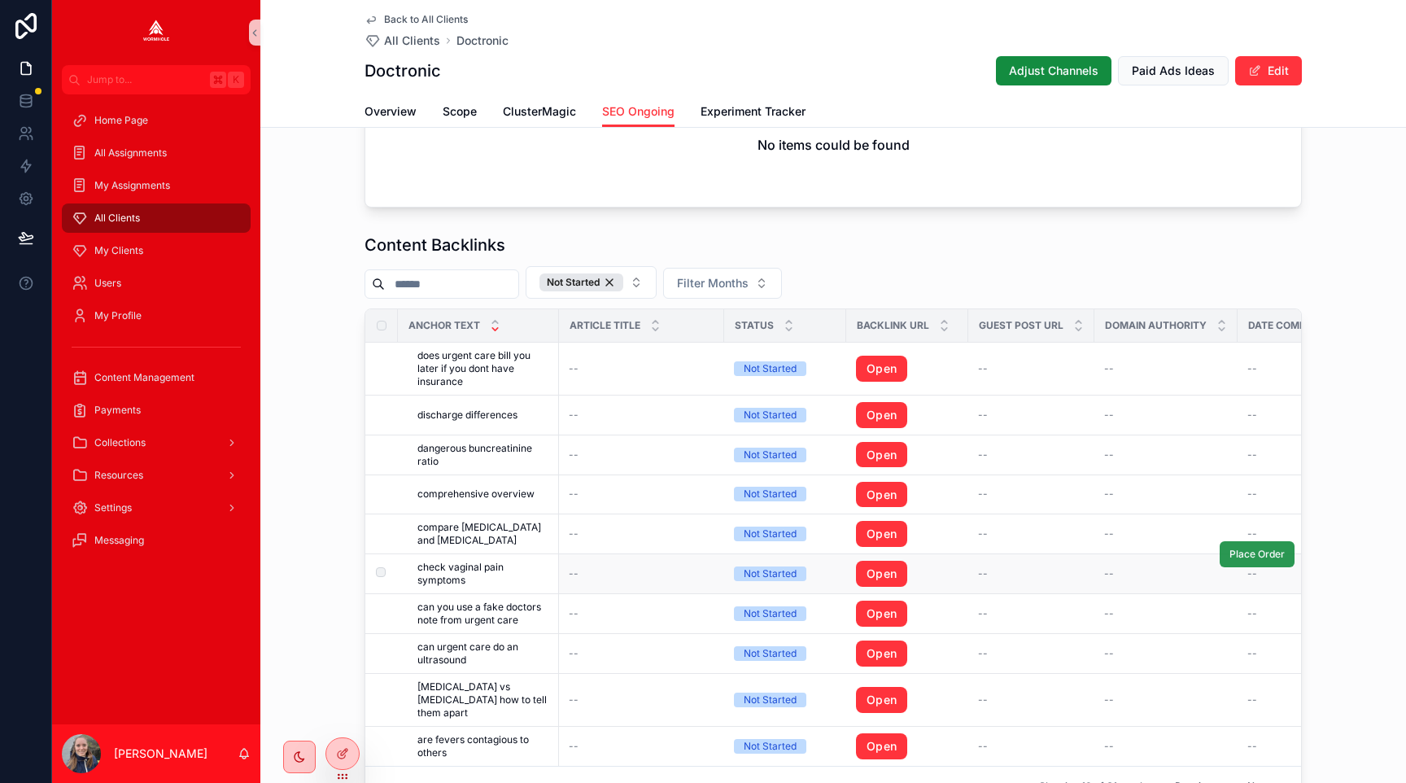
click at [1234, 556] on span "Place Order" at bounding box center [1256, 554] width 55 height 13
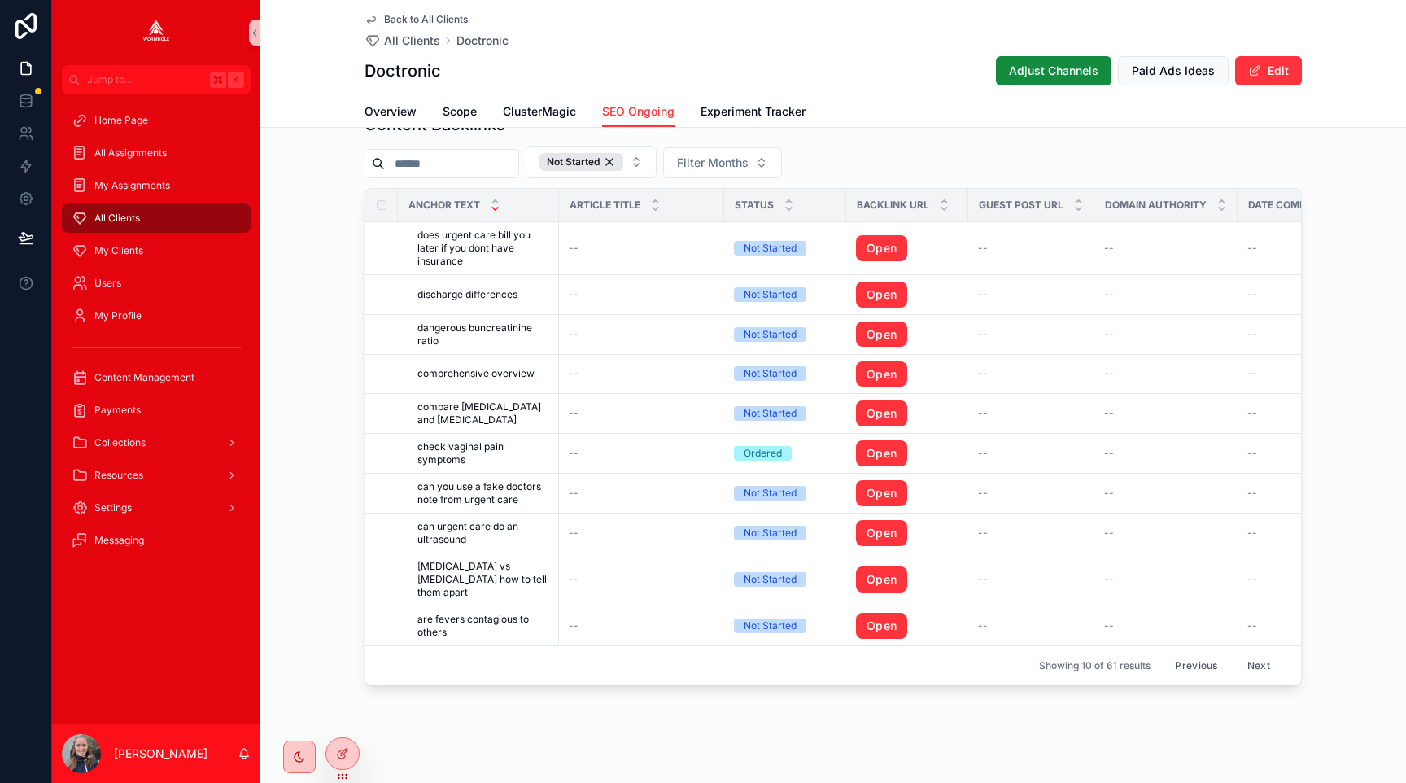
click at [1190, 652] on button "Previous" at bounding box center [1195, 664] width 65 height 25
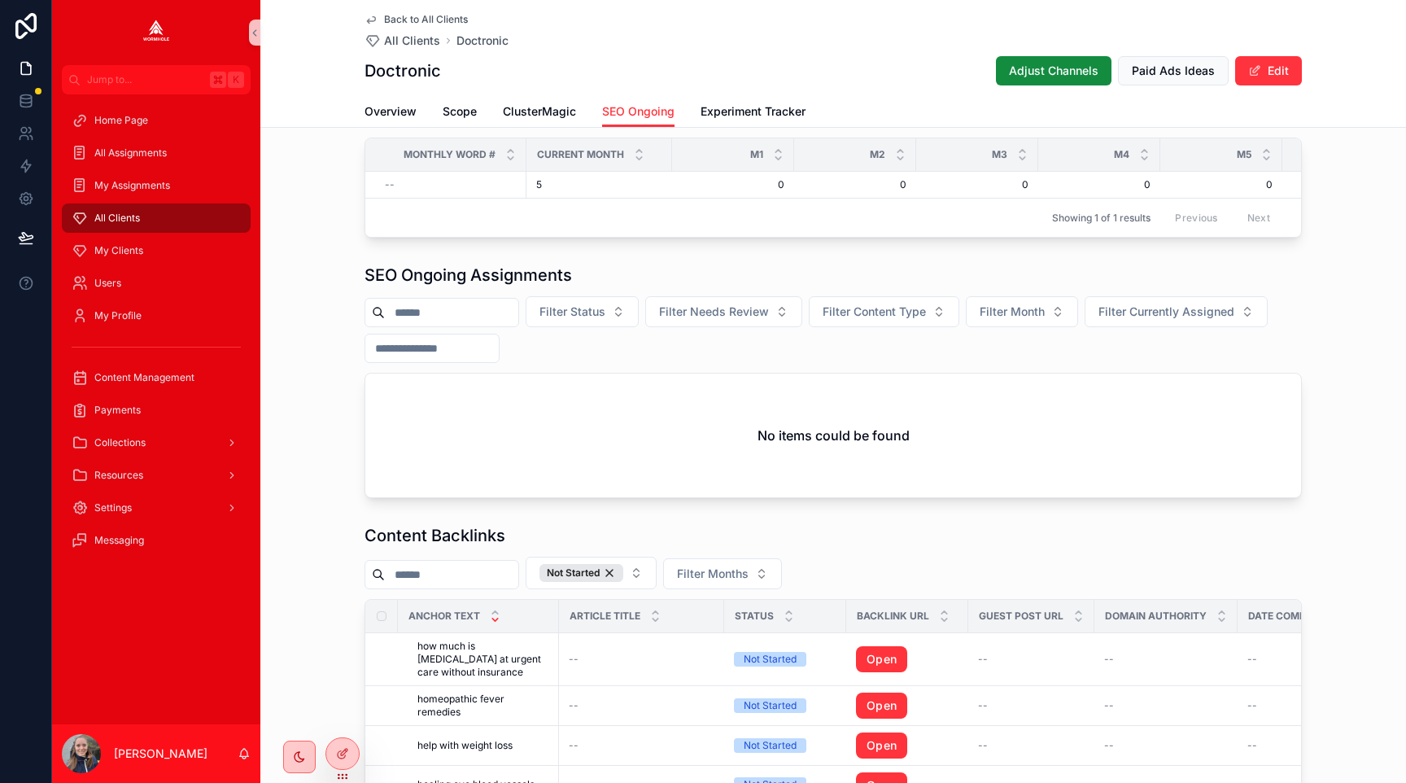
scroll to position [1673, 0]
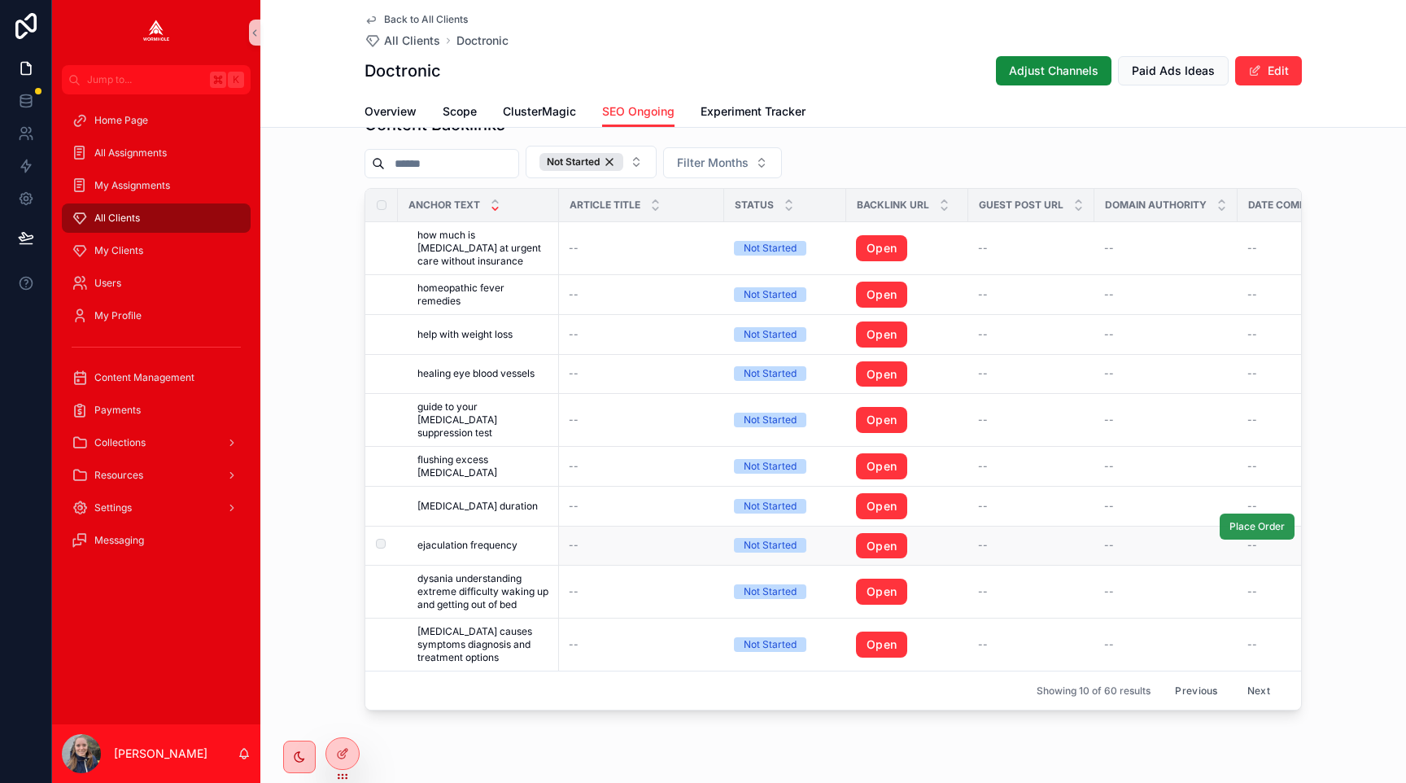
click at [1240, 526] on span "Place Order" at bounding box center [1256, 526] width 55 height 13
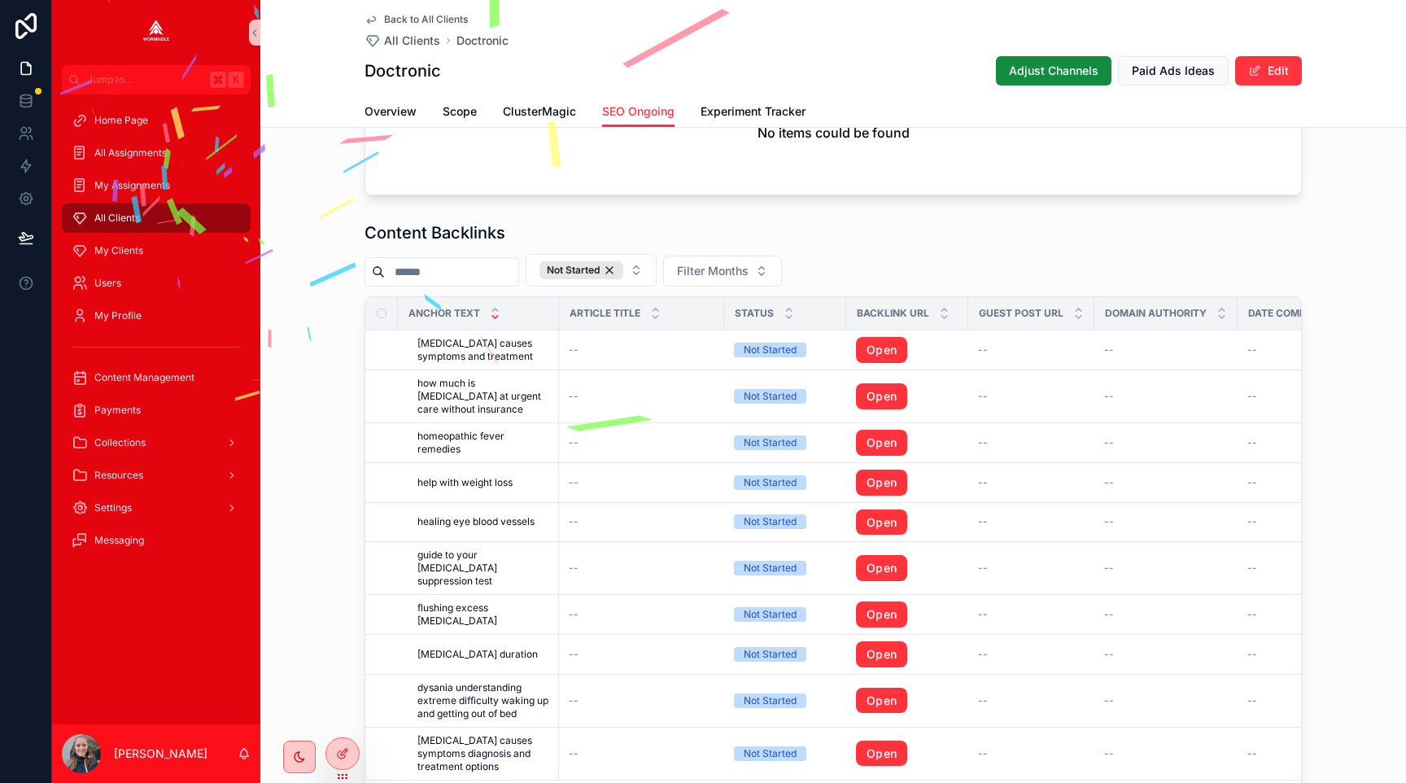
scroll to position [1550, 0]
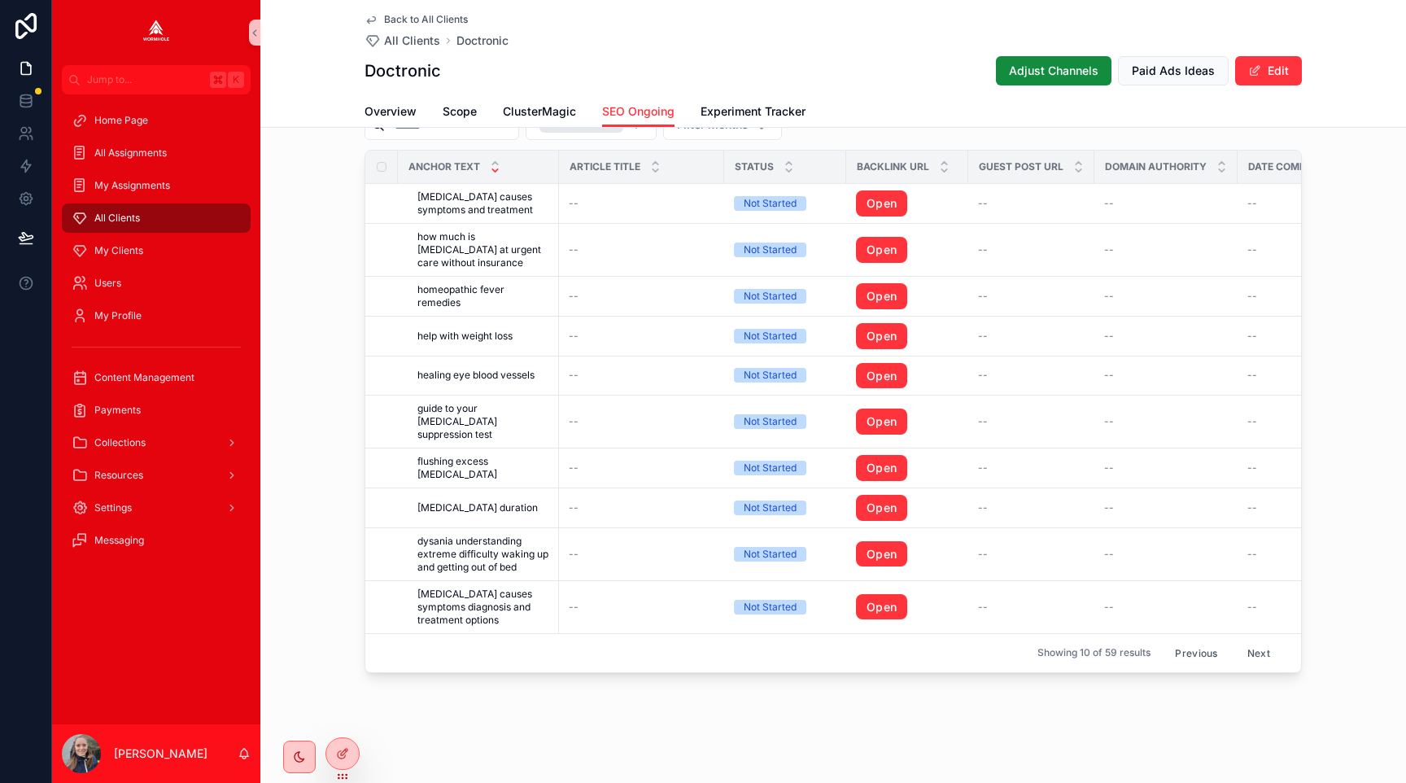
click at [1180, 649] on button "Previous" at bounding box center [1195, 652] width 65 height 25
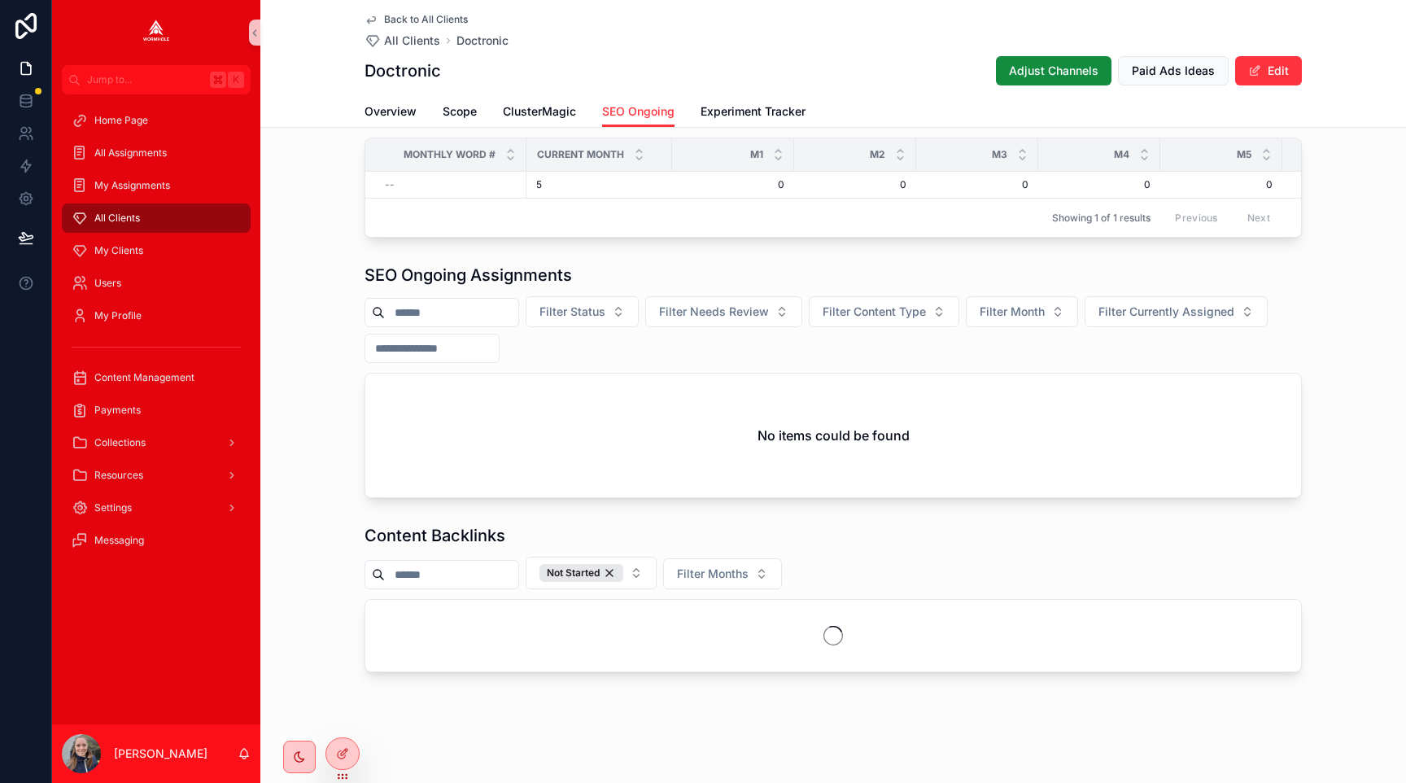
scroll to position [1670, 0]
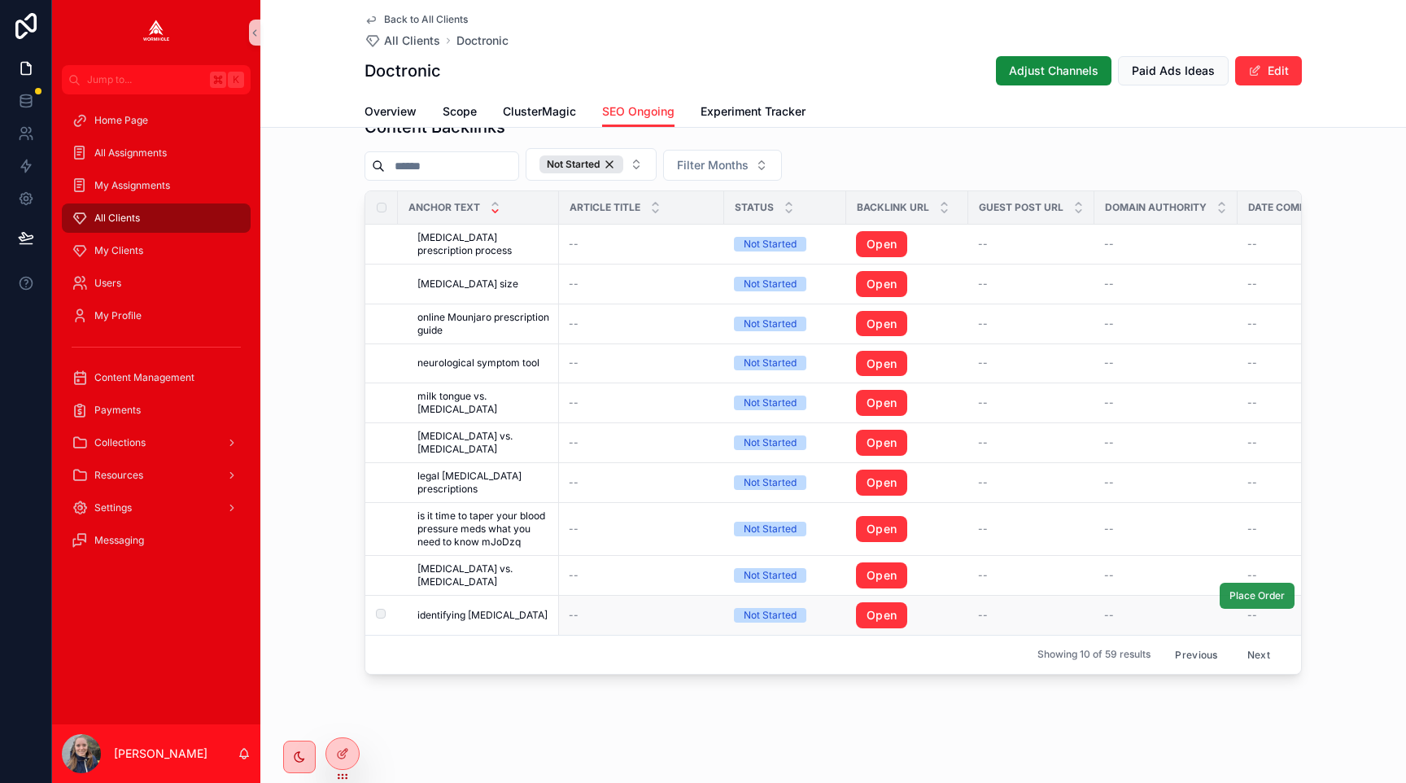
click at [1240, 596] on span "Place Order" at bounding box center [1256, 595] width 55 height 13
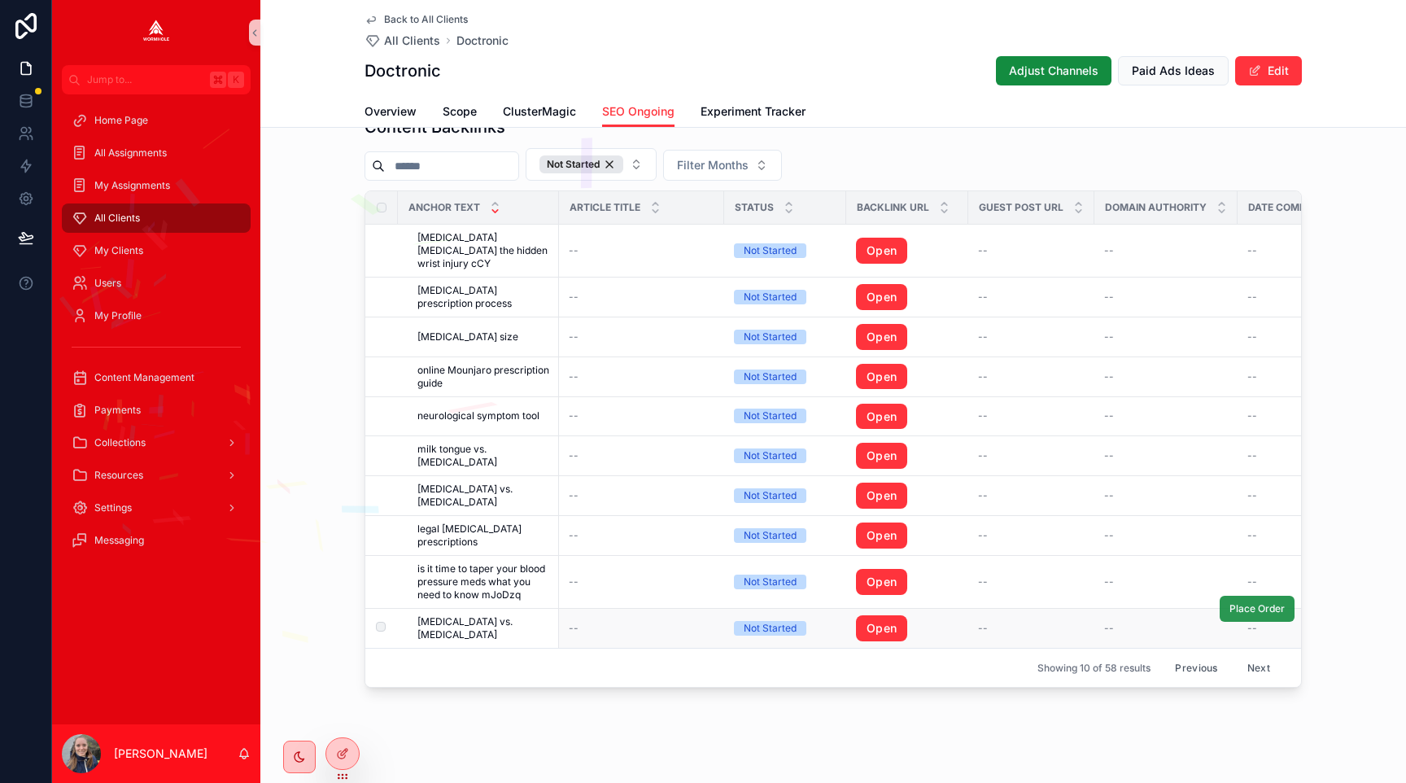
click at [1250, 602] on span "Place Order" at bounding box center [1256, 608] width 55 height 13
click at [1262, 655] on button "Next" at bounding box center [1259, 667] width 46 height 25
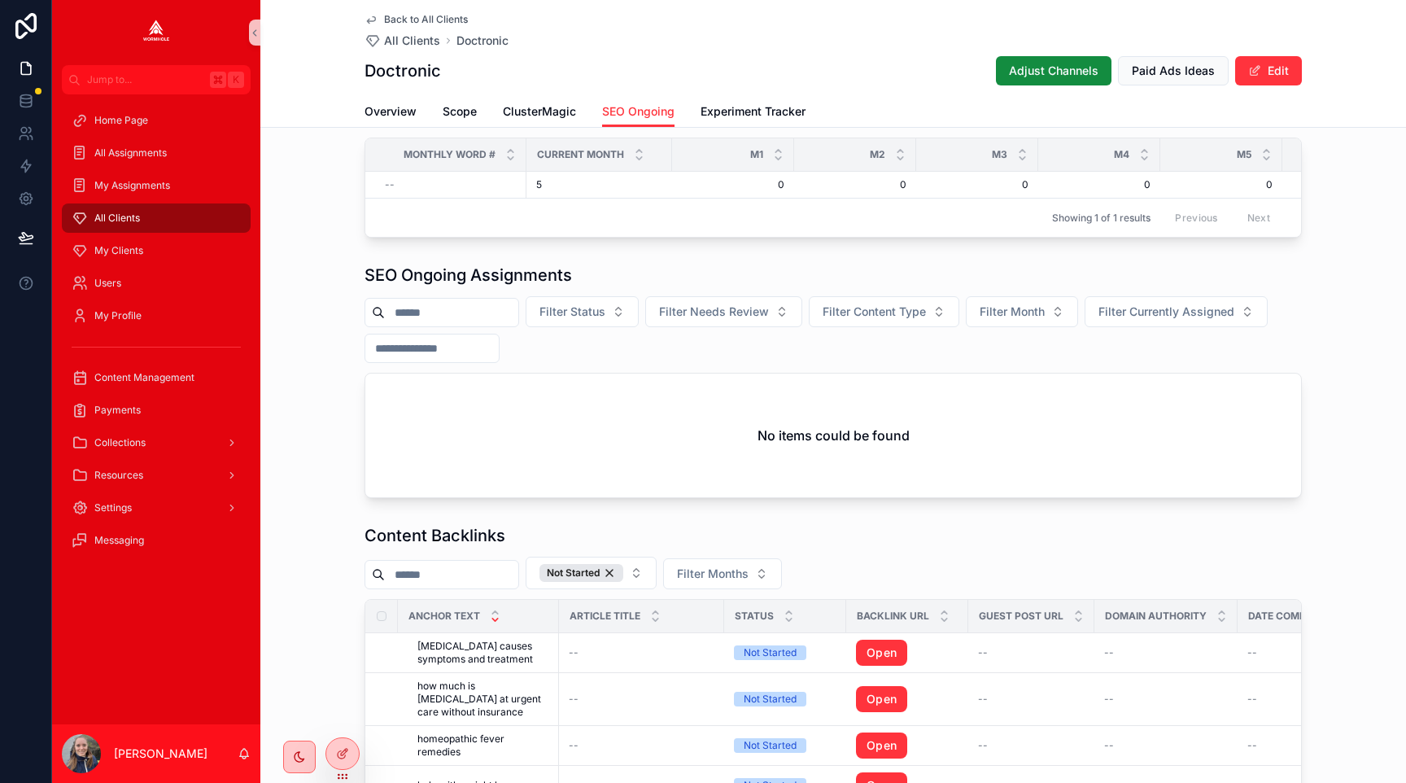
scroll to position [1670, 0]
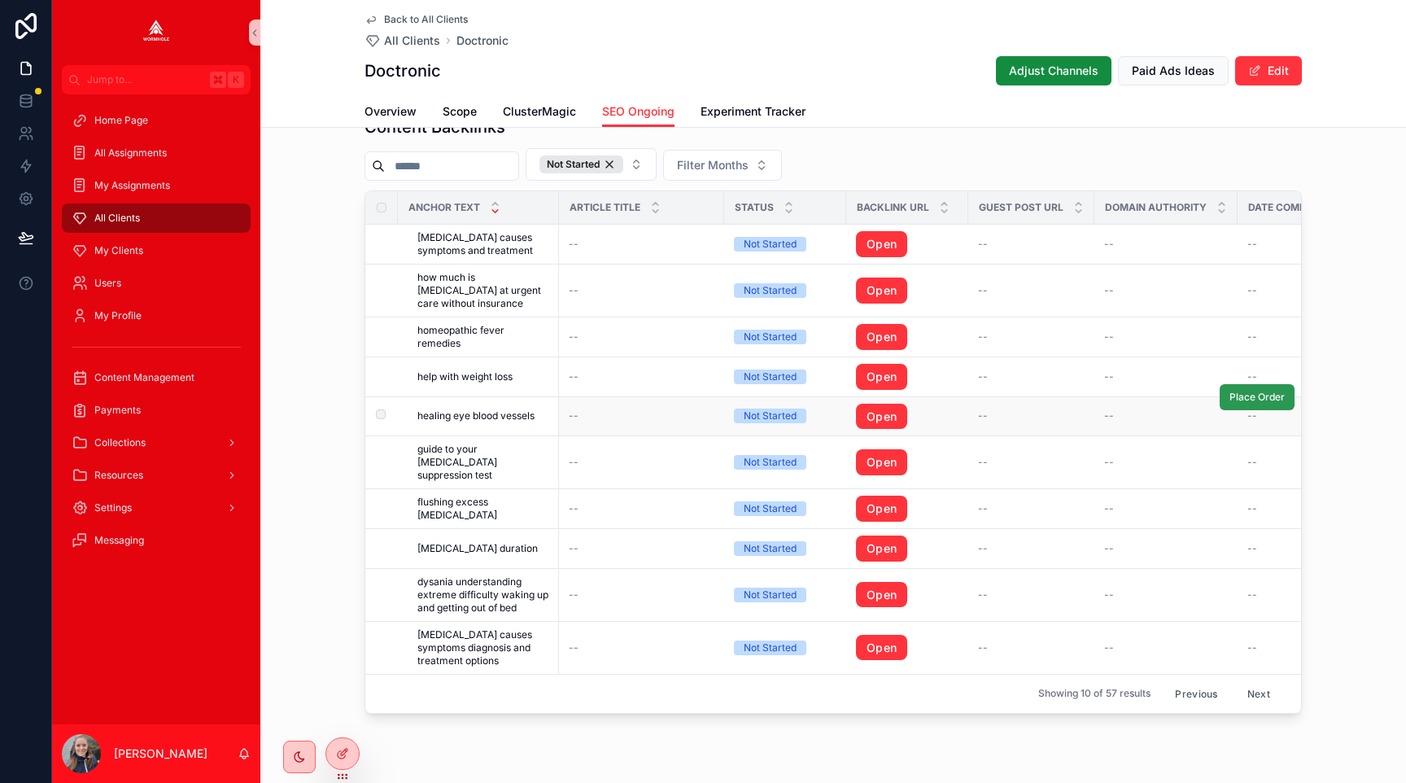
click at [1242, 403] on button "Place Order" at bounding box center [1257, 397] width 75 height 26
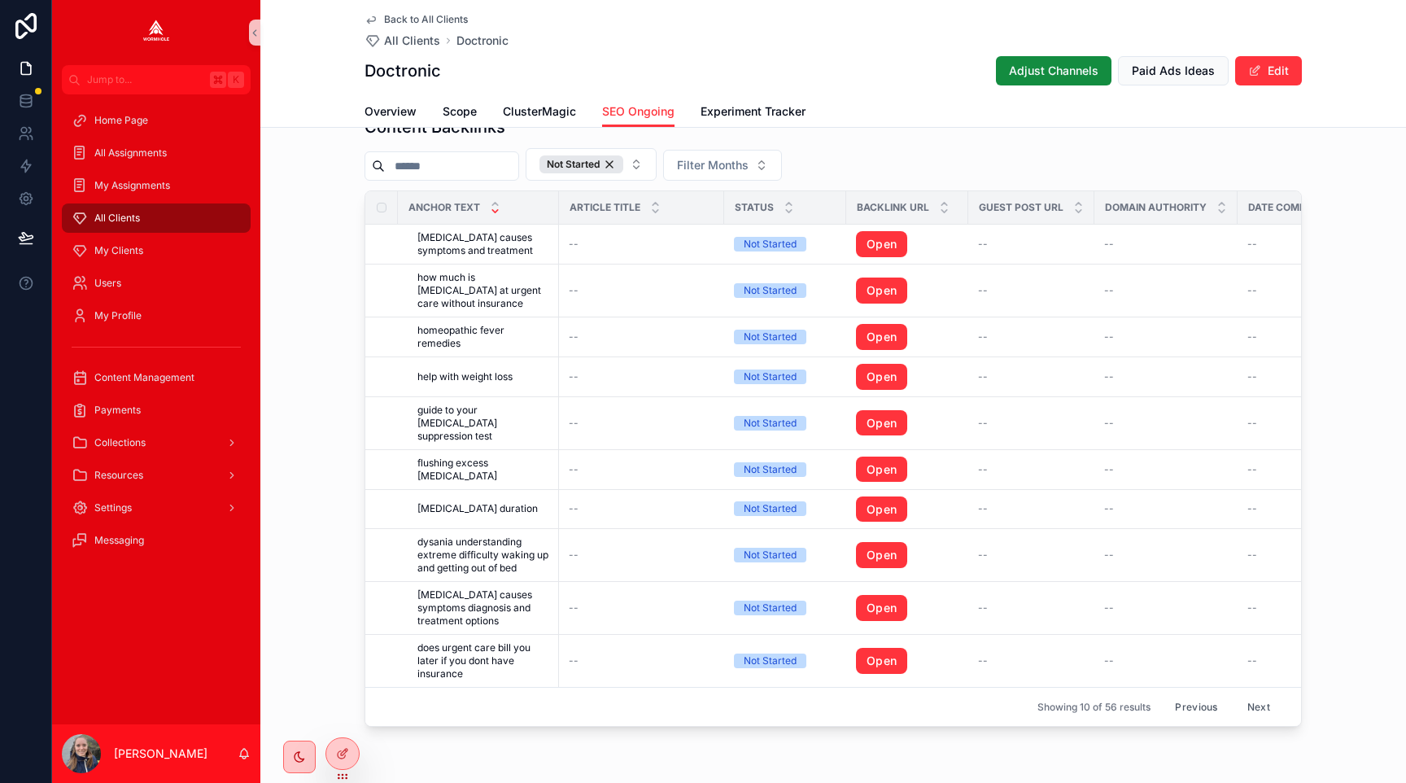
click at [1248, 701] on button "Next" at bounding box center [1259, 706] width 46 height 25
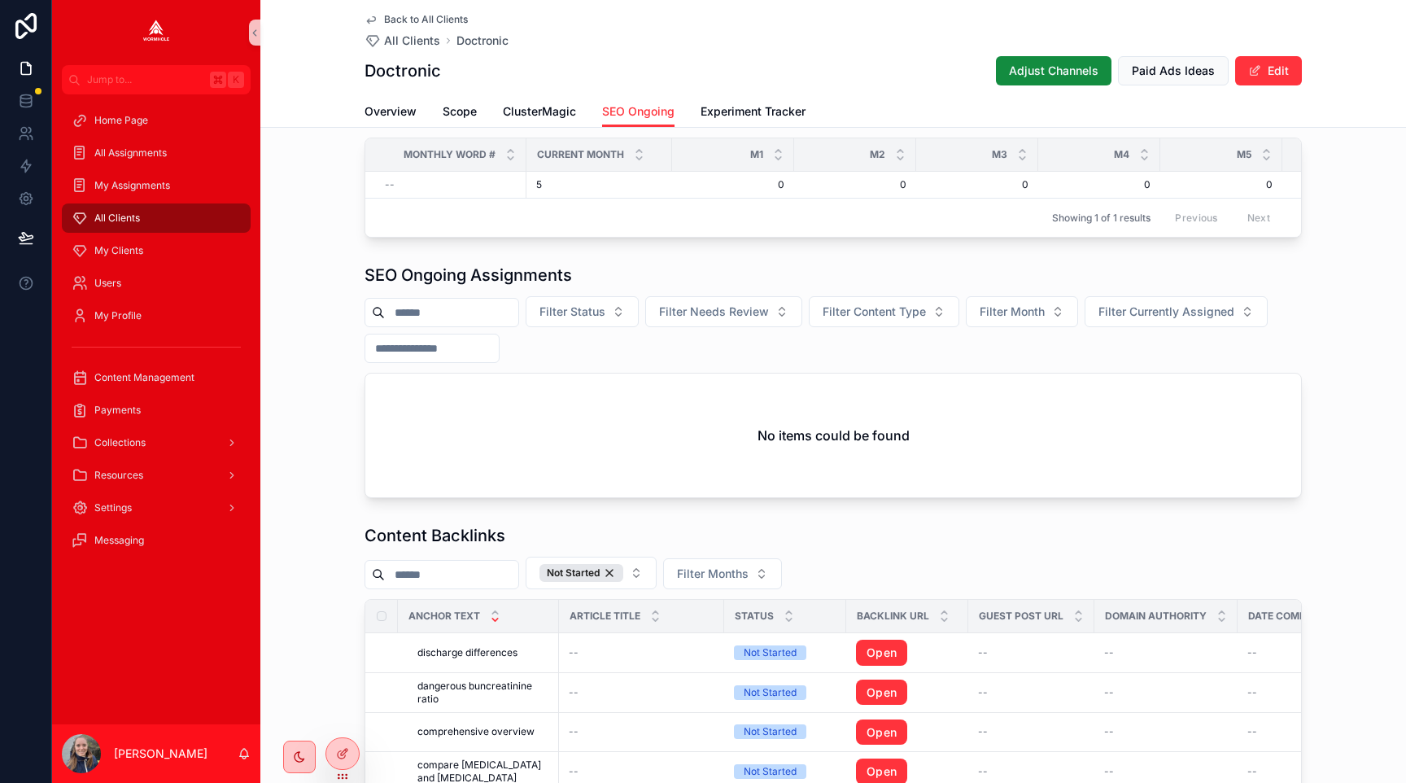
scroll to position [1670, 0]
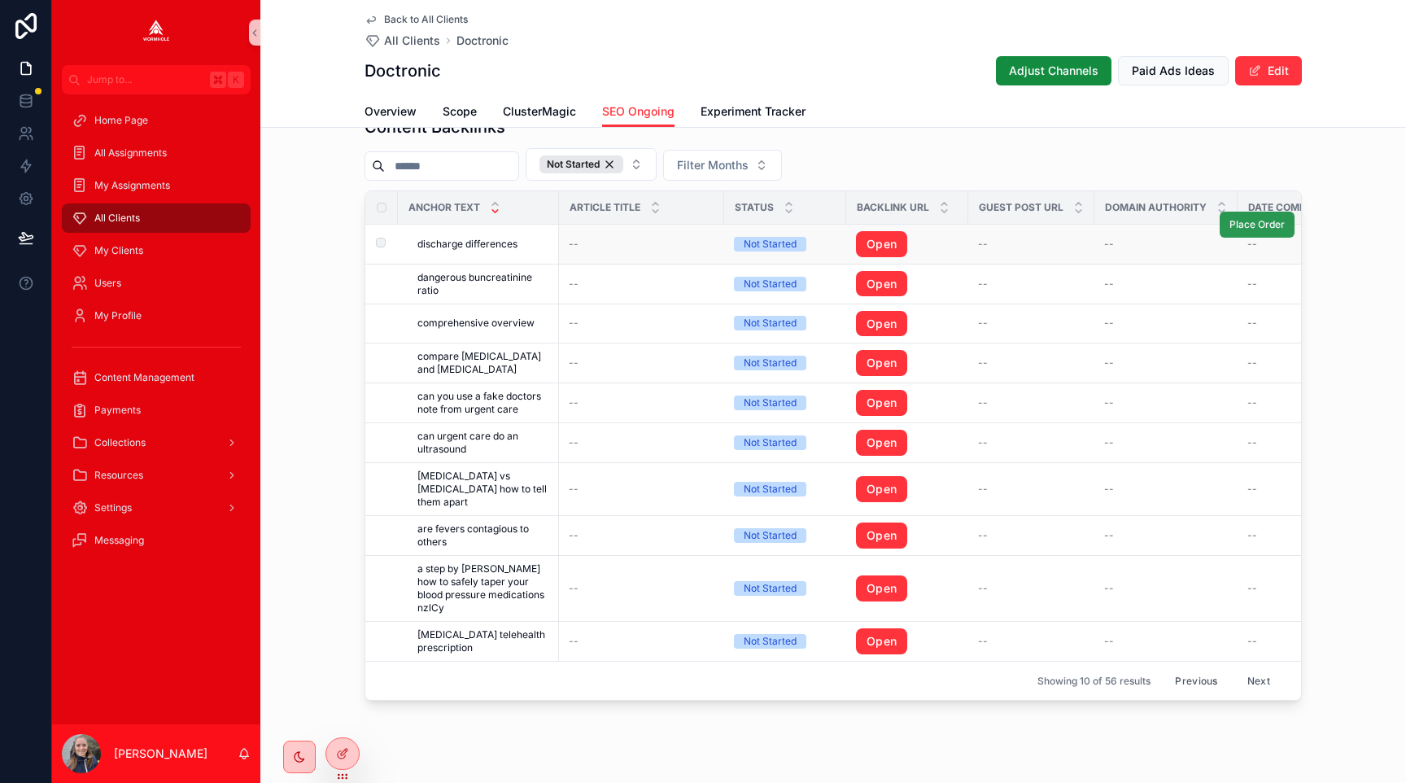
click at [1251, 223] on span "Place Order" at bounding box center [1256, 224] width 55 height 13
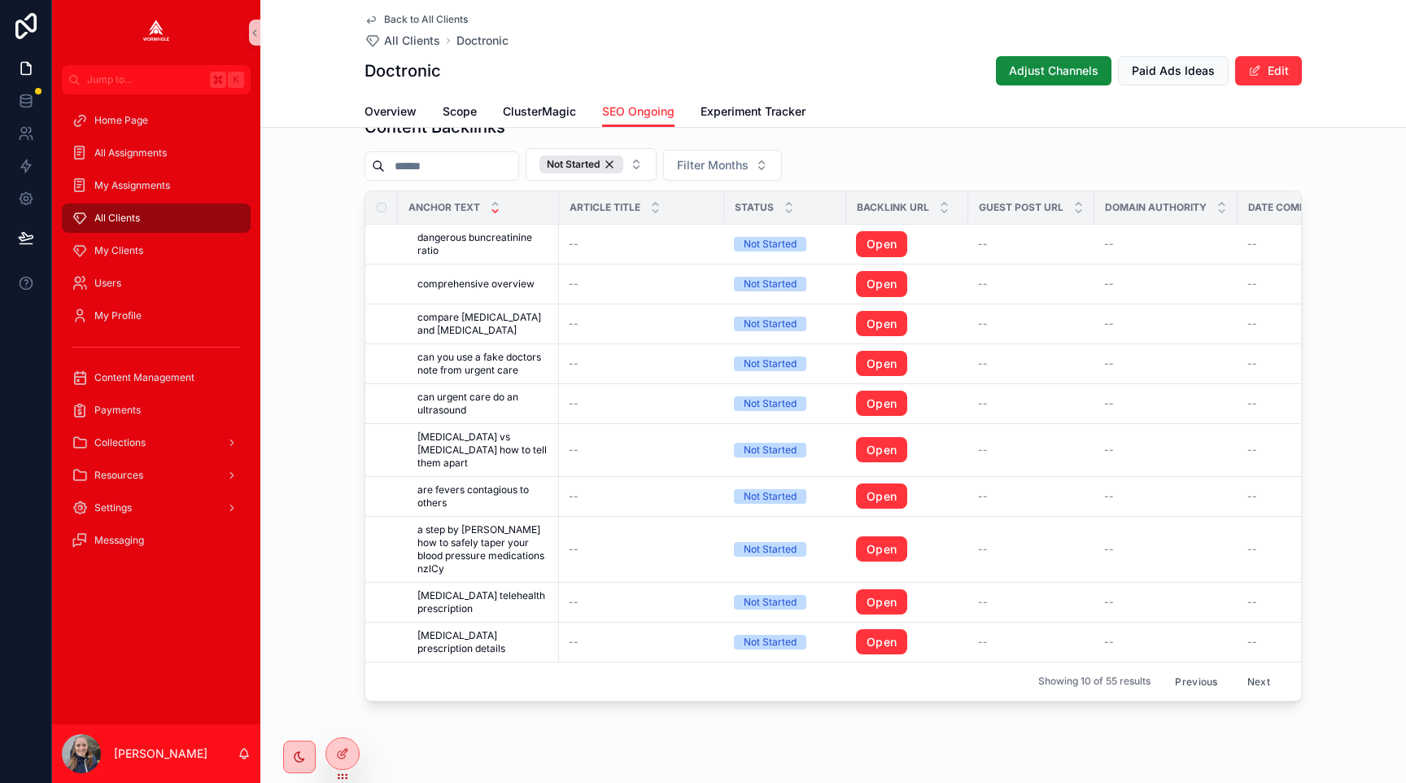
click at [1189, 669] on button "Previous" at bounding box center [1195, 681] width 65 height 25
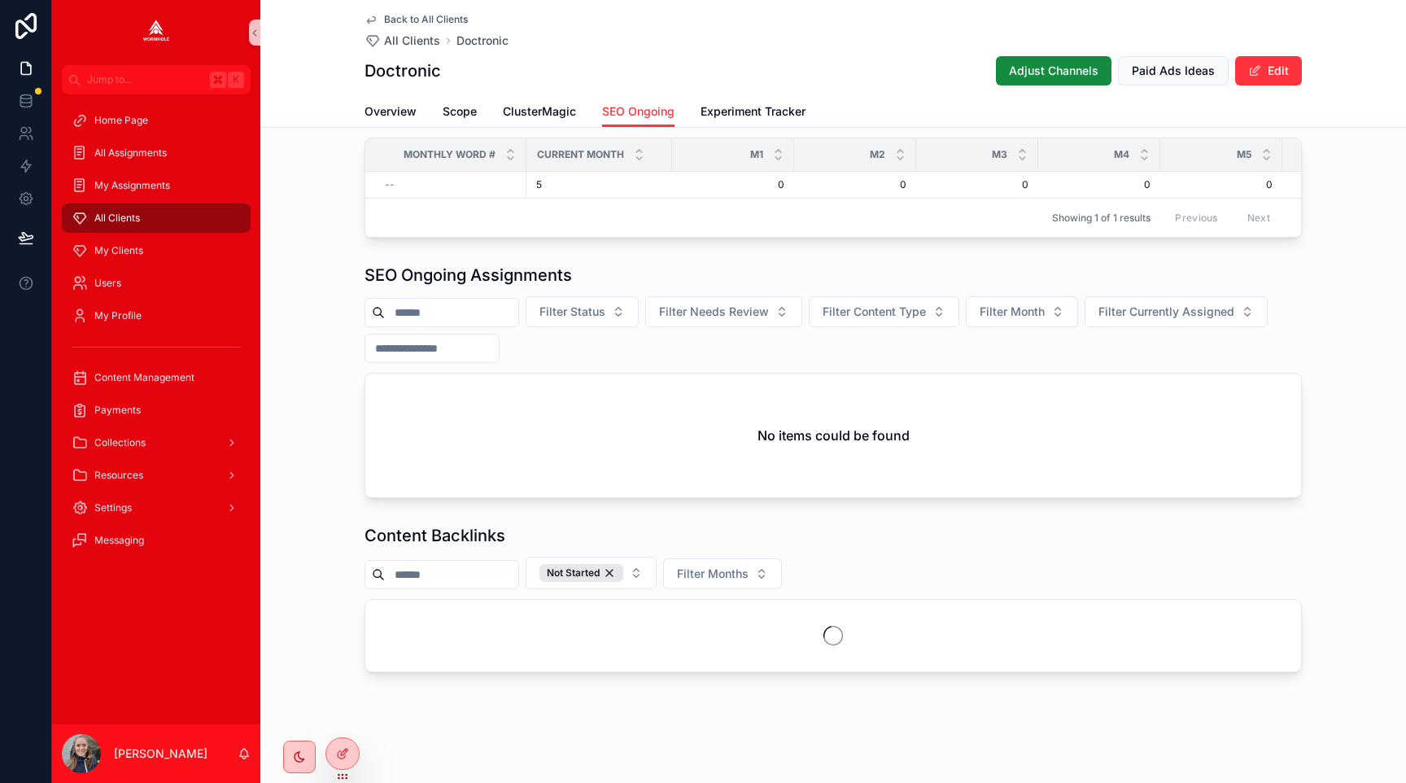
scroll to position [1670, 0]
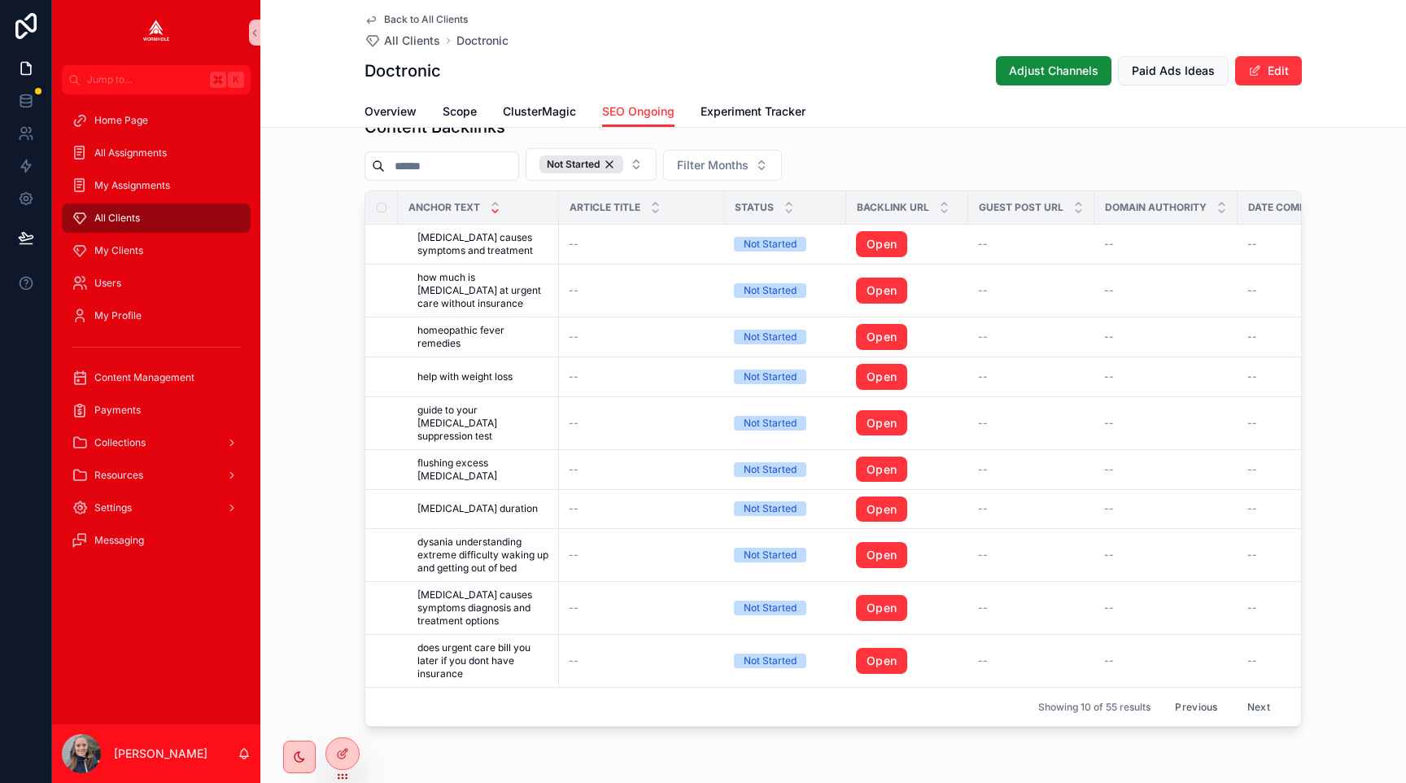
click at [1186, 706] on button "Previous" at bounding box center [1195, 706] width 65 height 25
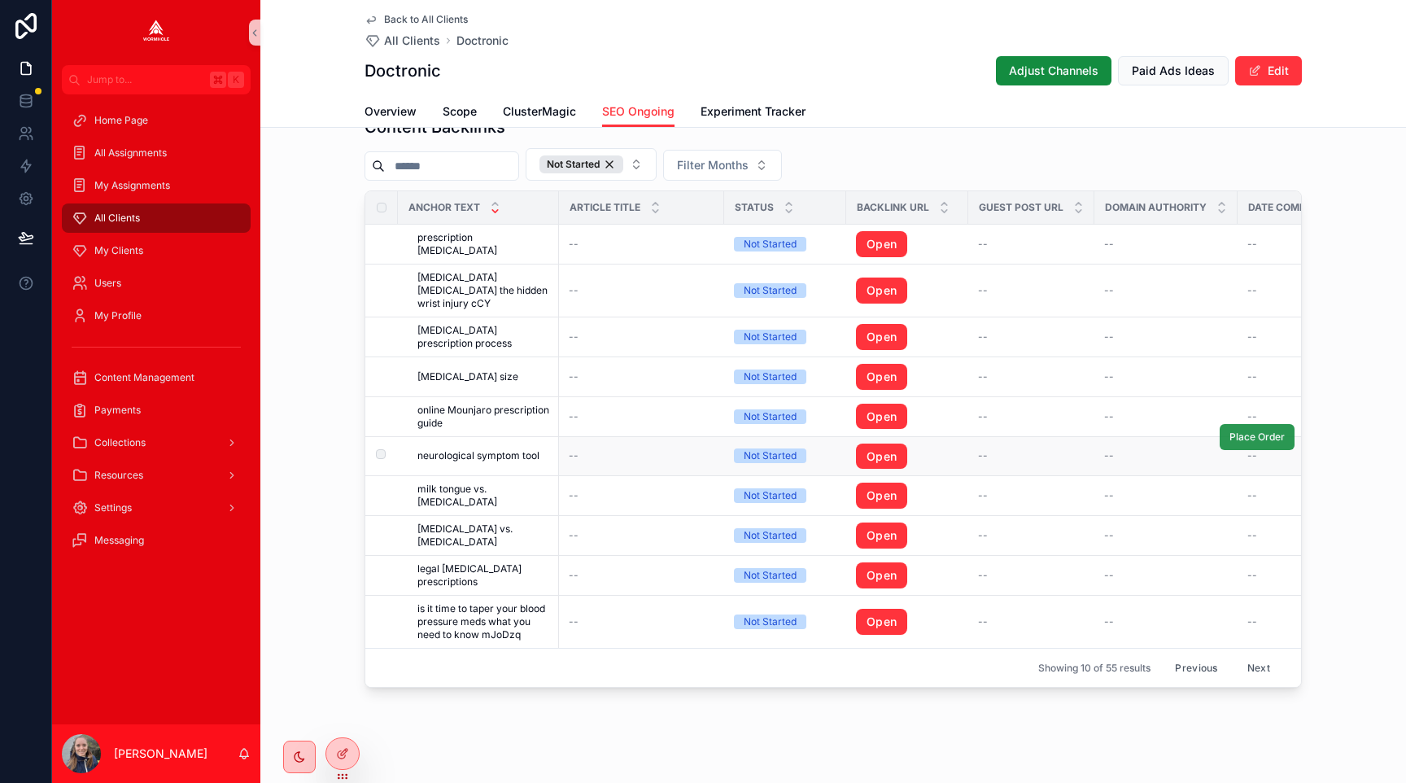
click at [1242, 430] on span "Place Order" at bounding box center [1256, 436] width 55 height 13
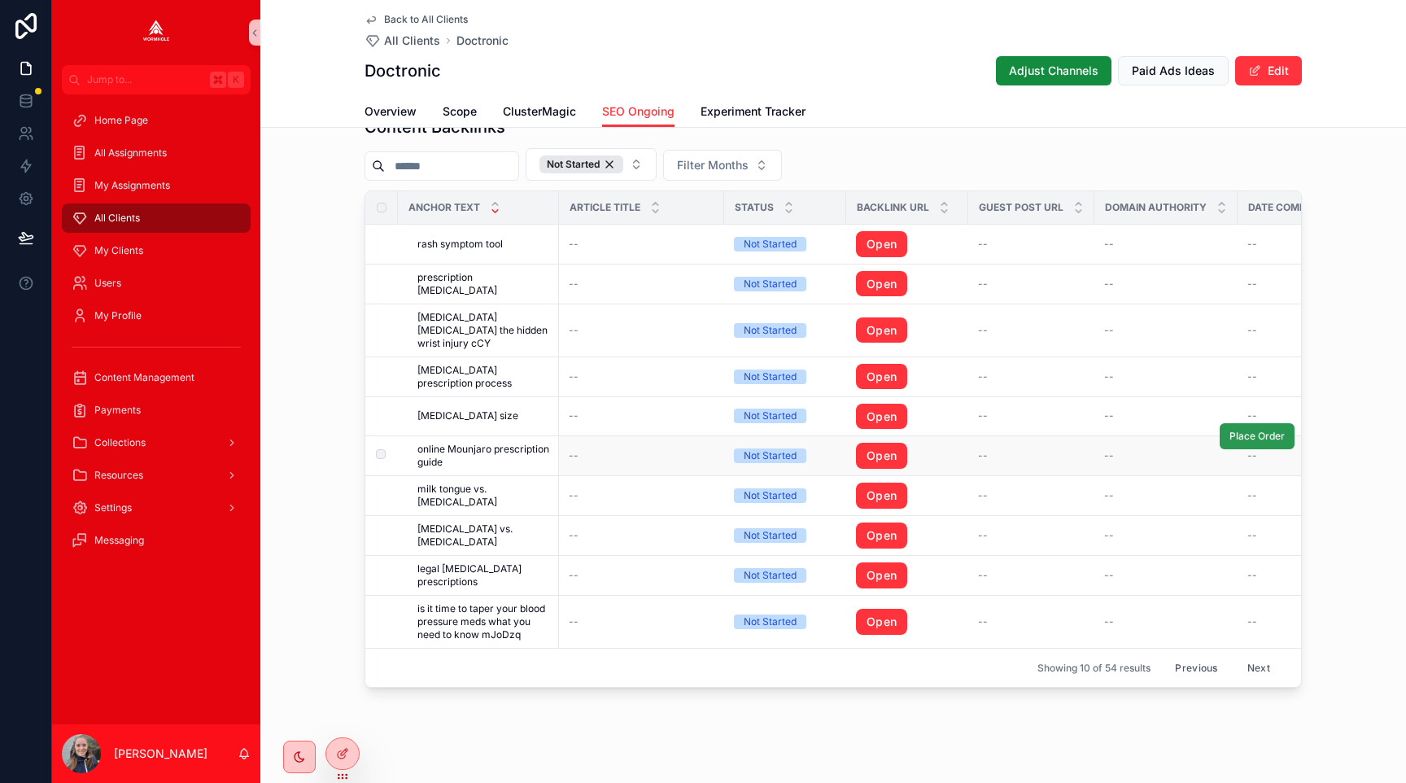
click at [1244, 430] on span "Place Order" at bounding box center [1256, 436] width 55 height 13
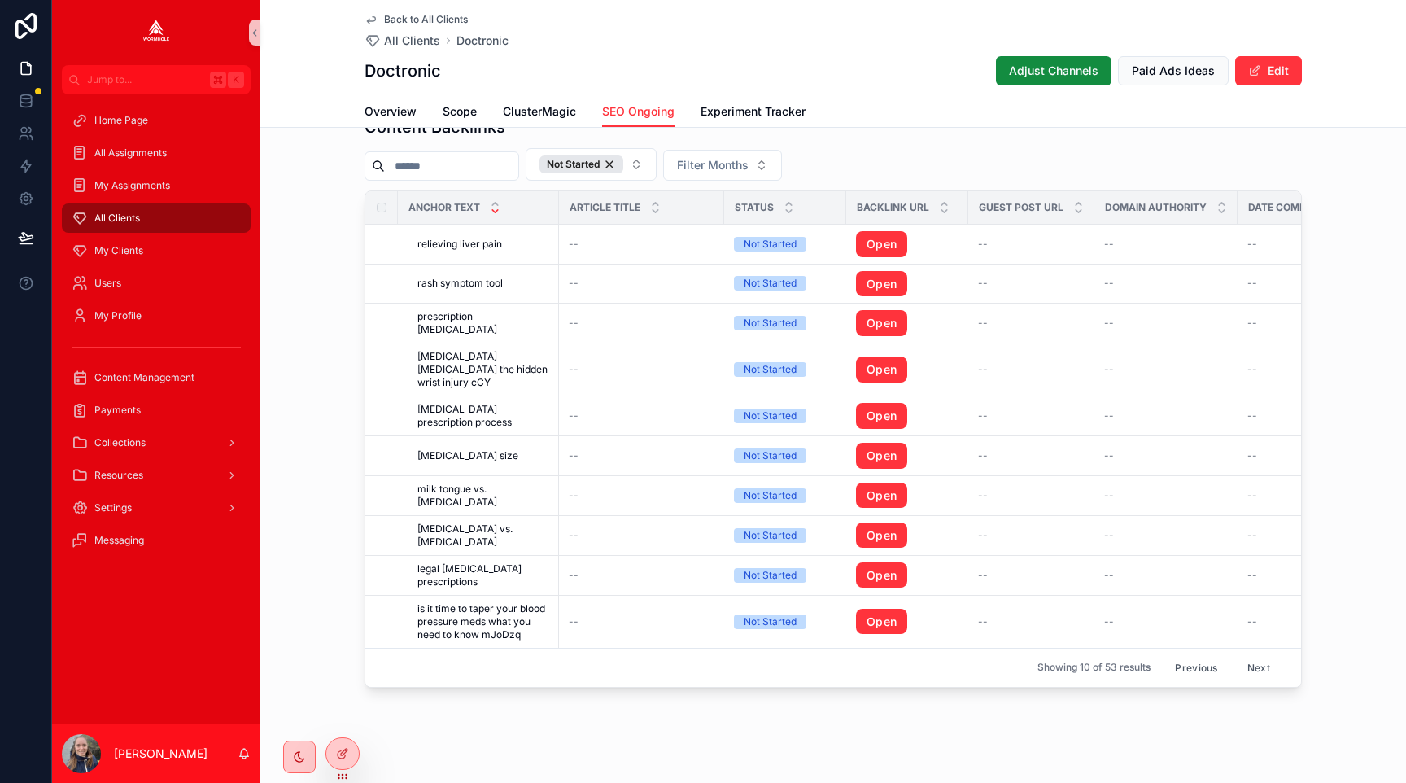
click at [1195, 655] on button "Previous" at bounding box center [1195, 667] width 65 height 25
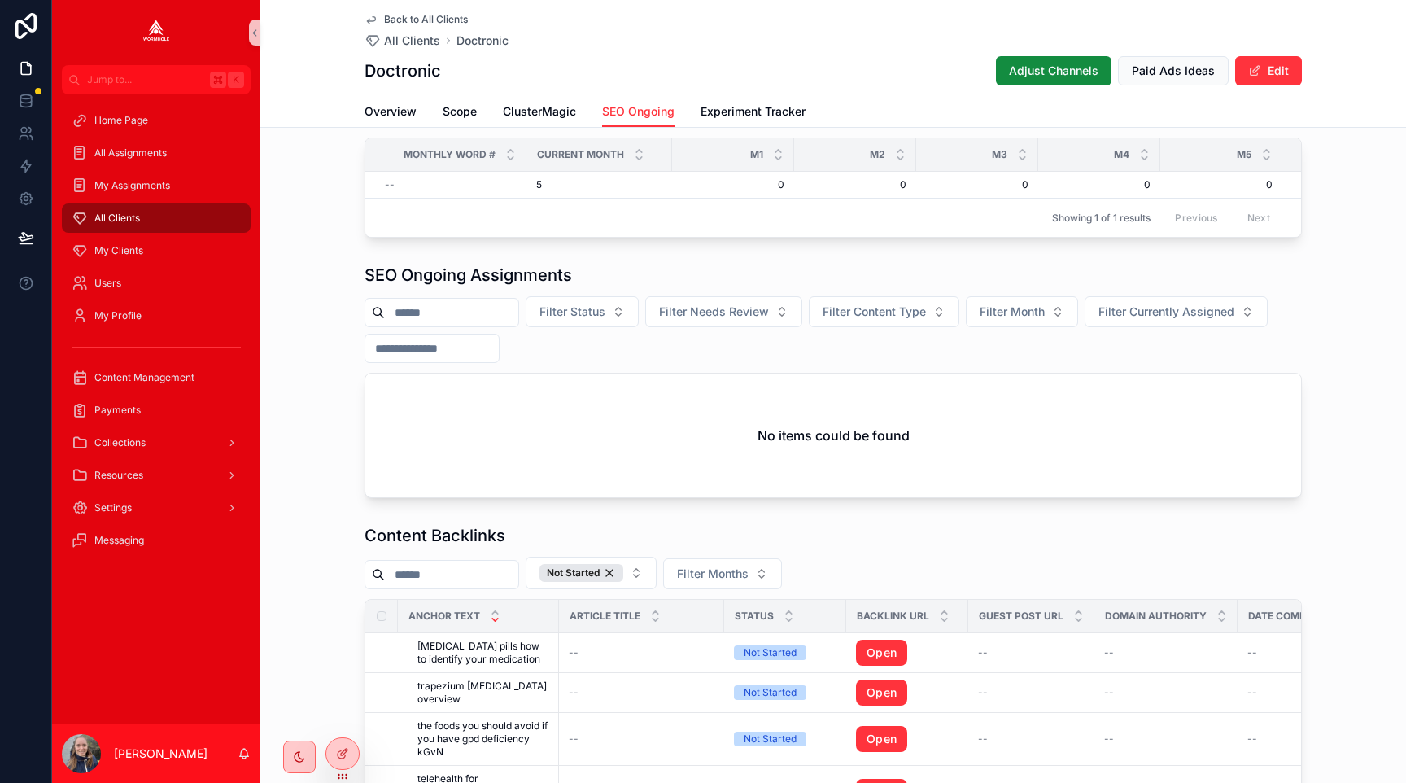
scroll to position [1670, 0]
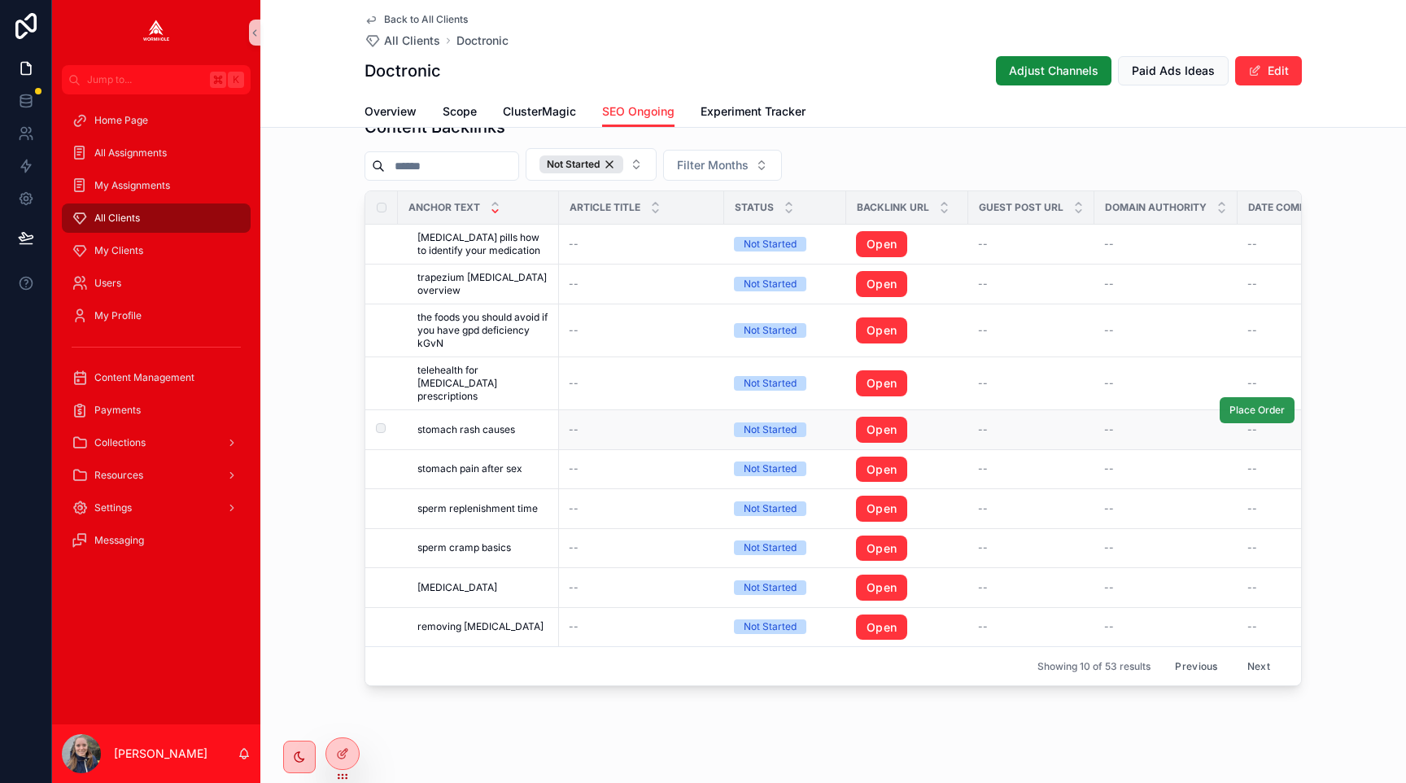
click at [1240, 404] on span "Place Order" at bounding box center [1256, 410] width 55 height 13
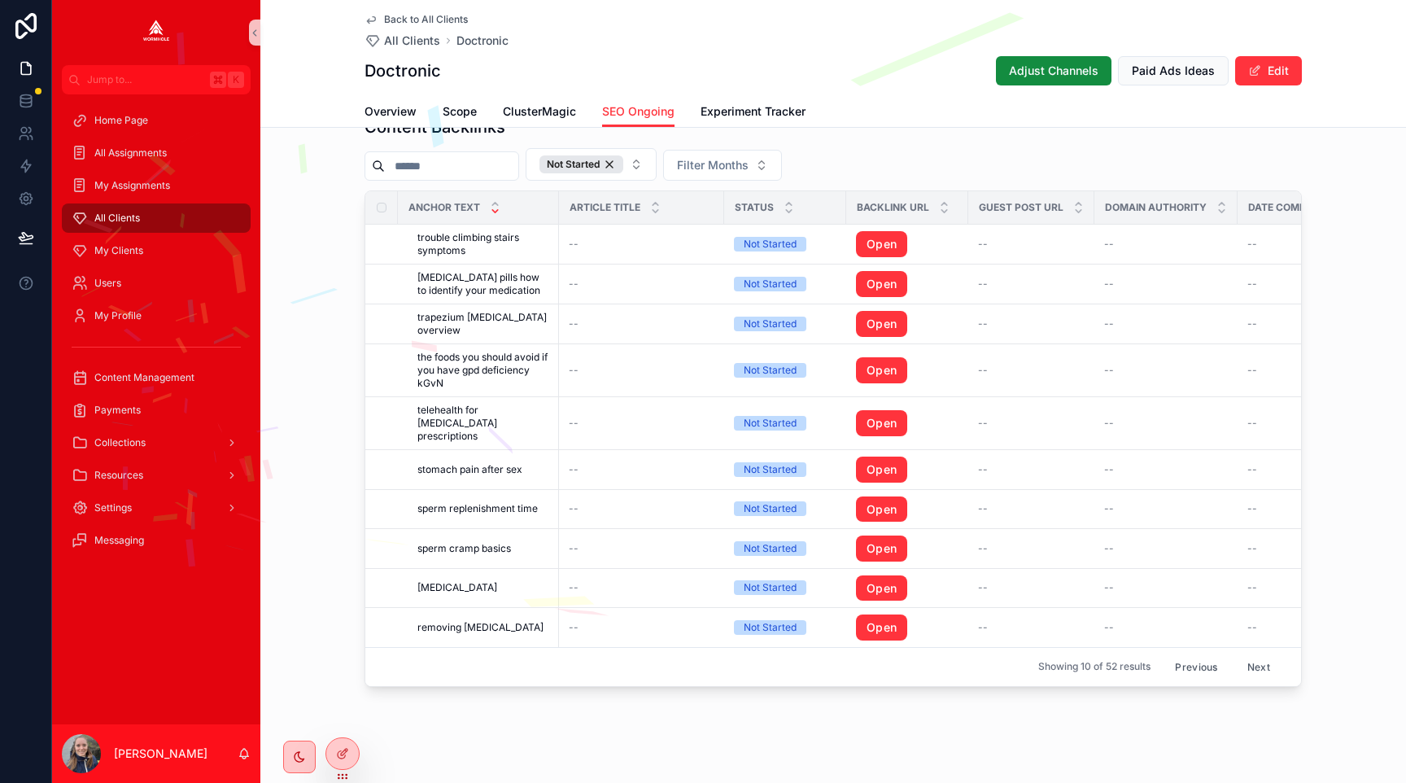
click at [1186, 656] on button "Previous" at bounding box center [1195, 666] width 65 height 25
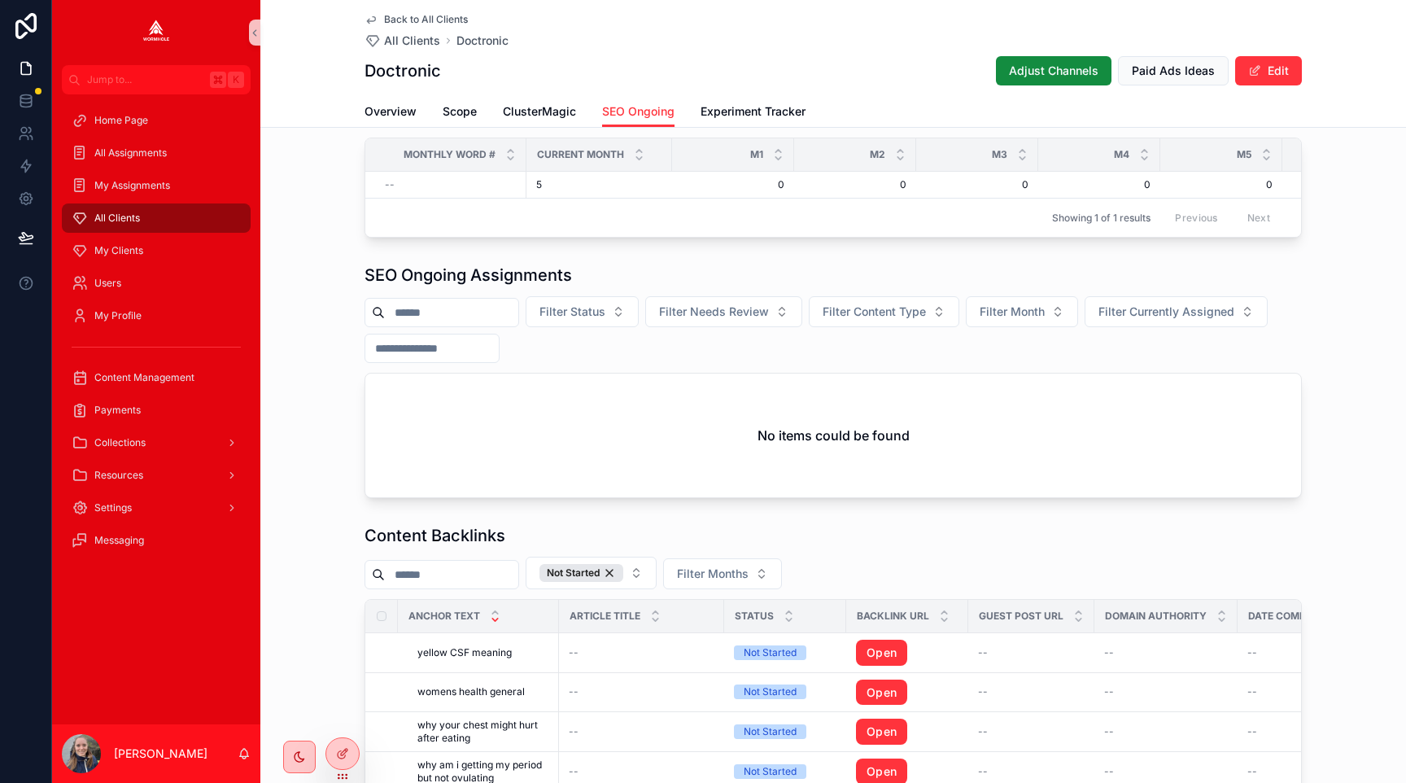
scroll to position [1632, 0]
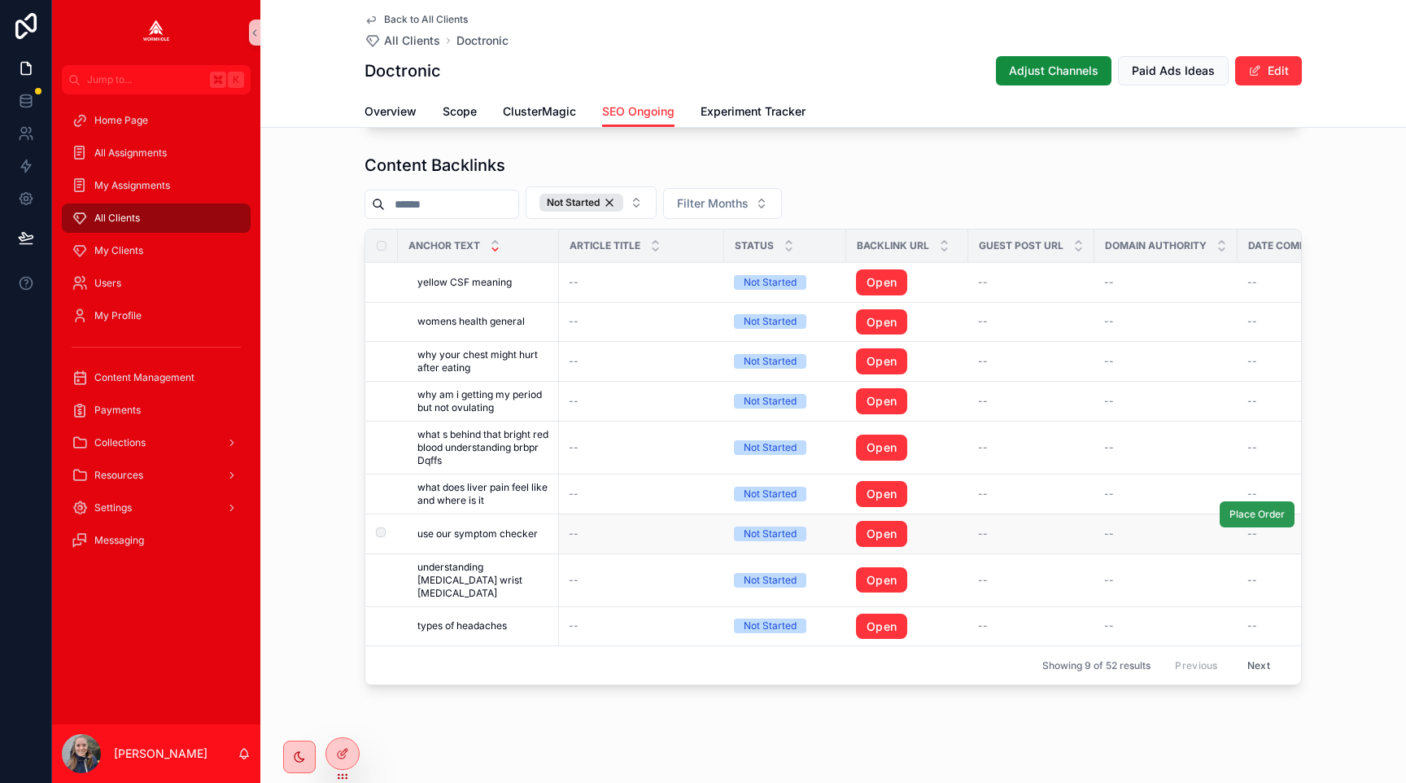
click at [1235, 514] on span "Place Order" at bounding box center [1256, 514] width 55 height 13
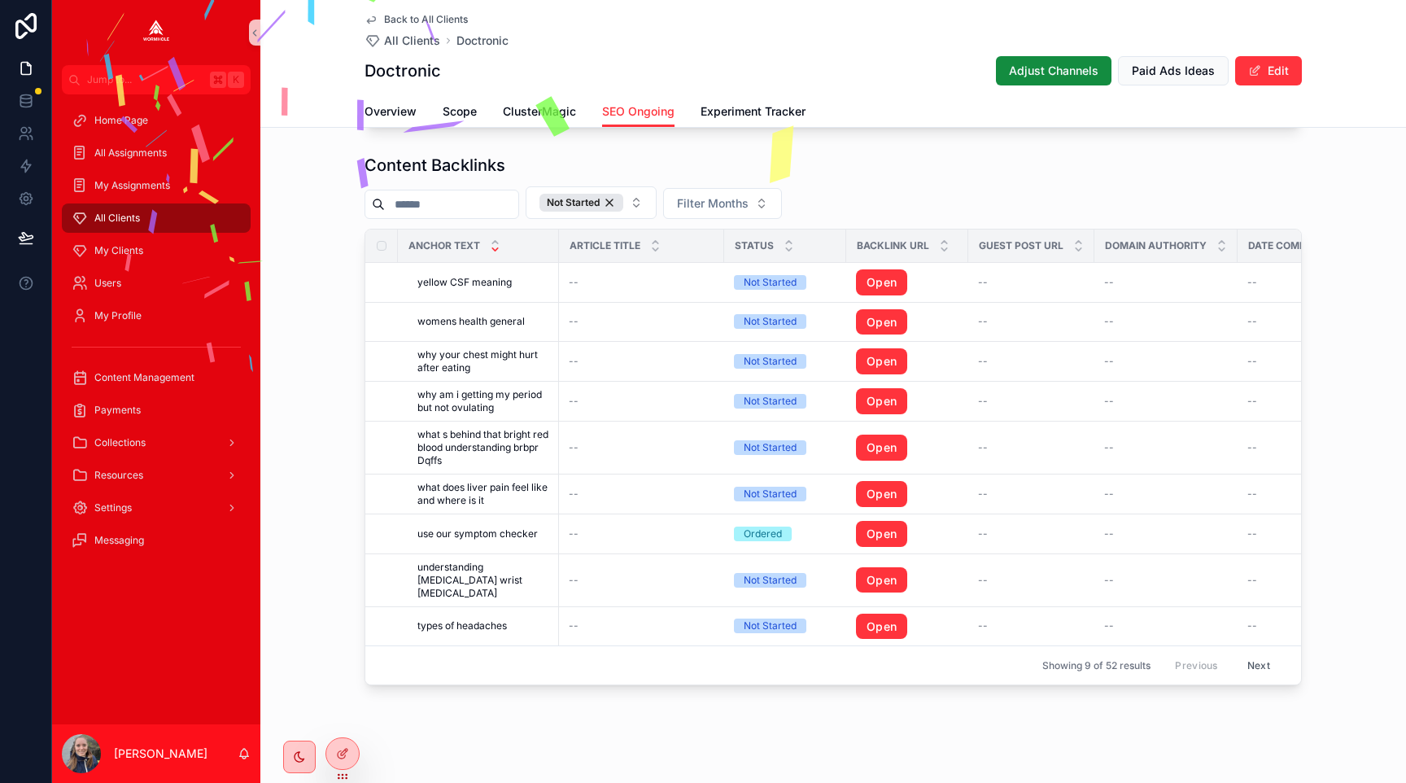
scroll to position [1592, 0]
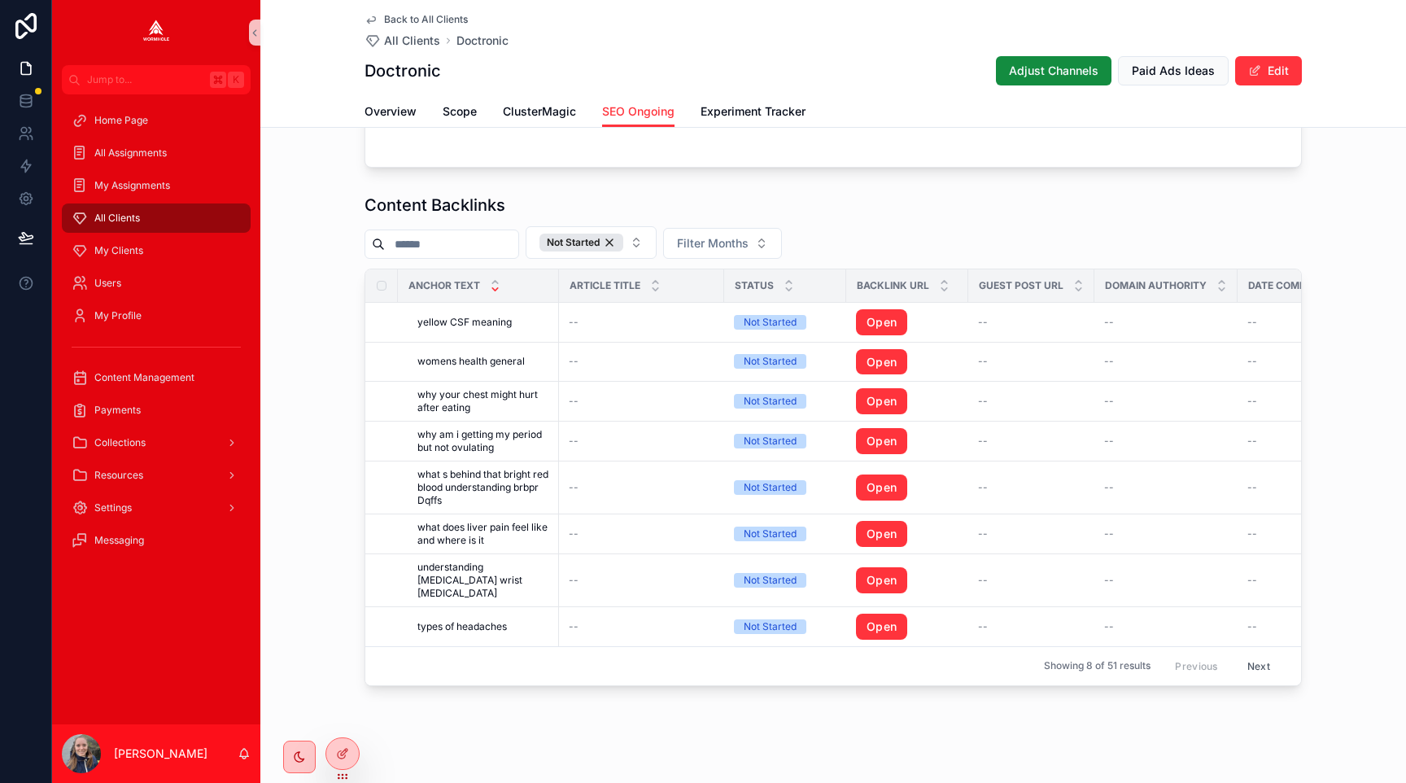
click at [1252, 653] on button "Next" at bounding box center [1259, 665] width 46 height 25
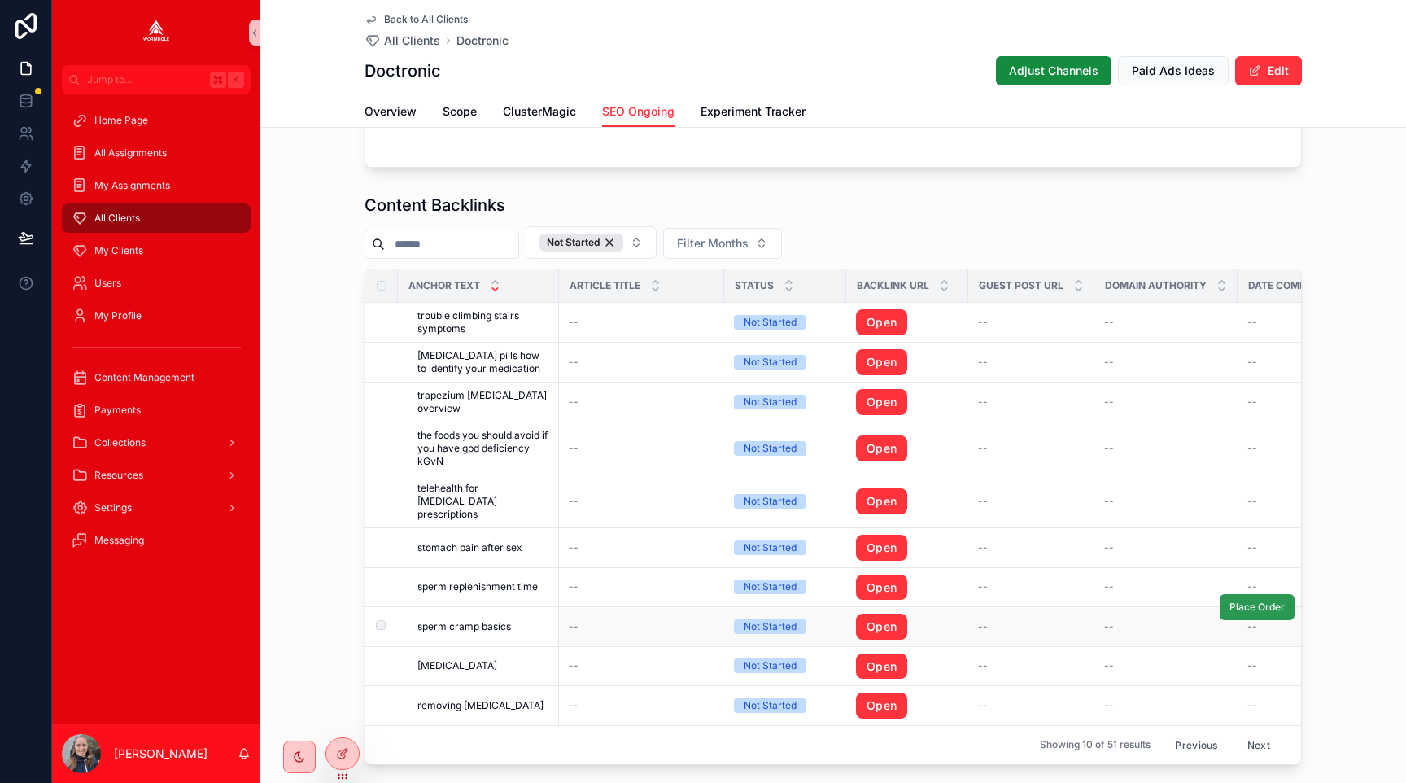
click at [1230, 600] on span "Place Order" at bounding box center [1256, 606] width 55 height 13
click at [623, 241] on div "Not Started" at bounding box center [581, 242] width 84 height 18
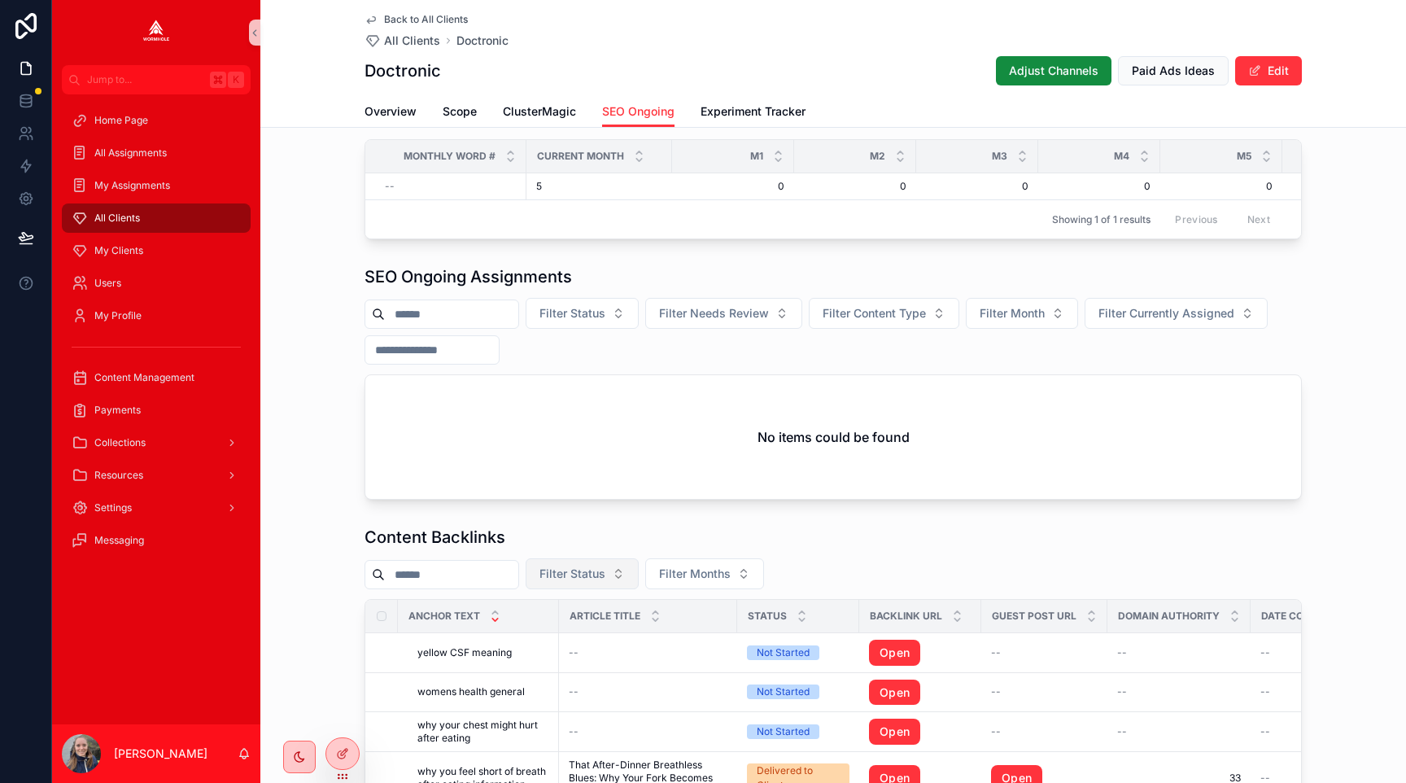
scroll to position [1592, 0]
